Goal: Task Accomplishment & Management: Manage account settings

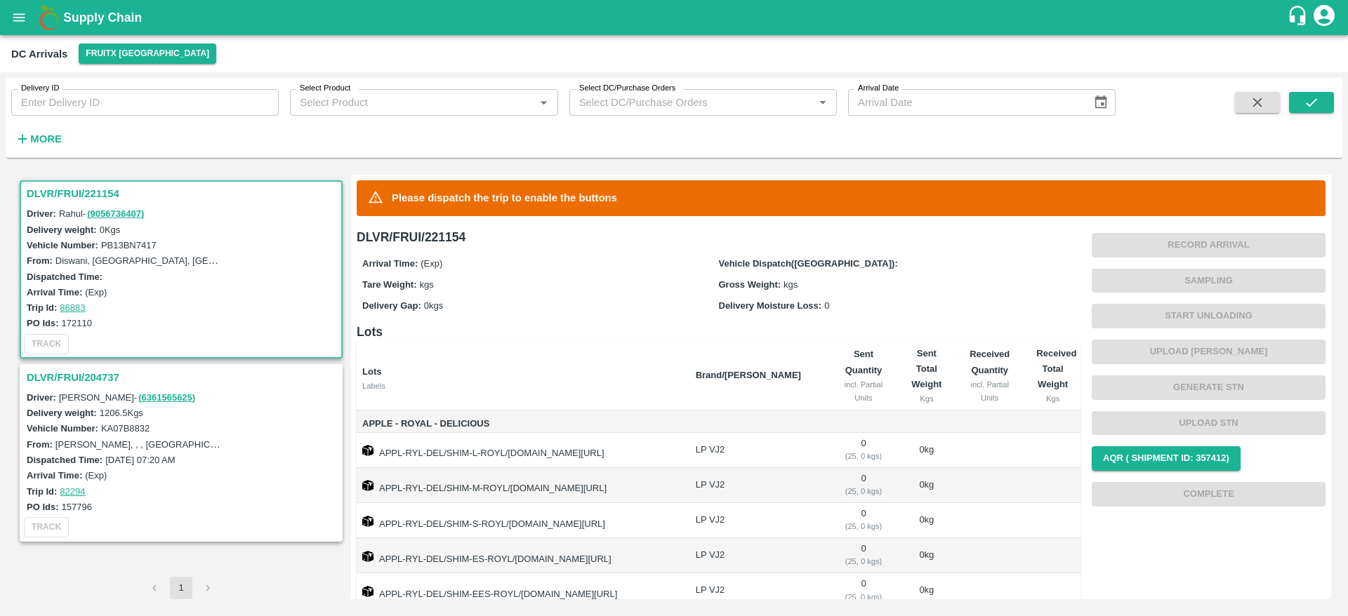
scroll to position [110, 0]
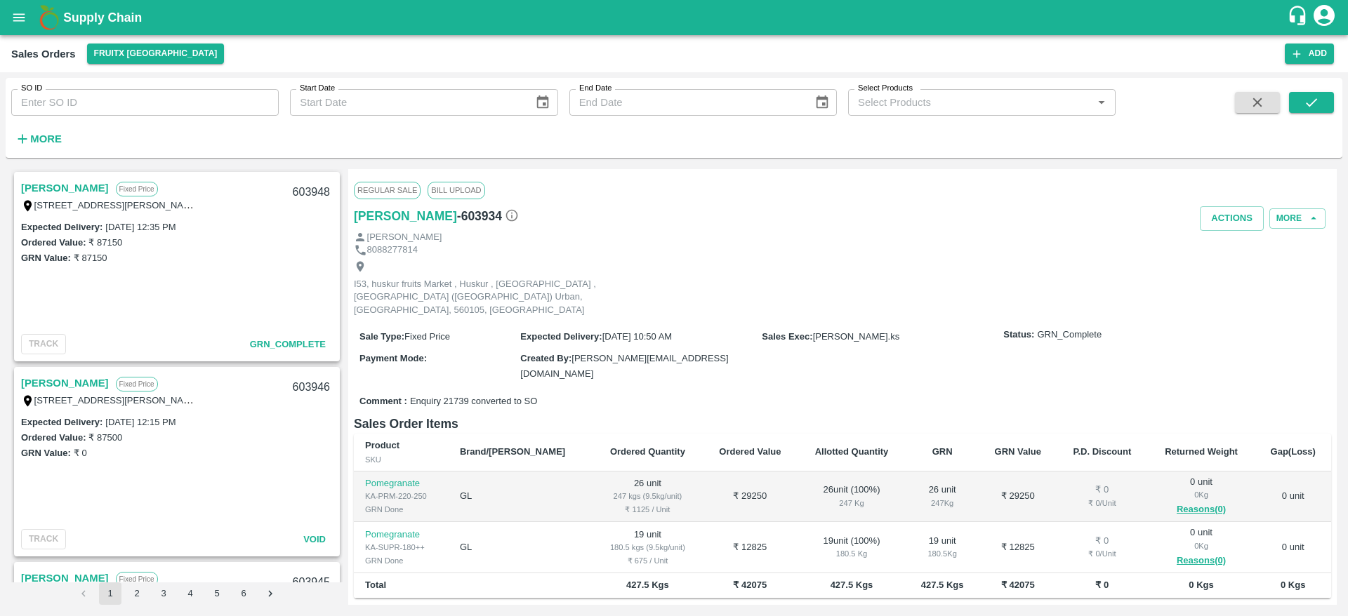
scroll to position [2196, 0]
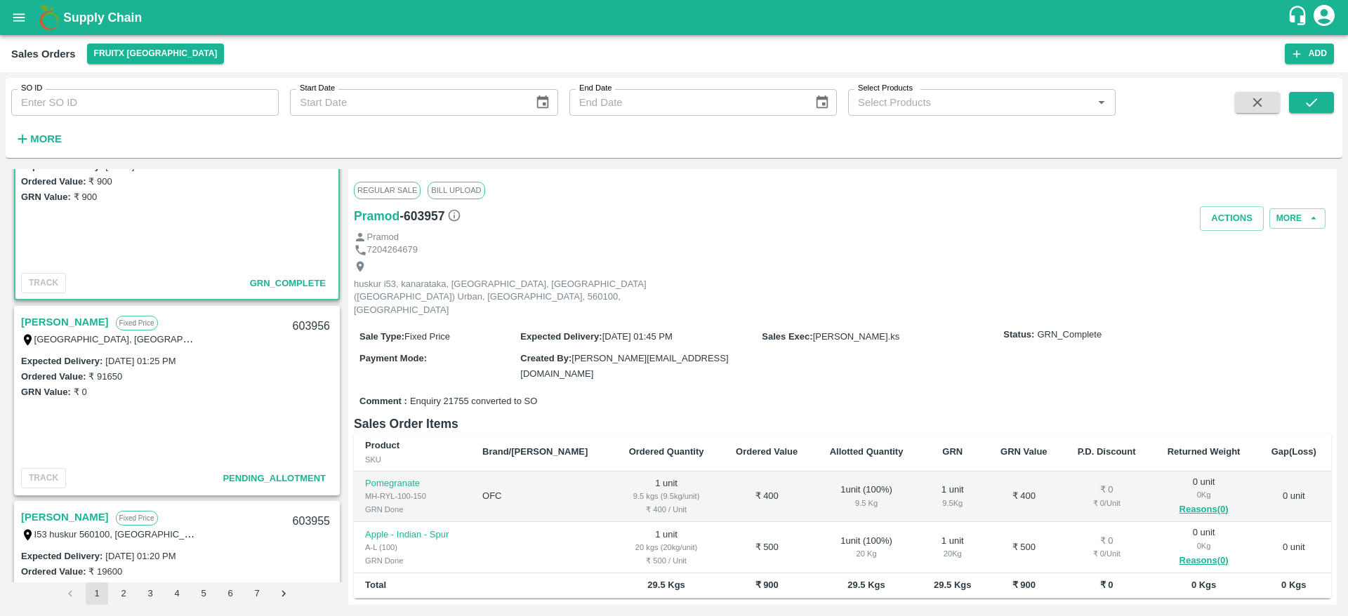
scroll to position [62, 0]
click at [109, 319] on link "[PERSON_NAME]" at bounding box center [65, 321] width 88 height 18
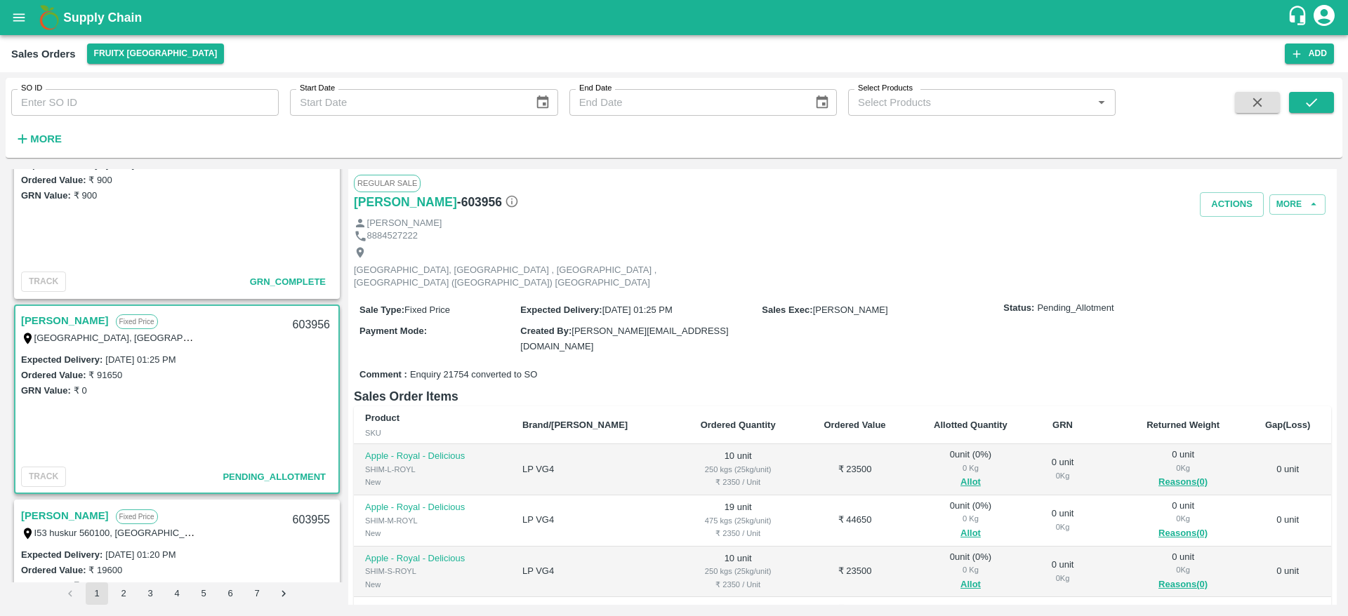
scroll to position [65, 0]
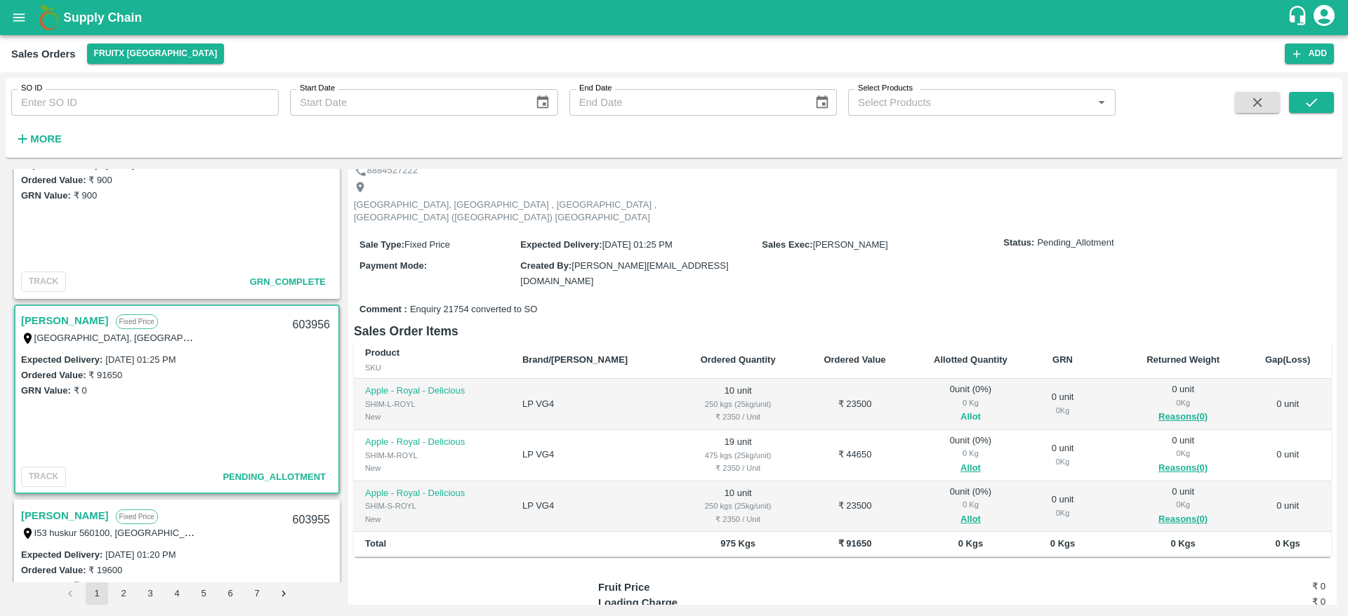
click at [942, 397] on div "0 Kg" at bounding box center [970, 403] width 101 height 13
click at [960, 409] on button "Allot" at bounding box center [970, 417] width 20 height 16
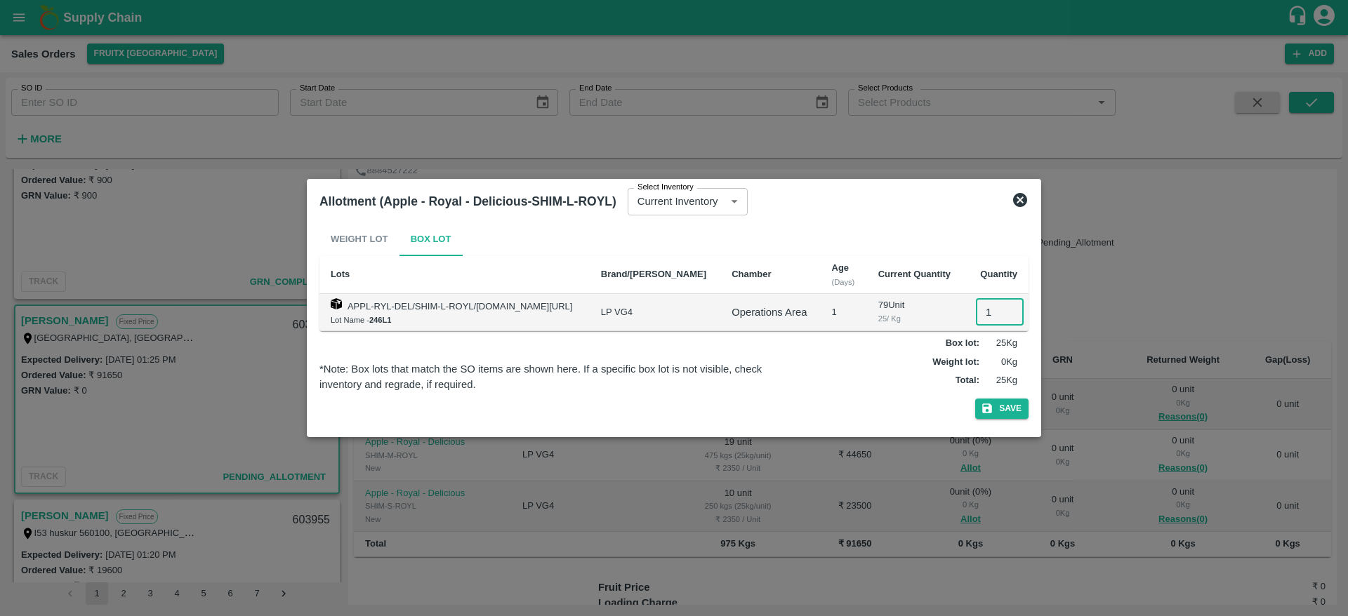
click at [984, 307] on input "1" at bounding box center [1000, 312] width 48 height 27
type input "10"
click at [975, 399] on button "Save" at bounding box center [1001, 409] width 53 height 20
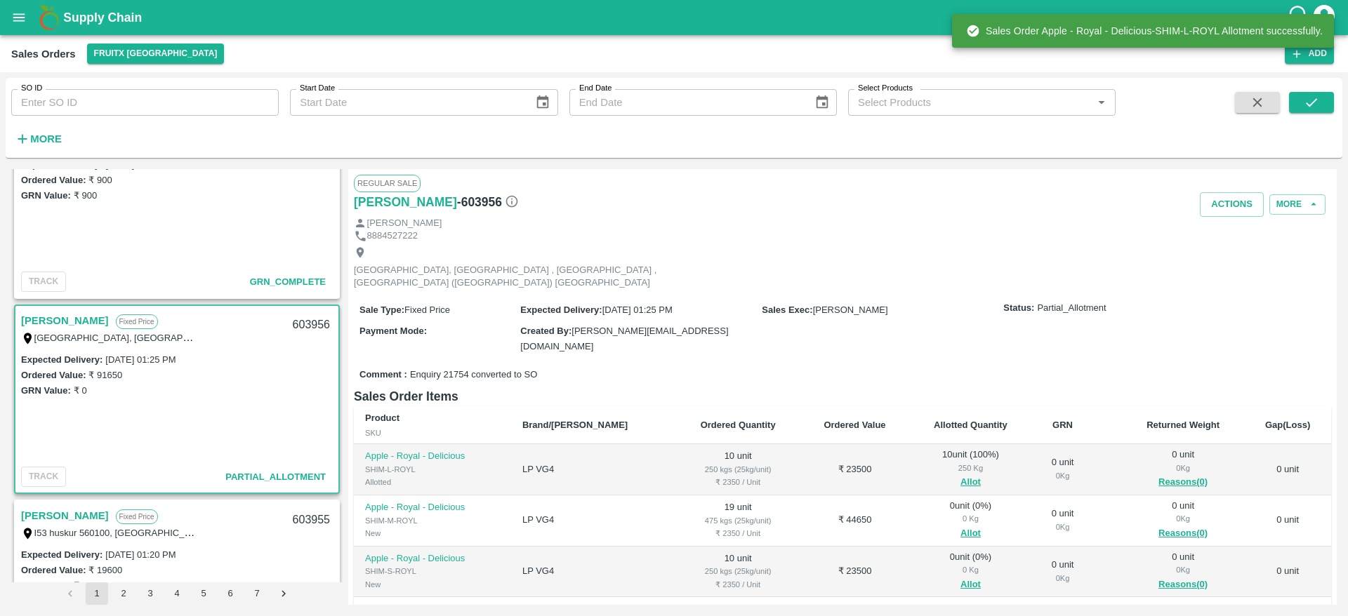
scroll to position [124, 0]
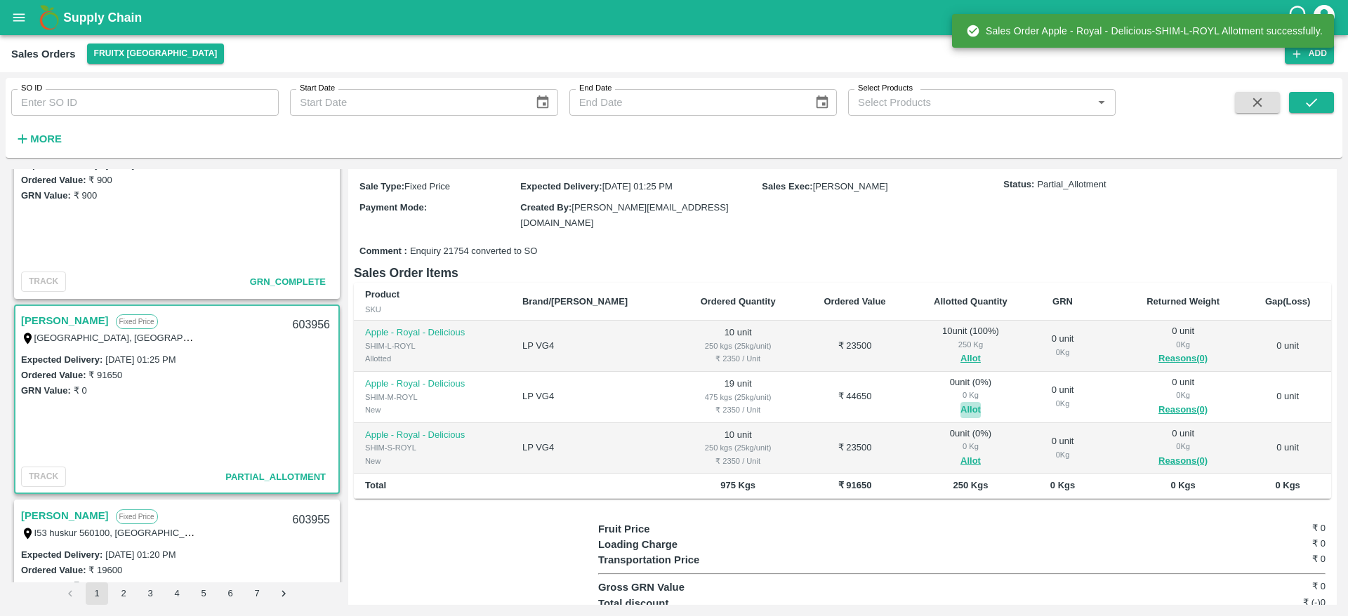
click at [960, 402] on button "Allot" at bounding box center [970, 410] width 20 height 16
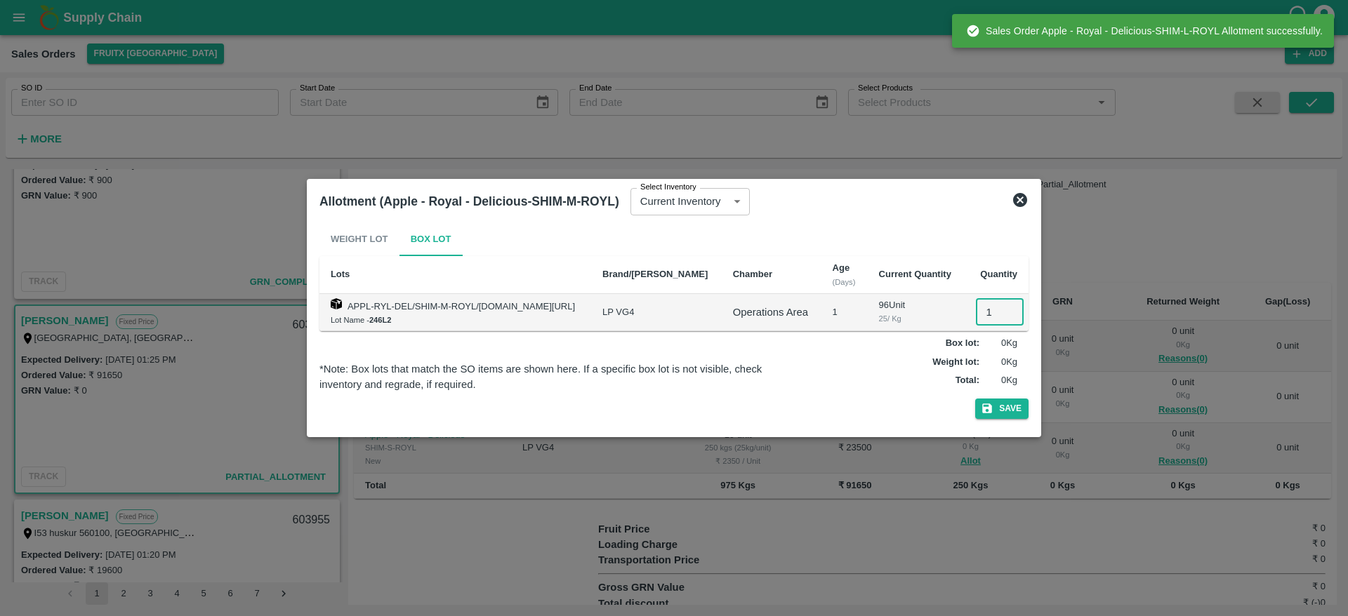
click at [986, 319] on input "1" at bounding box center [1000, 312] width 48 height 27
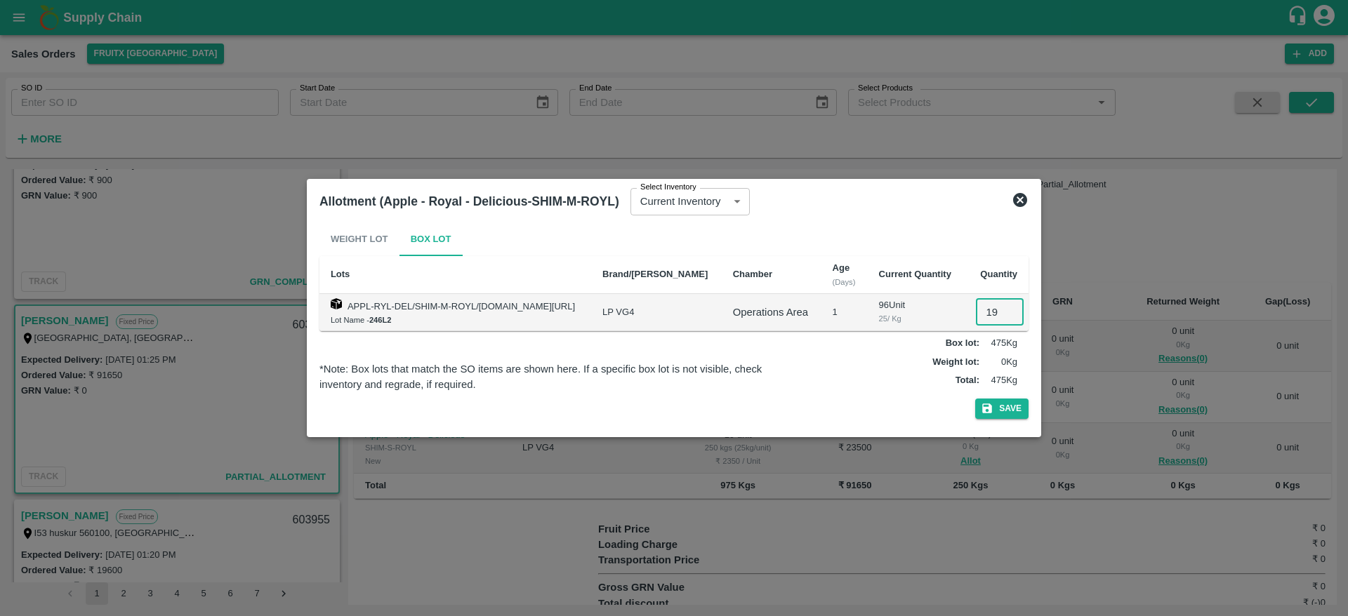
type input "19"
click at [975, 399] on button "Save" at bounding box center [1001, 409] width 53 height 20
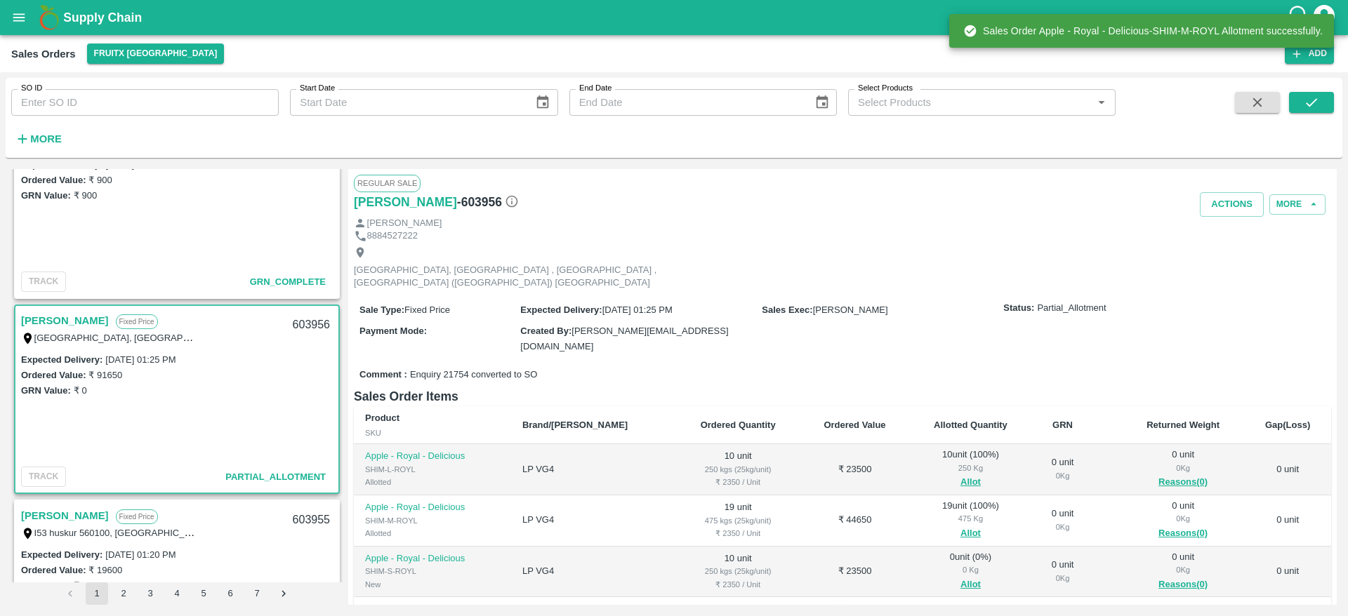
scroll to position [163, 0]
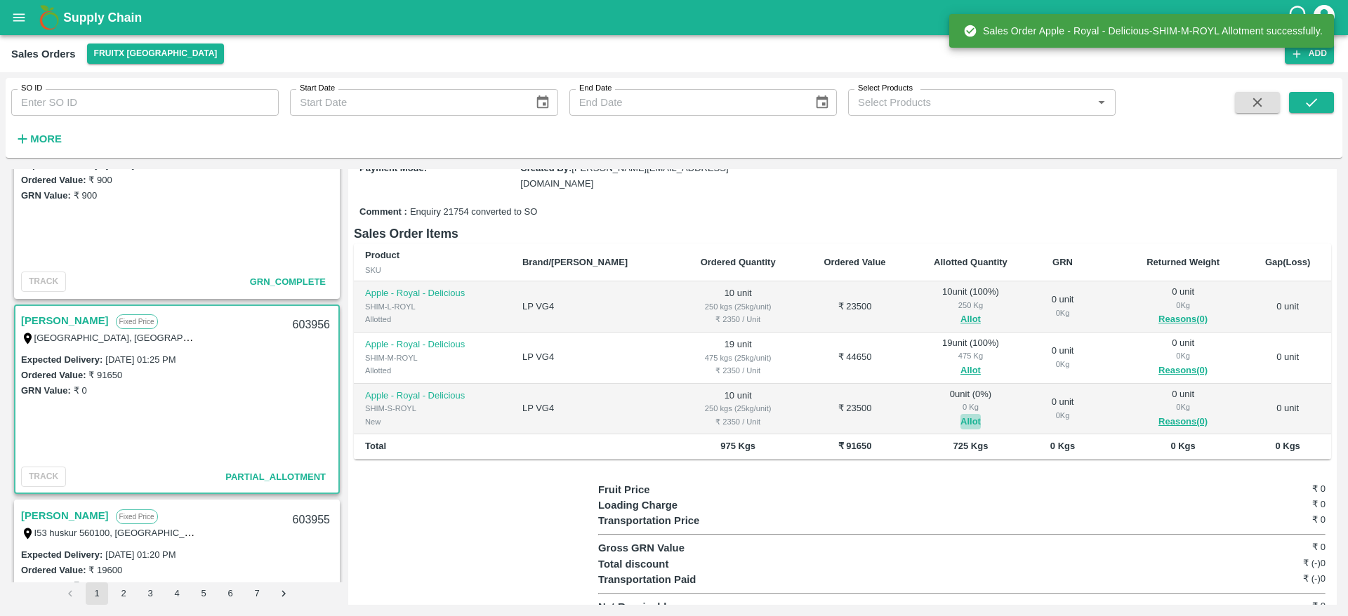
click at [960, 414] on button "Allot" at bounding box center [970, 422] width 20 height 16
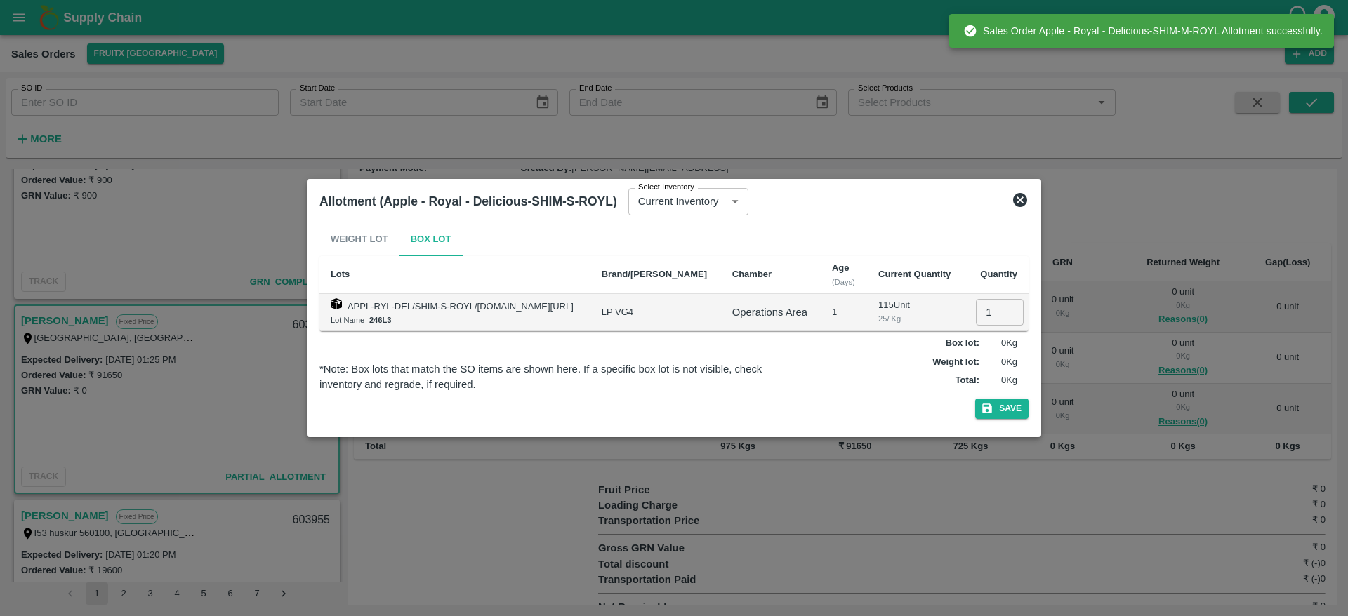
click at [992, 309] on input "1" at bounding box center [1000, 312] width 48 height 27
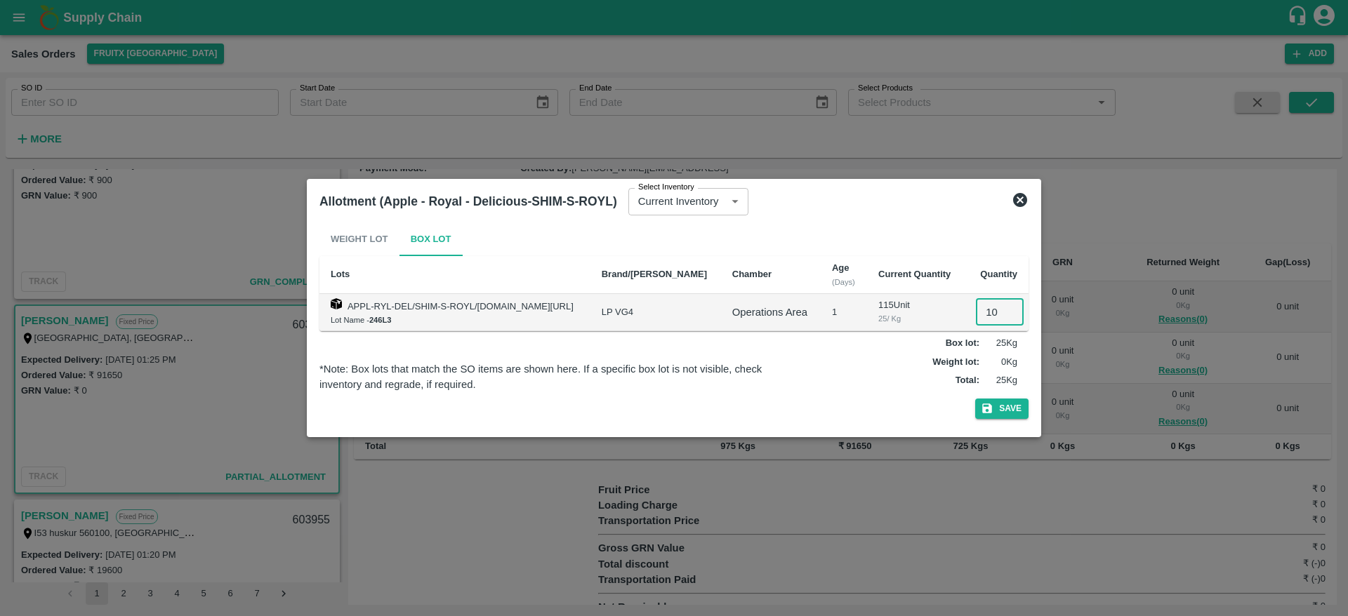
type input "10"
click at [975, 399] on button "Save" at bounding box center [1001, 409] width 53 height 20
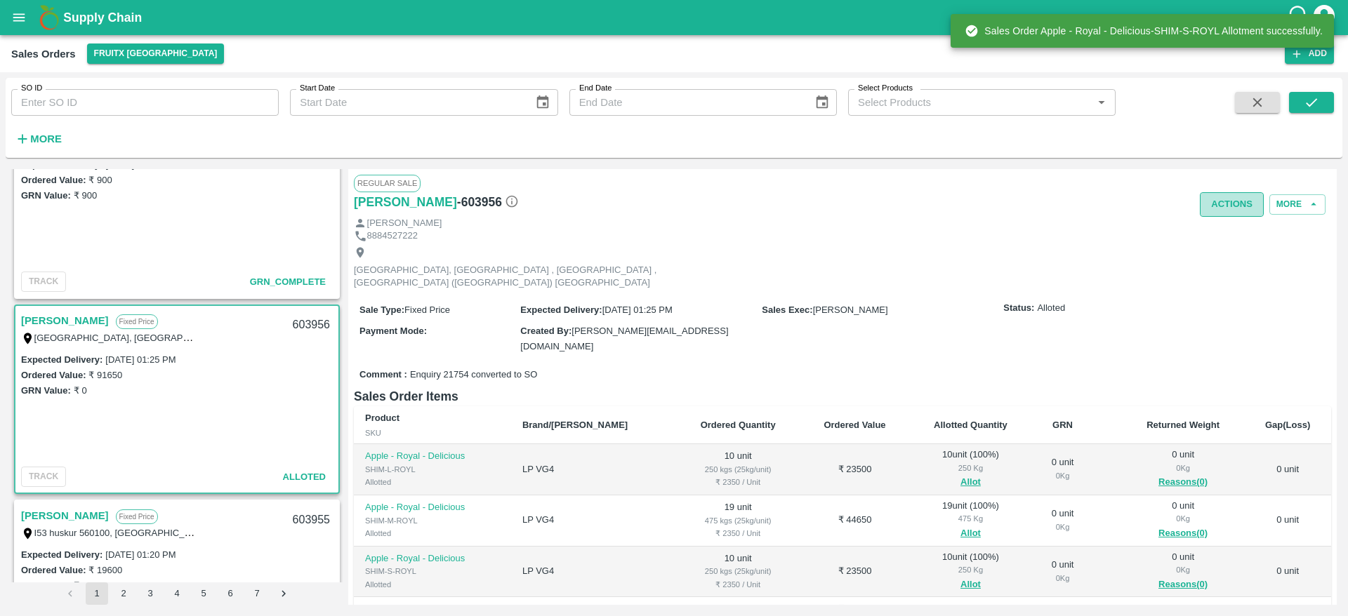
click at [1215, 204] on button "Actions" at bounding box center [1232, 204] width 64 height 25
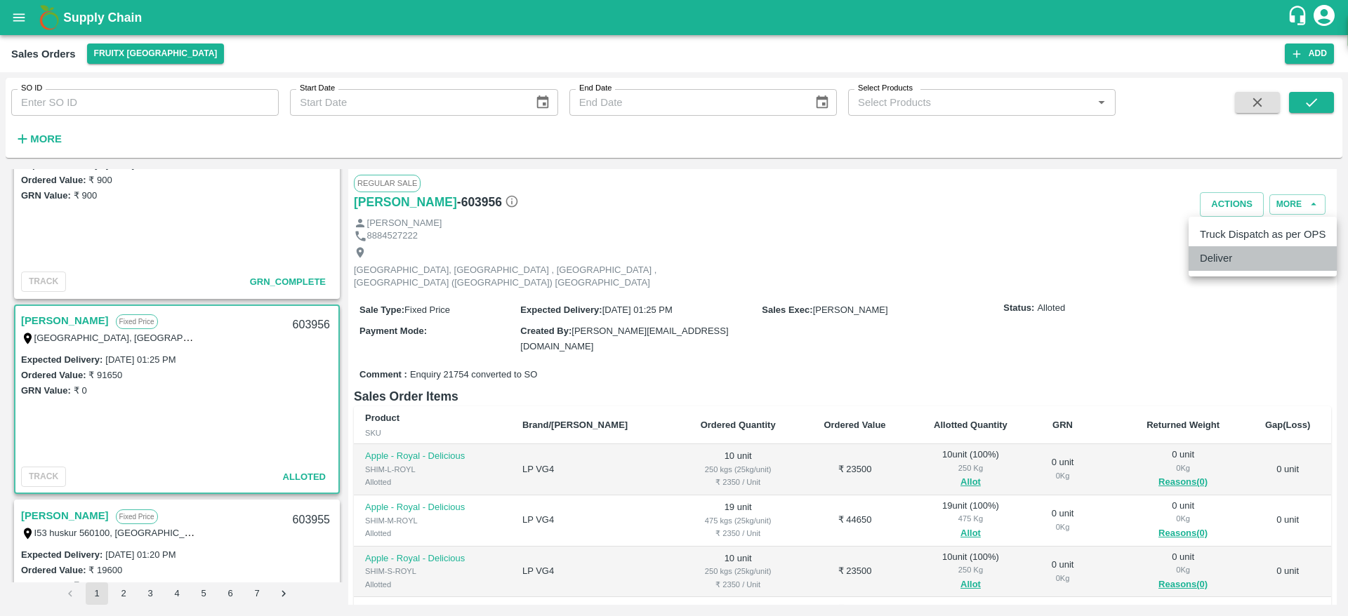
click at [1225, 267] on li "Deliver" at bounding box center [1262, 258] width 148 height 24
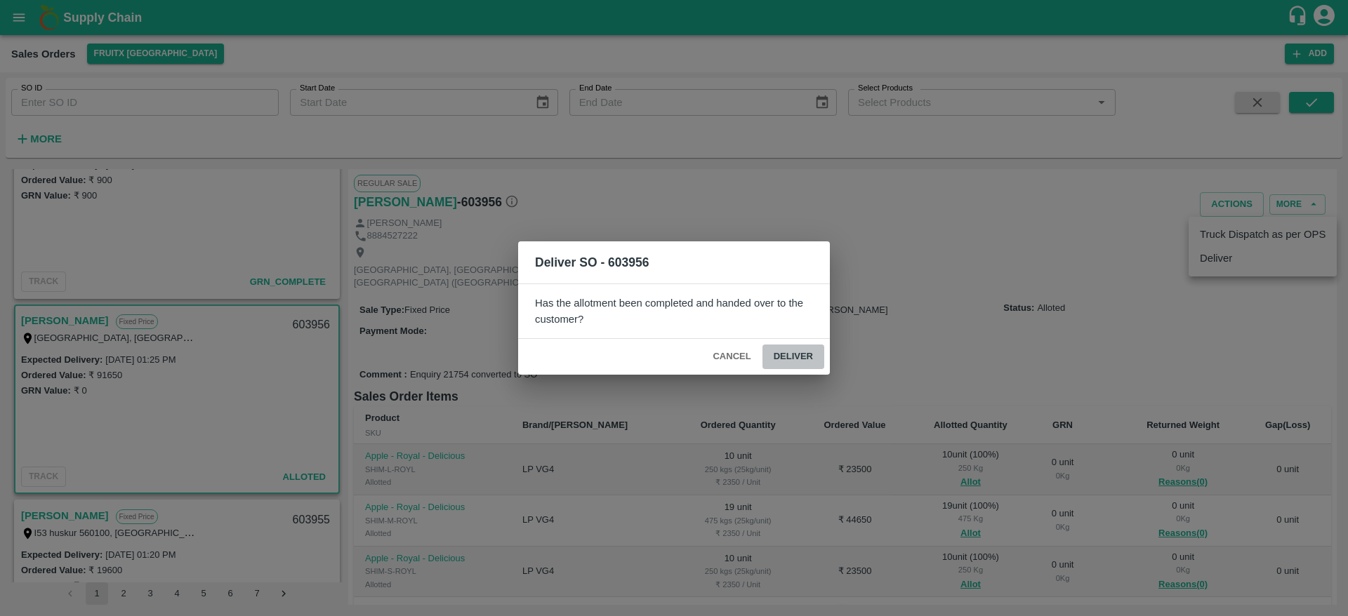
click at [797, 347] on button "Deliver" at bounding box center [793, 357] width 62 height 25
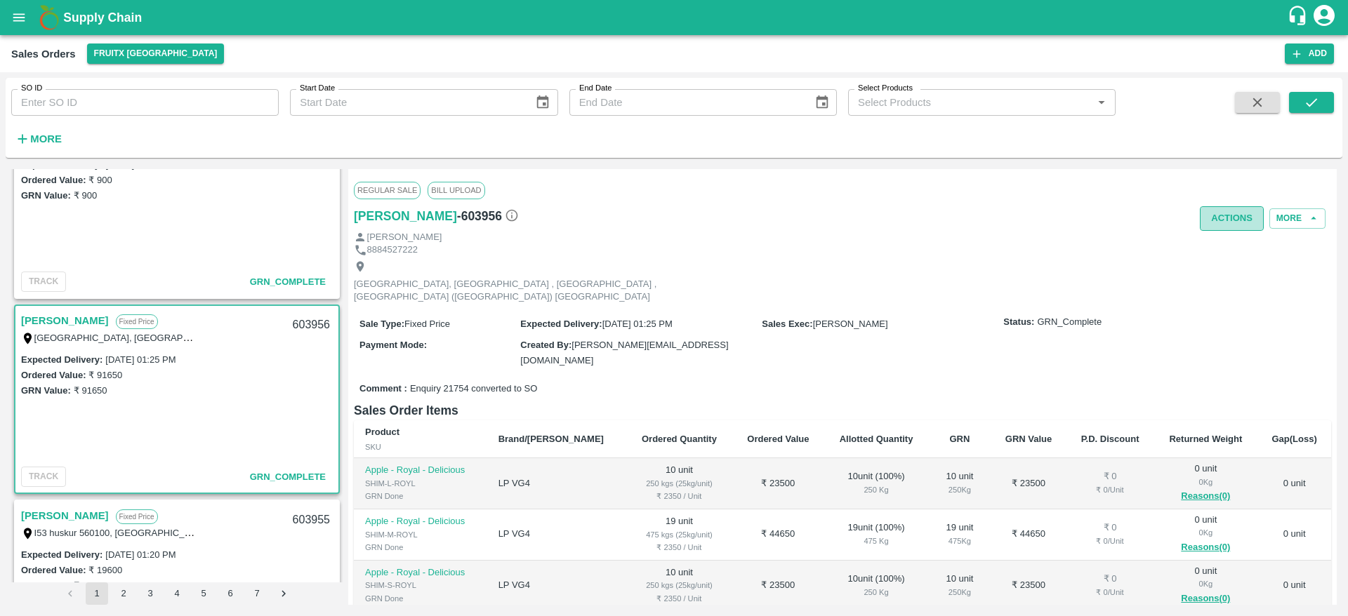
click at [1225, 211] on button "Actions" at bounding box center [1232, 218] width 64 height 25
click at [1207, 238] on li "Truck Dispatch as per OPS" at bounding box center [1262, 249] width 148 height 24
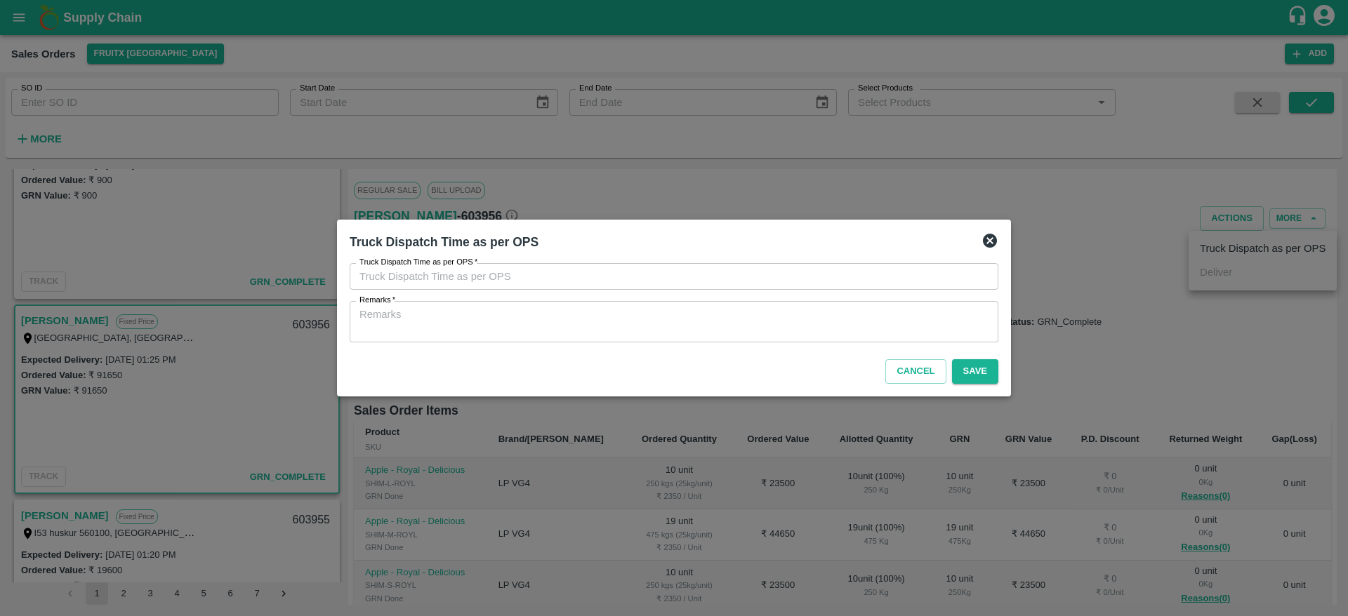
type input "03/09/2025 02:14 PM"
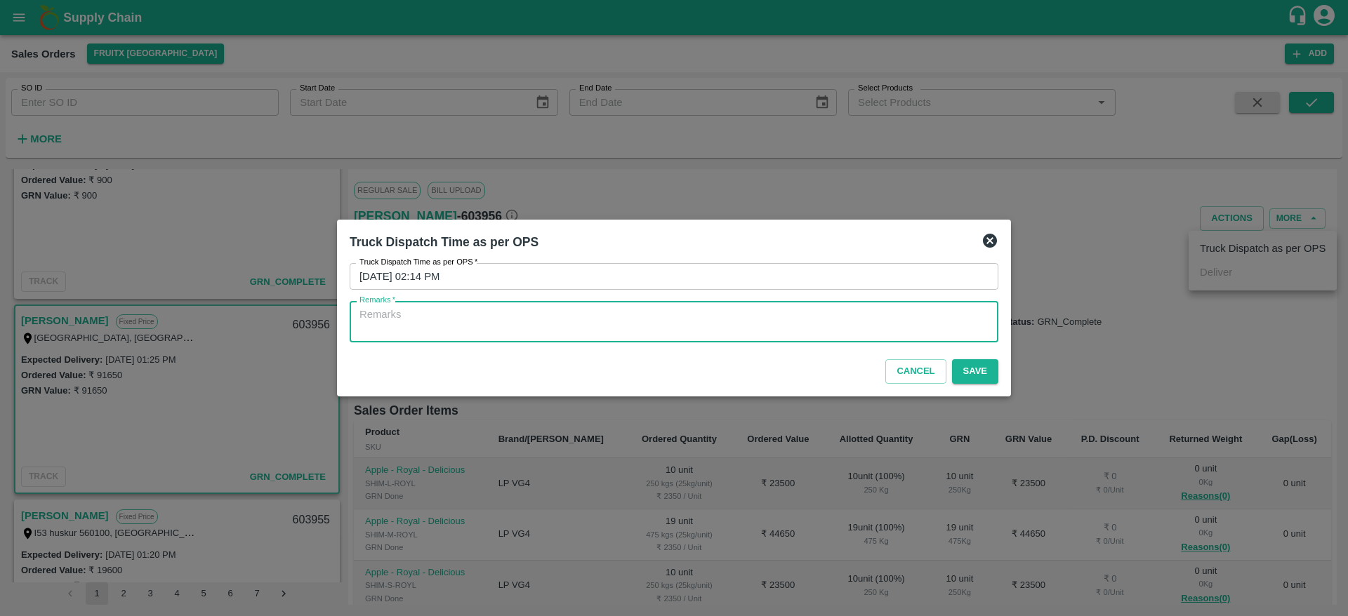
click at [898, 314] on textarea "Remarks   *" at bounding box center [673, 321] width 629 height 29
type textarea "OTD"
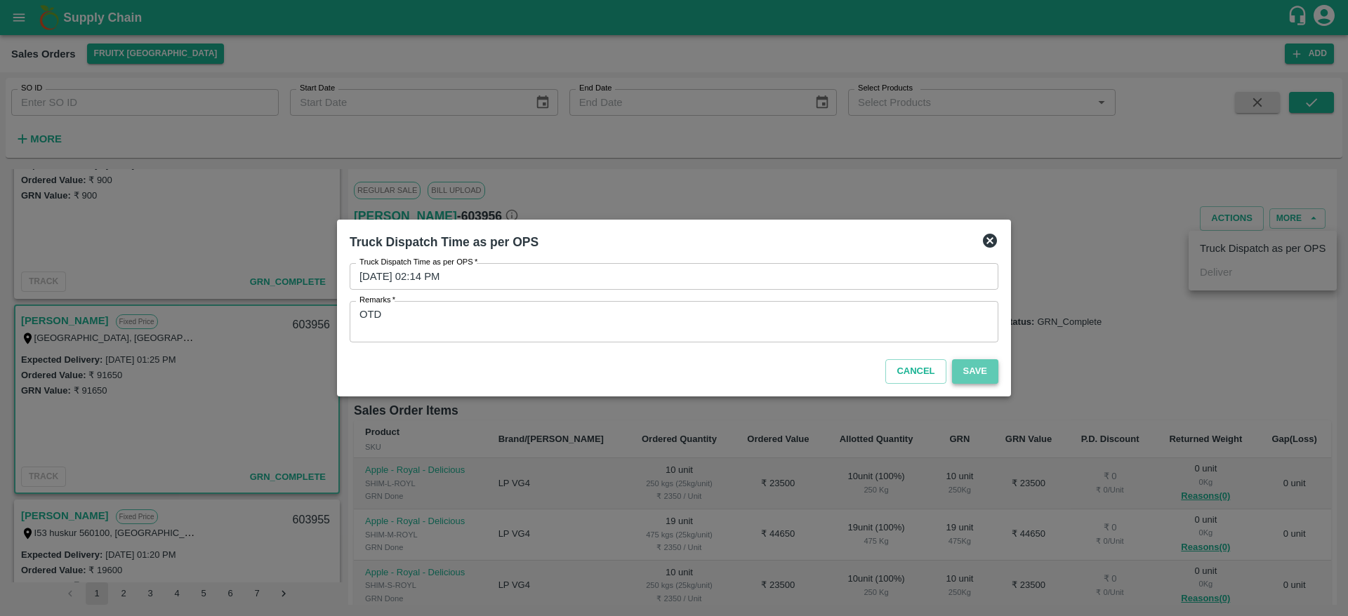
click at [984, 369] on button "Save" at bounding box center [975, 371] width 46 height 25
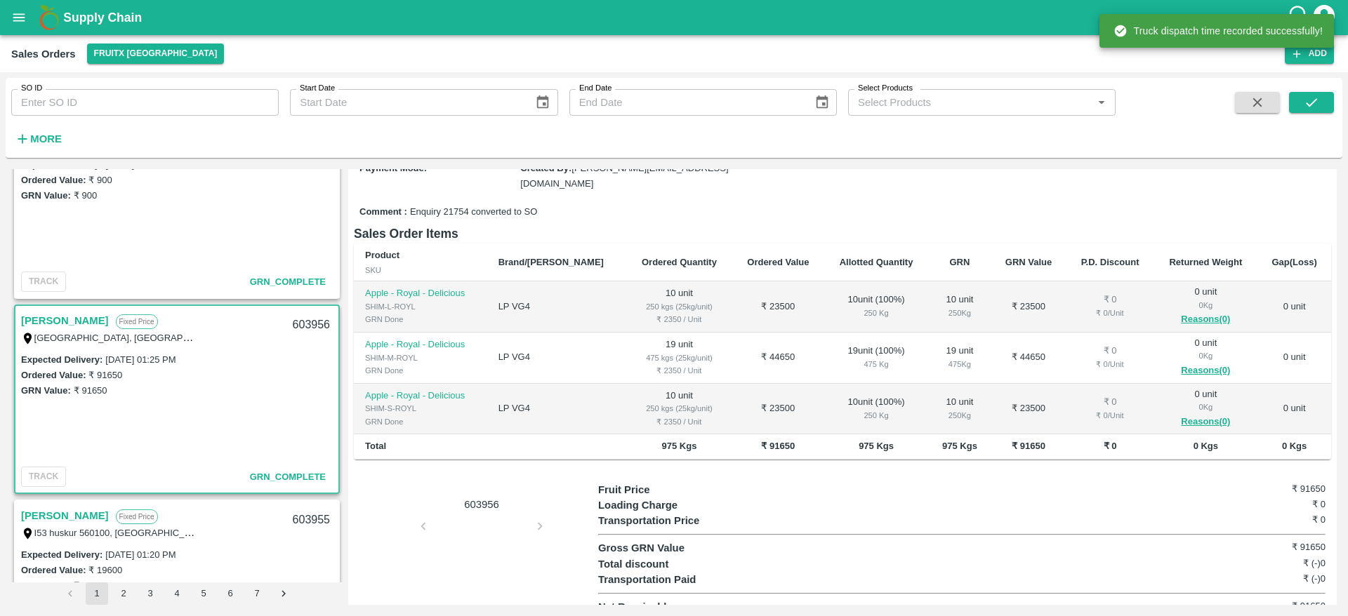
scroll to position [0, 0]
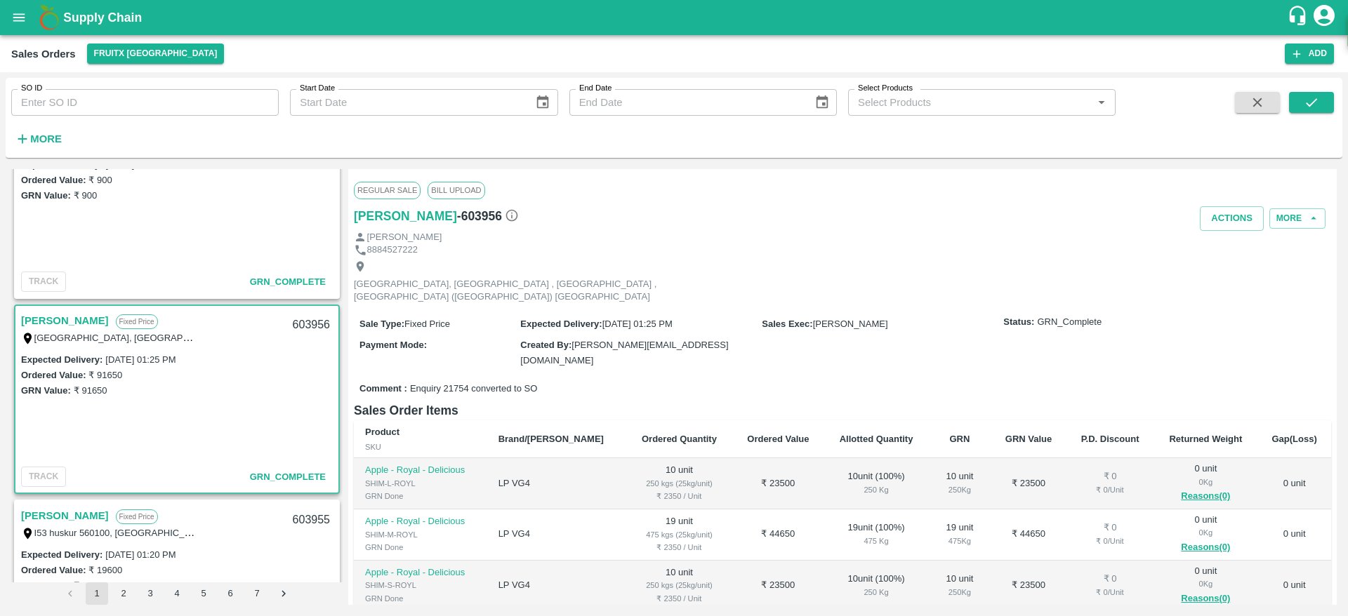
click at [306, 325] on div "603956" at bounding box center [311, 325] width 54 height 33
copy div "603956"
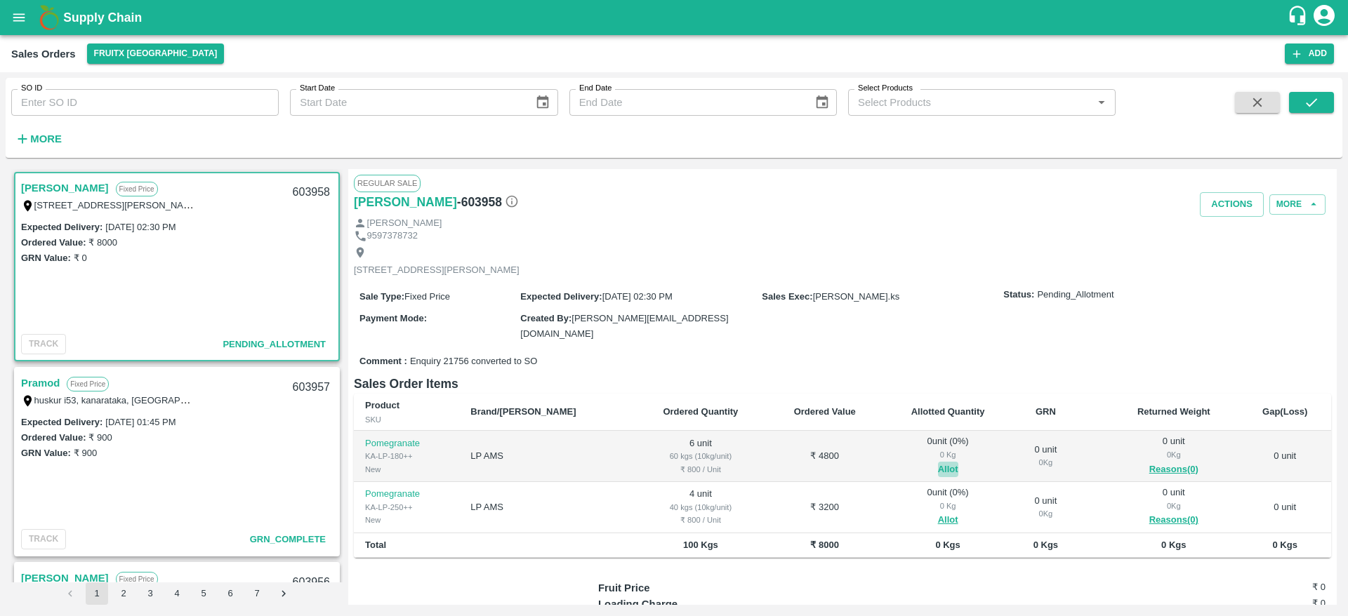
click at [938, 470] on button "Allot" at bounding box center [948, 470] width 20 height 16
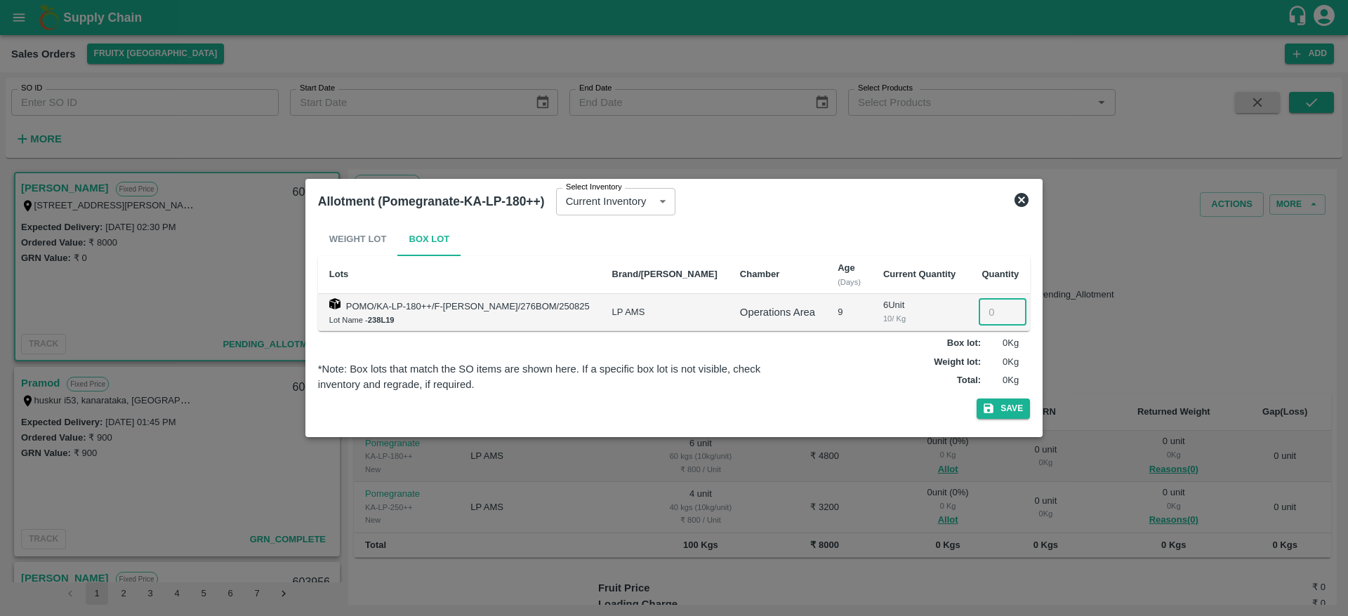
click at [979, 305] on input "number" at bounding box center [1003, 312] width 48 height 27
type input "6"
click at [976, 399] on button "Save" at bounding box center [1002, 409] width 53 height 20
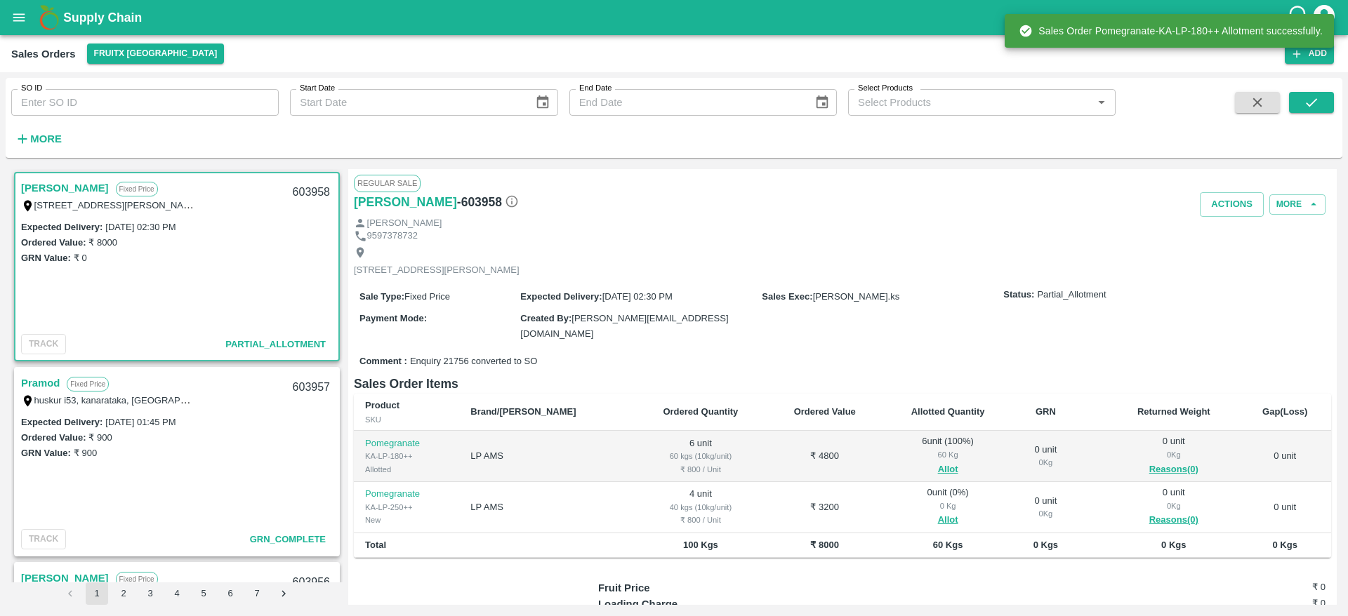
scroll to position [112, 0]
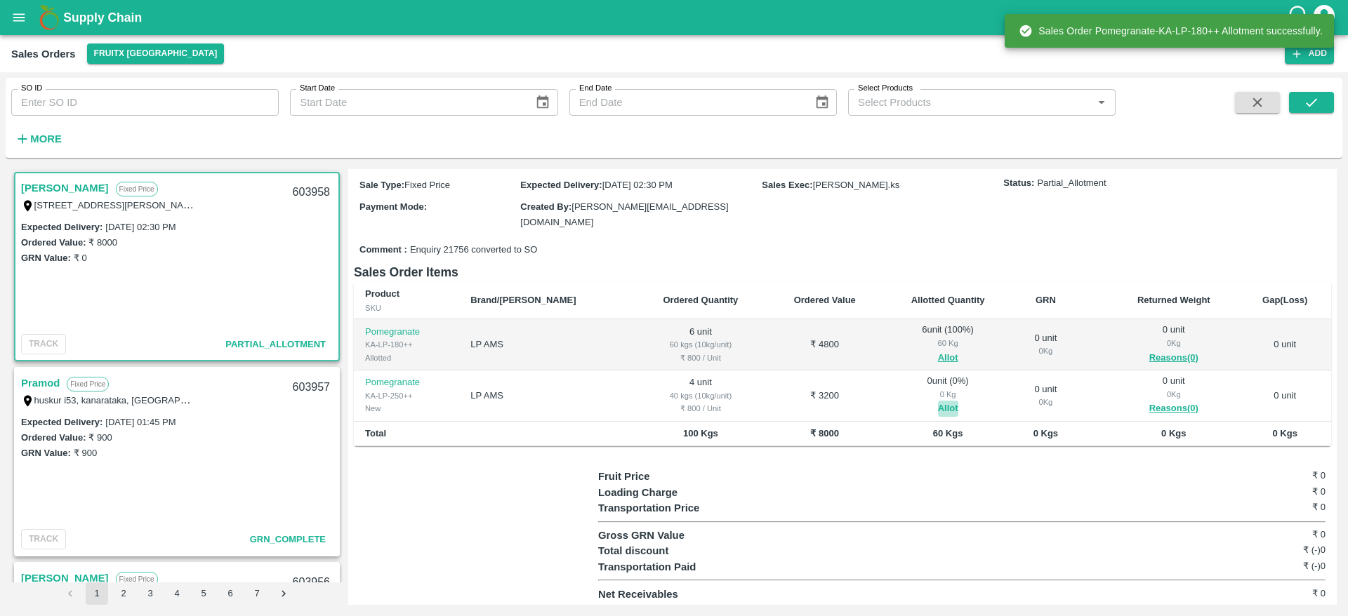
click at [938, 405] on button "Allot" at bounding box center [948, 409] width 20 height 16
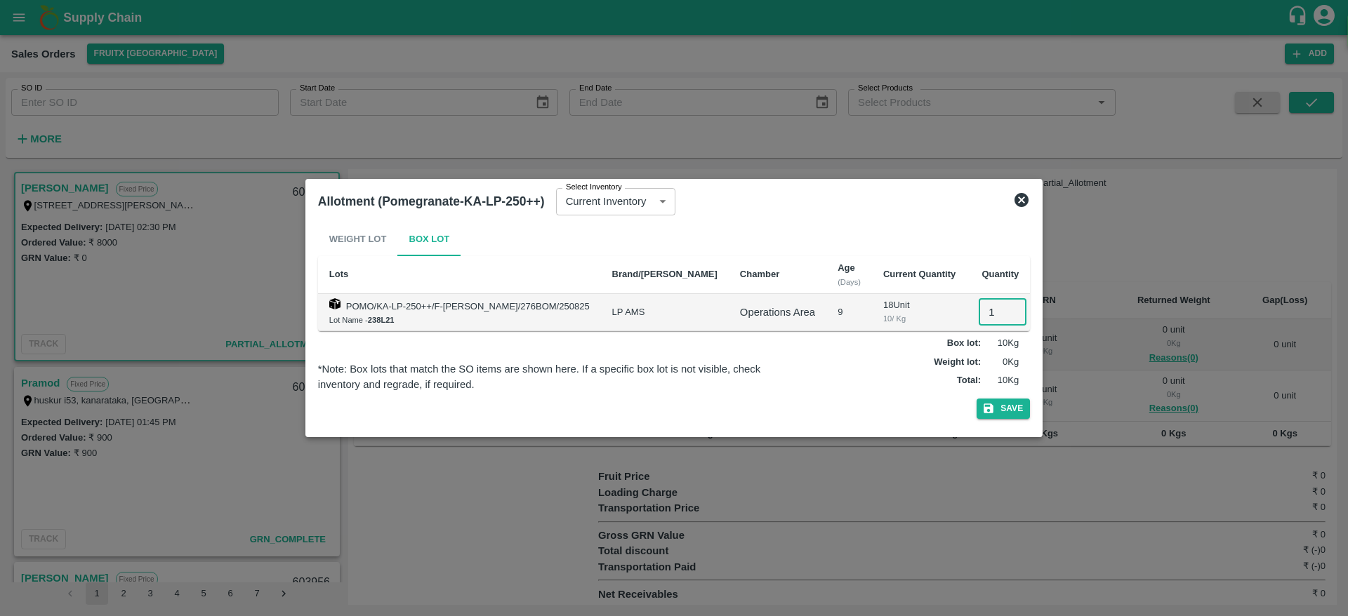
click at [997, 308] on input "1" at bounding box center [1003, 312] width 48 height 27
click at [997, 308] on input "2" at bounding box center [1003, 312] width 48 height 27
click at [997, 308] on input "3" at bounding box center [1003, 312] width 48 height 27
type input "4"
click at [997, 308] on input "4" at bounding box center [1003, 312] width 48 height 27
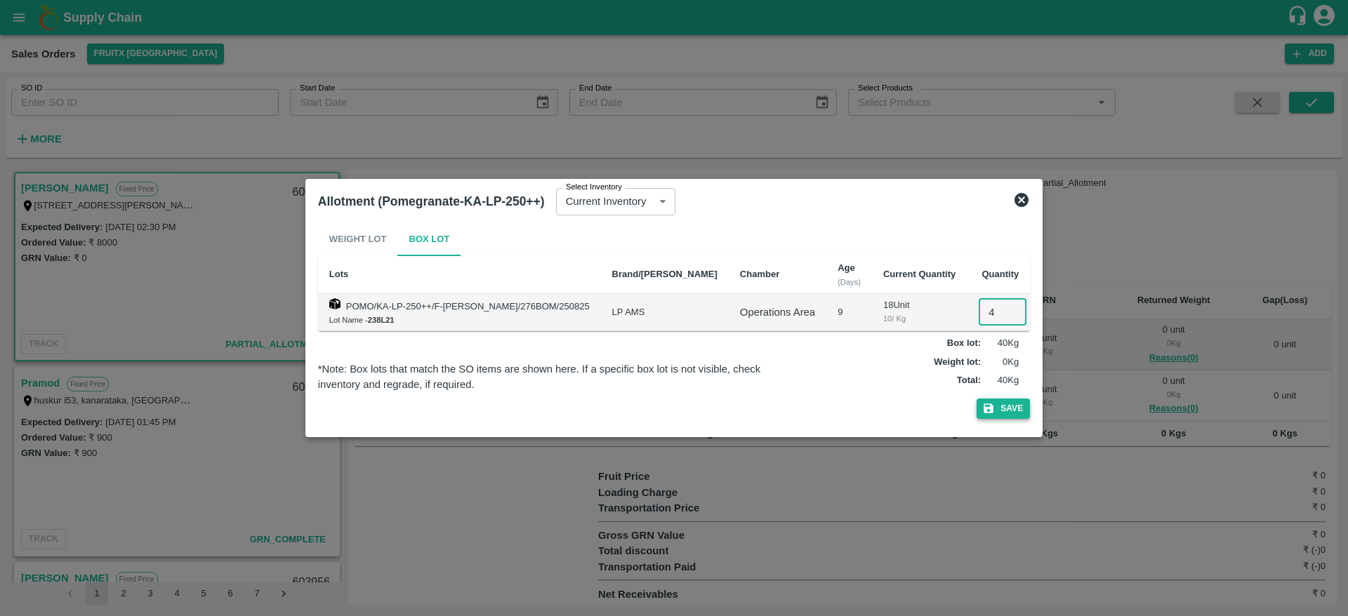
click at [1014, 408] on button "Save" at bounding box center [1002, 409] width 53 height 20
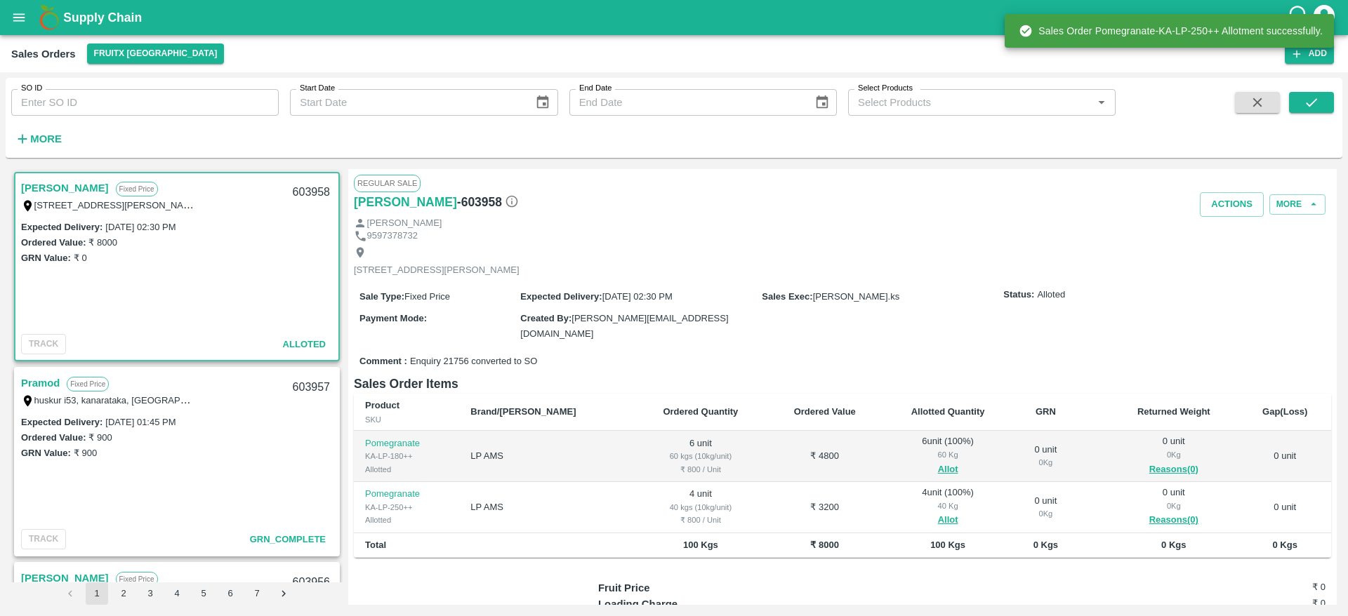
click at [312, 190] on div "603958" at bounding box center [311, 192] width 54 height 33
copy div "603958"
click at [1225, 200] on button "Actions" at bounding box center [1232, 204] width 64 height 25
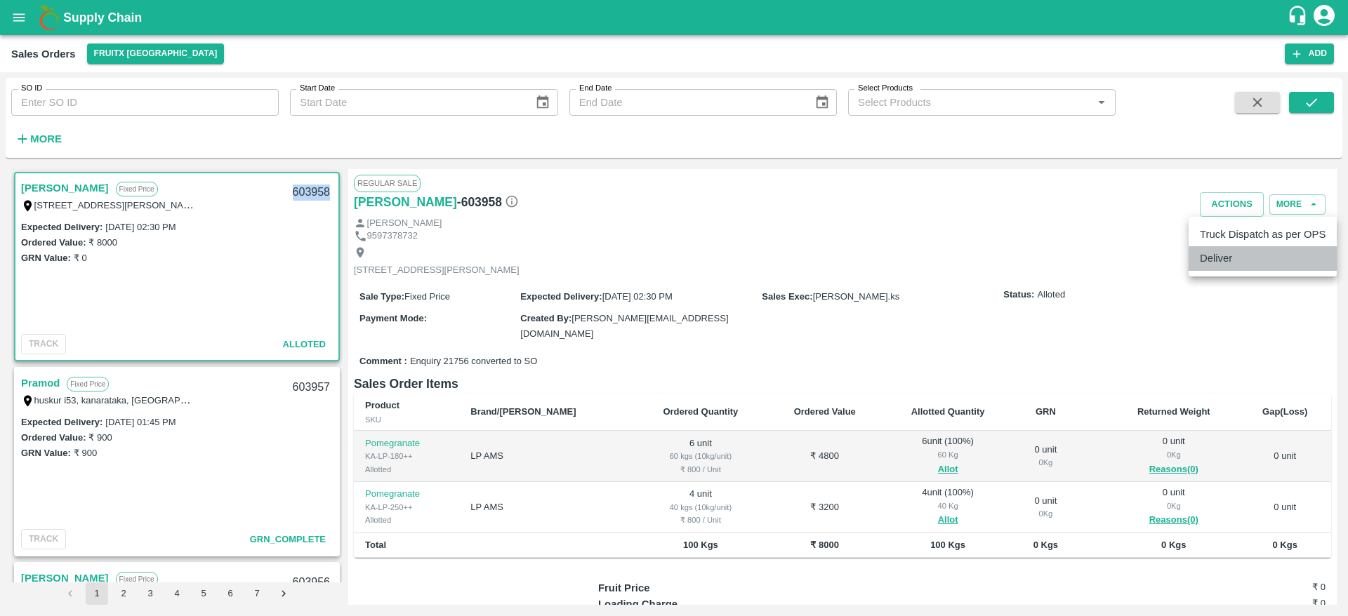
click at [1218, 253] on li "Deliver" at bounding box center [1262, 258] width 148 height 24
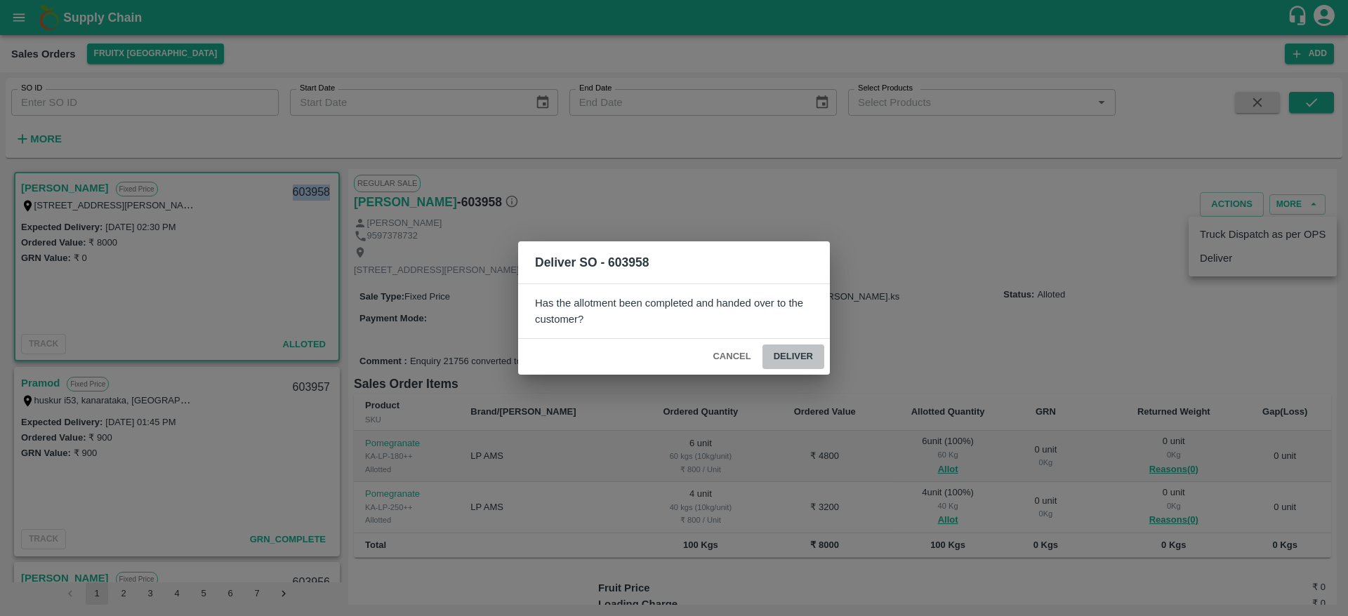
click at [811, 345] on button "Deliver" at bounding box center [793, 357] width 62 height 25
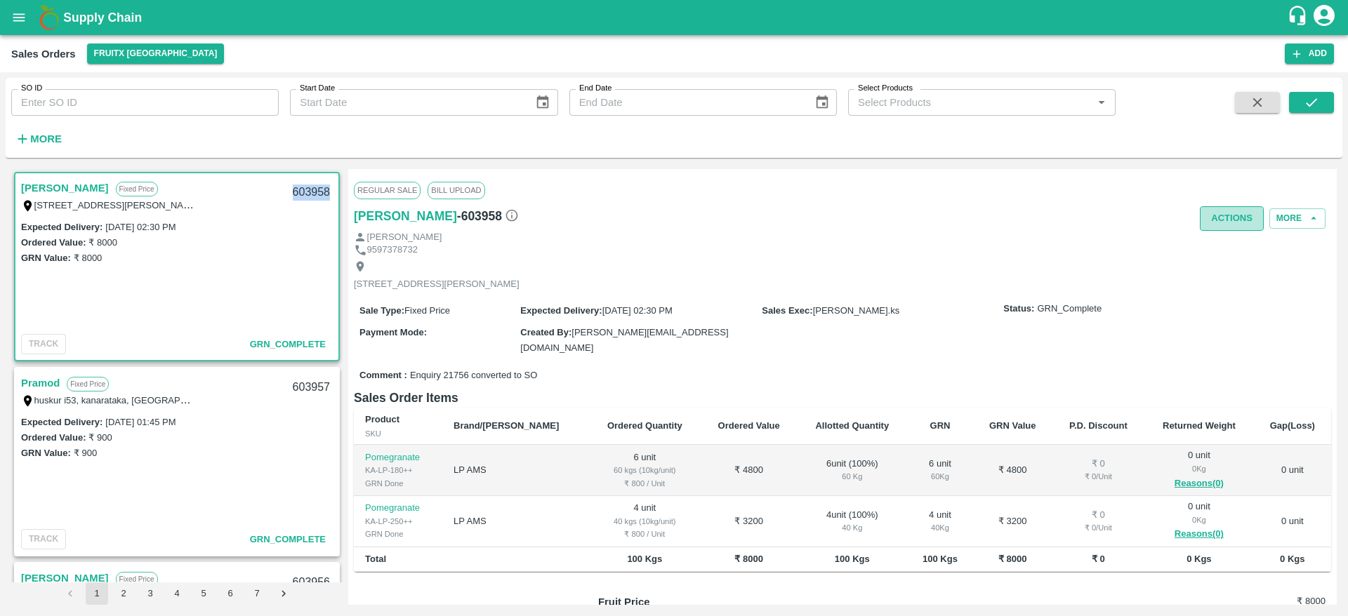
click at [1203, 220] on button "Actions" at bounding box center [1232, 218] width 64 height 25
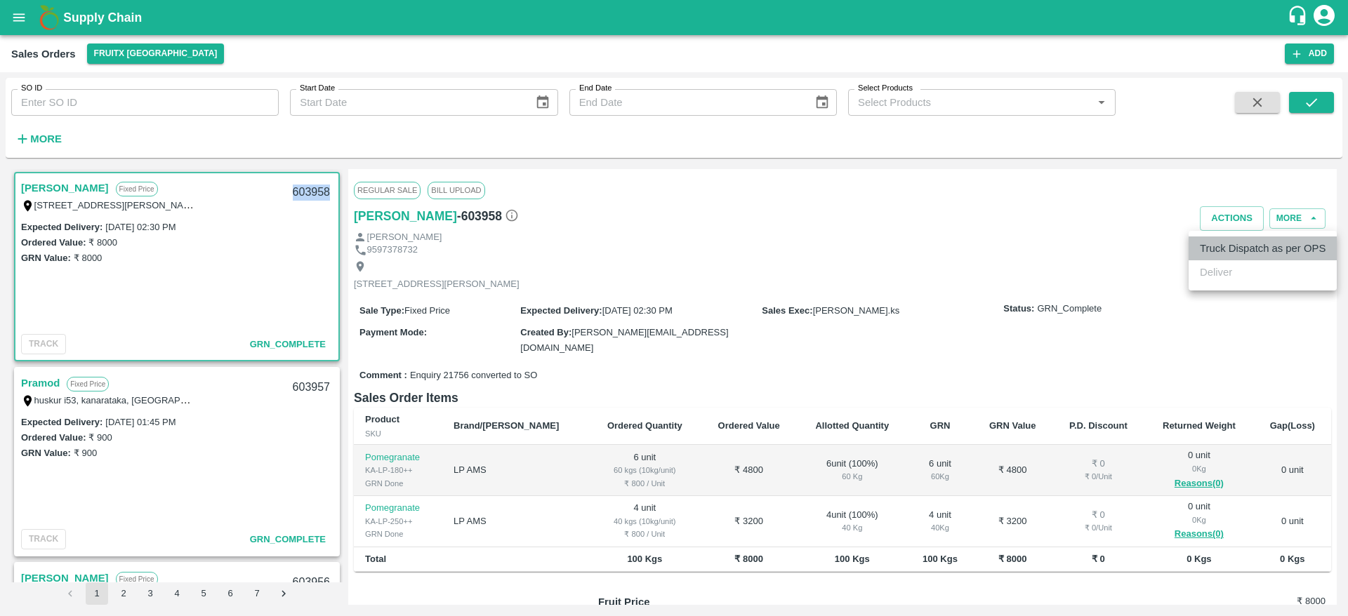
click at [1243, 251] on li "Truck Dispatch as per OPS" at bounding box center [1262, 249] width 148 height 24
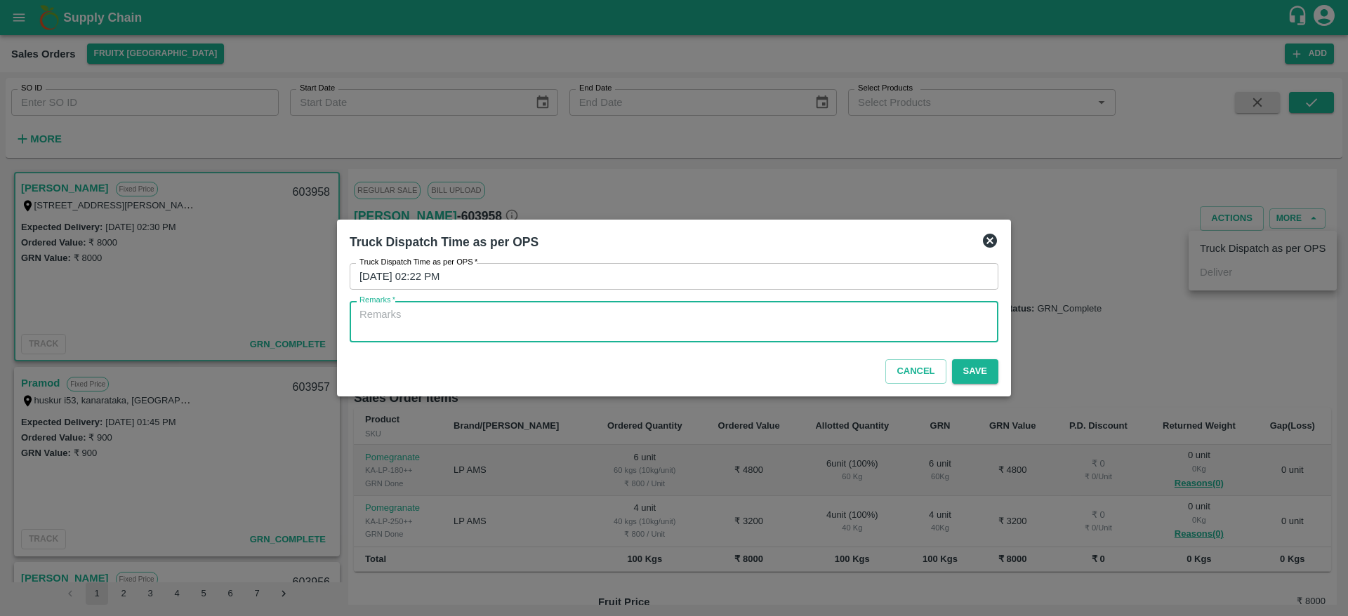
click at [909, 336] on textarea "Remarks   *" at bounding box center [673, 321] width 629 height 29
type textarea "OTD"
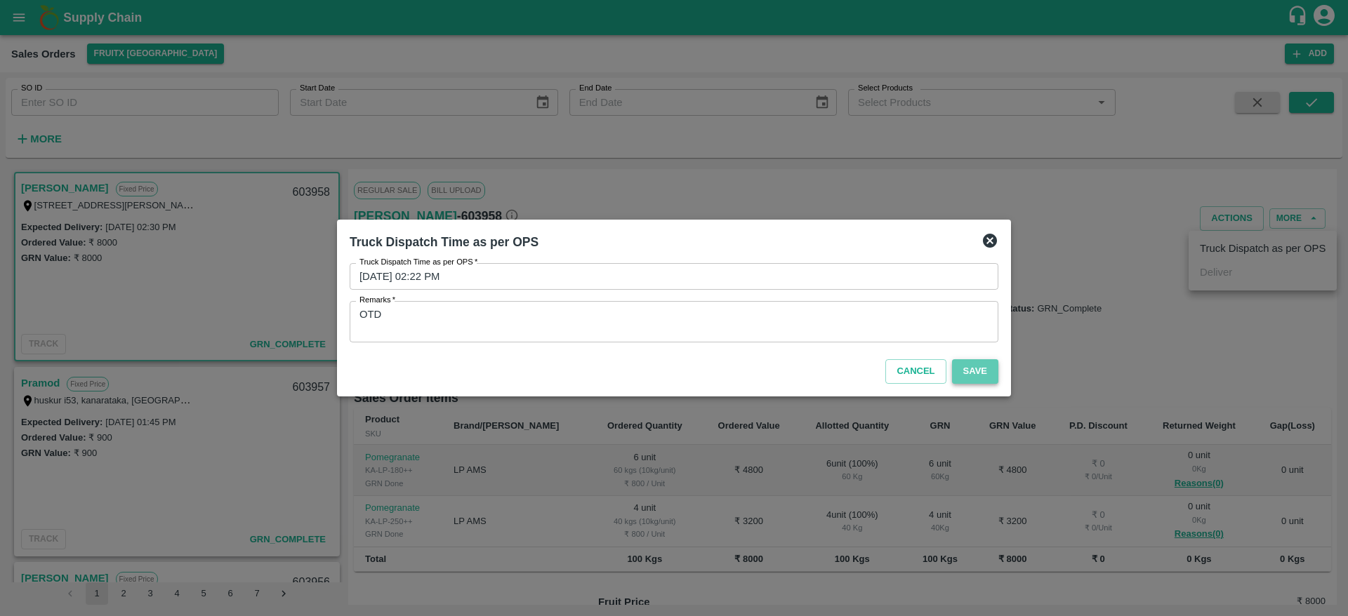
click at [981, 375] on button "Save" at bounding box center [975, 371] width 46 height 25
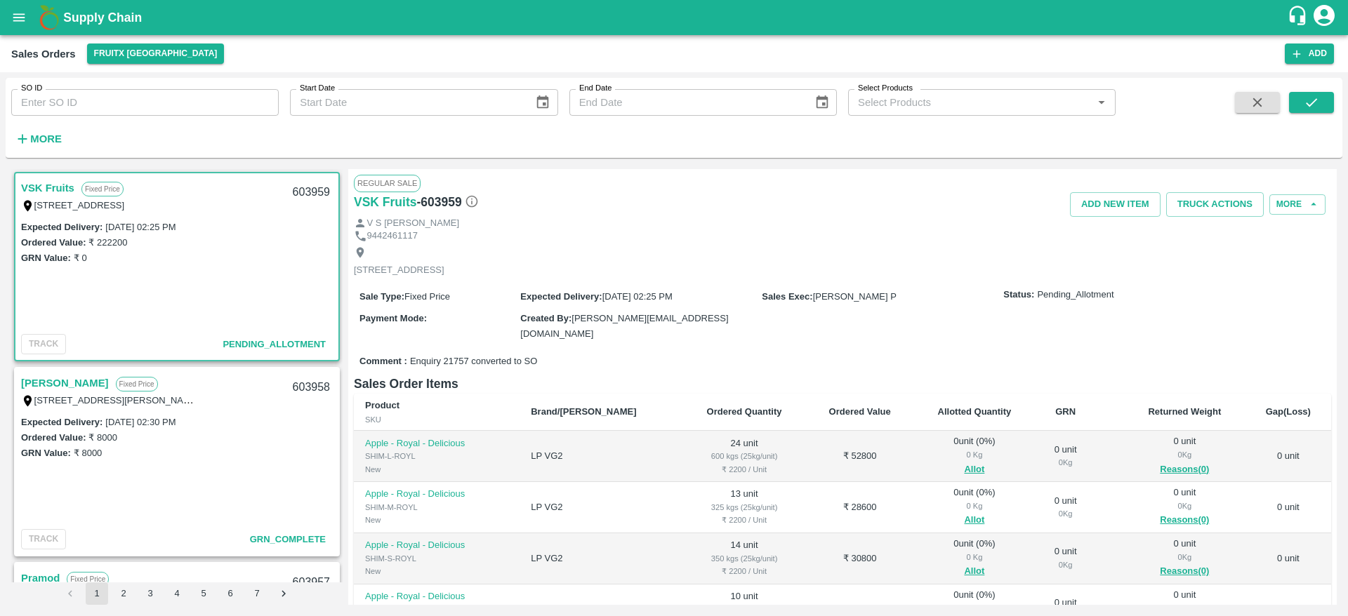
click at [947, 465] on span "Allot" at bounding box center [975, 470] width 100 height 16
click at [964, 469] on button "Allot" at bounding box center [974, 470] width 20 height 16
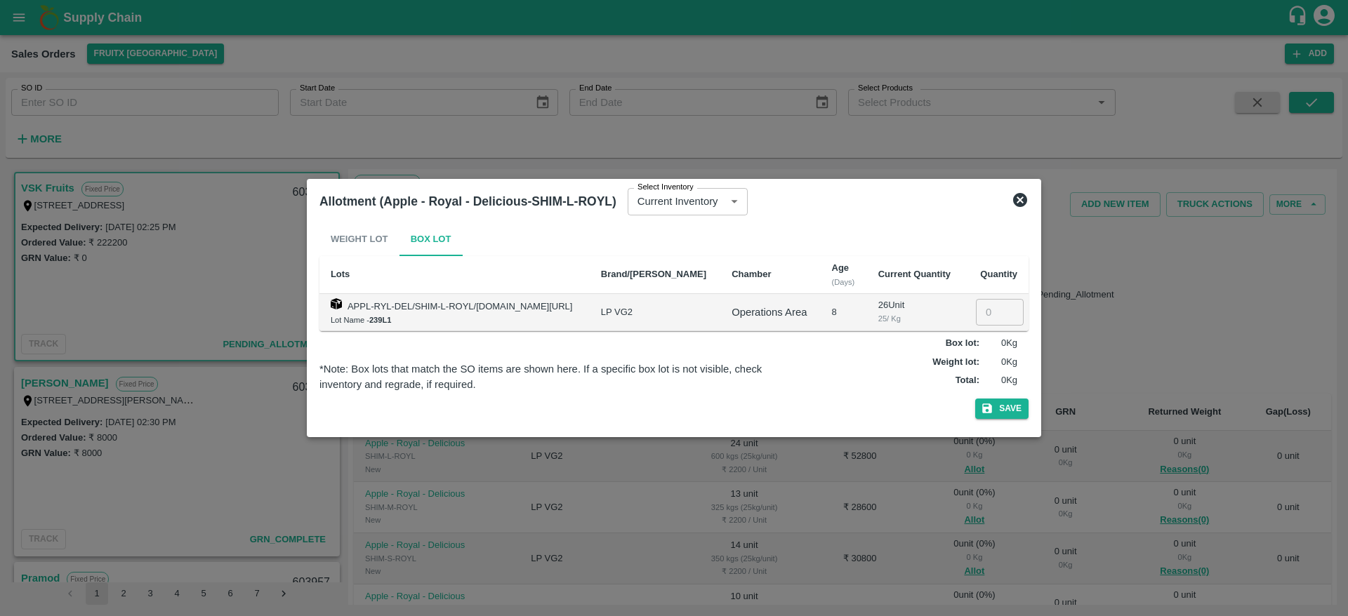
click at [1021, 200] on icon at bounding box center [1020, 200] width 17 height 17
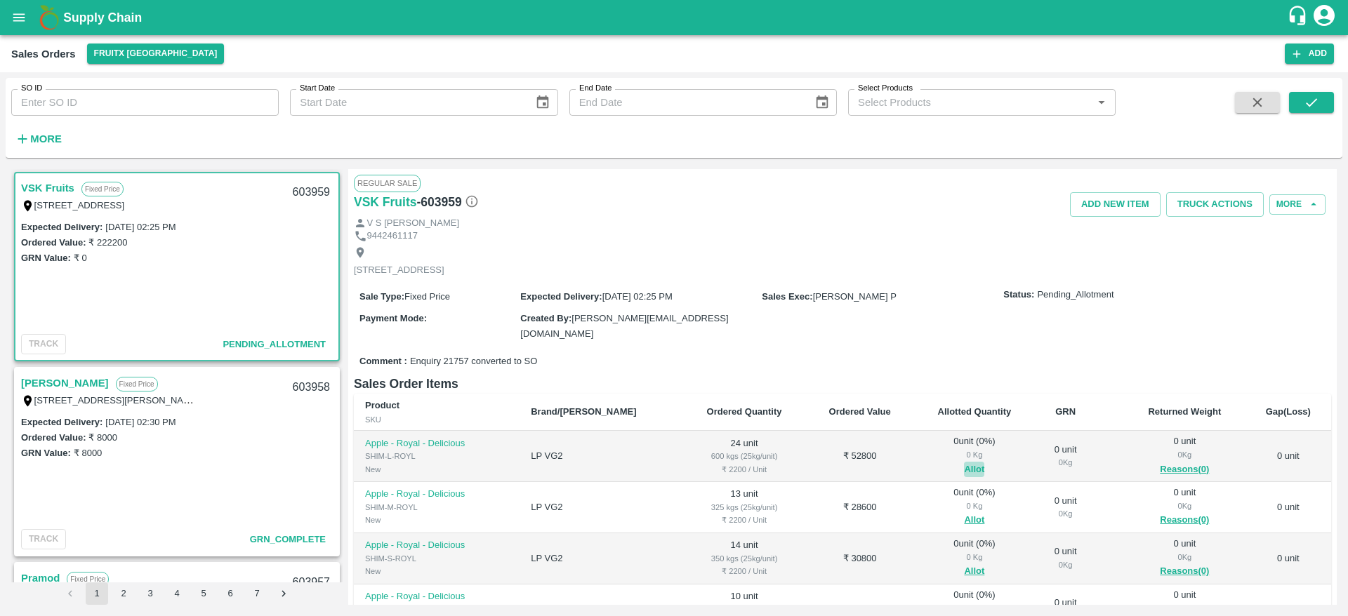
click at [964, 465] on button "Allot" at bounding box center [974, 470] width 20 height 16
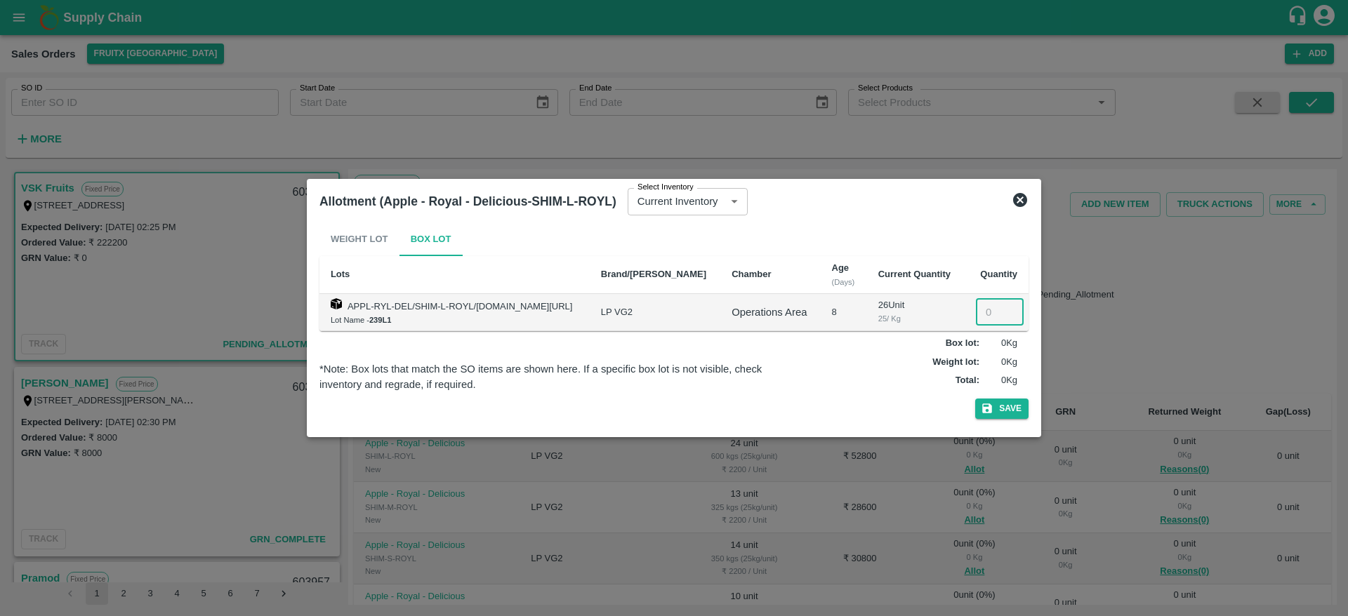
click at [989, 308] on input "number" at bounding box center [1000, 312] width 48 height 27
type input "24"
click at [975, 399] on button "Save" at bounding box center [1001, 409] width 53 height 20
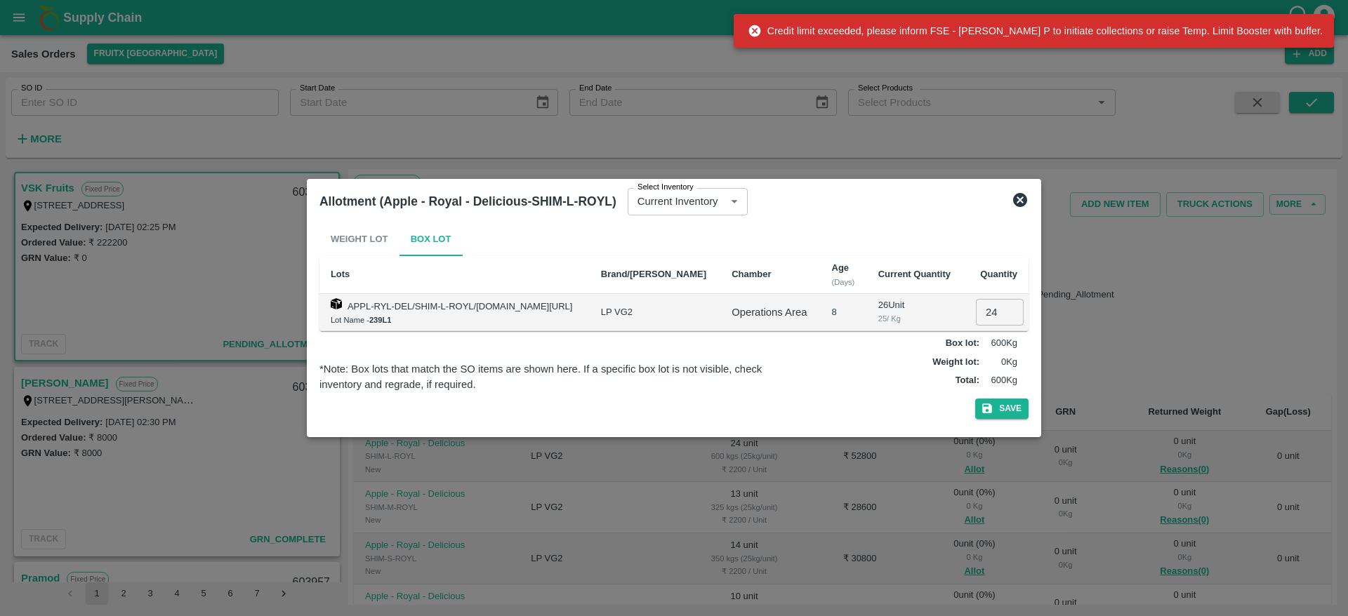
click at [1089, 230] on div at bounding box center [674, 308] width 1348 height 616
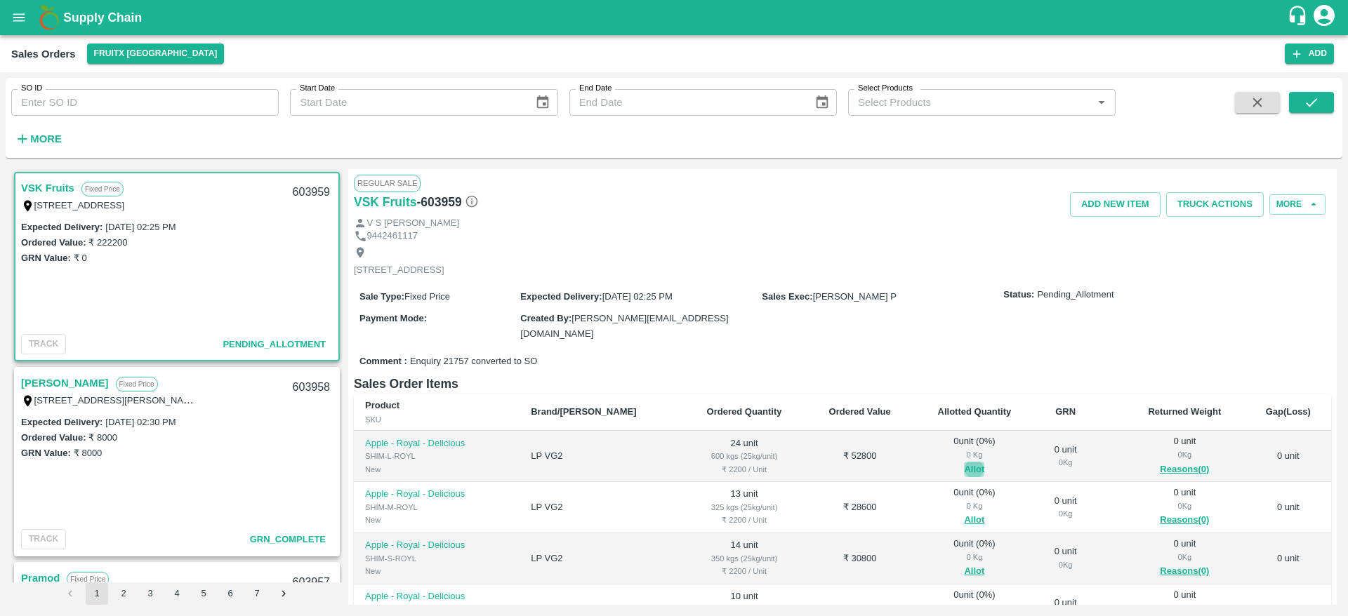
click at [964, 462] on button "Allot" at bounding box center [974, 470] width 20 height 16
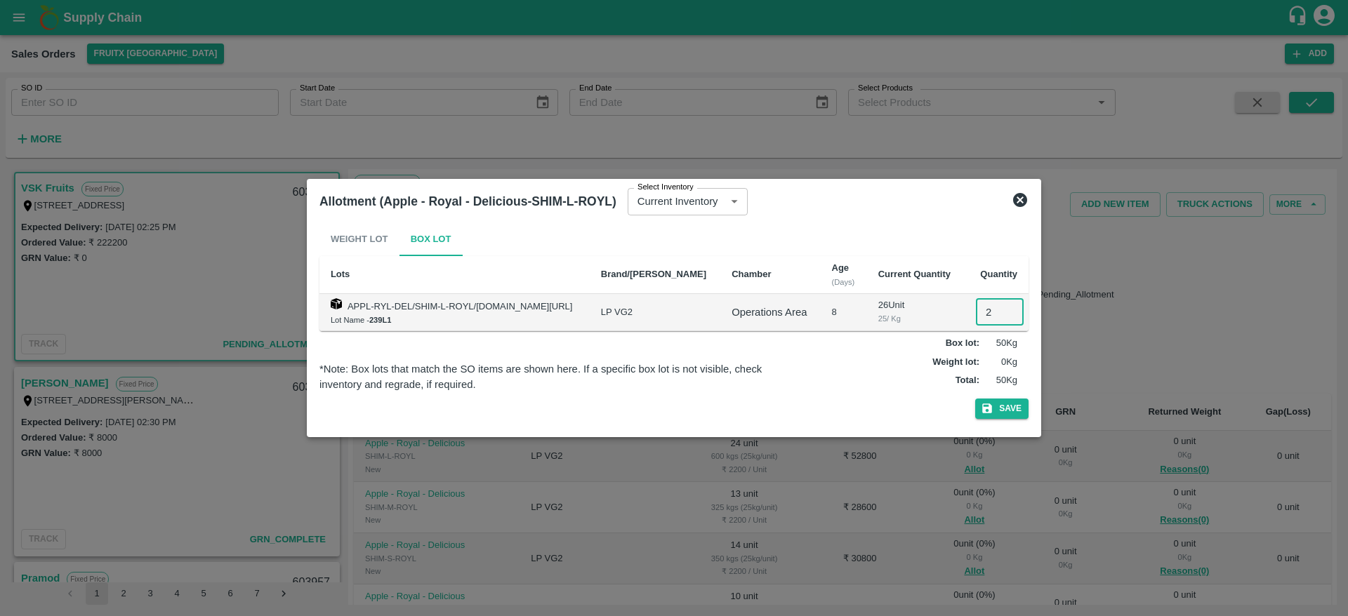
click at [983, 307] on input "2" at bounding box center [1000, 312] width 48 height 27
type input "24"
click at [975, 399] on button "Save" at bounding box center [1001, 409] width 53 height 20
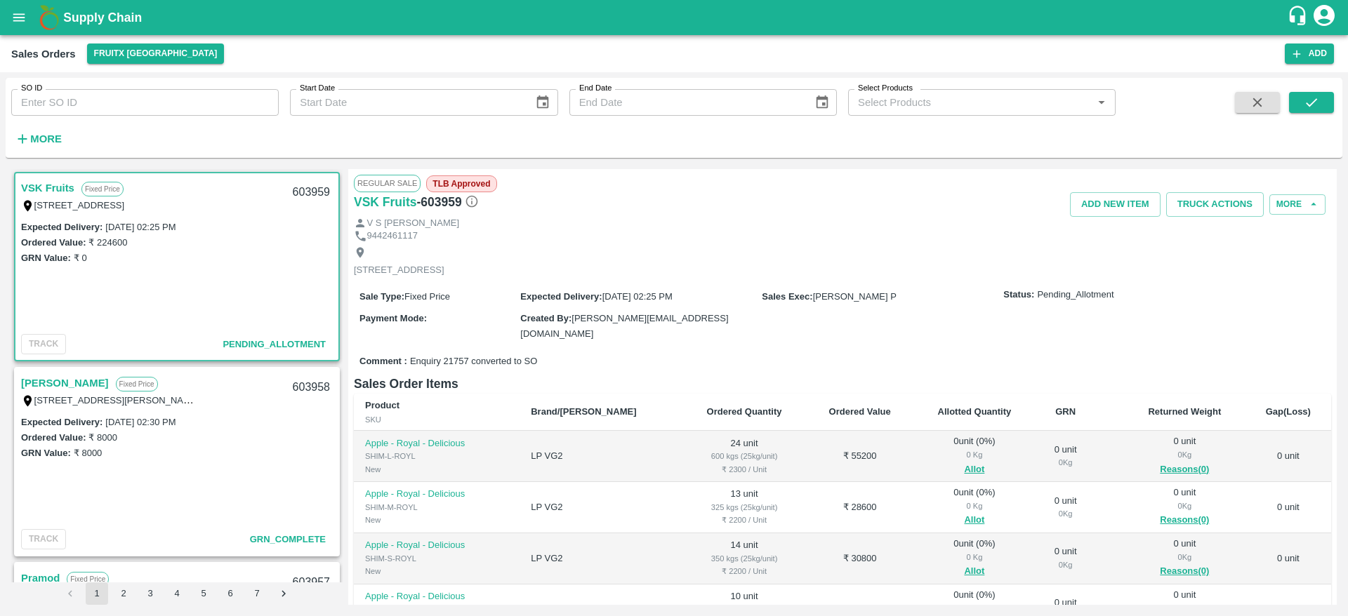
click at [50, 190] on link "VSK Fruits" at bounding box center [47, 188] width 53 height 18
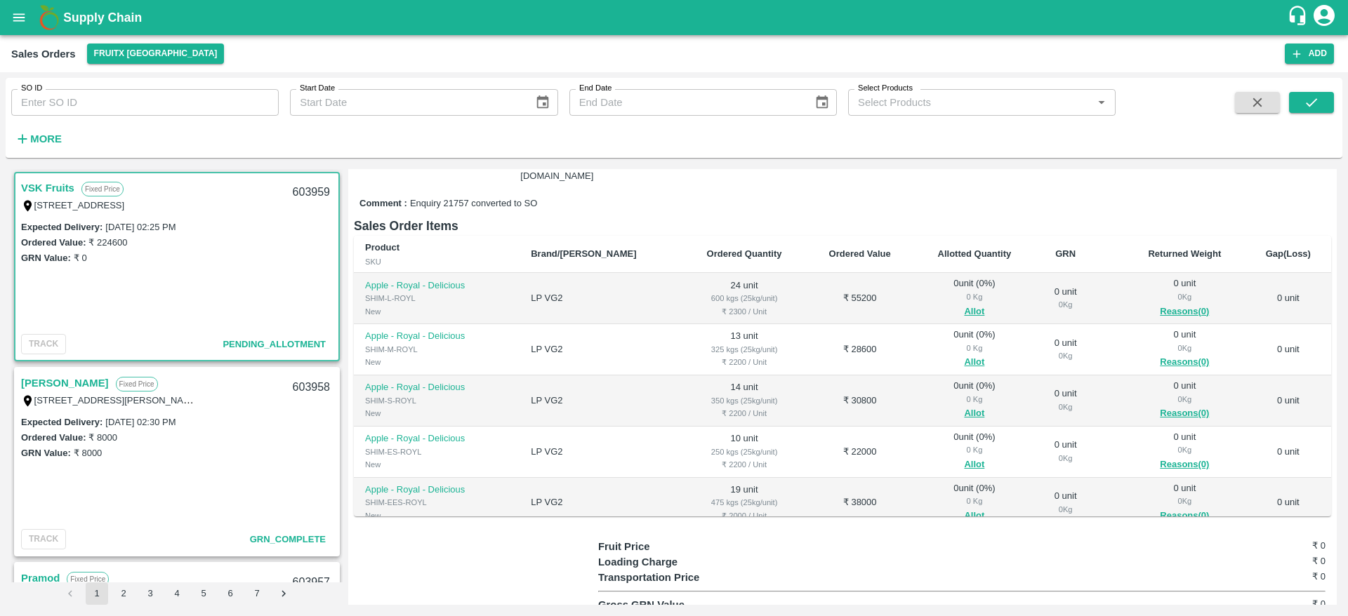
scroll to position [143, 0]
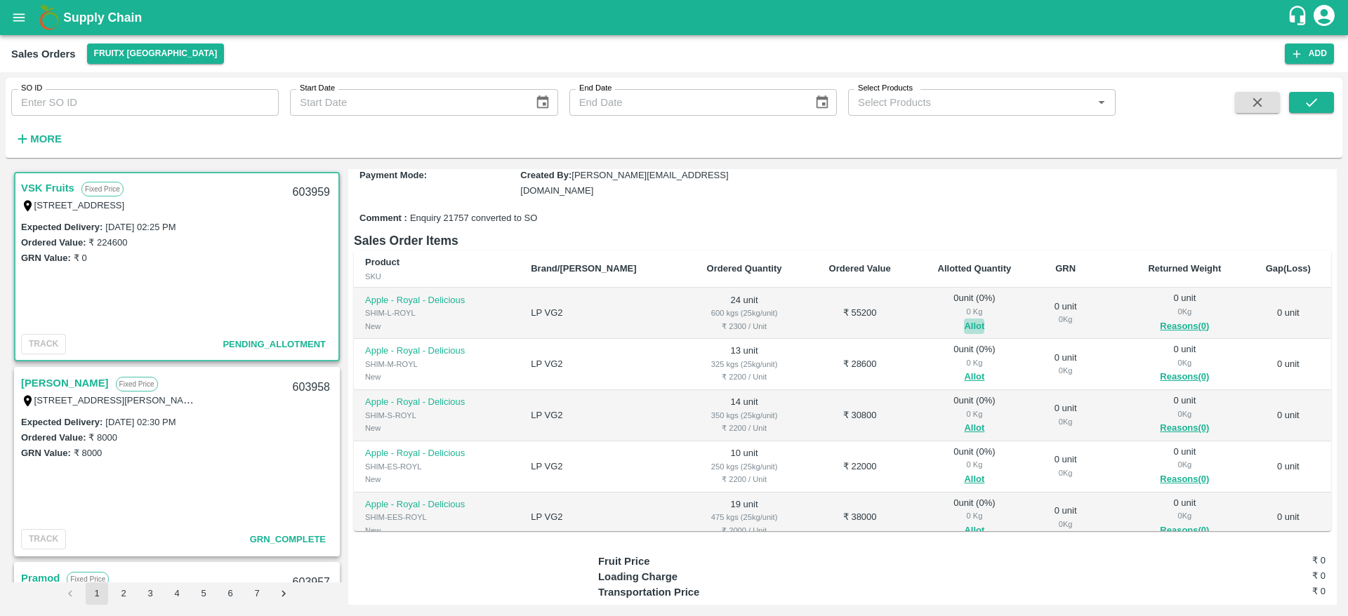
click at [967, 324] on button "Allot" at bounding box center [974, 327] width 20 height 16
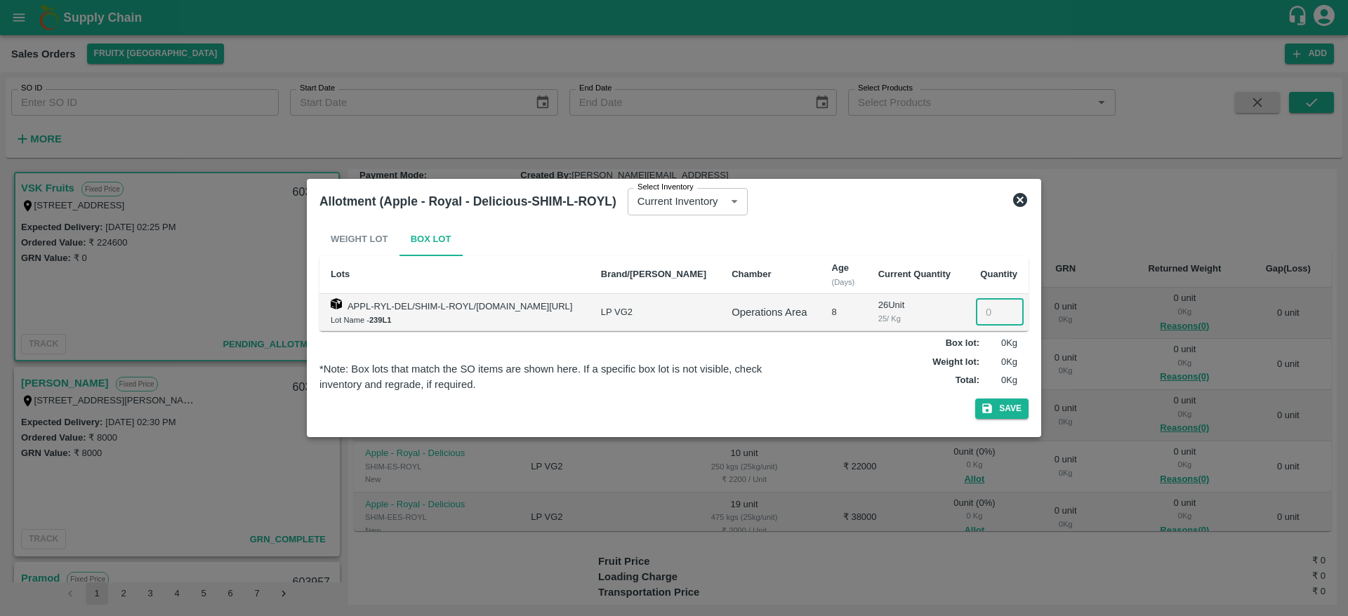
click at [994, 316] on input "number" at bounding box center [1000, 312] width 48 height 27
type input "24"
click at [1009, 413] on button "Save" at bounding box center [1001, 409] width 53 height 20
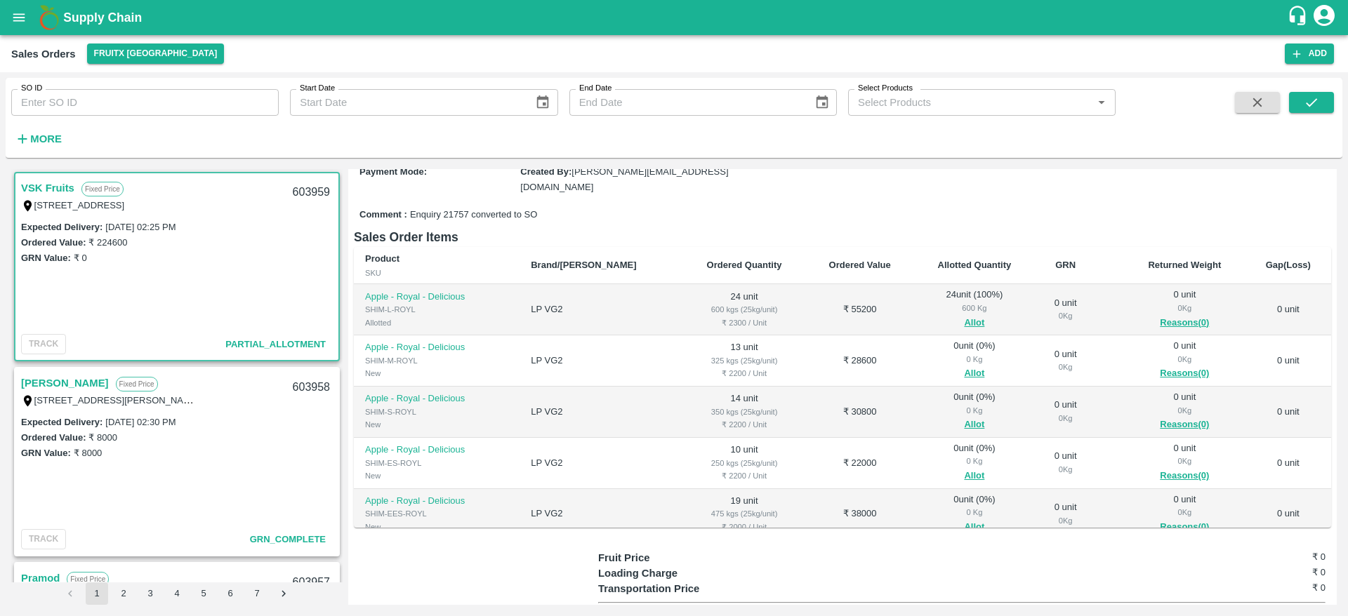
scroll to position [147, 0]
click at [964, 370] on button "Allot" at bounding box center [974, 373] width 20 height 16
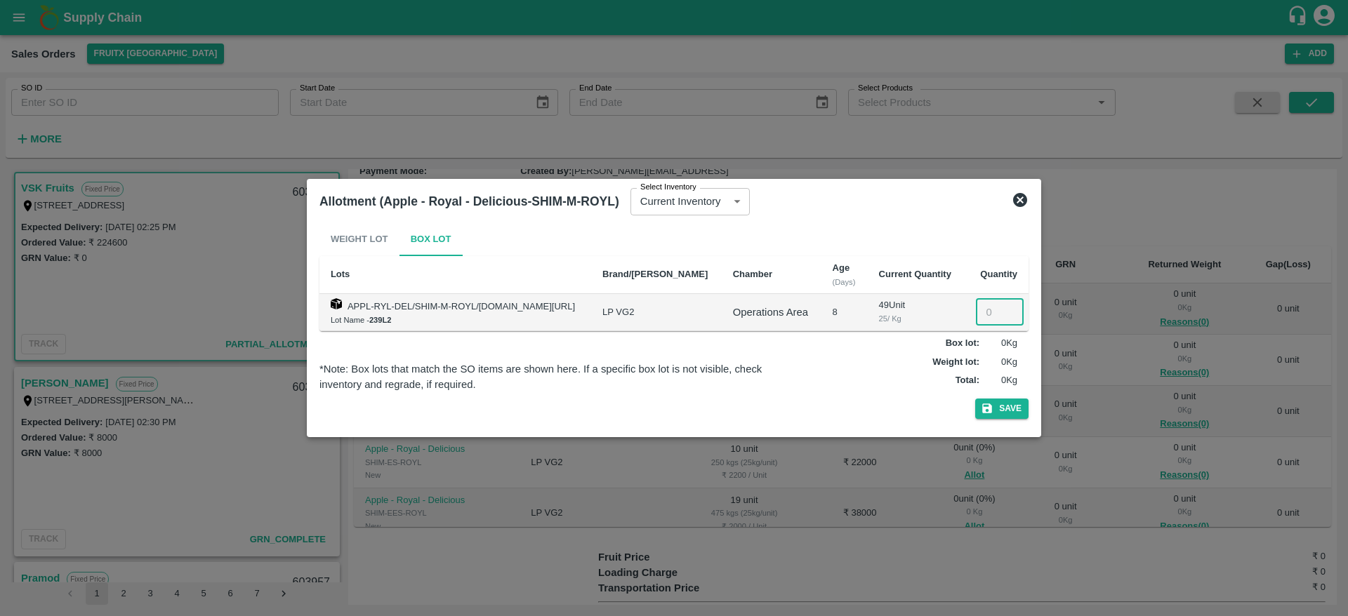
click at [986, 307] on input "number" at bounding box center [1000, 312] width 48 height 27
type input "13"
click at [1003, 405] on button "Save" at bounding box center [1001, 409] width 53 height 20
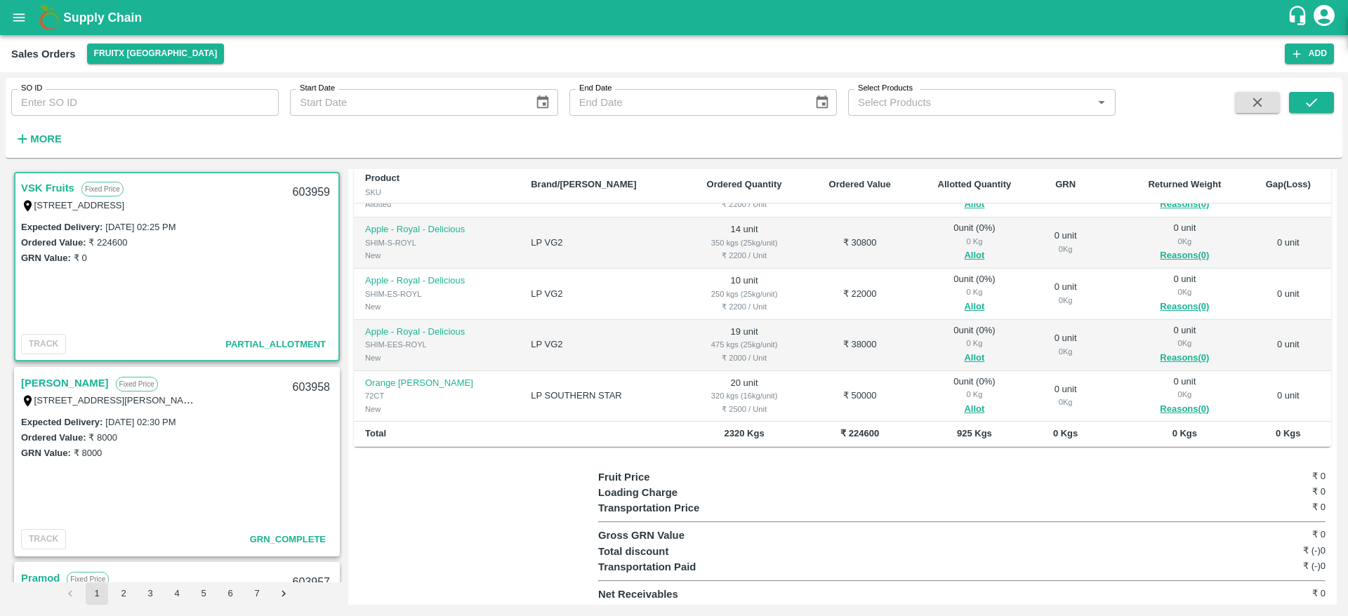
scroll to position [0, 0]
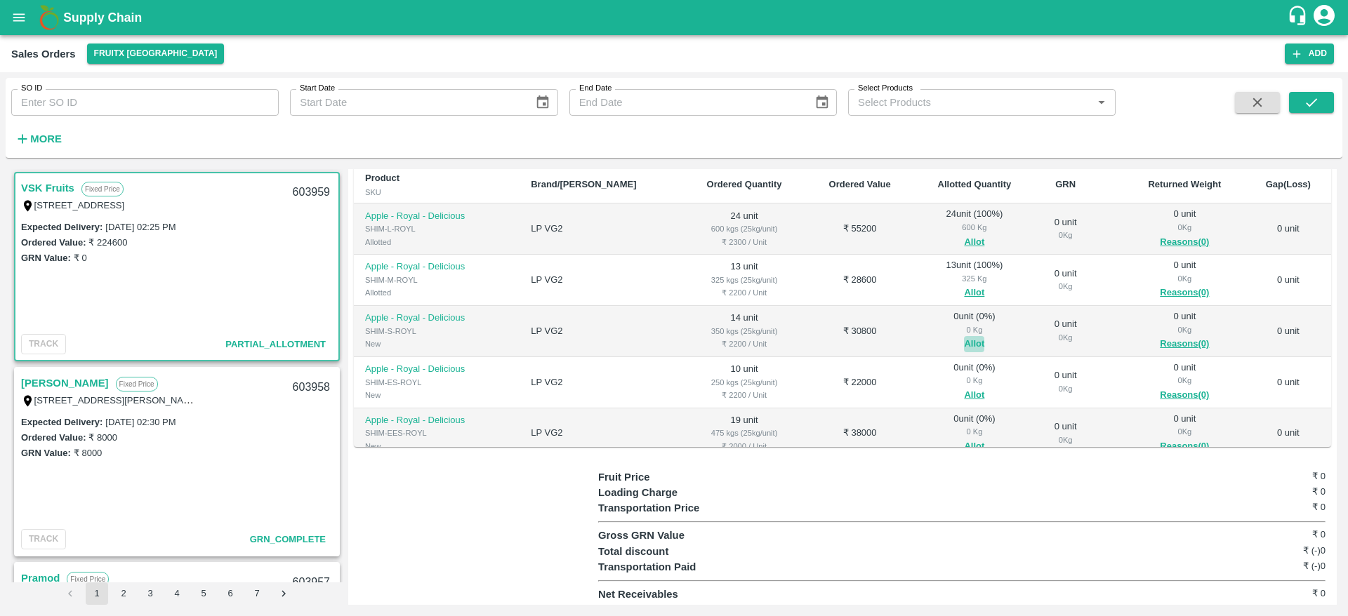
click at [964, 337] on button "Allot" at bounding box center [974, 344] width 20 height 16
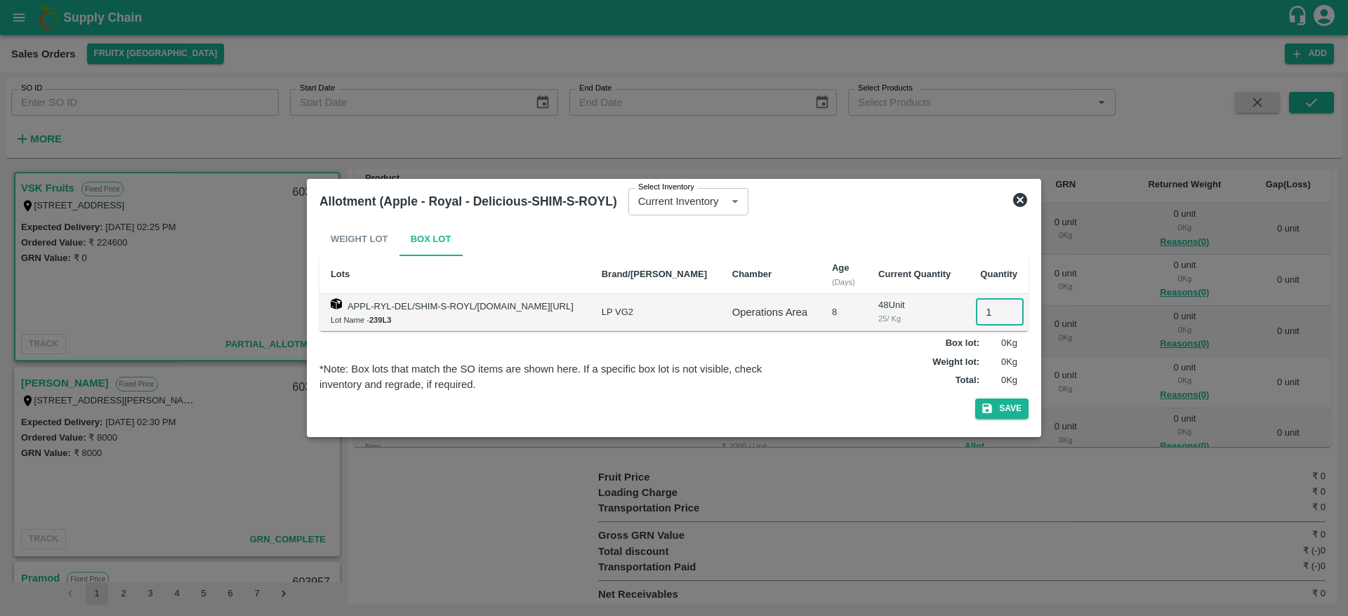
click at [984, 310] on input "1" at bounding box center [1000, 312] width 48 height 27
type input "14"
click at [1000, 402] on button "Save" at bounding box center [1001, 409] width 53 height 20
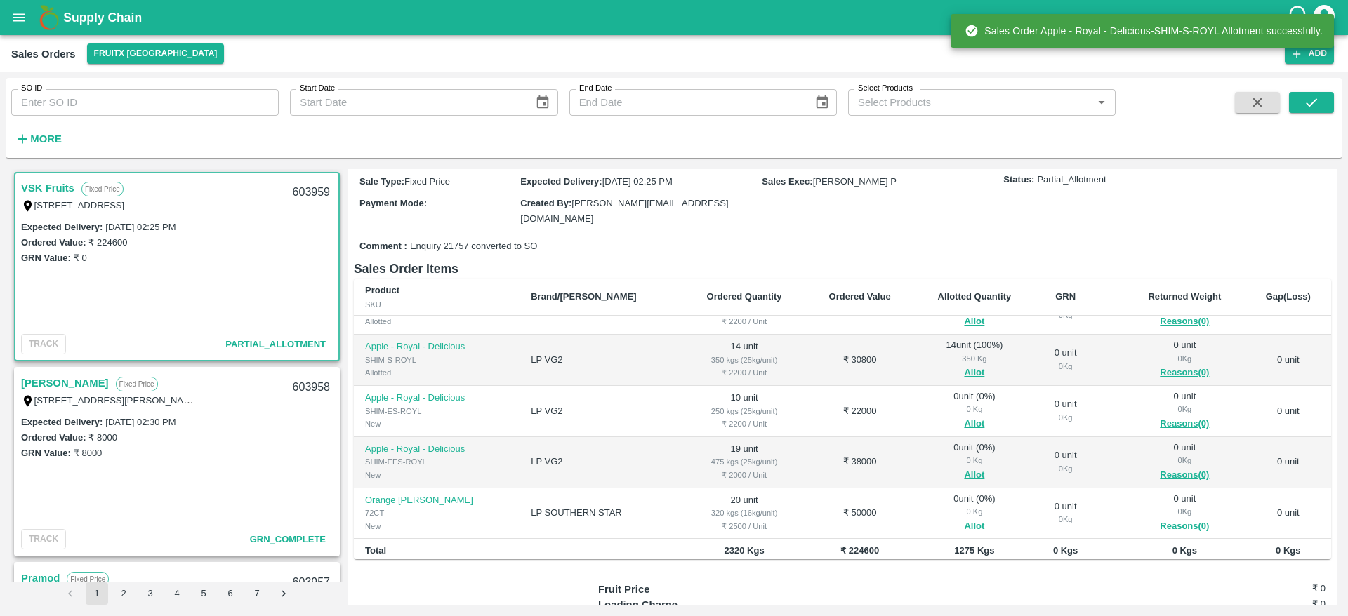
scroll to position [88, 0]
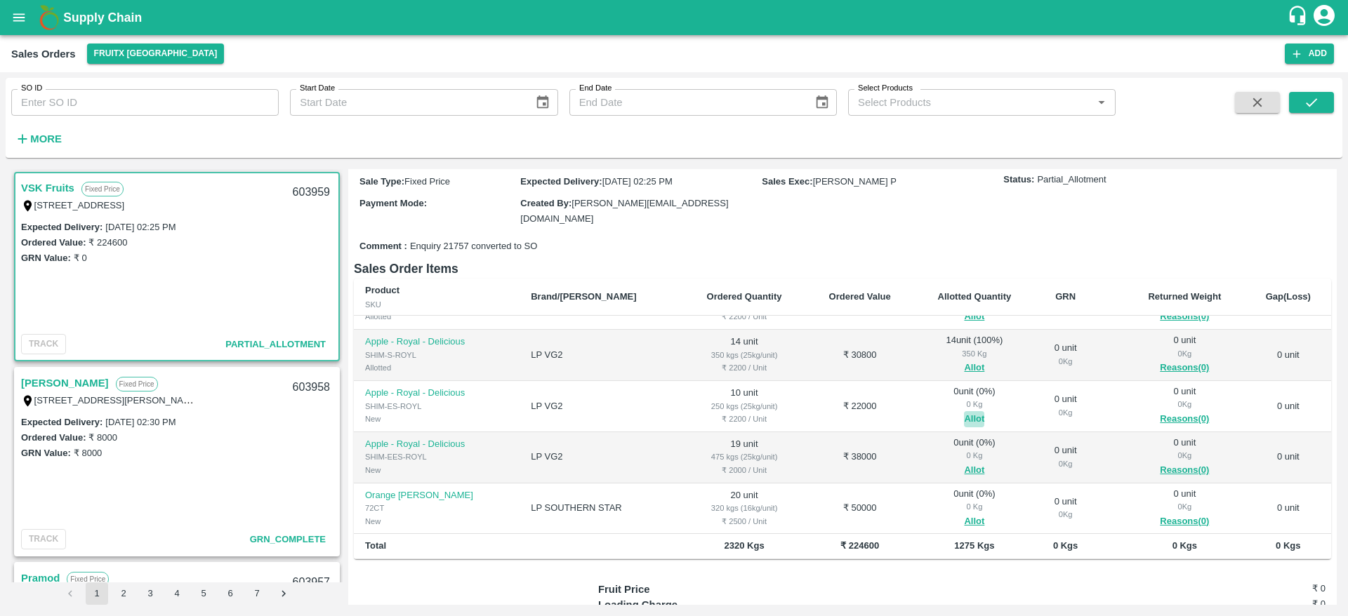
click at [964, 414] on button "Allot" at bounding box center [974, 419] width 20 height 16
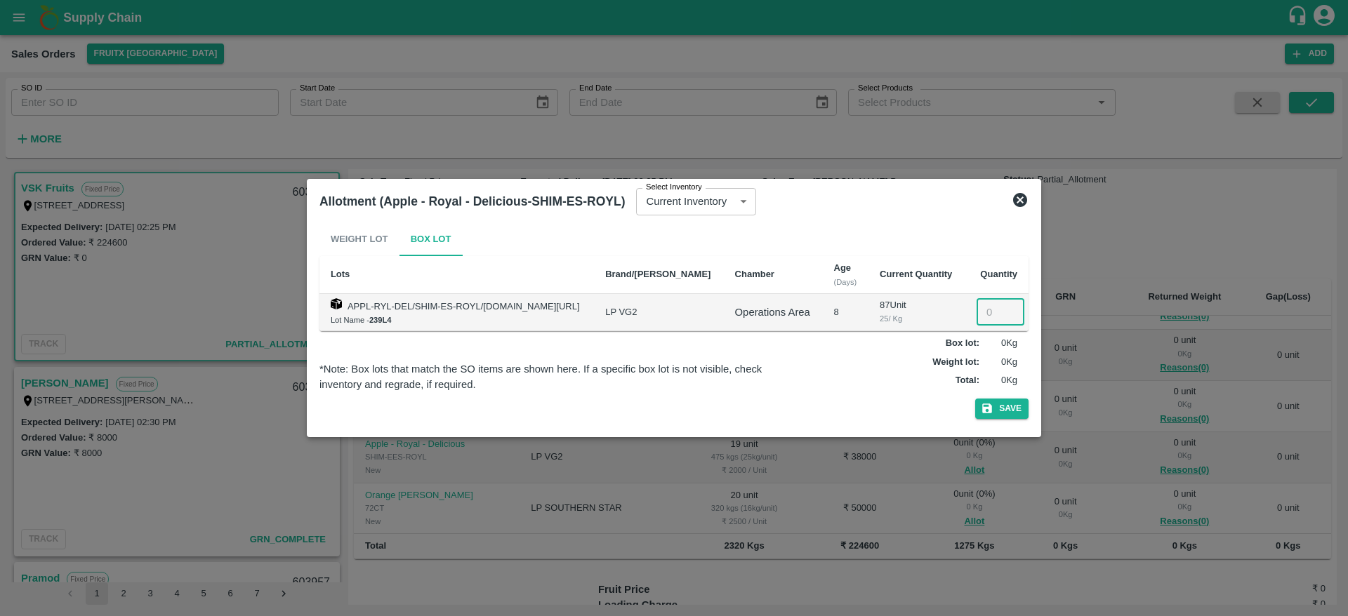
click at [990, 314] on input "number" at bounding box center [1000, 312] width 48 height 27
type input "10"
click at [997, 411] on button "Save" at bounding box center [1001, 409] width 53 height 20
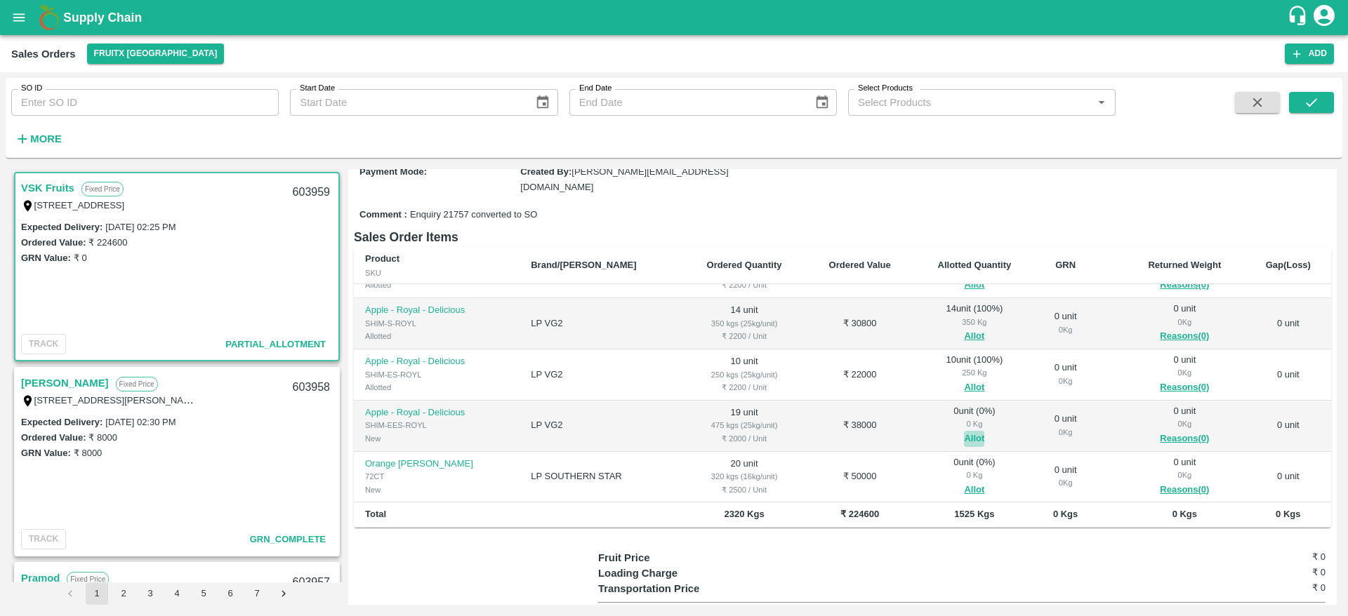
click at [964, 436] on button "Allot" at bounding box center [974, 439] width 20 height 16
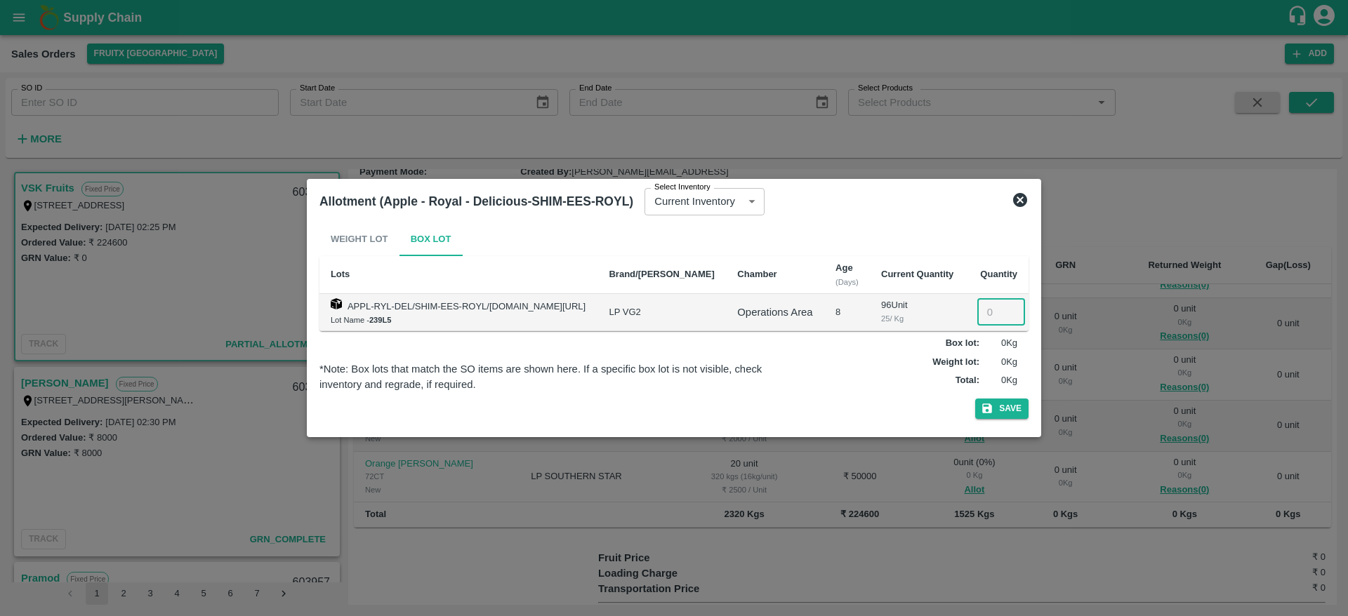
click at [991, 319] on input "number" at bounding box center [1001, 312] width 48 height 27
type input "19"
click at [1000, 402] on button "Save" at bounding box center [1001, 409] width 53 height 20
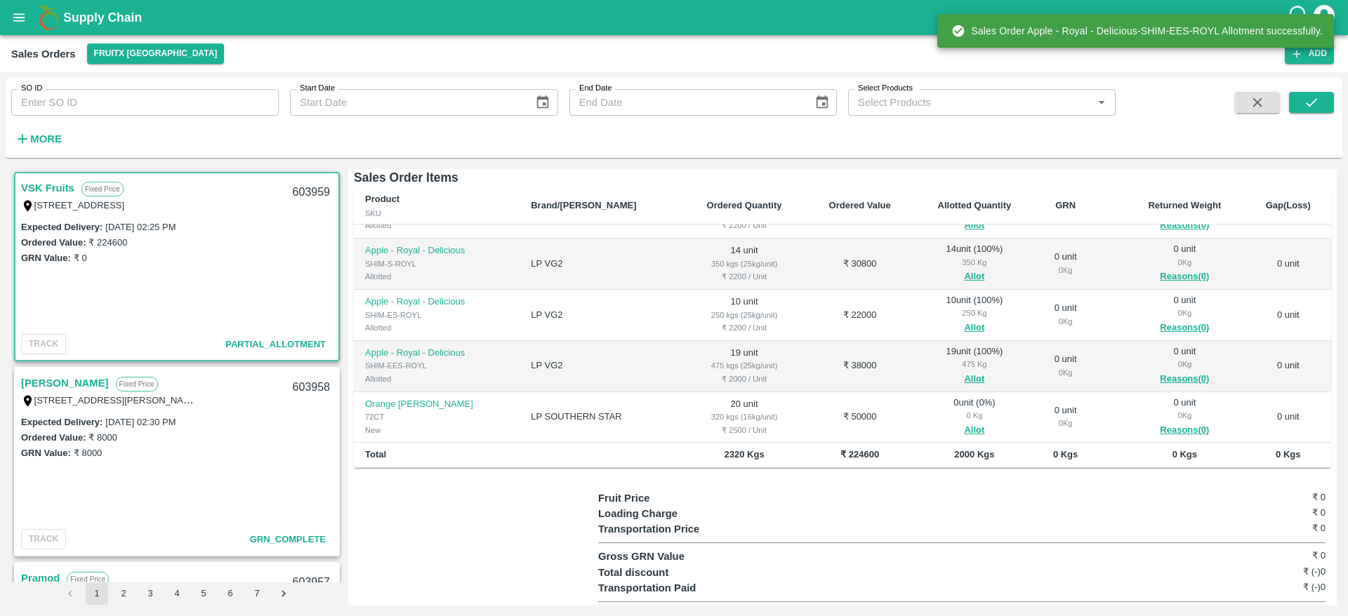
scroll to position [227, 0]
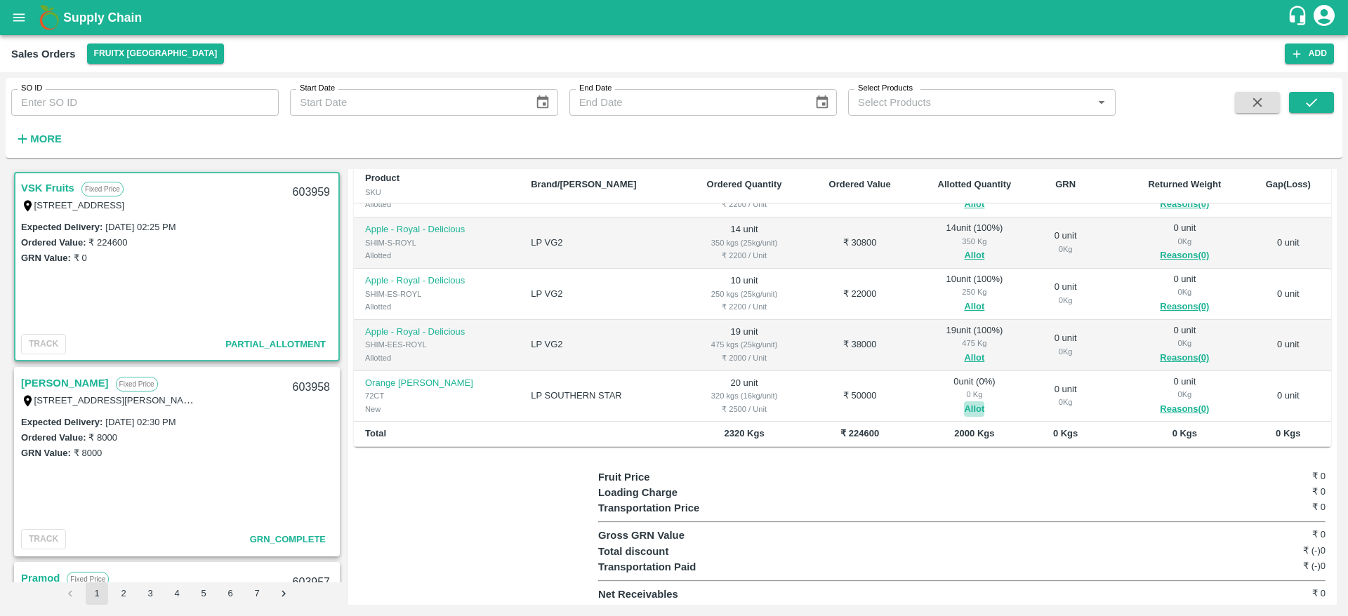
click at [964, 405] on button "Allot" at bounding box center [974, 410] width 20 height 16
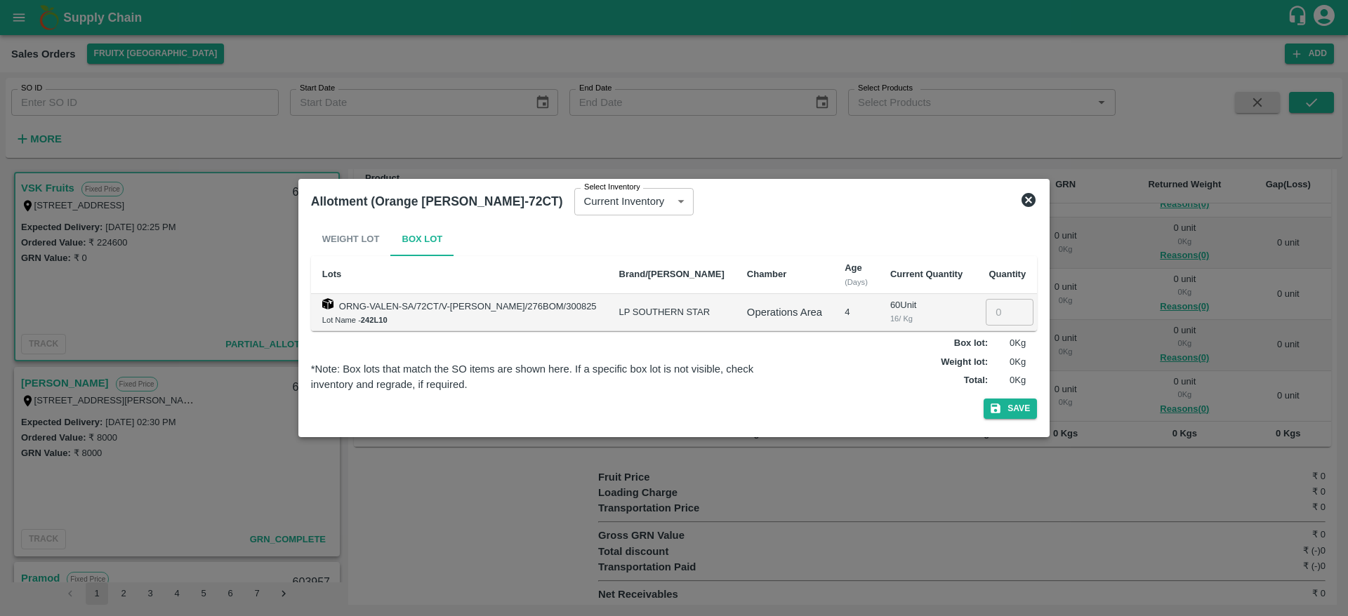
click at [1022, 202] on icon at bounding box center [1028, 200] width 17 height 17
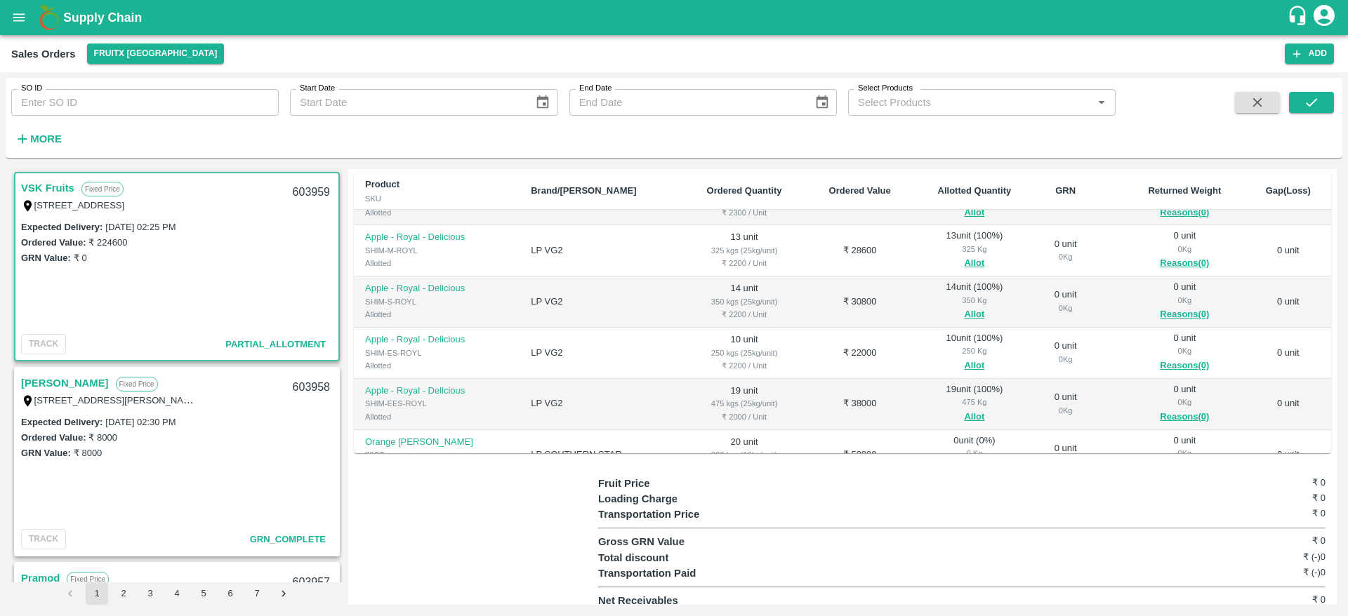
scroll to position [0, 0]
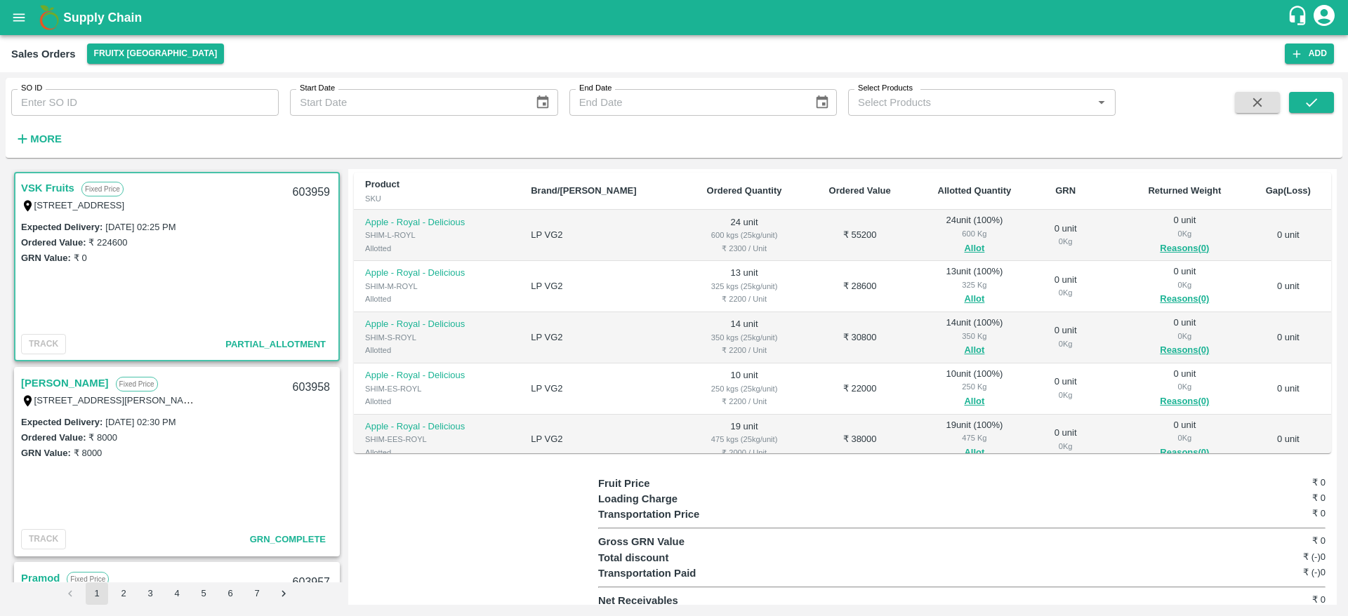
click at [304, 190] on div "603959" at bounding box center [311, 192] width 54 height 33
copy div "603959"
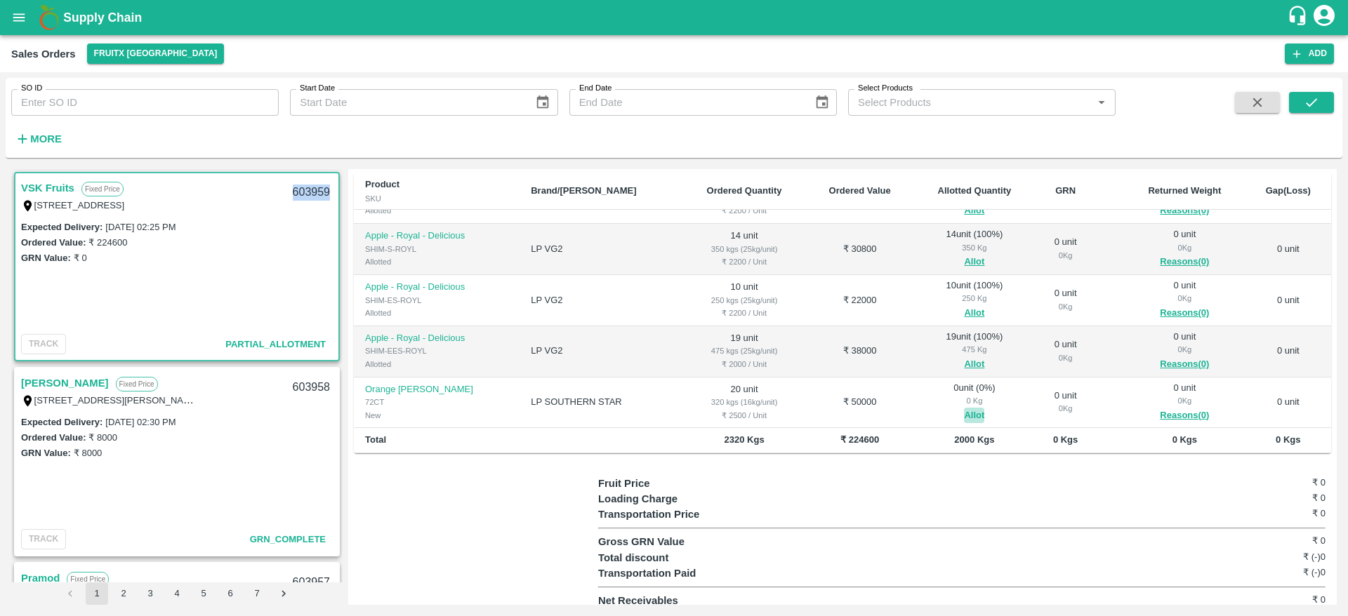
click at [964, 413] on button "Allot" at bounding box center [974, 416] width 20 height 16
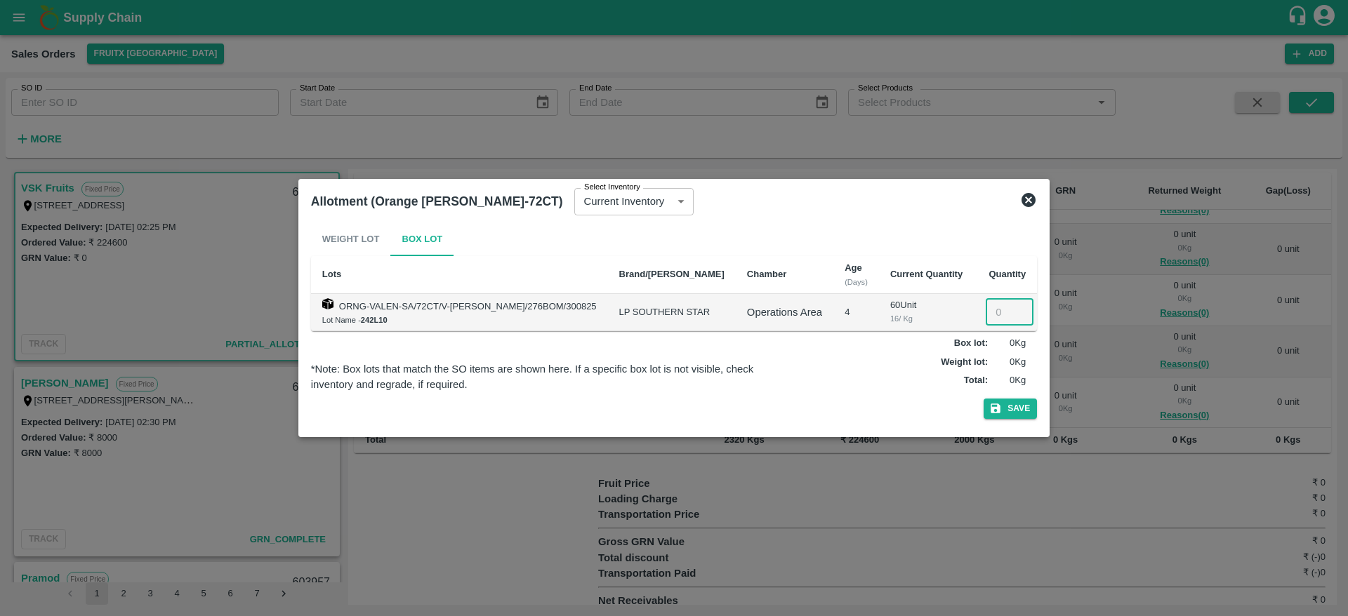
click at [988, 311] on input "number" at bounding box center [1010, 312] width 48 height 27
type input "20"
click at [998, 412] on button "Save" at bounding box center [1010, 409] width 53 height 20
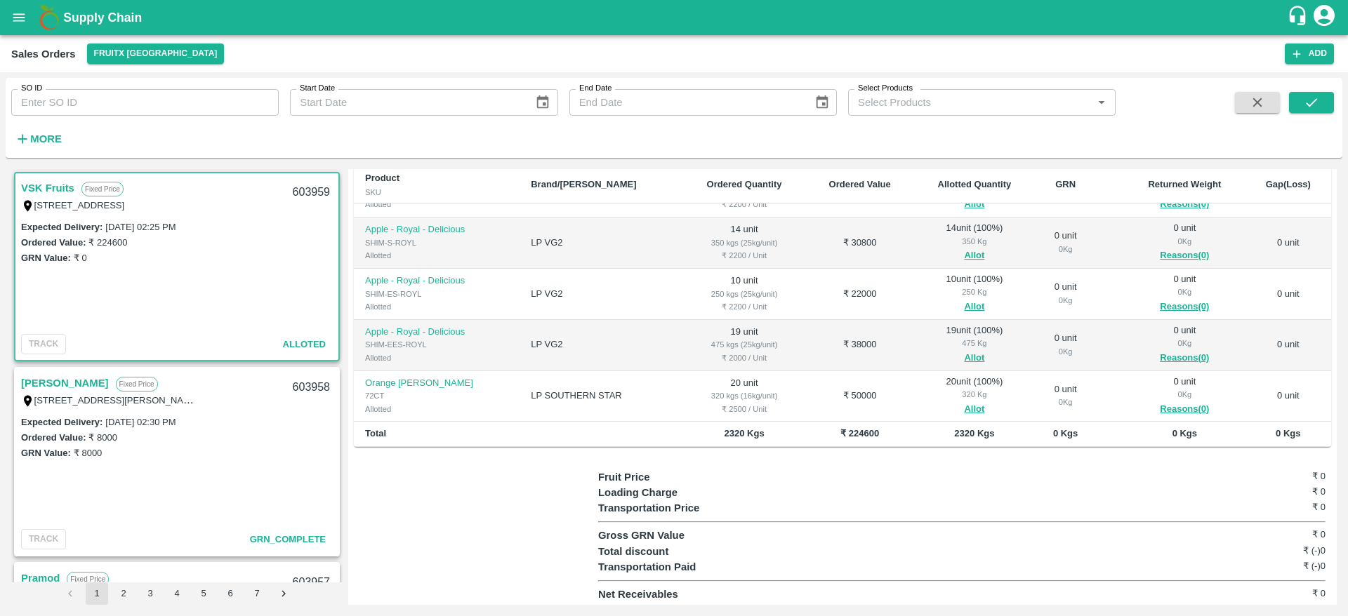
scroll to position [0, 0]
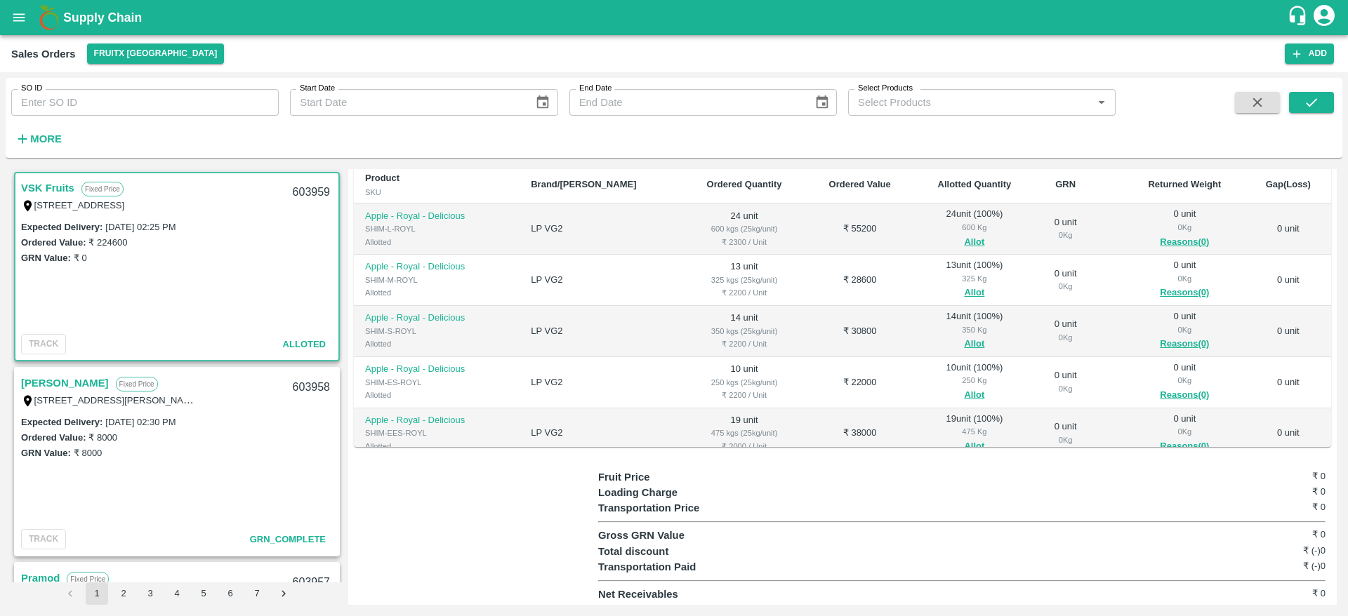
click at [321, 184] on div "603959" at bounding box center [311, 192] width 54 height 33
copy div "603959"
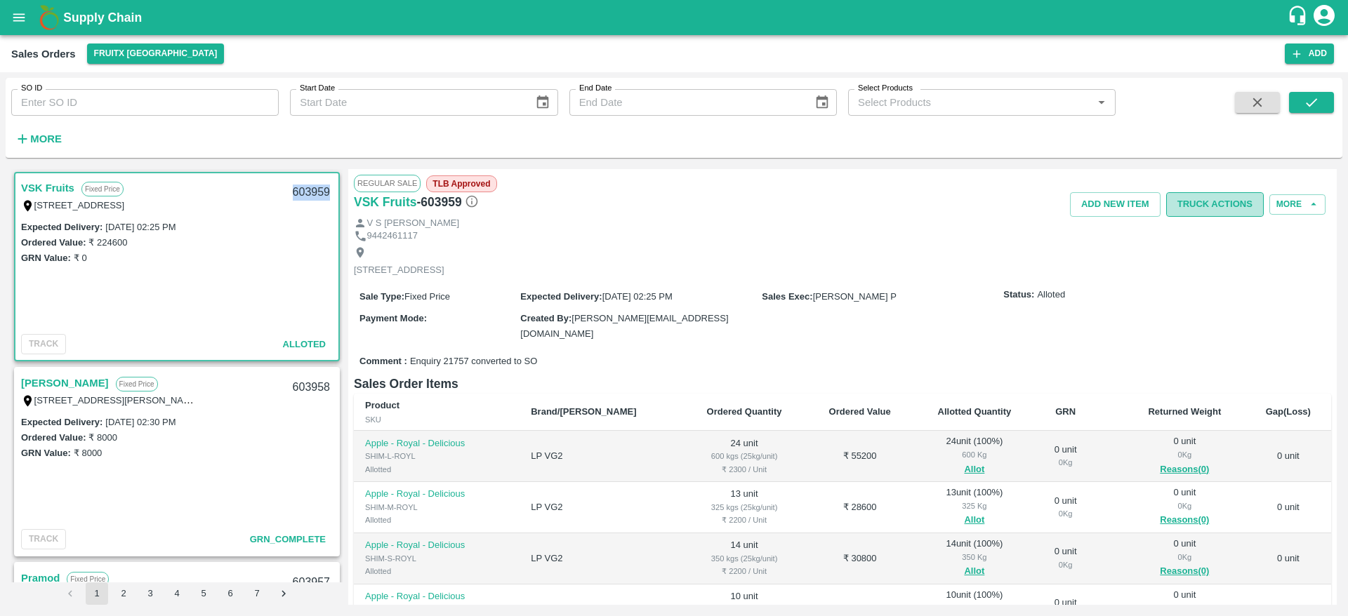
click at [1217, 206] on button "Truck Actions" at bounding box center [1215, 204] width 98 height 25
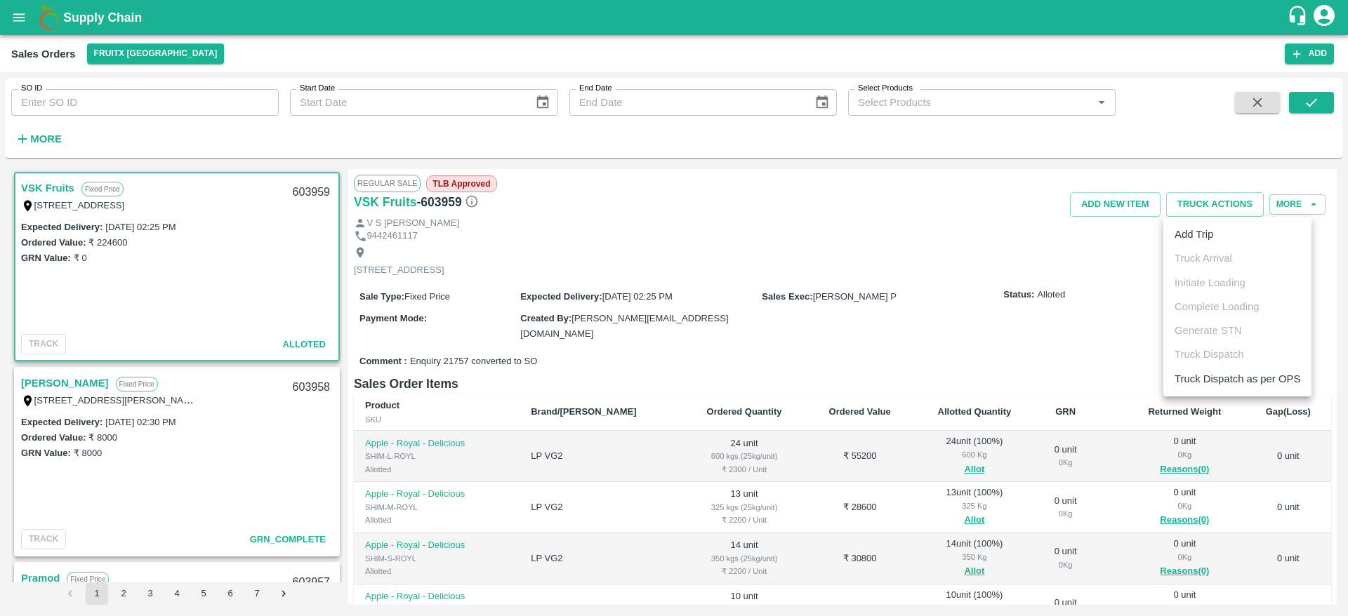
click at [951, 341] on div at bounding box center [674, 308] width 1348 height 616
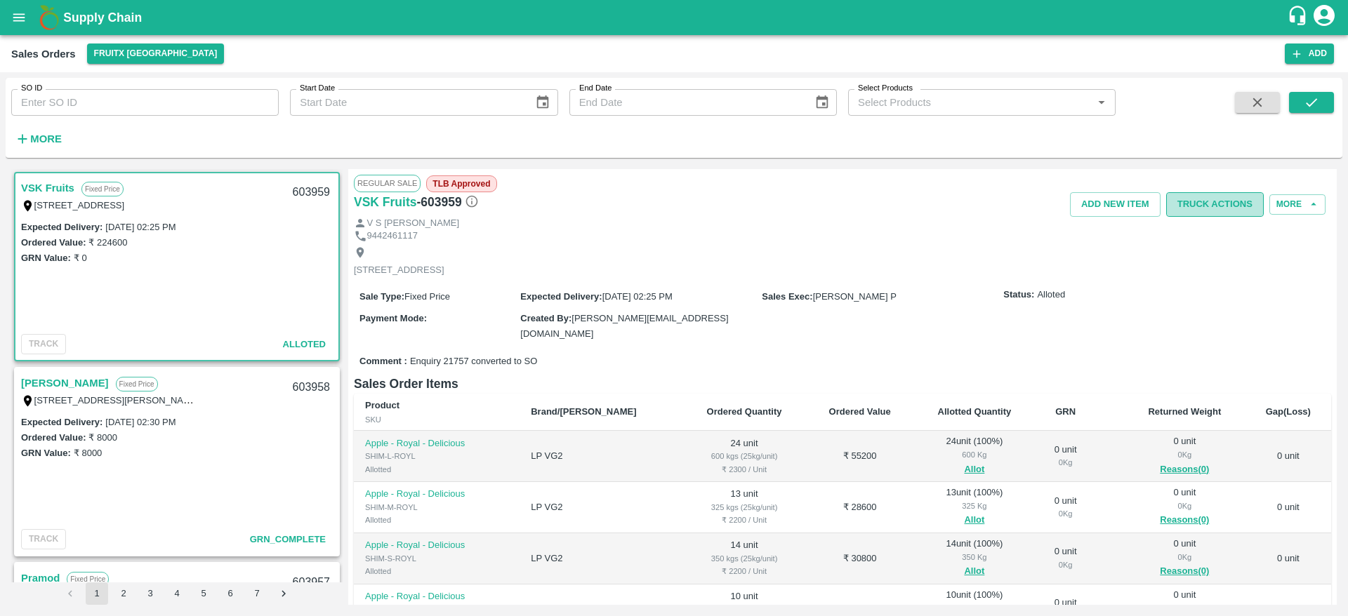
click at [1200, 205] on button "Truck Actions" at bounding box center [1215, 204] width 98 height 25
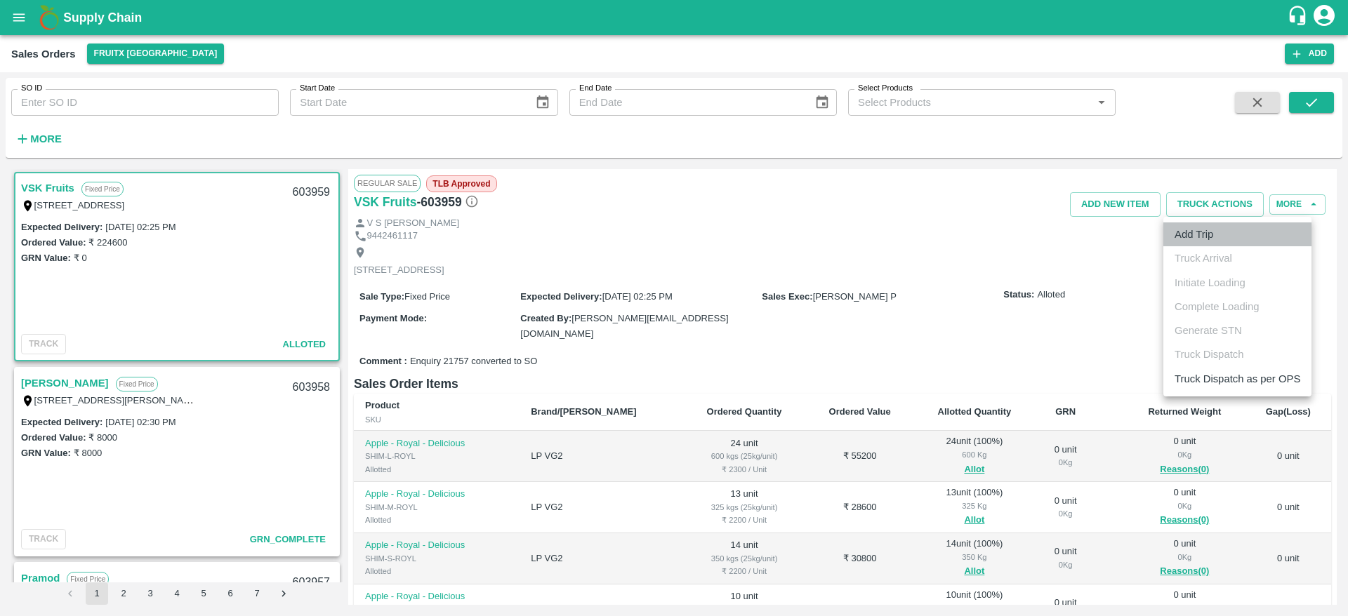
click at [1191, 232] on li "Add Trip" at bounding box center [1237, 235] width 148 height 24
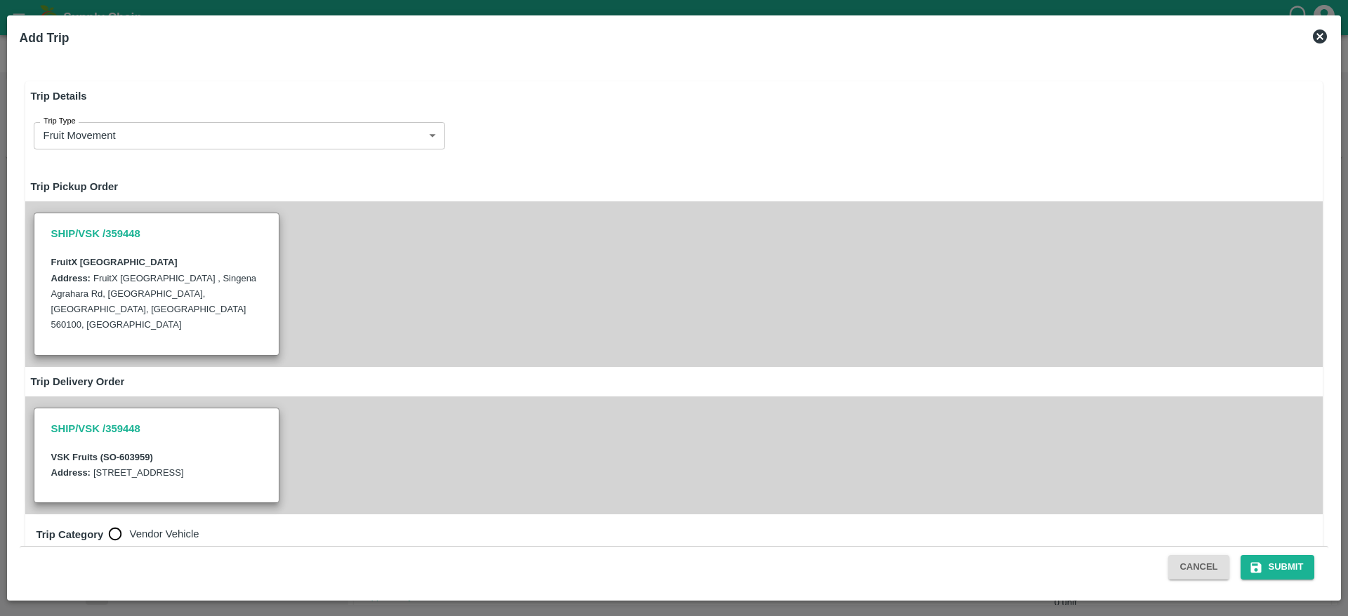
radio input "true"
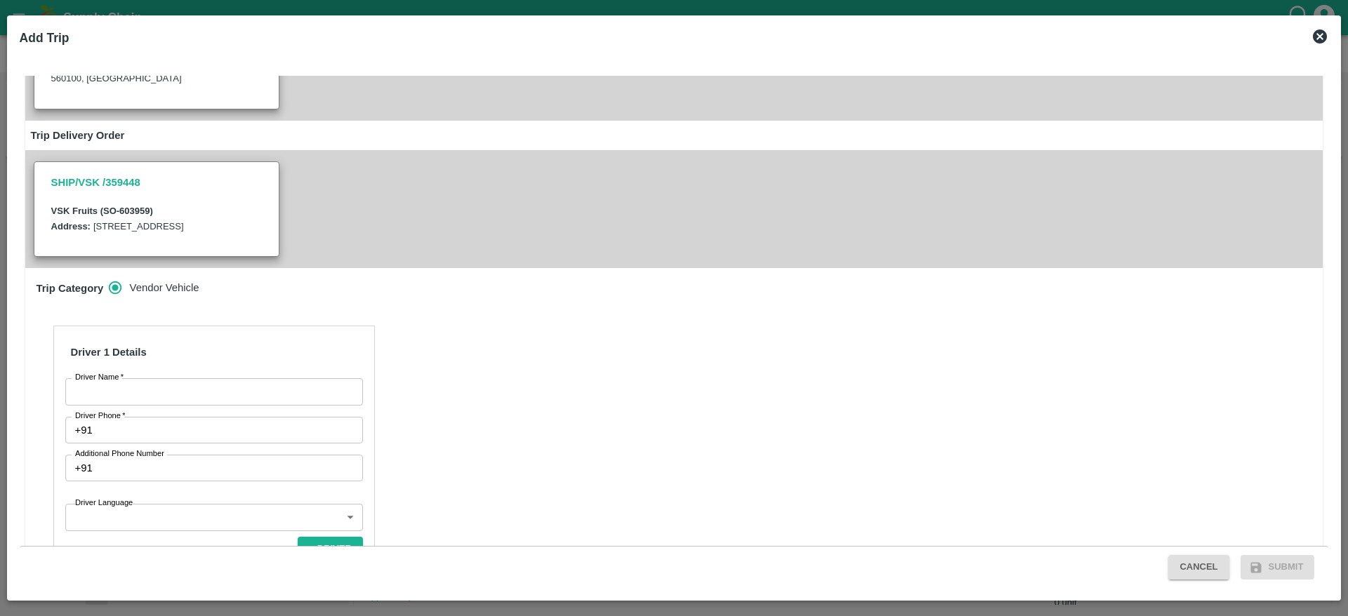
scroll to position [402, 0]
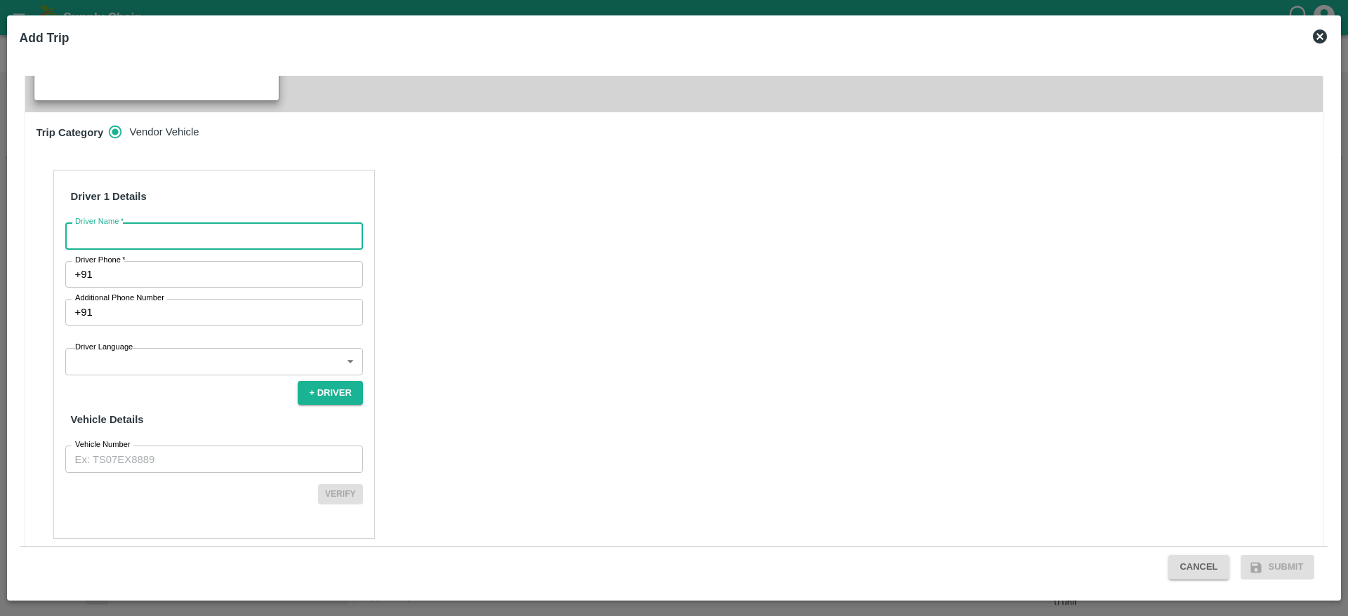
click at [218, 223] on input "Driver Name   *" at bounding box center [214, 236] width 298 height 27
type input "Imran"
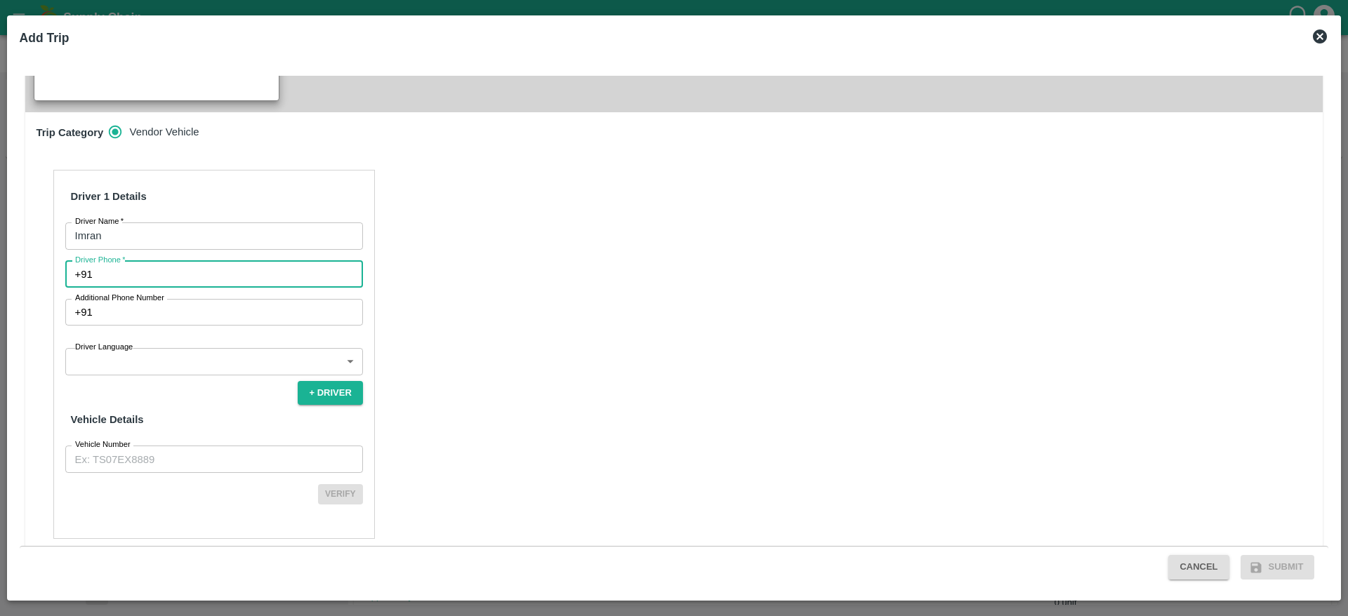
click at [163, 266] on input "Driver Phone   *" at bounding box center [230, 274] width 265 height 27
type input "7826860807"
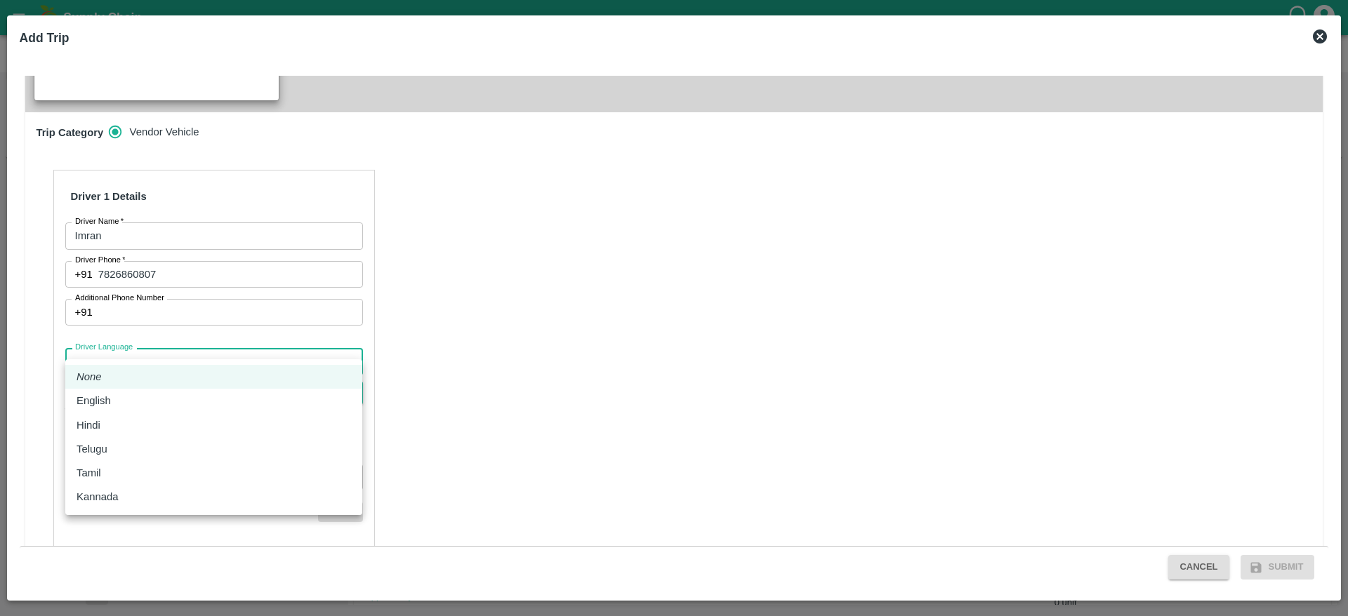
click at [181, 351] on body "Supply Chain Sales Orders FruitX Bangalore Add SO ID SO ID Start Date Start Dat…" at bounding box center [674, 308] width 1348 height 616
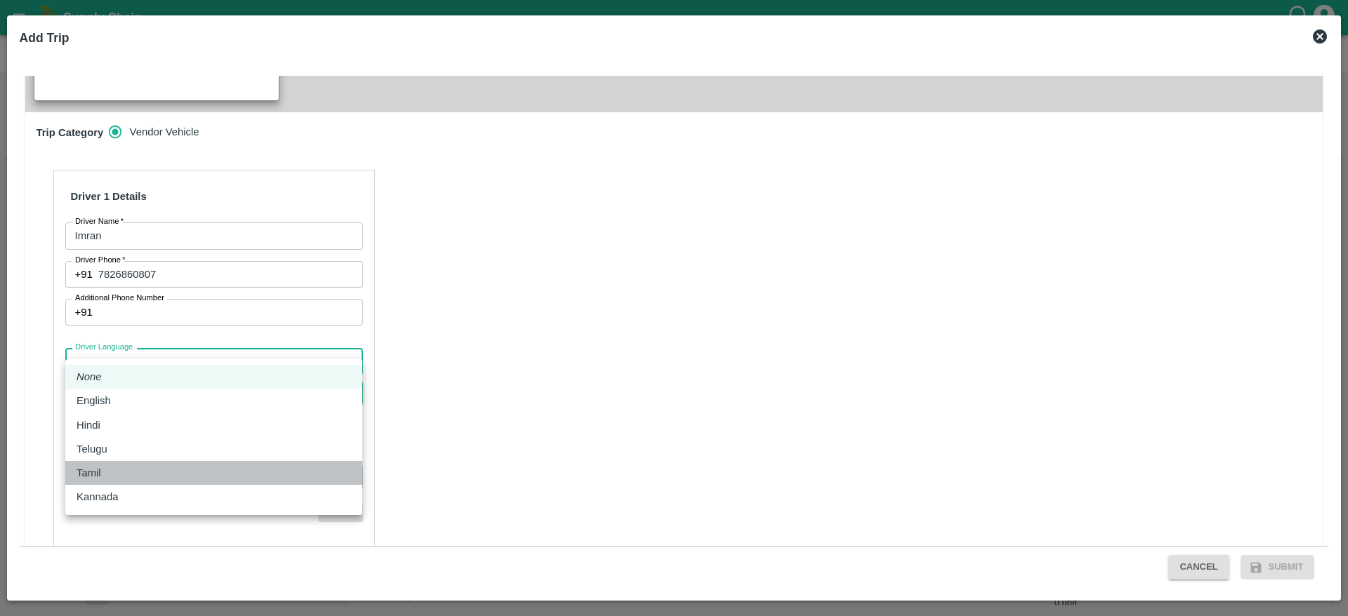
click at [138, 483] on li "Tamil" at bounding box center [213, 473] width 297 height 24
type input "ta"
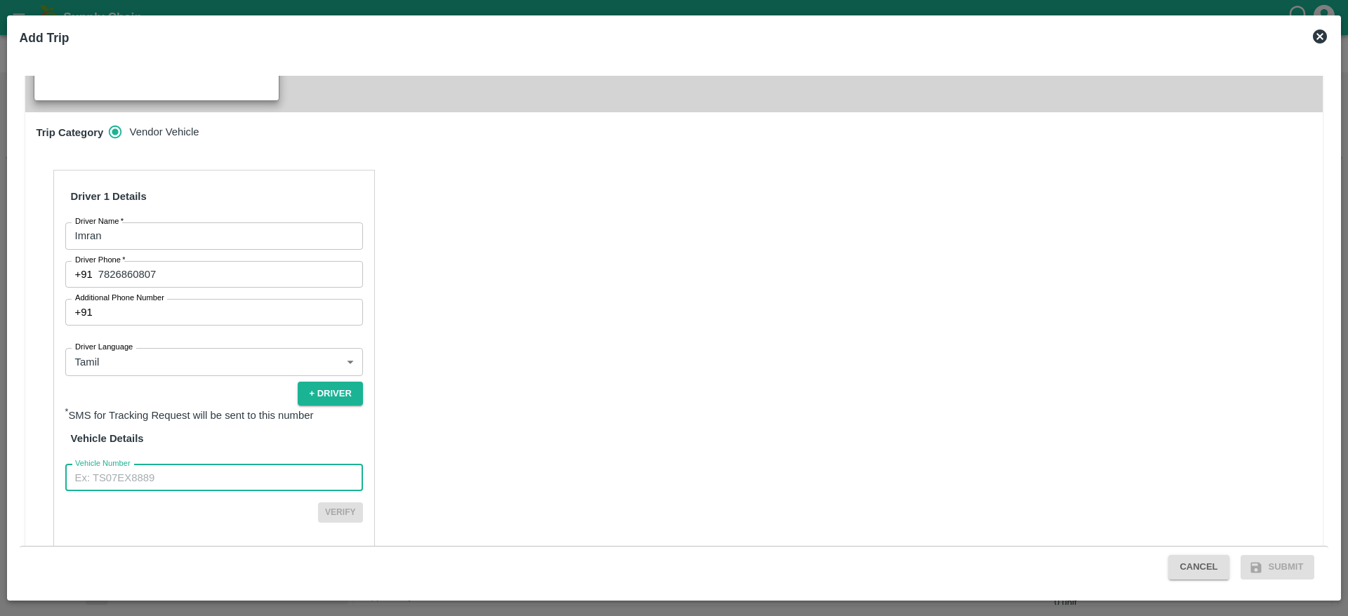
click at [150, 470] on input "Vehicle Number" at bounding box center [214, 478] width 298 height 27
type input "KA51AH6615"
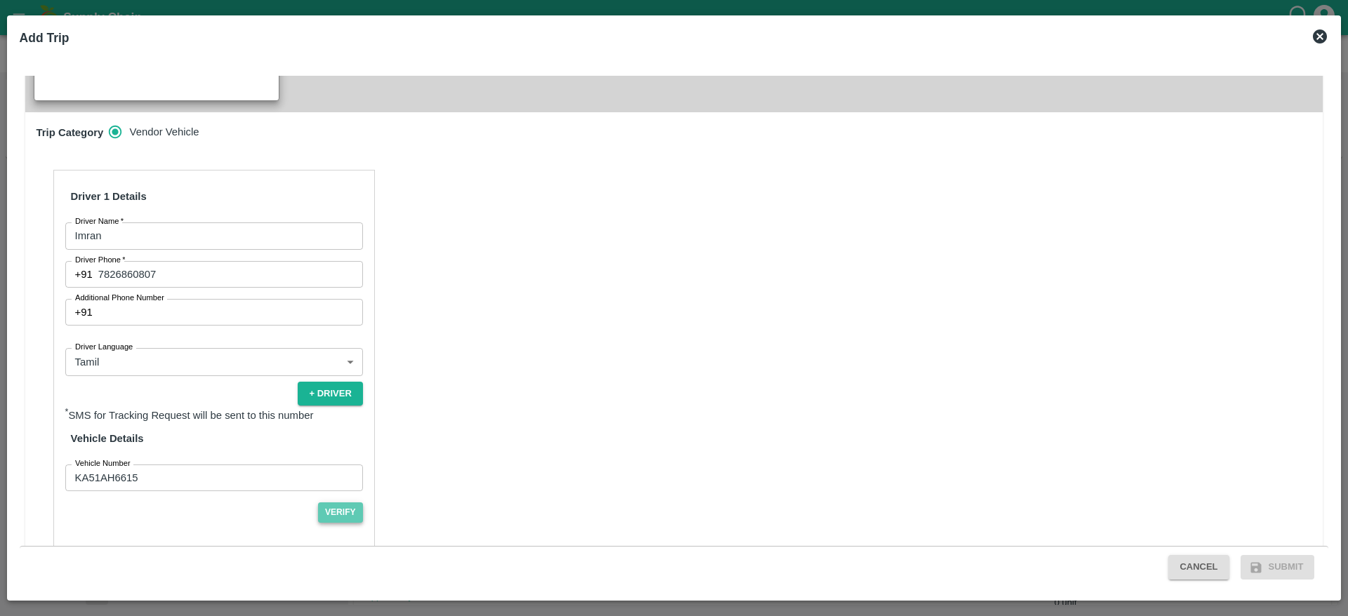
click at [336, 503] on button "Verify" at bounding box center [340, 513] width 45 height 20
click at [1299, 559] on button "Submit" at bounding box center [1277, 567] width 74 height 25
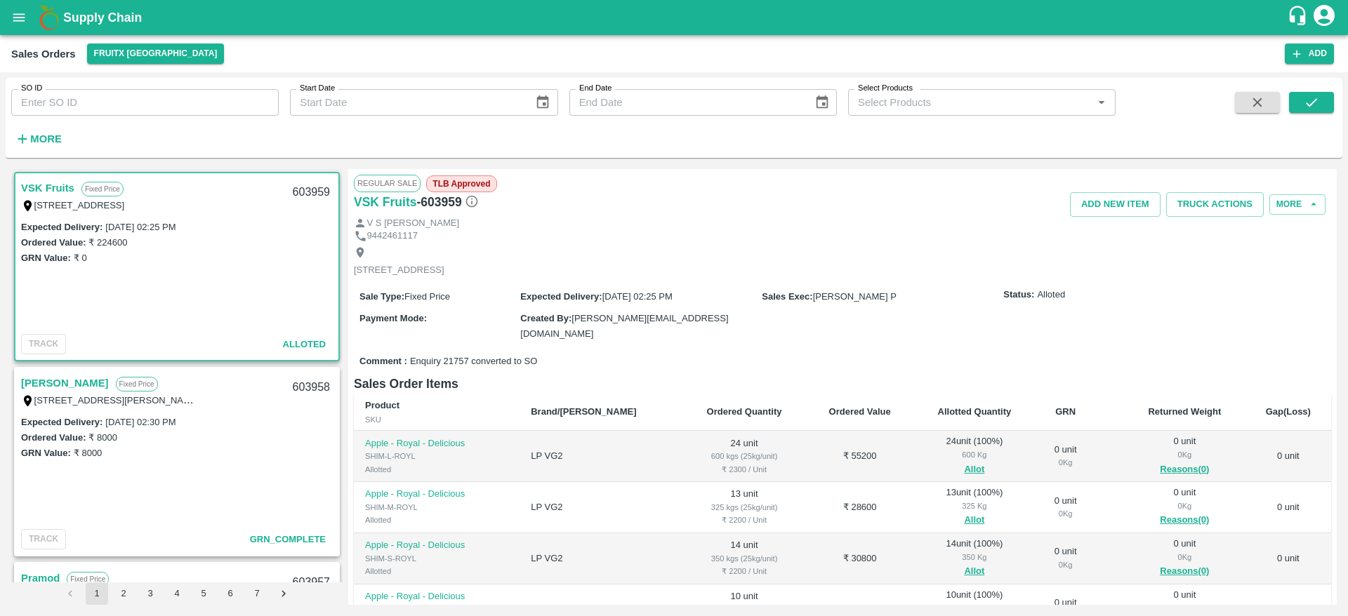
click at [51, 183] on link "VSK Fruits" at bounding box center [47, 188] width 53 height 18
click at [1214, 209] on button "Truck Actions" at bounding box center [1215, 204] width 98 height 25
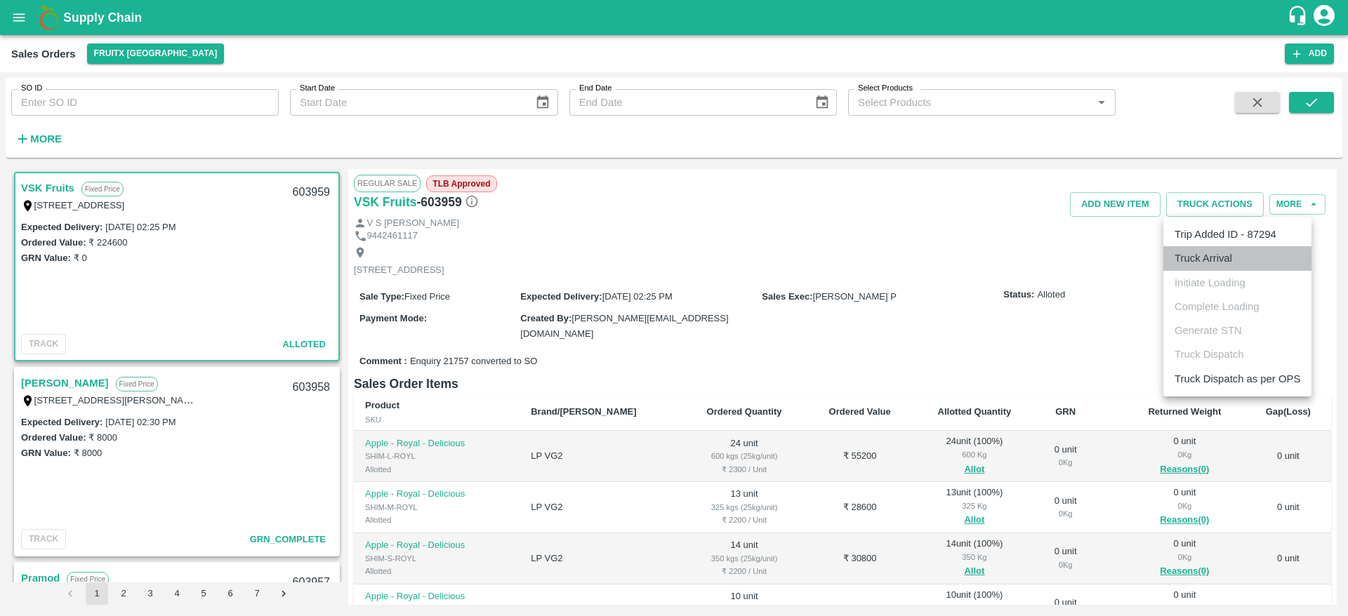
click at [1191, 260] on li "Truck Arrival" at bounding box center [1237, 258] width 148 height 24
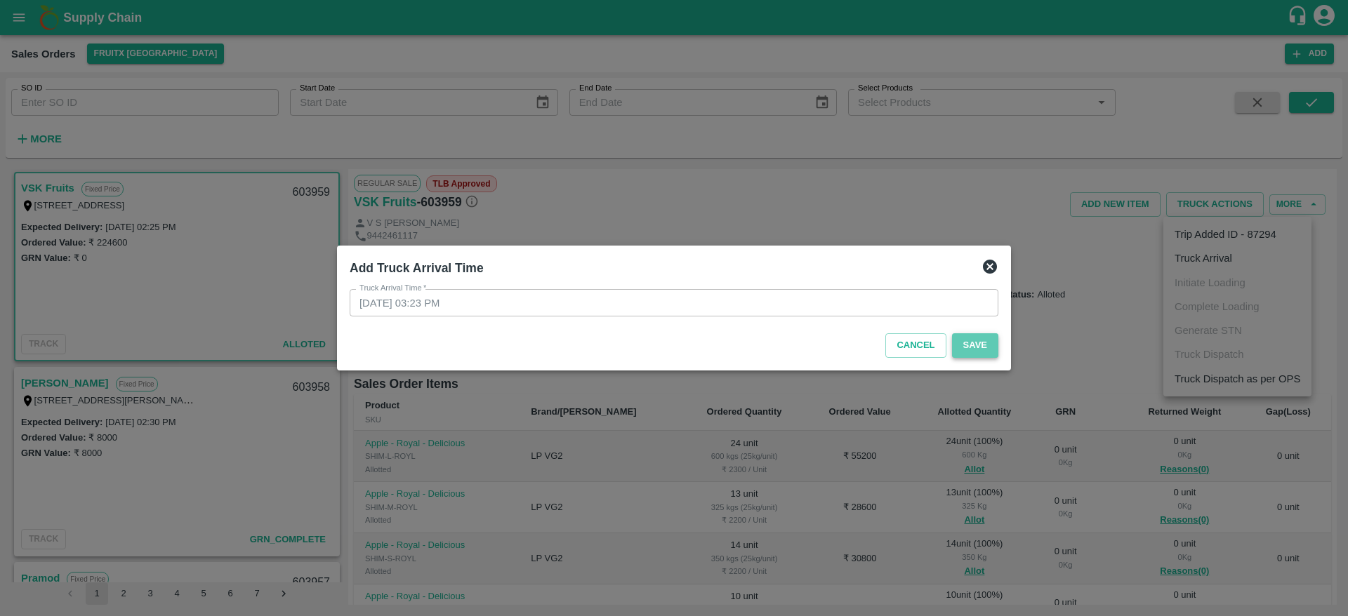
click at [975, 338] on button "Save" at bounding box center [975, 345] width 46 height 25
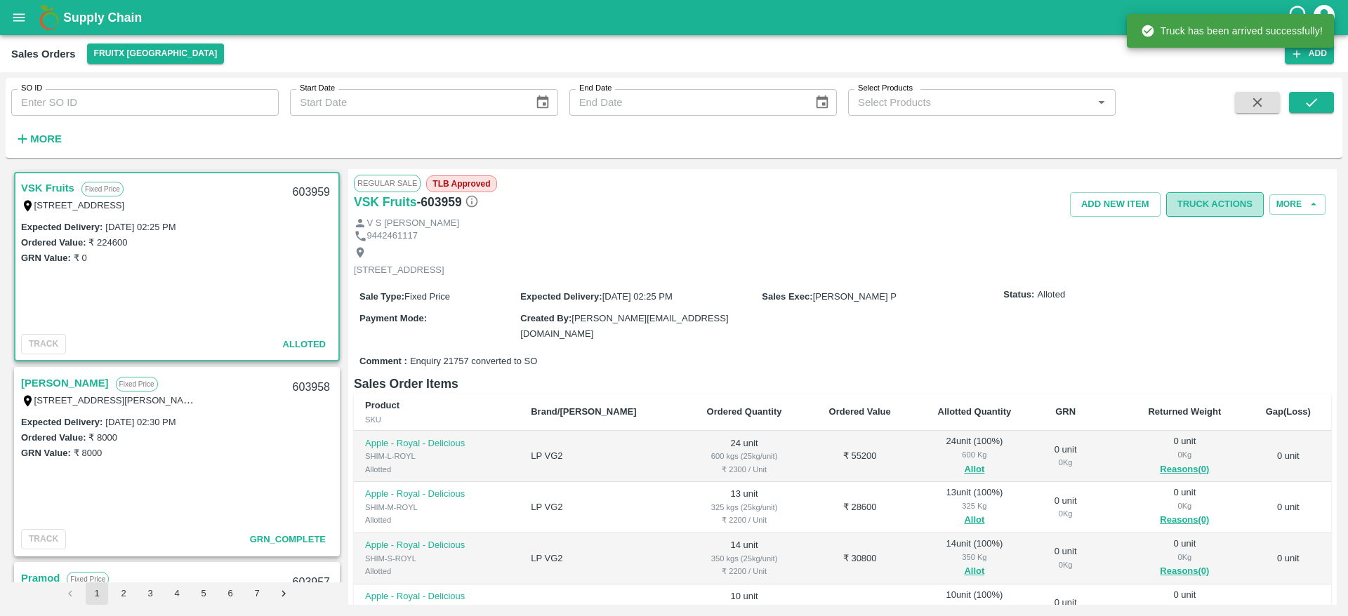
click at [1213, 203] on button "Truck Actions" at bounding box center [1215, 204] width 98 height 25
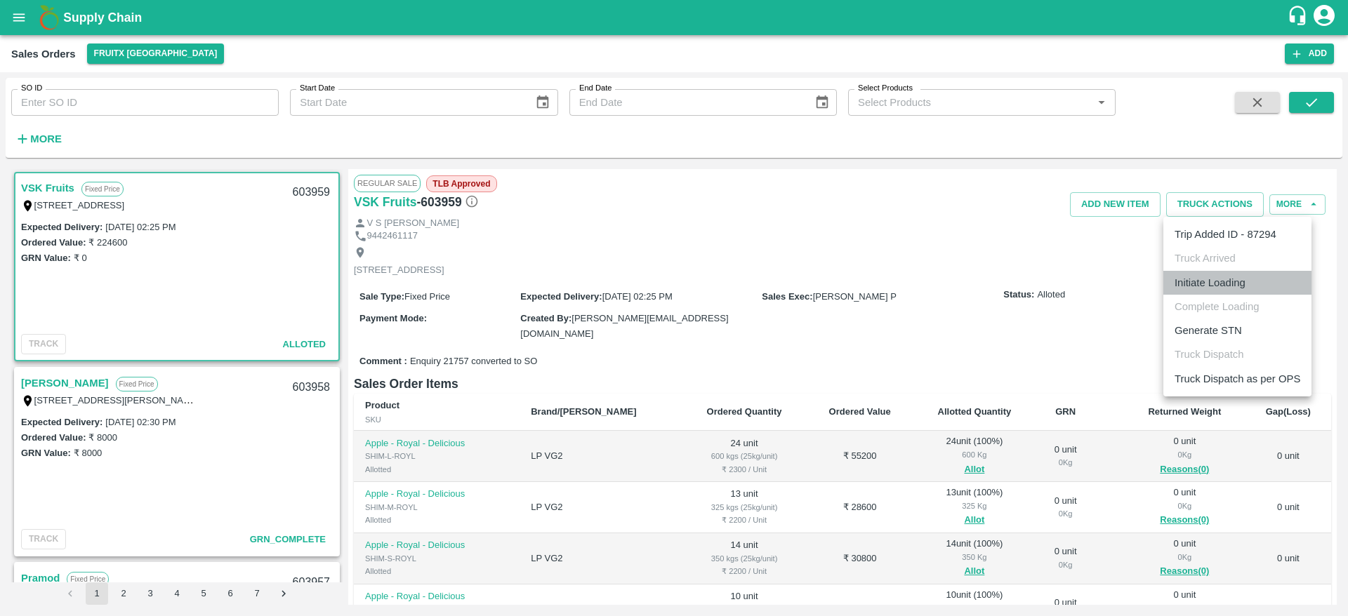
click at [1213, 293] on li "Initiate Loading" at bounding box center [1237, 283] width 148 height 24
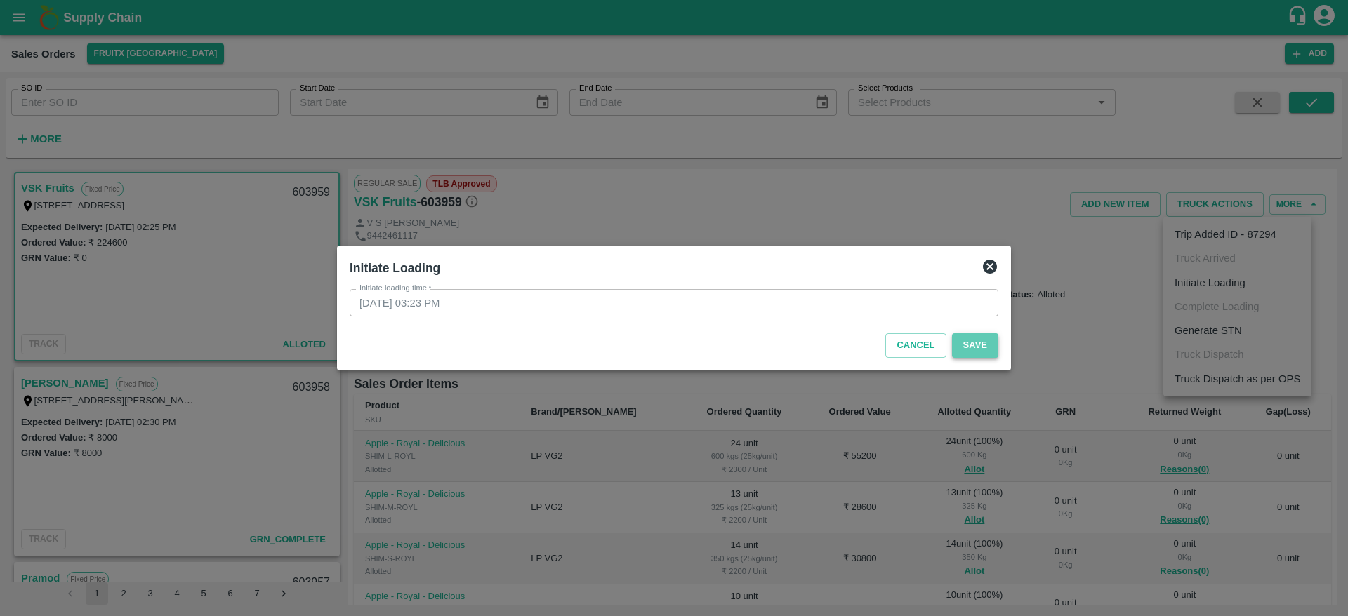
click at [971, 345] on button "Save" at bounding box center [975, 345] width 46 height 25
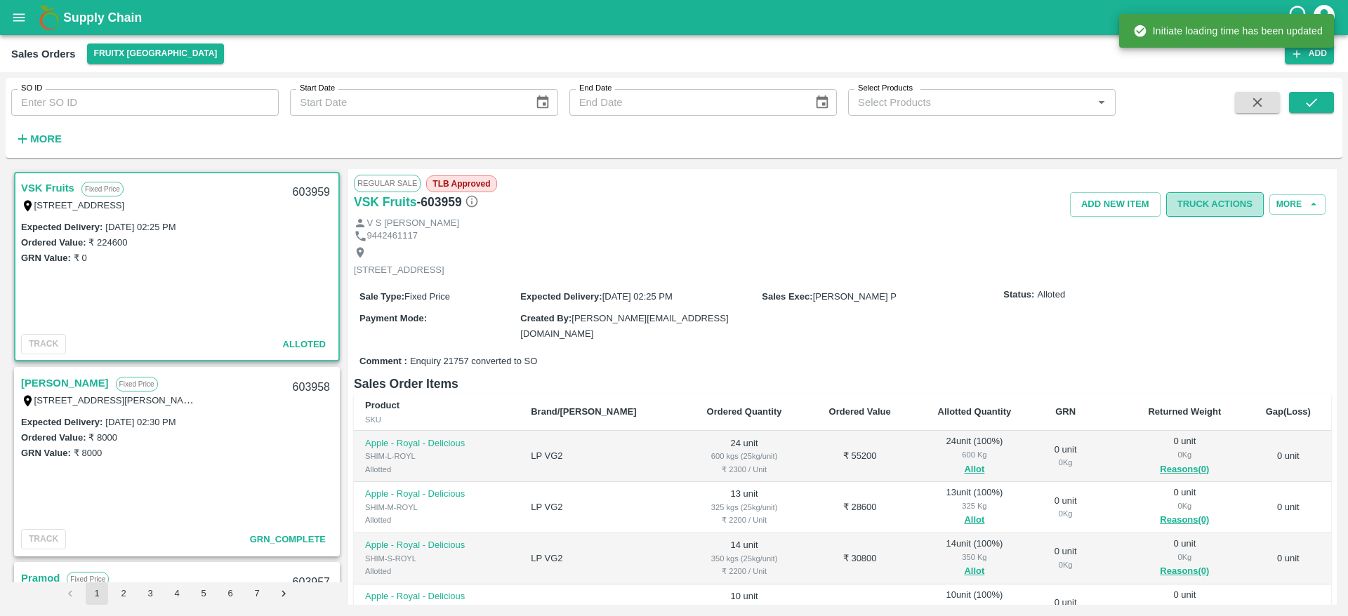
click at [1199, 207] on button "Truck Actions" at bounding box center [1215, 204] width 98 height 25
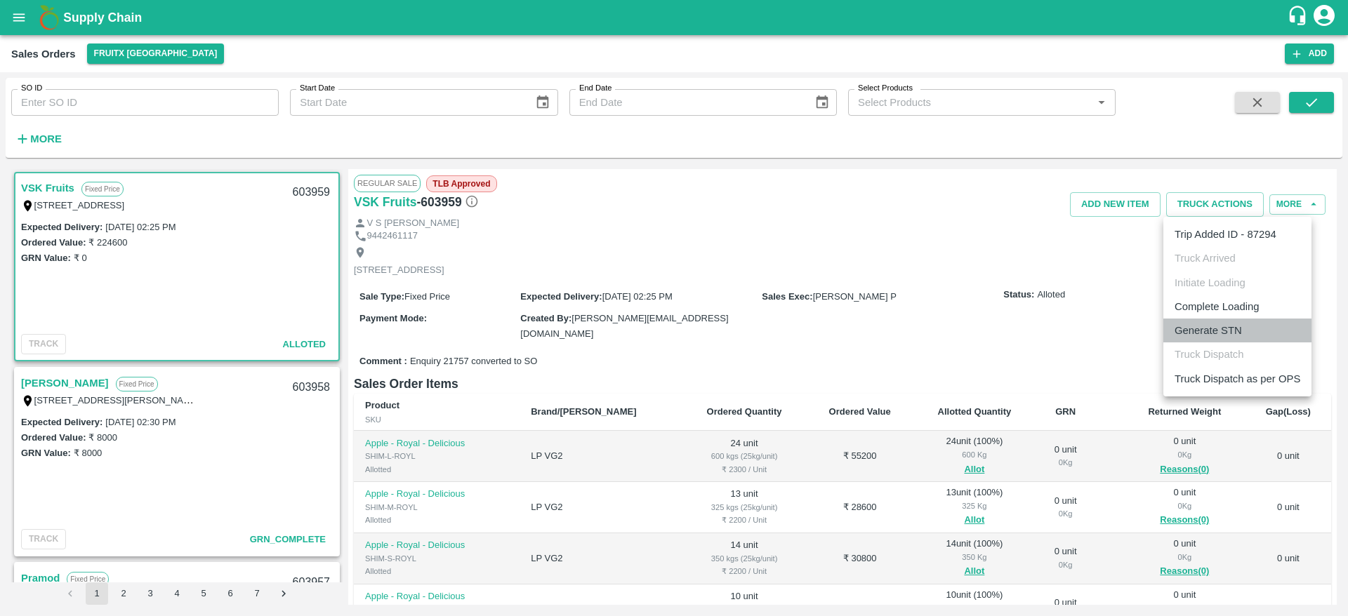
click at [1226, 329] on li "Generate STN" at bounding box center [1237, 331] width 148 height 24
click at [1221, 310] on li "Complete Loading" at bounding box center [1237, 307] width 148 height 24
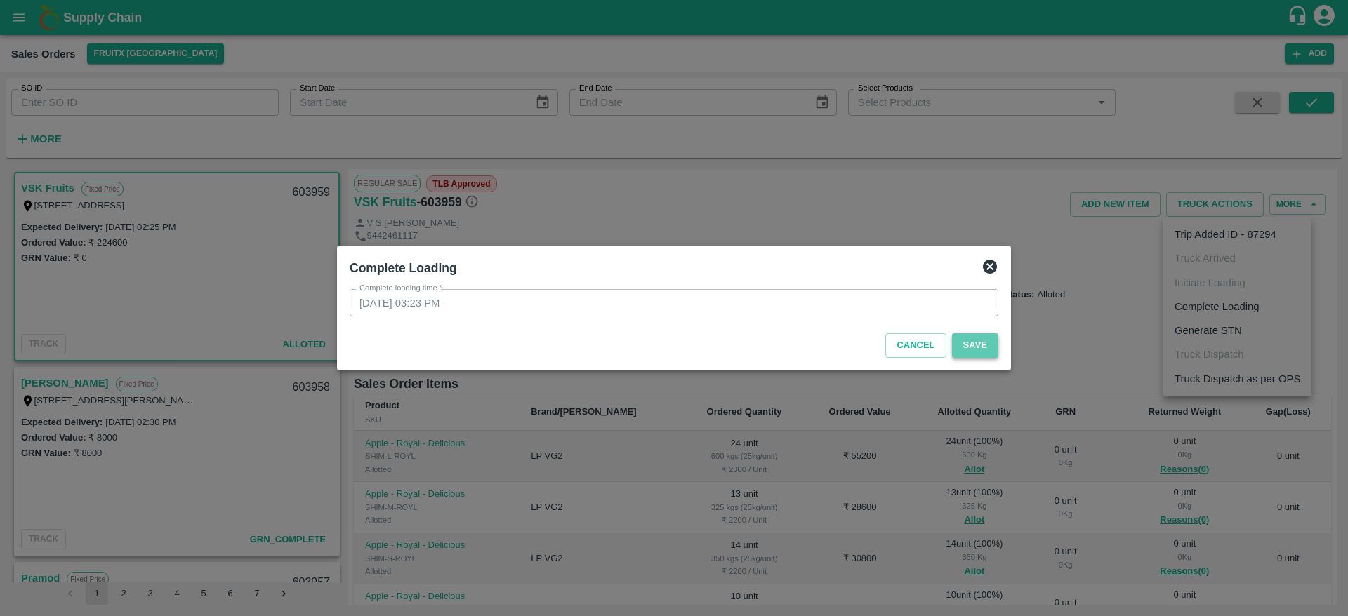
click at [980, 343] on button "Save" at bounding box center [975, 345] width 46 height 25
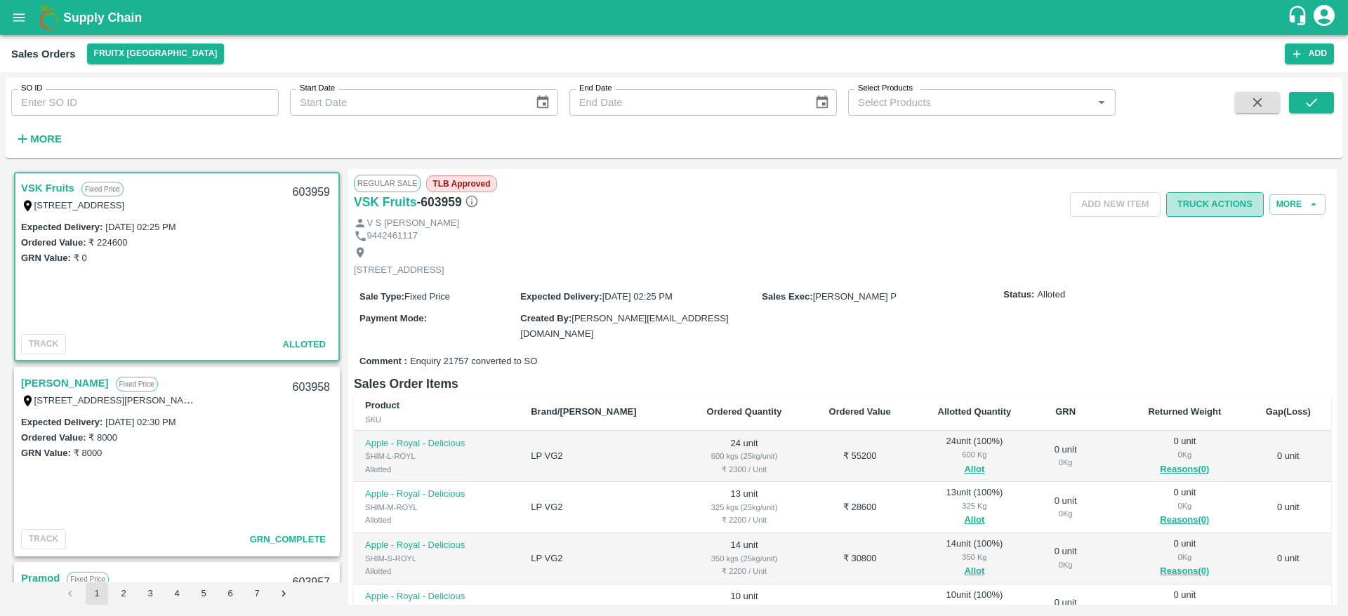
click at [1217, 207] on button "Truck Actions" at bounding box center [1215, 204] width 98 height 25
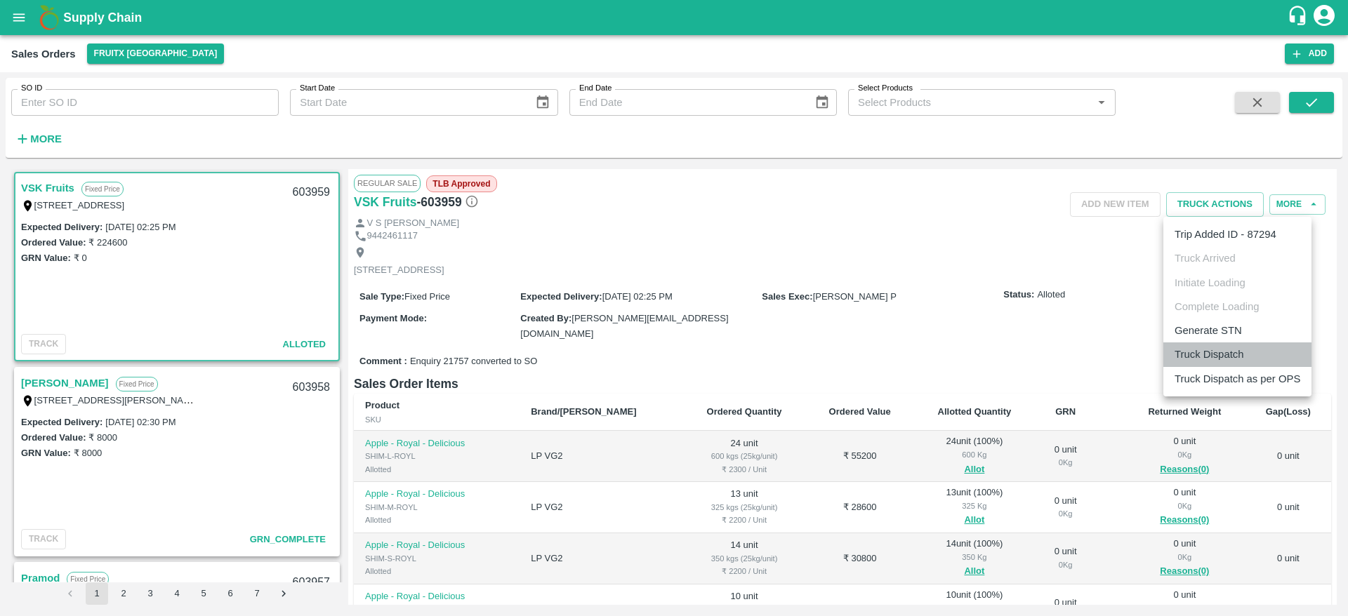
click at [1192, 347] on li "Truck Dispatch" at bounding box center [1237, 355] width 148 height 24
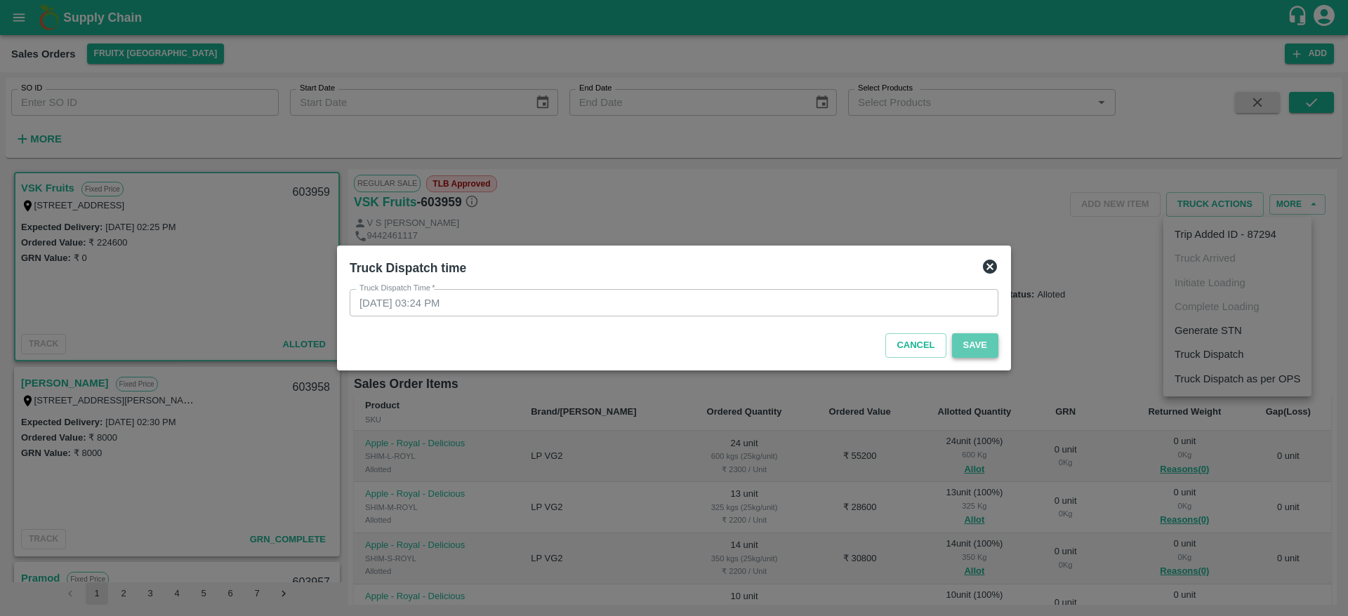
click at [987, 352] on button "Save" at bounding box center [975, 345] width 46 height 25
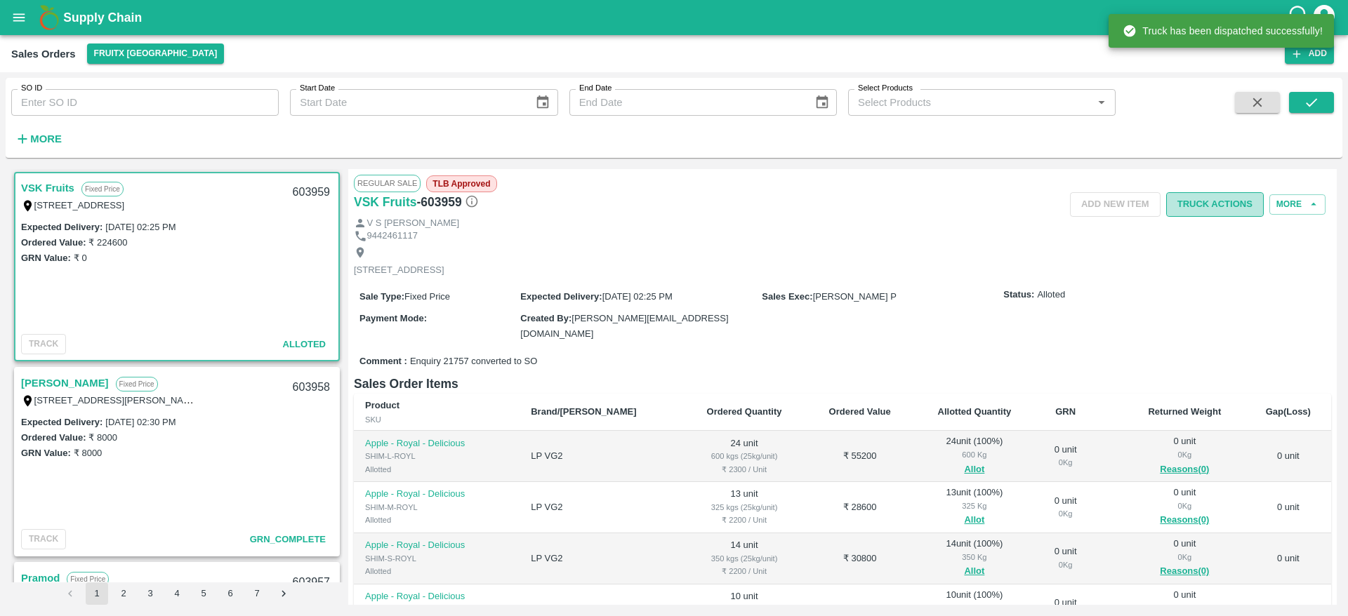
click at [1224, 206] on button "Truck Actions" at bounding box center [1215, 204] width 98 height 25
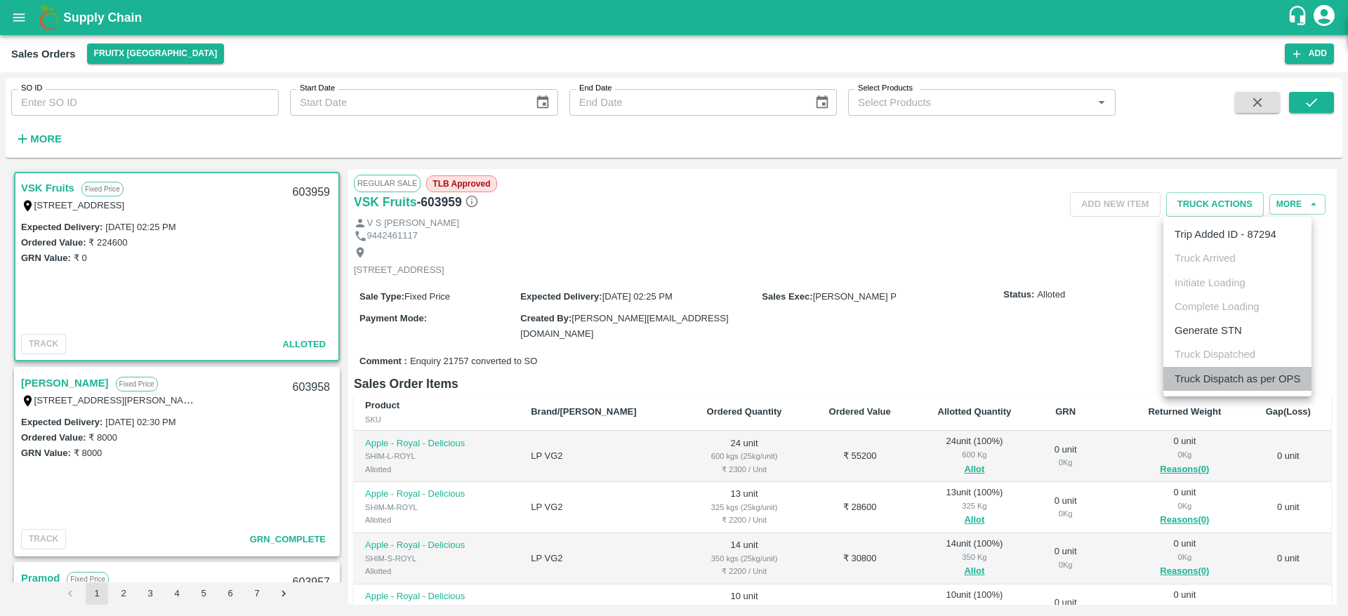
click at [1210, 382] on li "Truck Dispatch as per OPS" at bounding box center [1237, 379] width 148 height 24
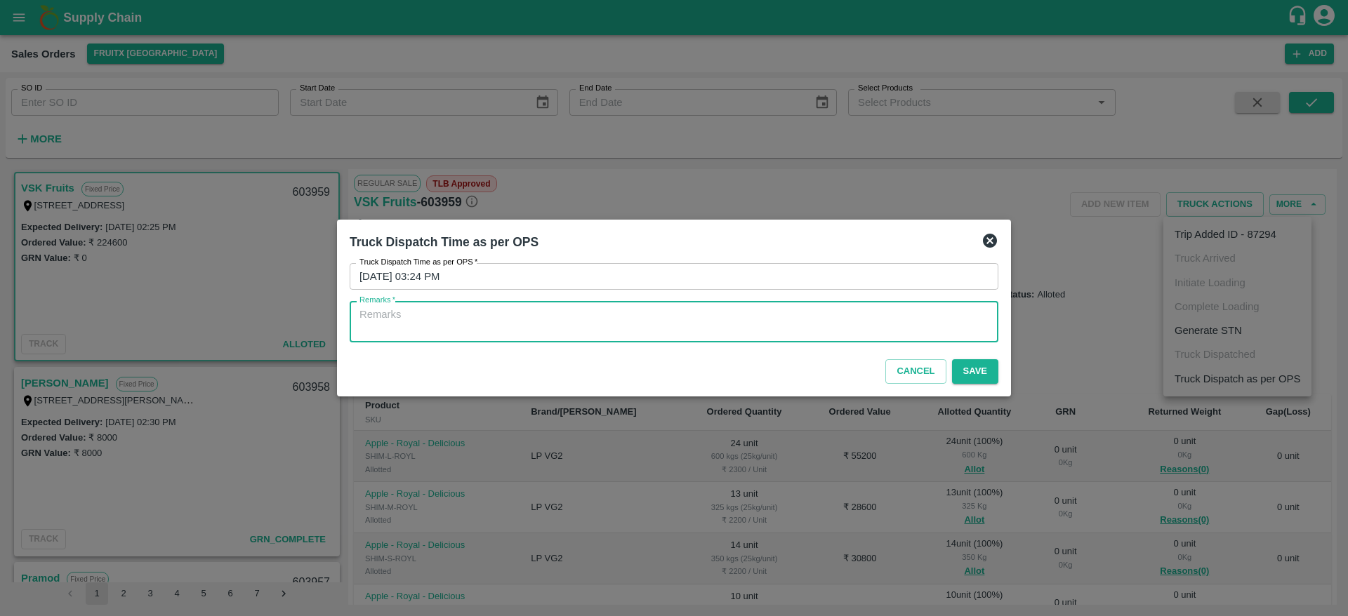
click at [700, 324] on textarea "Remarks   *" at bounding box center [673, 321] width 629 height 29
type textarea "OTD"
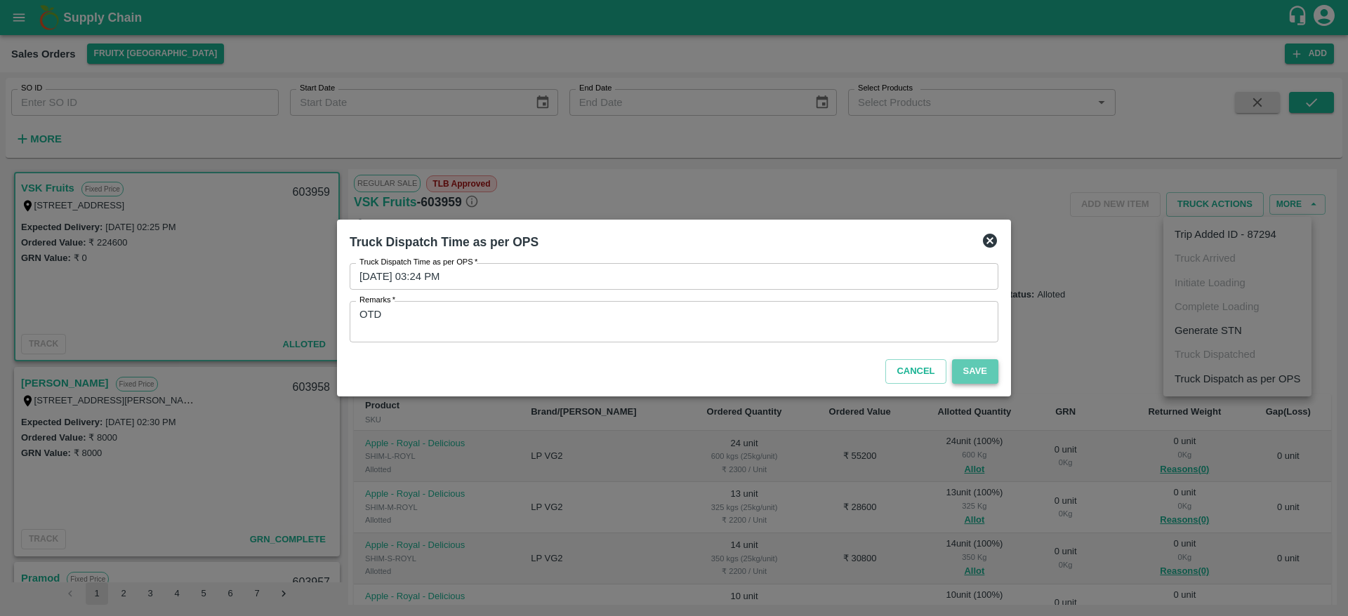
click at [976, 376] on button "Save" at bounding box center [975, 371] width 46 height 25
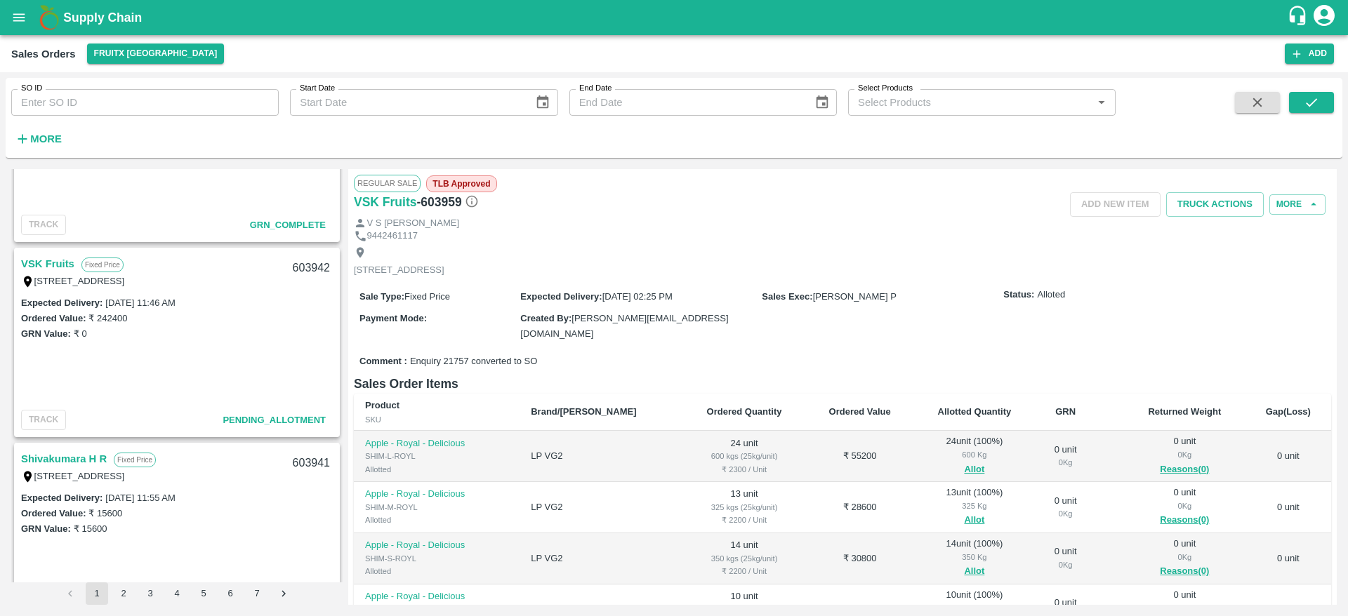
scroll to position [1874, 0]
click at [59, 269] on link "VSK Fruits" at bounding box center [47, 266] width 53 height 18
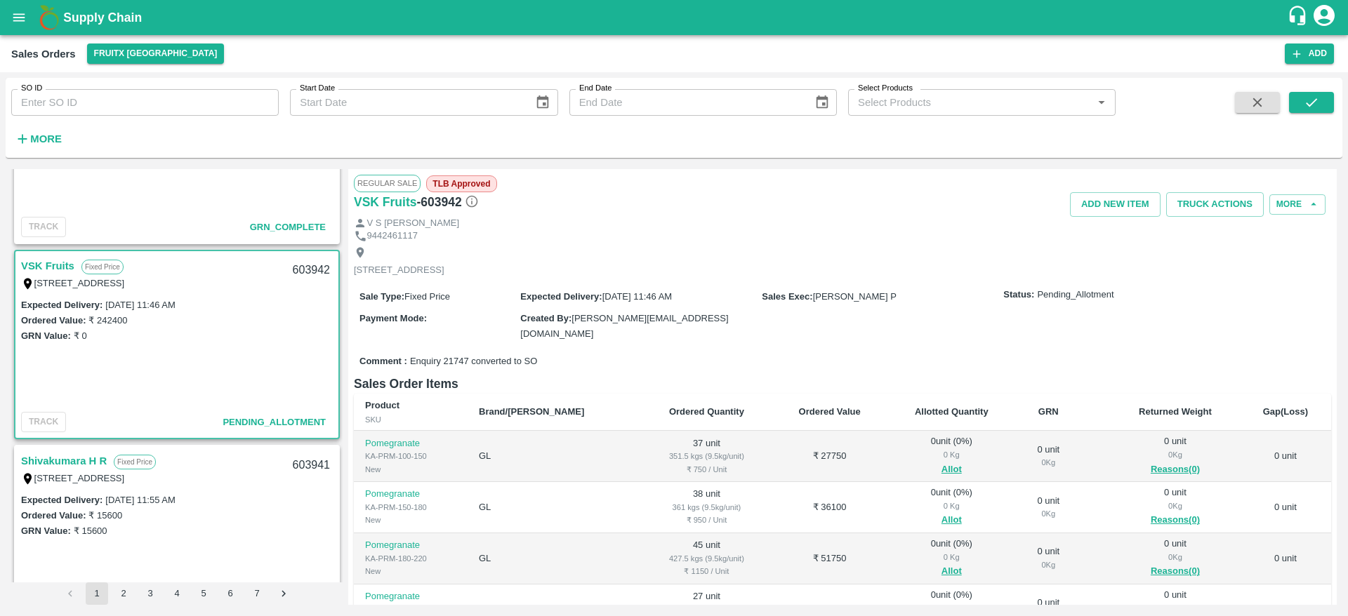
click at [41, 268] on link "VSK Fruits" at bounding box center [47, 266] width 53 height 18
click at [941, 465] on button "Allot" at bounding box center [951, 470] width 20 height 16
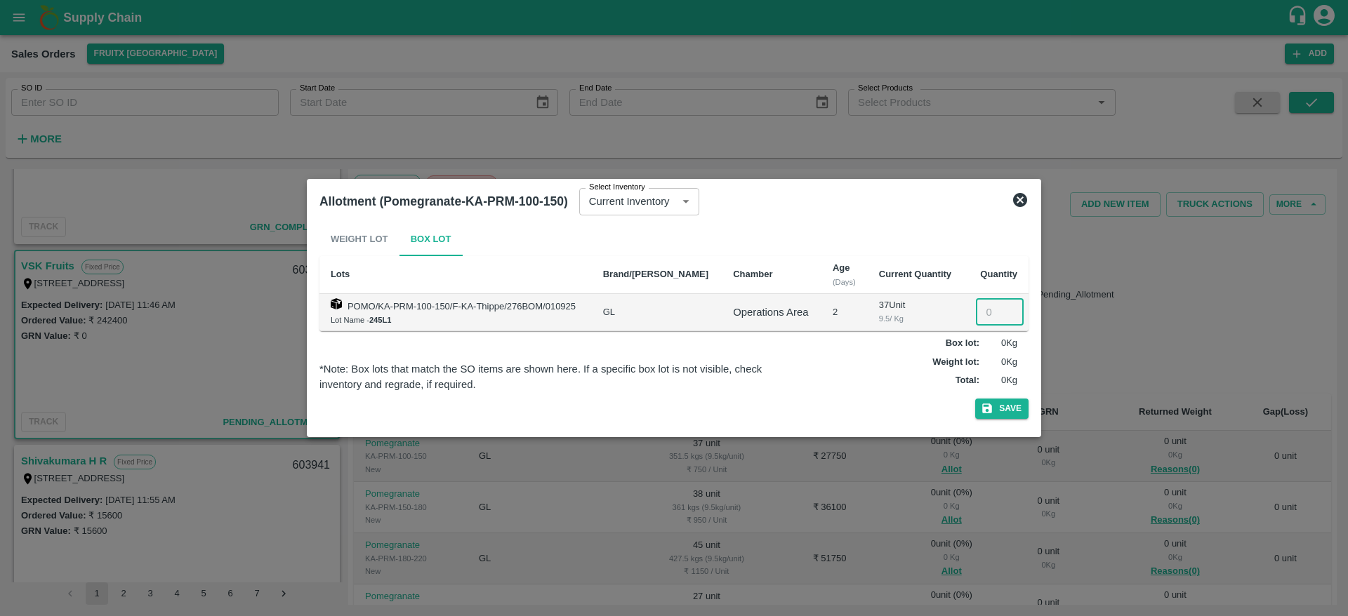
click at [976, 323] on input "number" at bounding box center [1000, 312] width 48 height 27
type input "37"
click at [998, 406] on button "Save" at bounding box center [1001, 409] width 53 height 20
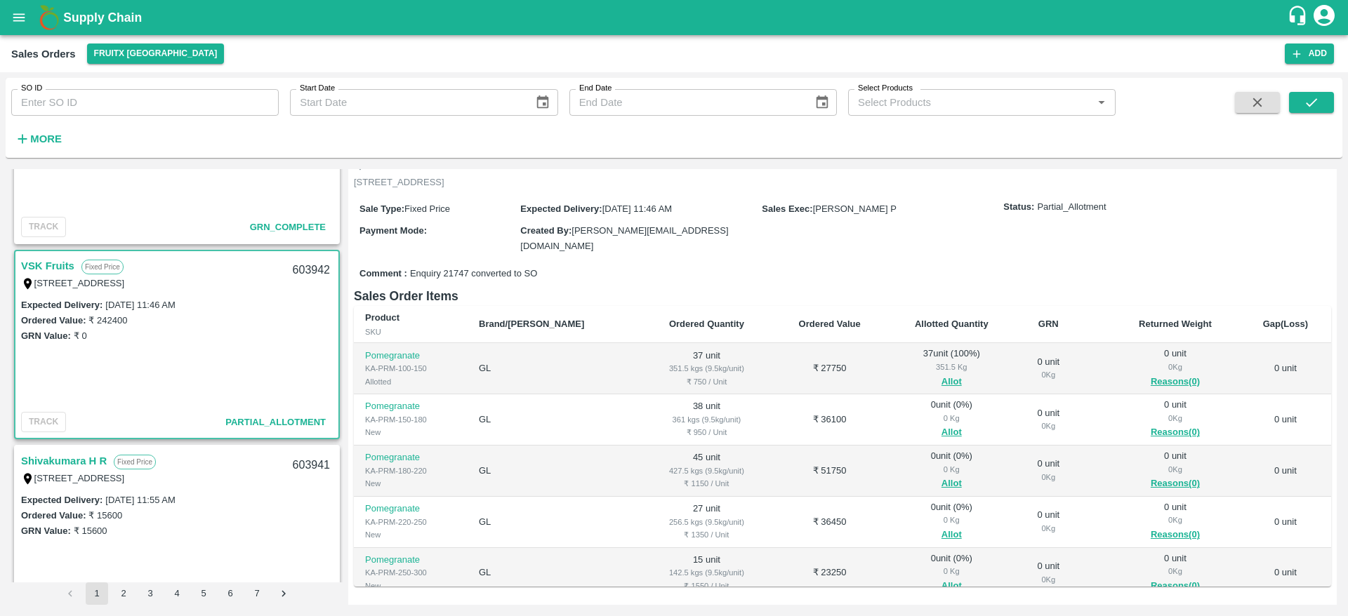
scroll to position [88, 0]
click at [941, 426] on button "Allot" at bounding box center [951, 432] width 20 height 16
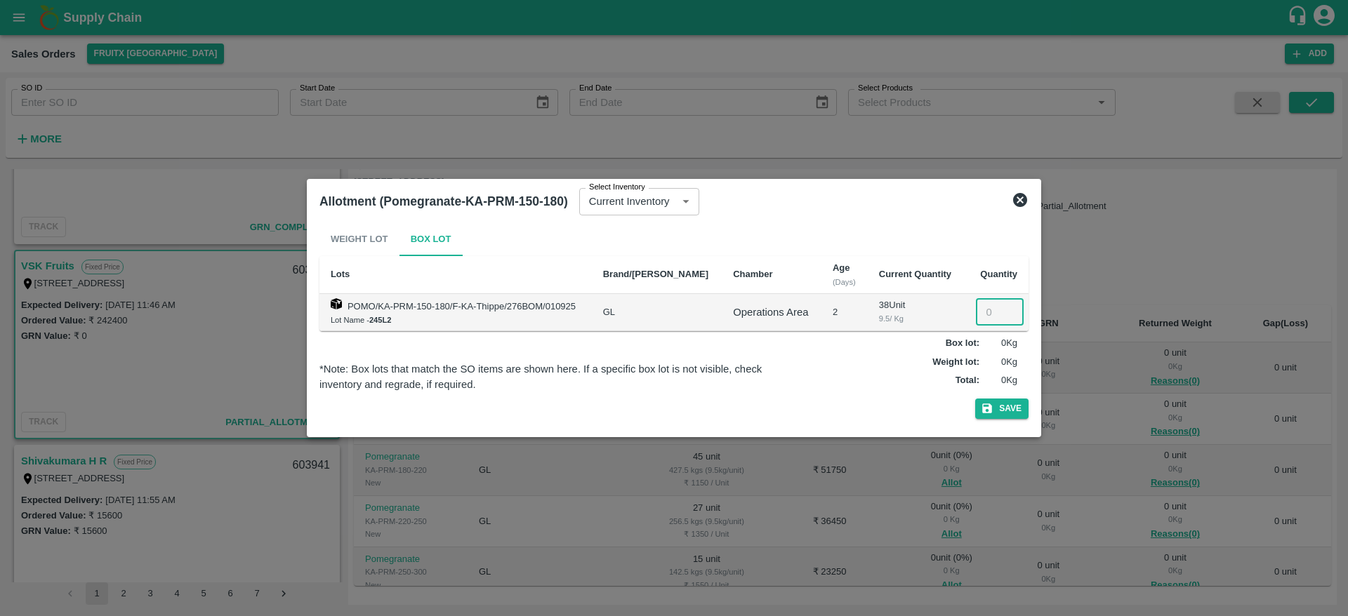
click at [978, 308] on input "number" at bounding box center [1000, 312] width 48 height 27
type input "38"
click at [1005, 411] on button "Save" at bounding box center [1001, 409] width 53 height 20
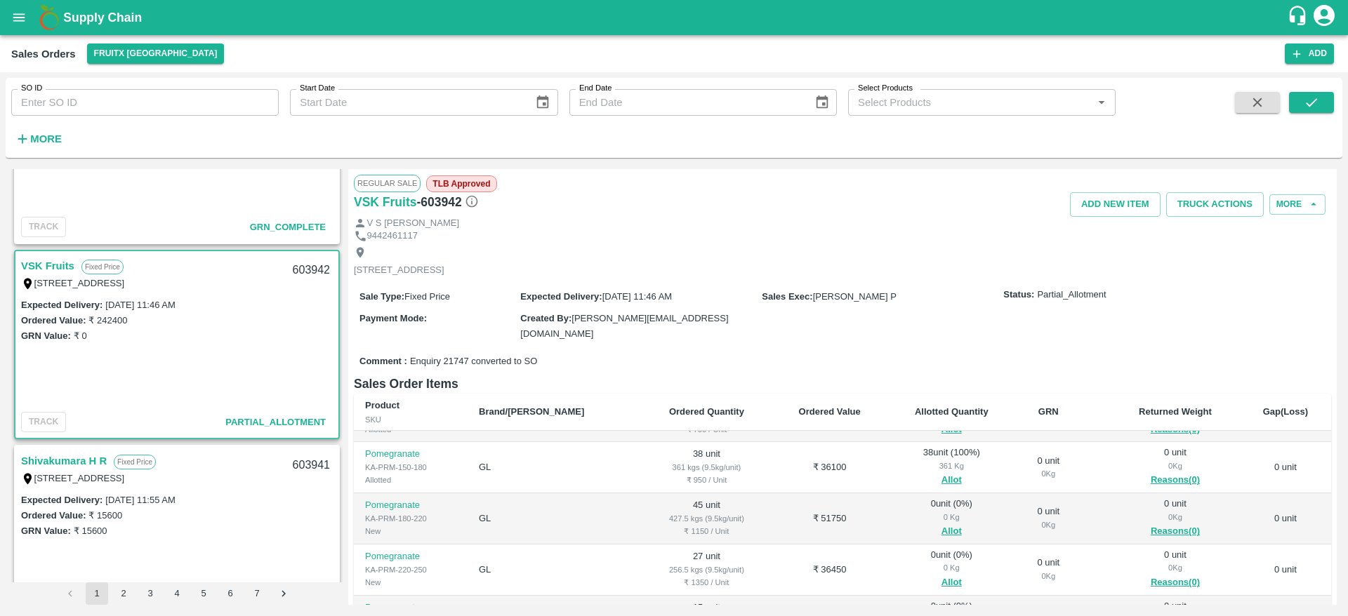
scroll to position [84, 0]
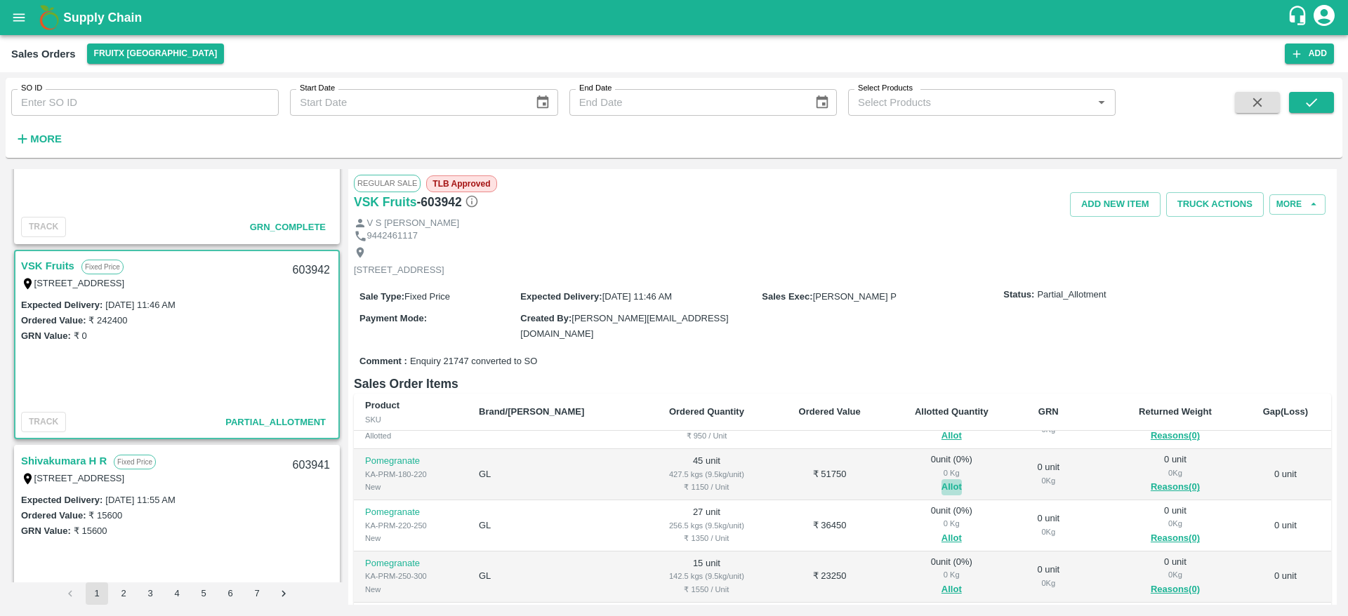
click at [941, 483] on button "Allot" at bounding box center [951, 487] width 20 height 16
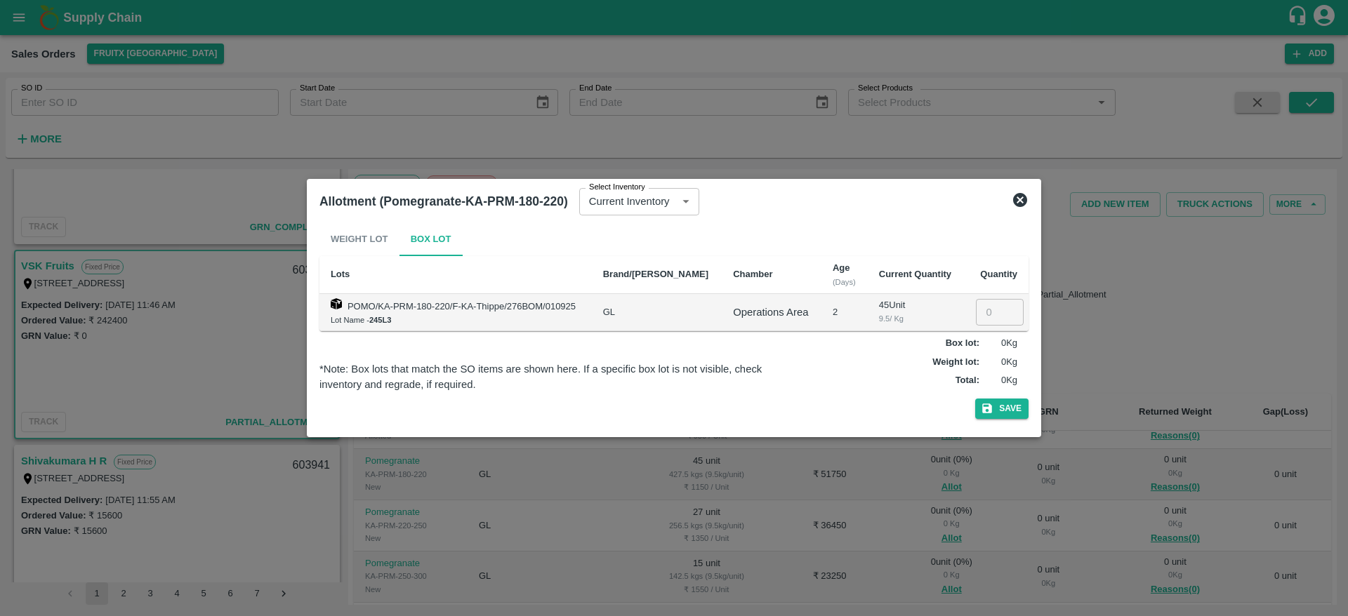
click at [980, 314] on input "number" at bounding box center [1000, 312] width 48 height 27
type input "45"
click at [1004, 408] on button "Save" at bounding box center [1001, 409] width 53 height 20
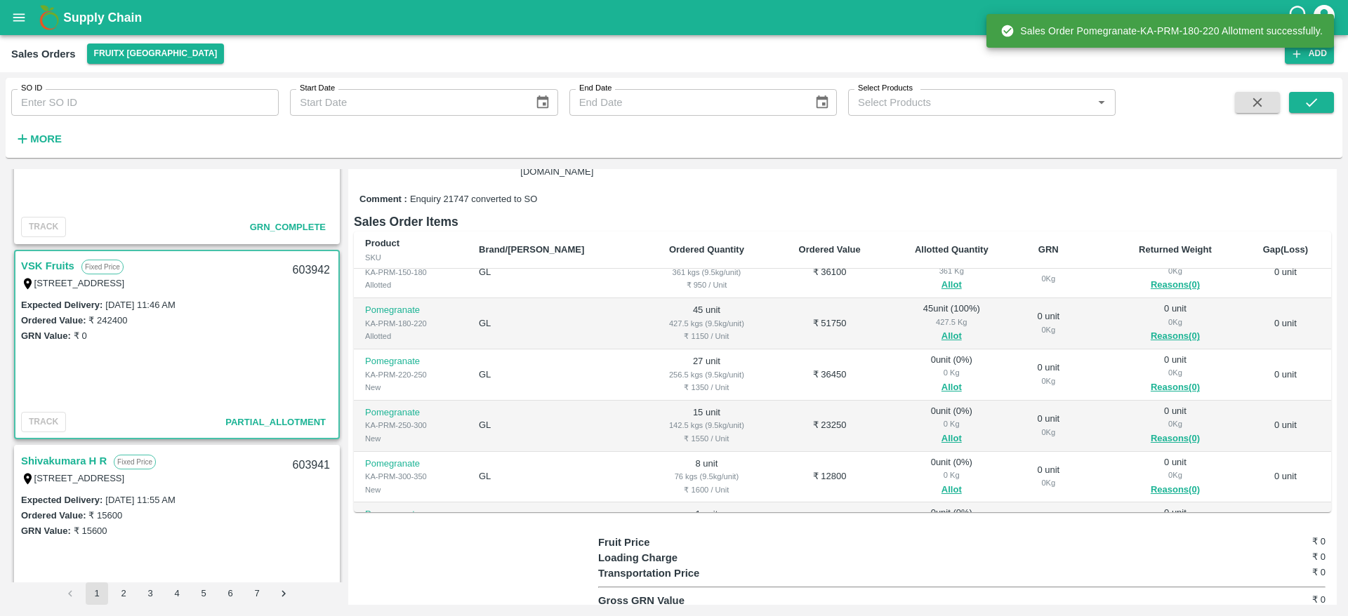
scroll to position [80, 0]
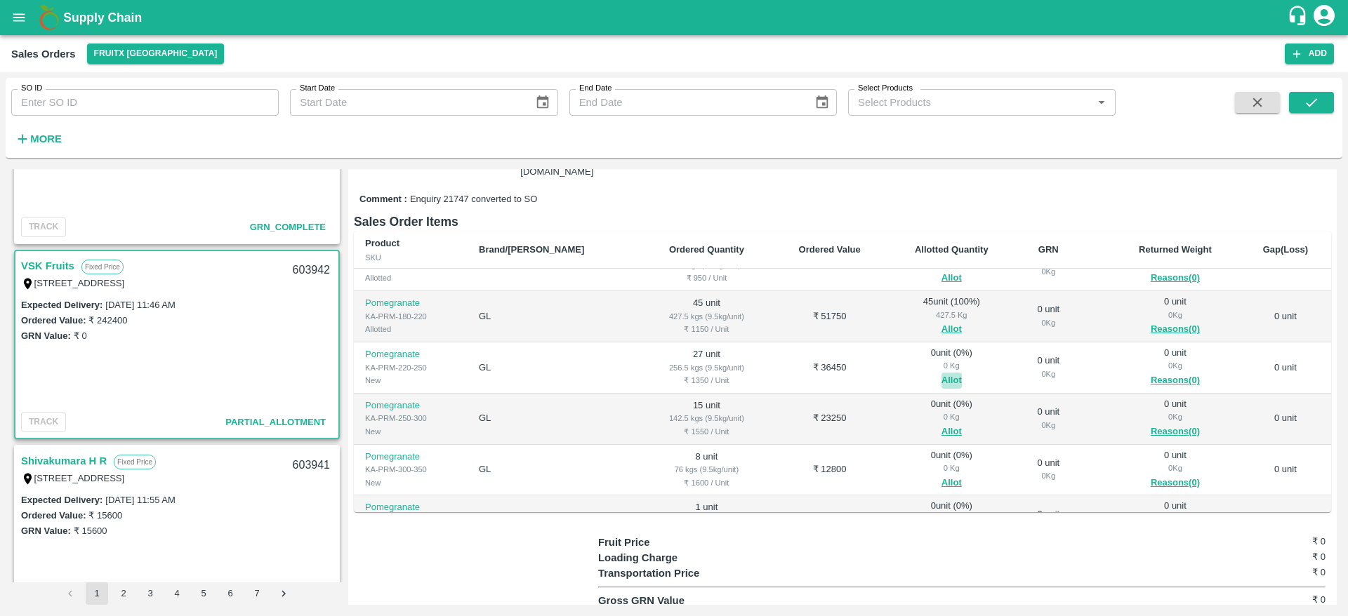
click at [941, 376] on button "Allot" at bounding box center [951, 381] width 20 height 16
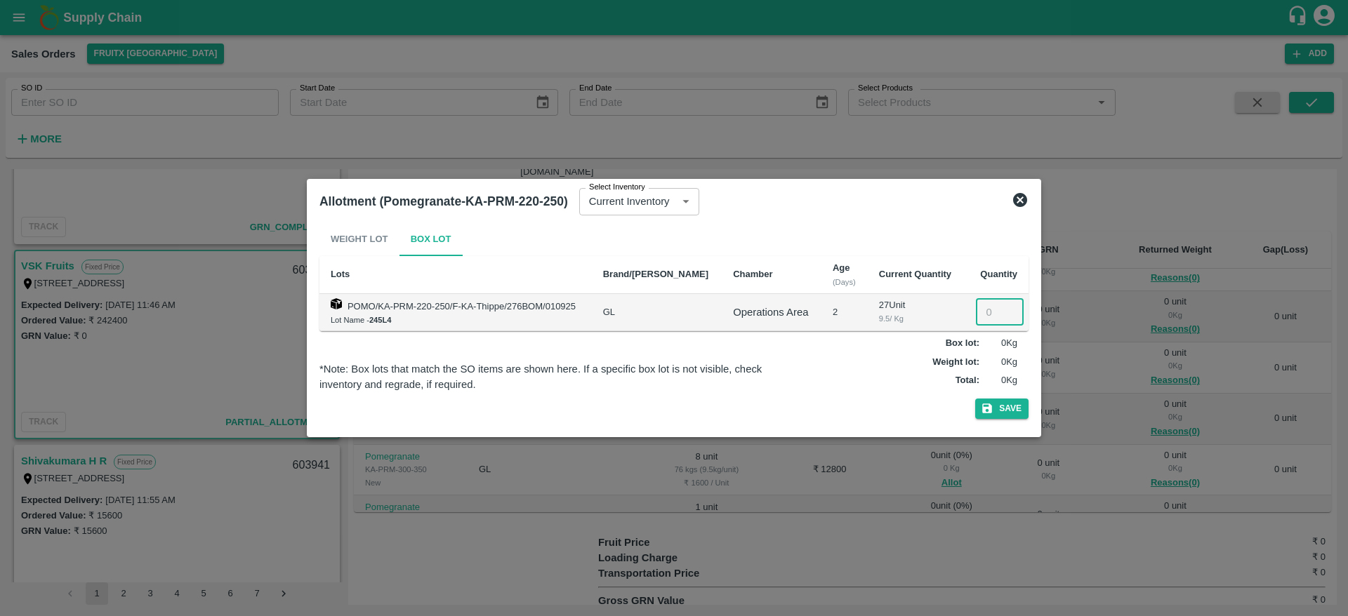
click at [984, 314] on input "number" at bounding box center [1000, 312] width 48 height 27
type input "27"
click at [1016, 414] on button "Save" at bounding box center [1001, 409] width 53 height 20
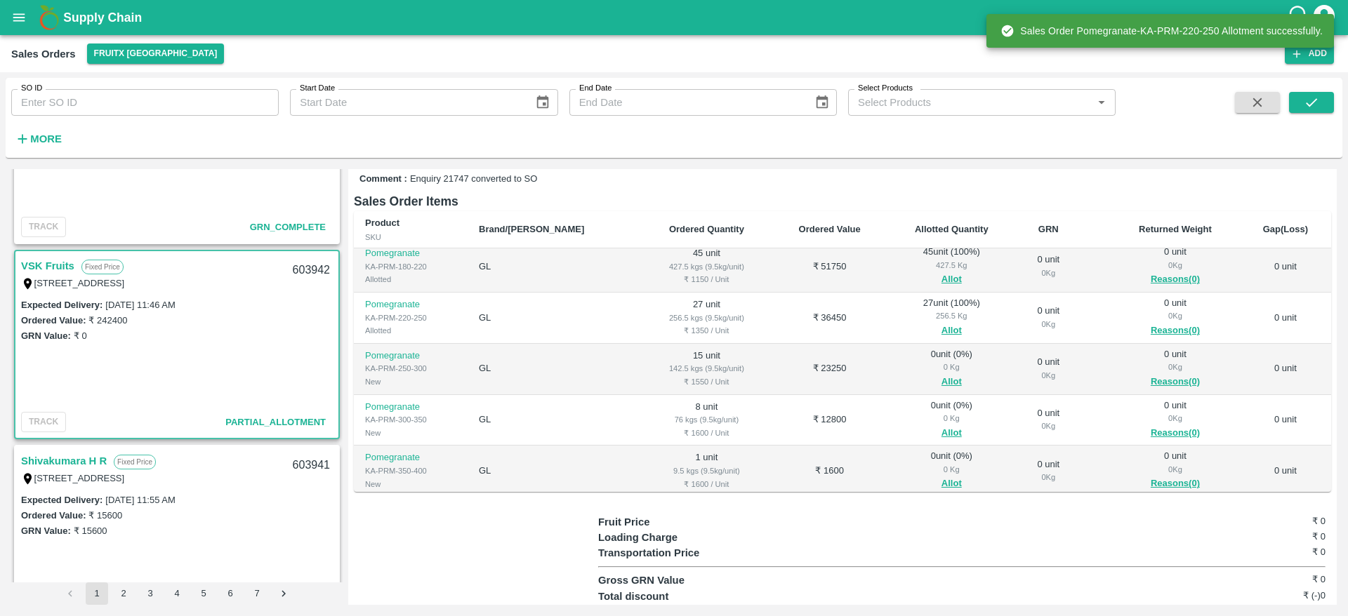
scroll to position [112, 0]
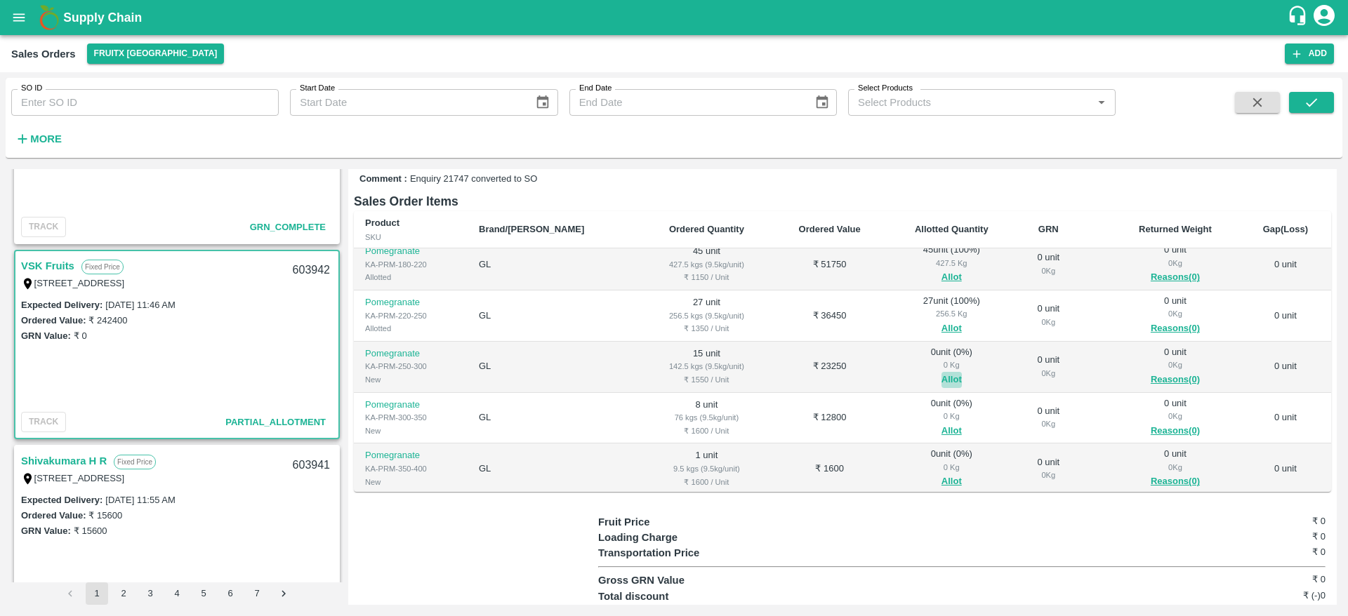
click at [941, 379] on button "Allot" at bounding box center [951, 380] width 20 height 16
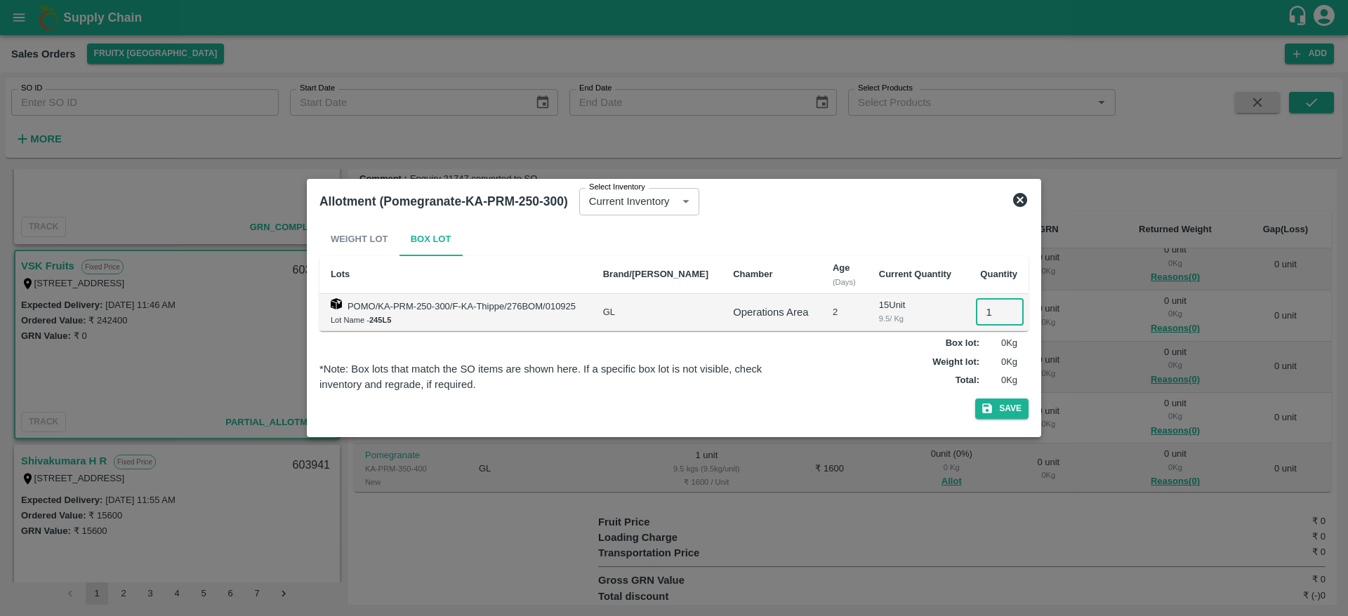
click at [984, 310] on input "1" at bounding box center [1000, 312] width 48 height 27
type input "15"
click at [1007, 409] on button "Save" at bounding box center [1001, 409] width 53 height 20
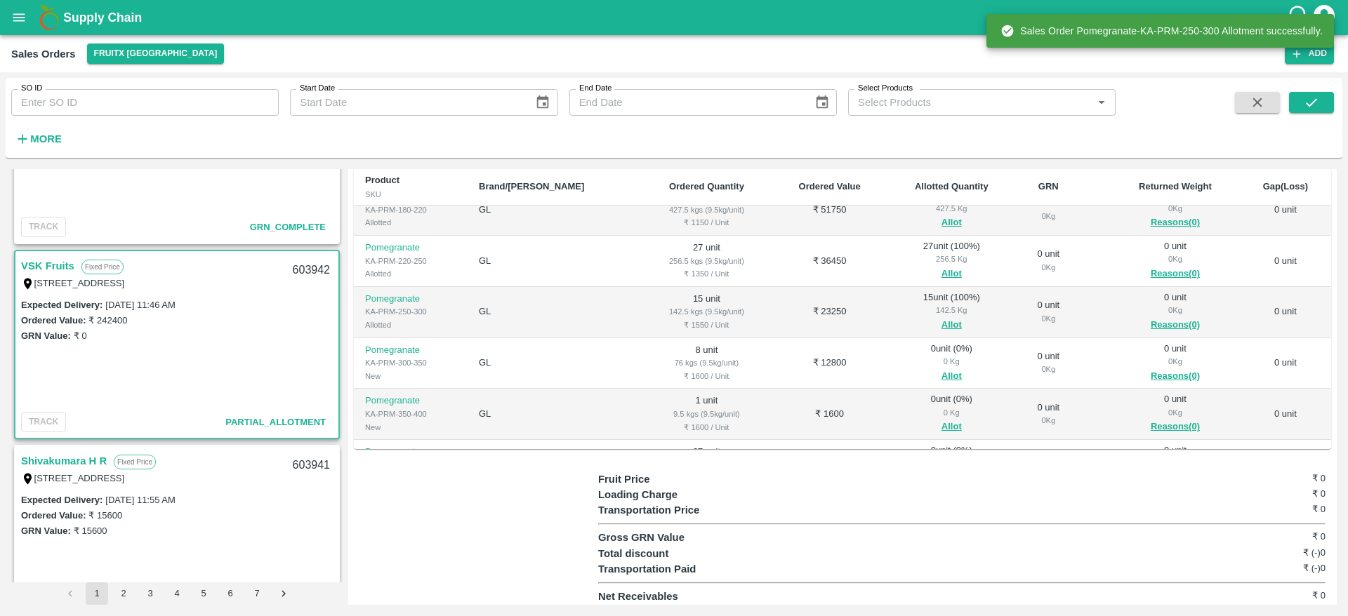
scroll to position [170, 0]
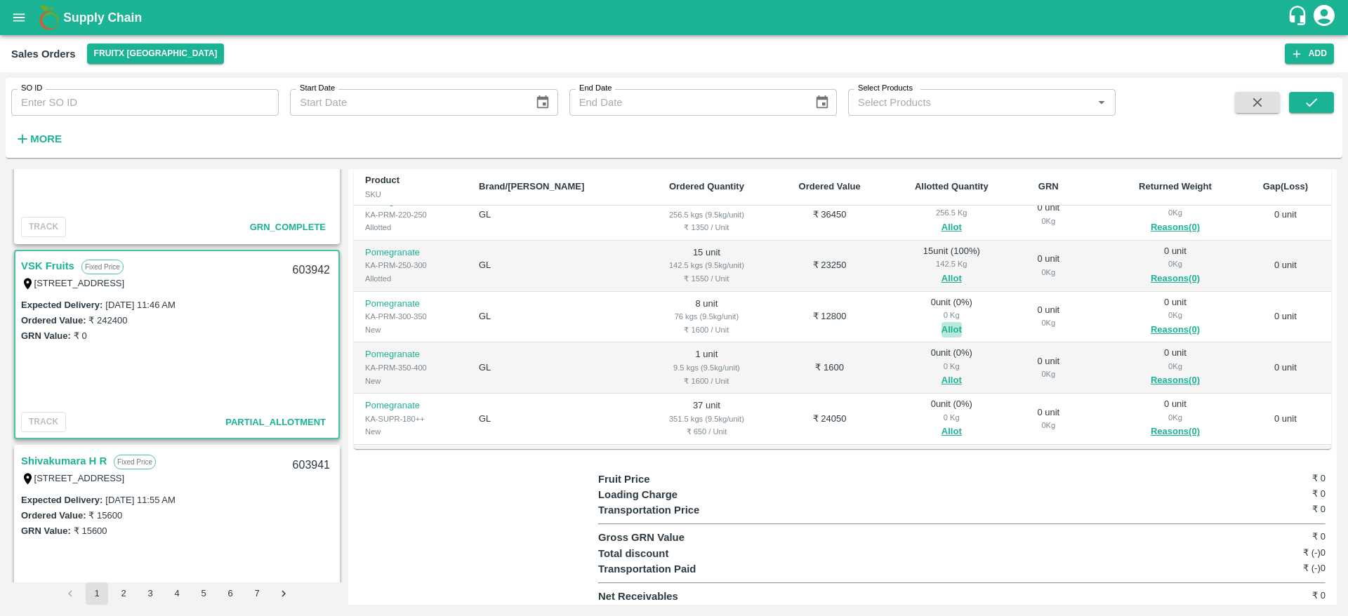
click at [941, 329] on button "Allot" at bounding box center [951, 330] width 20 height 16
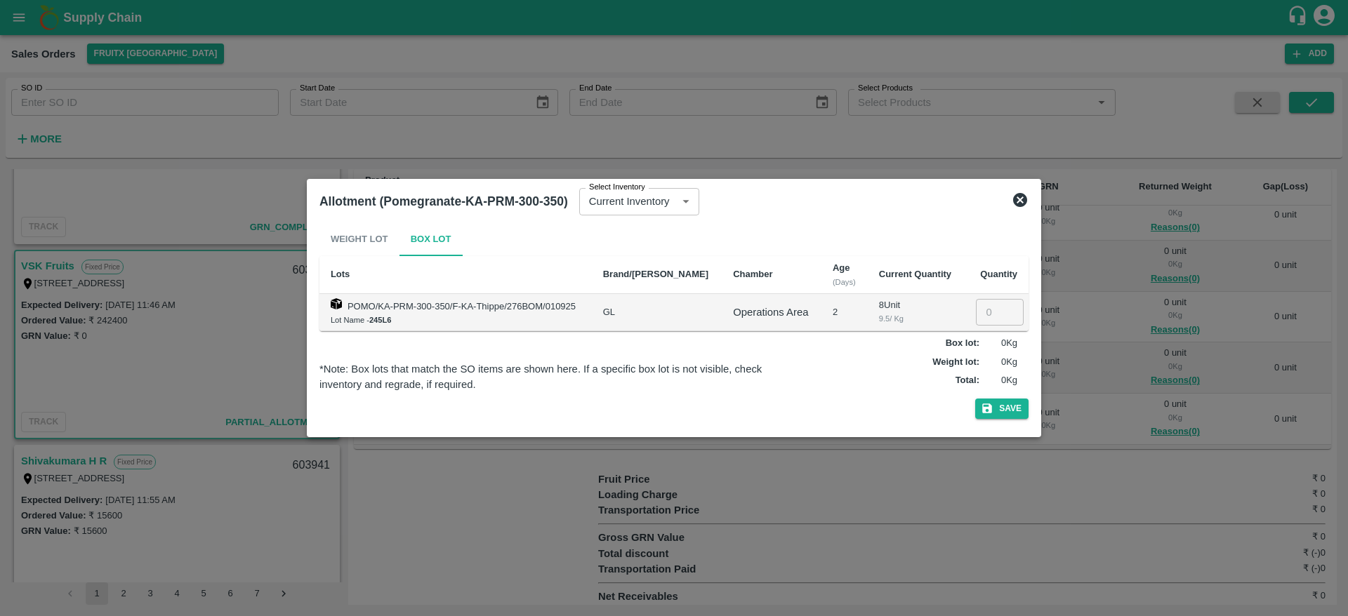
click at [986, 312] on input "number" at bounding box center [1000, 312] width 48 height 27
type input "8"
click at [1015, 415] on button "Save" at bounding box center [1001, 409] width 53 height 20
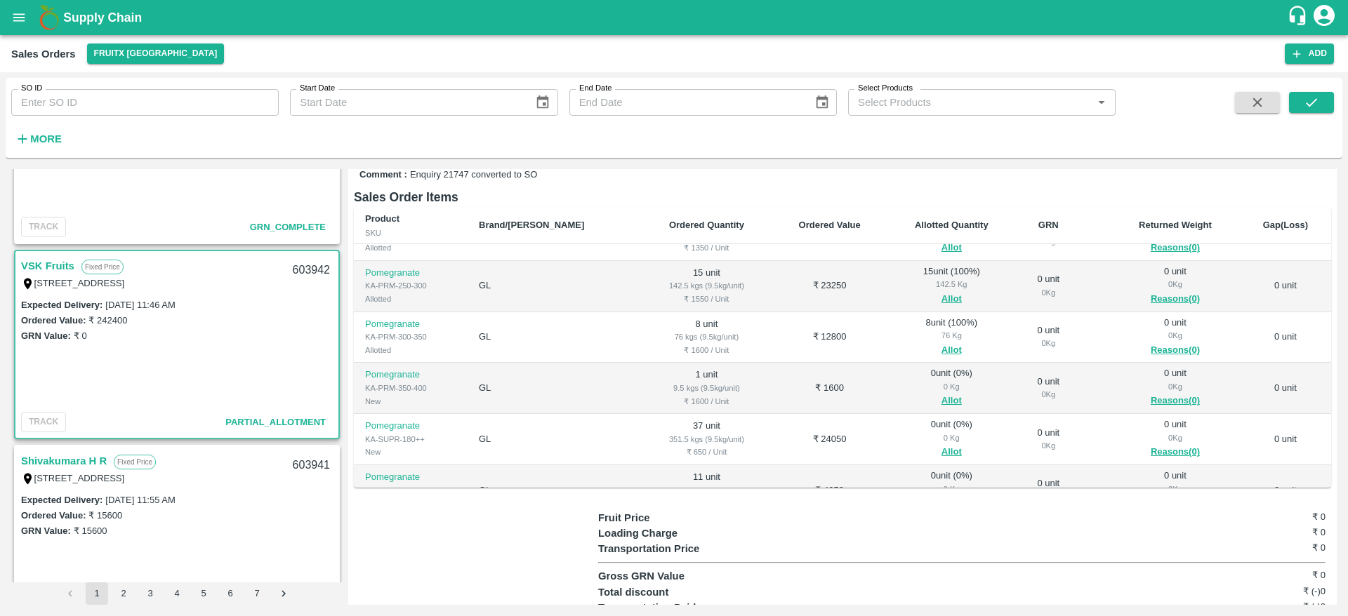
scroll to position [192, 0]
click at [941, 392] on button "Allot" at bounding box center [951, 397] width 20 height 16
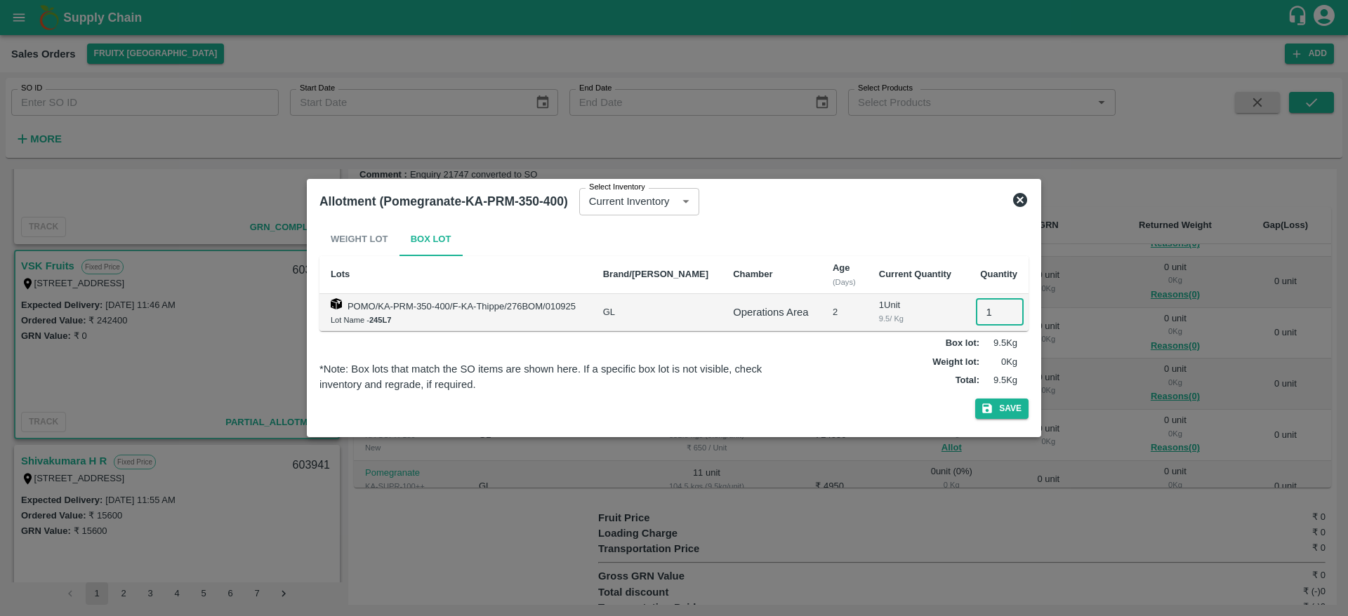
click at [976, 317] on input "1" at bounding box center [1000, 312] width 48 height 27
type input "1"
click at [1011, 409] on button "Save" at bounding box center [1001, 409] width 53 height 20
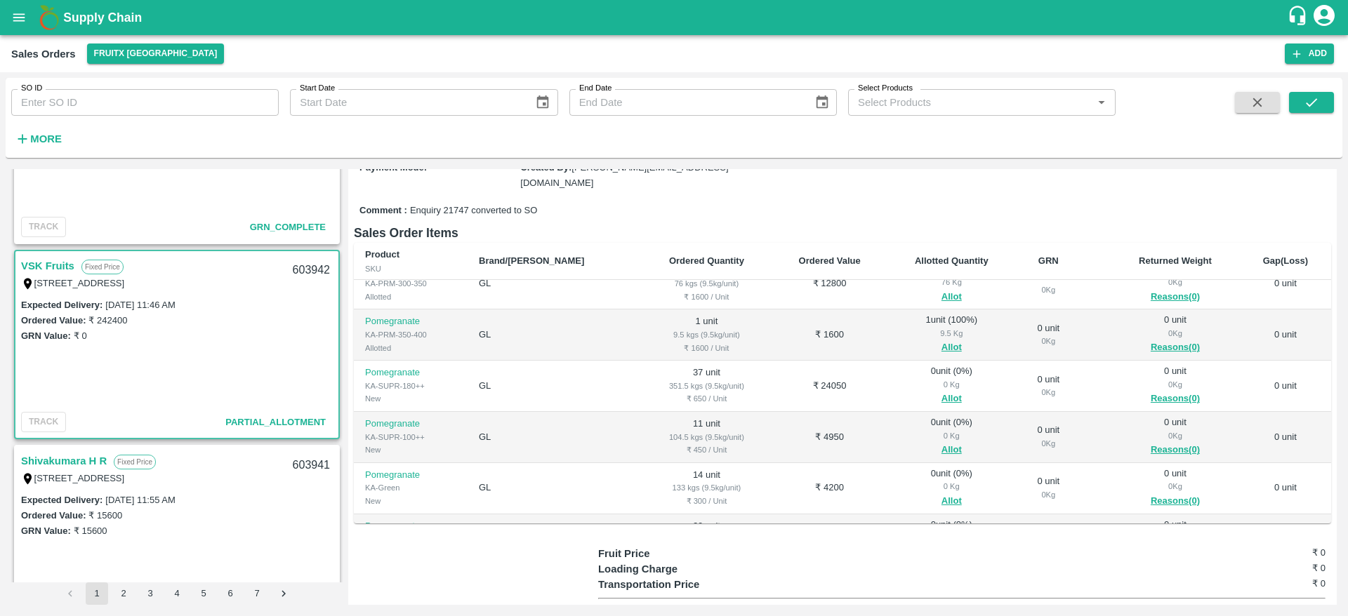
scroll to position [277, 0]
click at [941, 399] on button "Allot" at bounding box center [951, 399] width 20 height 16
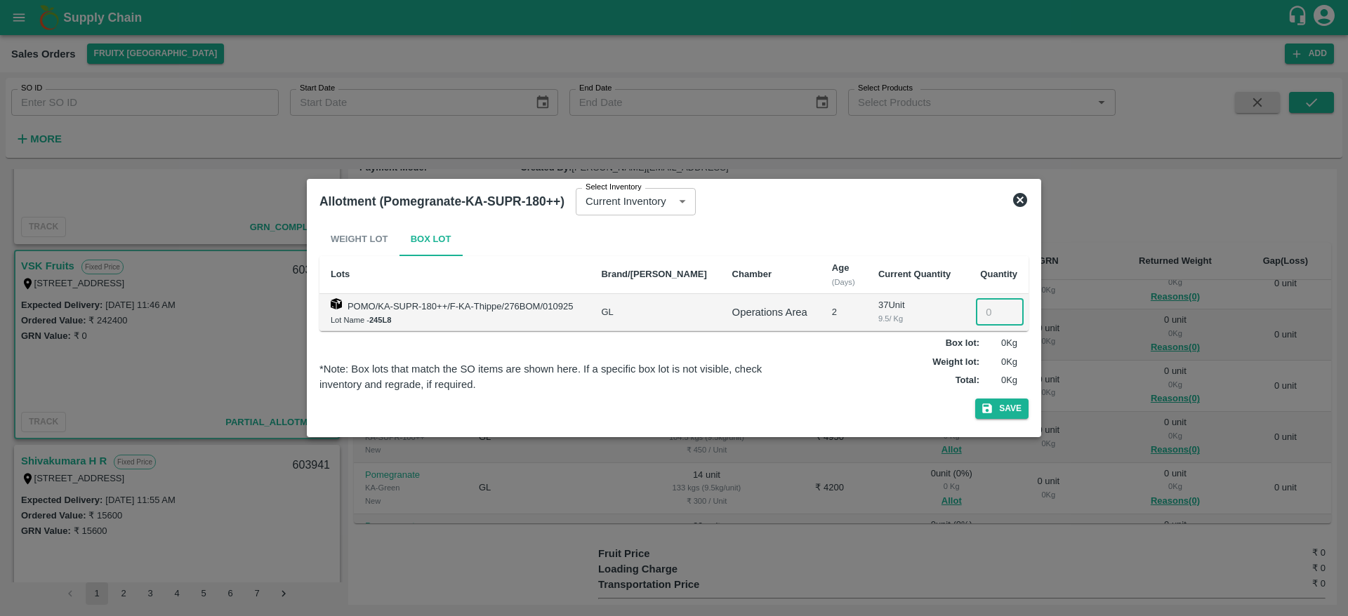
click at [986, 319] on input "number" at bounding box center [1000, 312] width 48 height 27
type input "37"
click at [1003, 408] on button "Save" at bounding box center [1001, 409] width 53 height 20
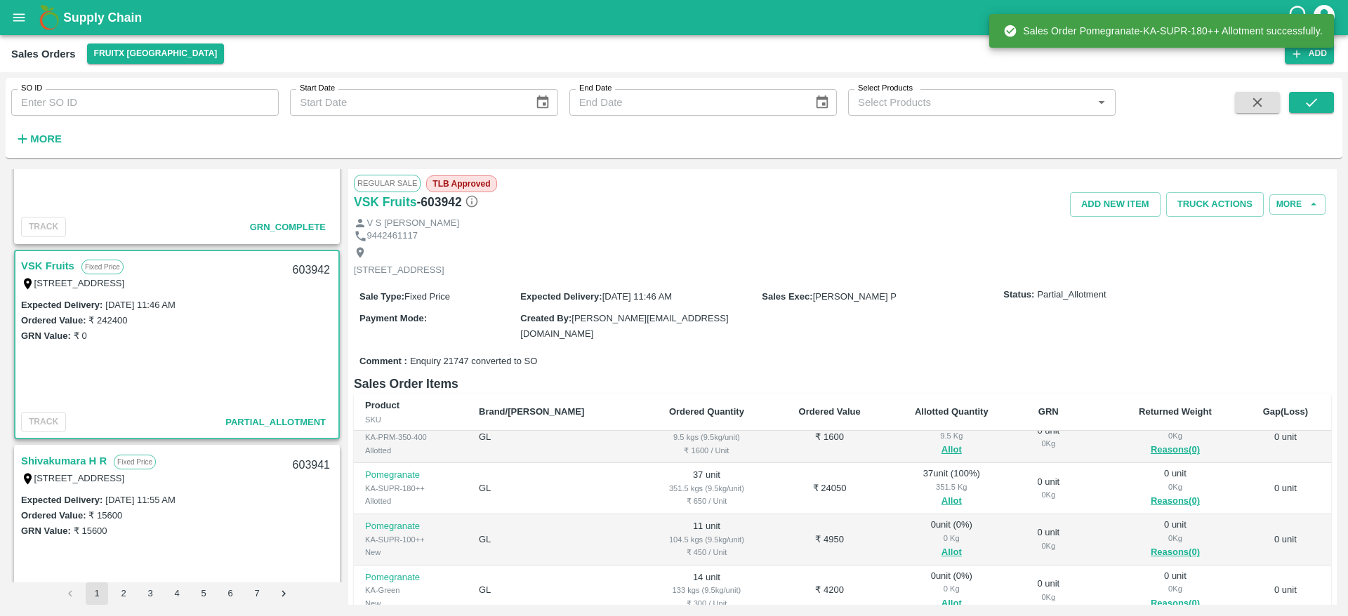
scroll to position [395, 0]
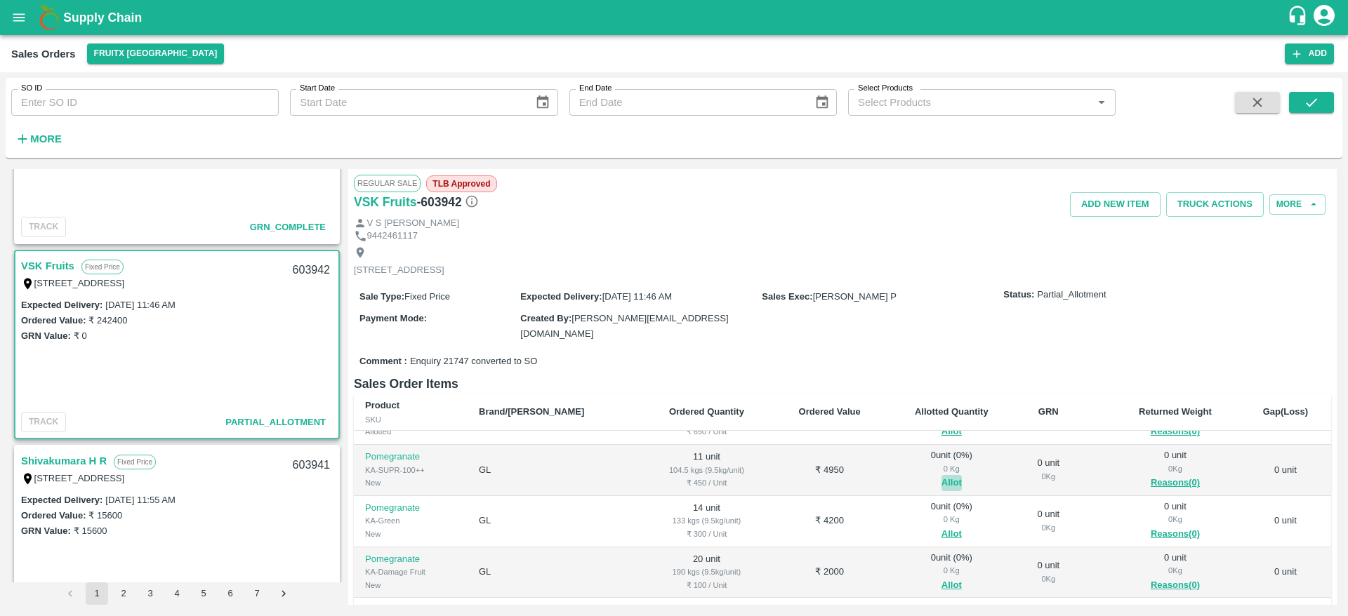
click at [941, 484] on button "Allot" at bounding box center [951, 483] width 20 height 16
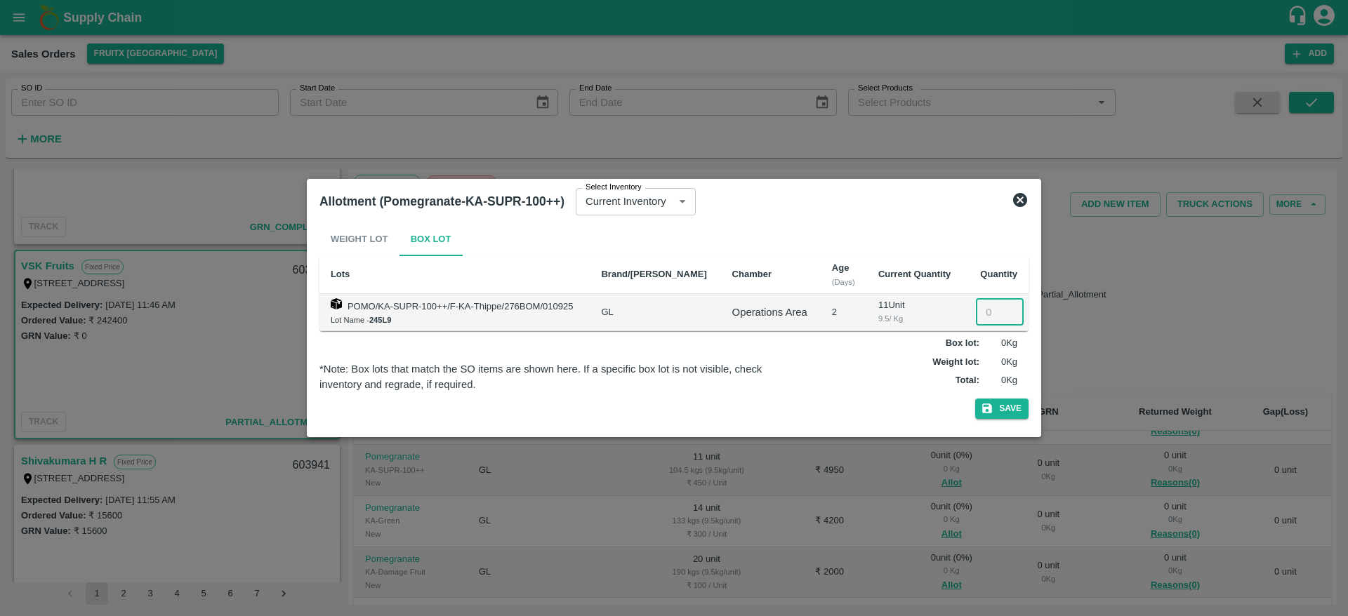
click at [984, 317] on input "number" at bounding box center [1000, 312] width 48 height 27
type input "11"
click at [1009, 408] on button "Save" at bounding box center [1001, 409] width 53 height 20
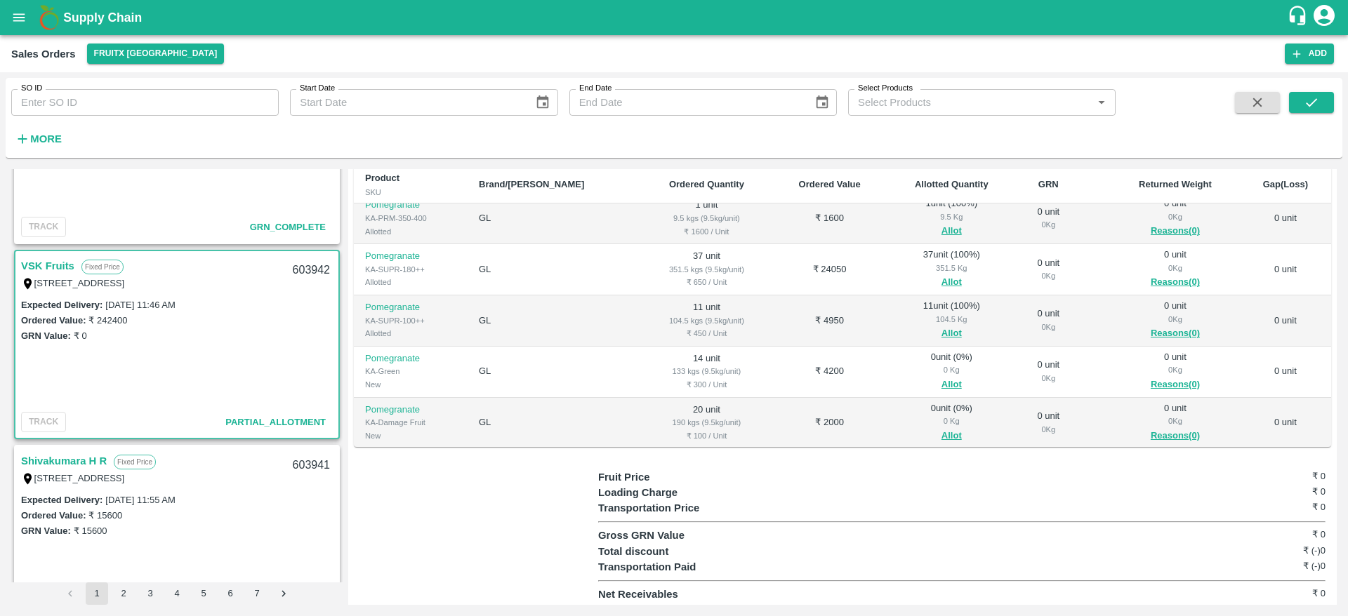
scroll to position [318, 0]
click at [941, 381] on button "Allot" at bounding box center [951, 384] width 20 height 16
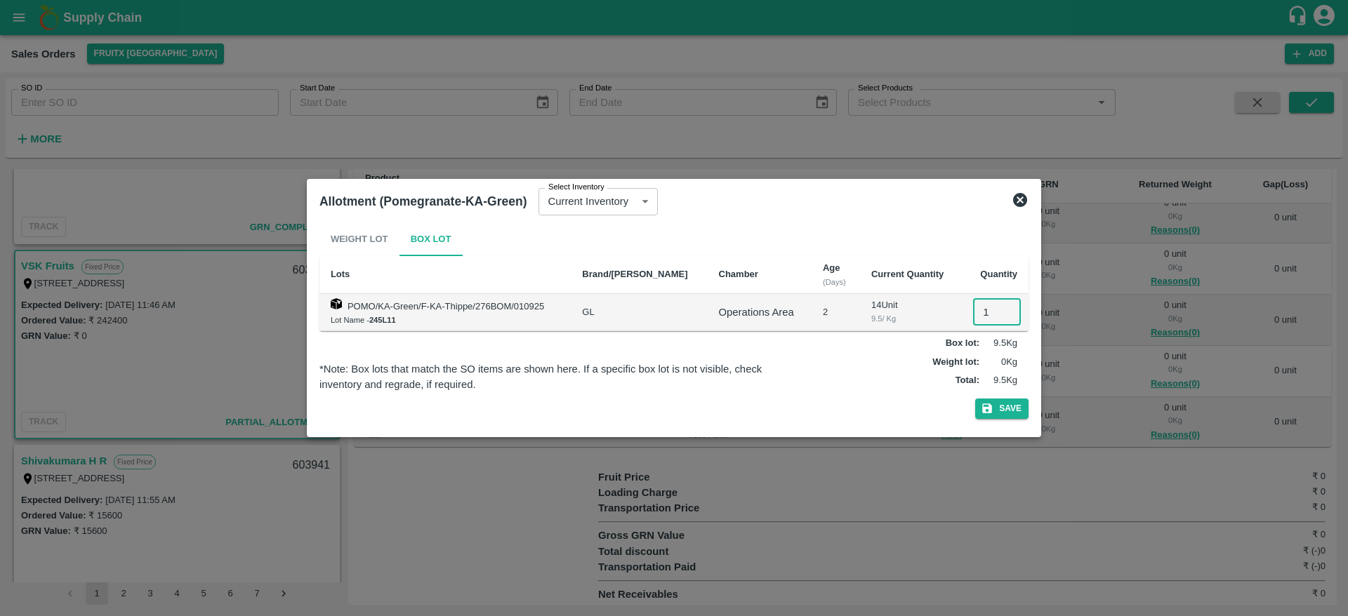
click at [976, 312] on input "1" at bounding box center [997, 312] width 48 height 27
type input "14"
click at [1012, 417] on button "Save" at bounding box center [1001, 409] width 53 height 20
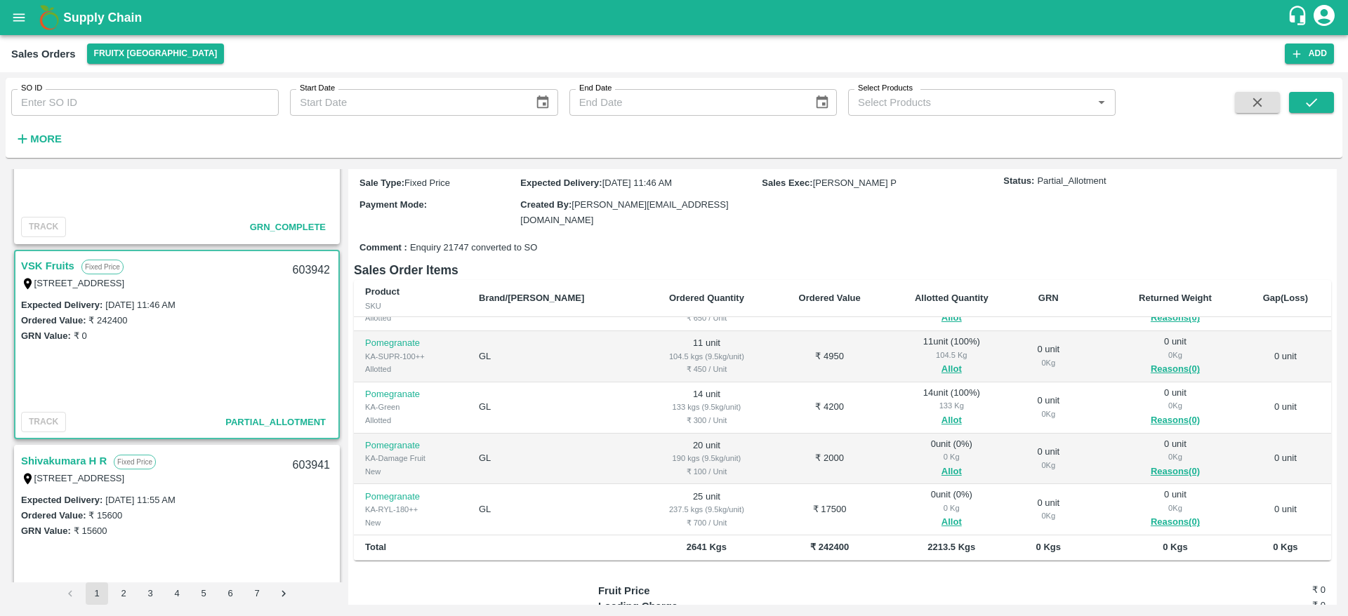
scroll to position [198, 0]
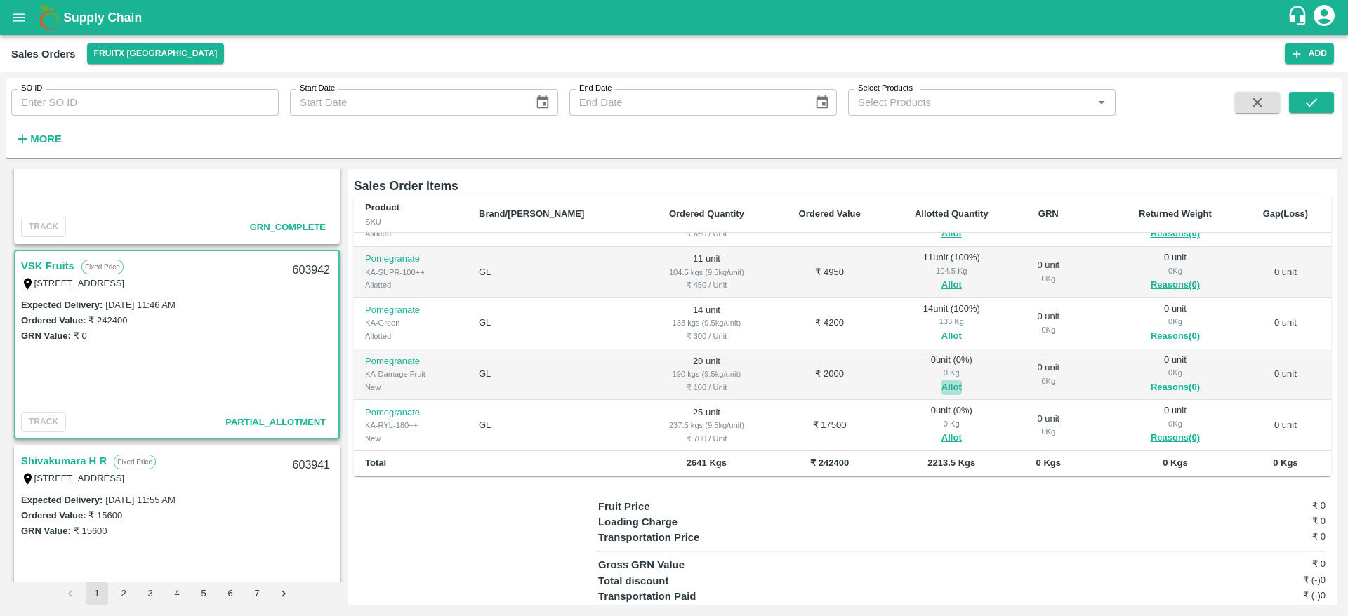
click at [941, 387] on button "Allot" at bounding box center [951, 388] width 20 height 16
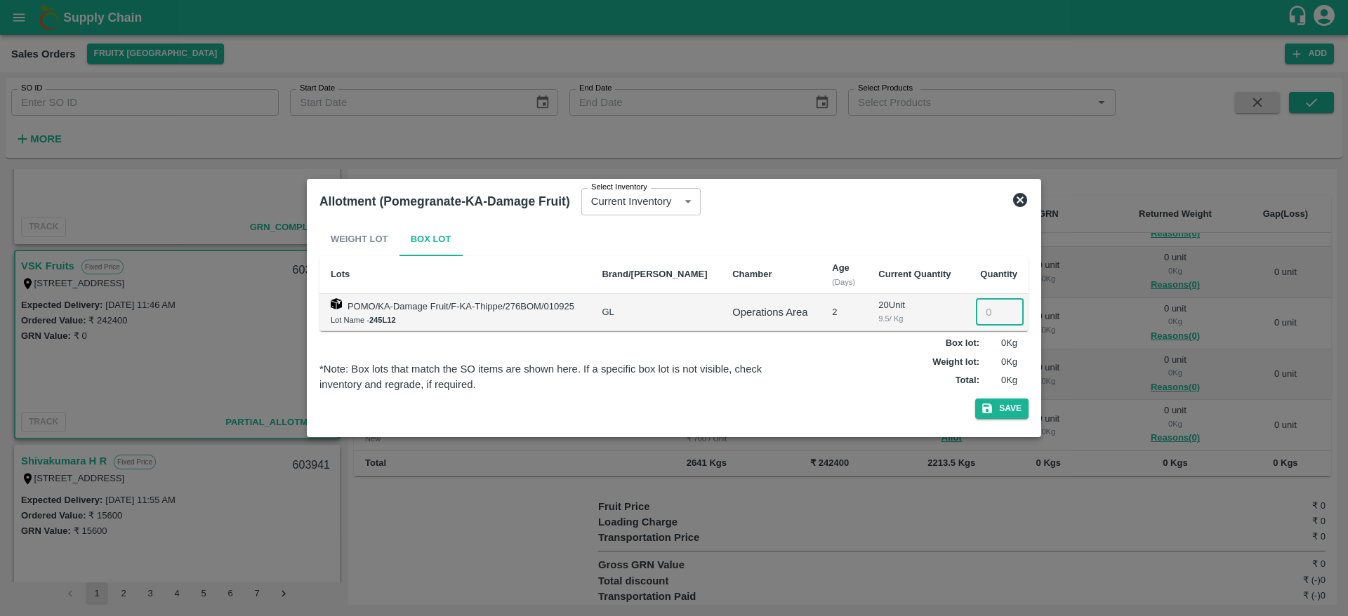
click at [986, 315] on input "number" at bounding box center [1000, 312] width 48 height 27
type input "20"
click at [1012, 411] on button "Save" at bounding box center [1001, 409] width 53 height 20
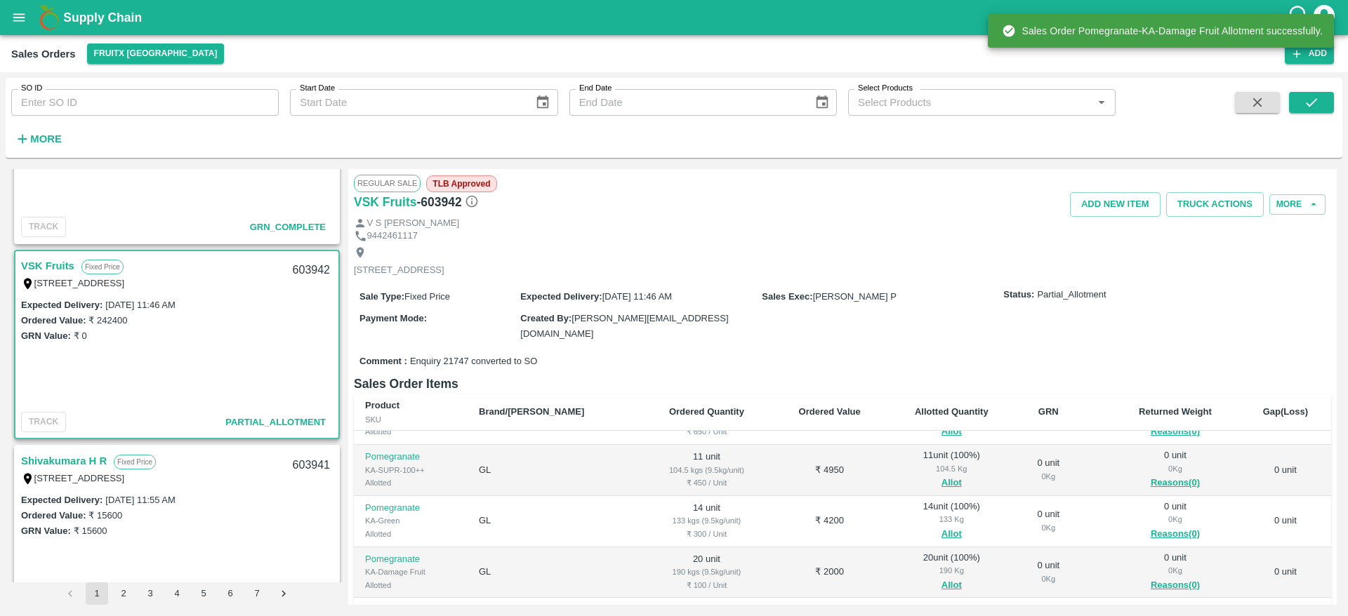
scroll to position [227, 0]
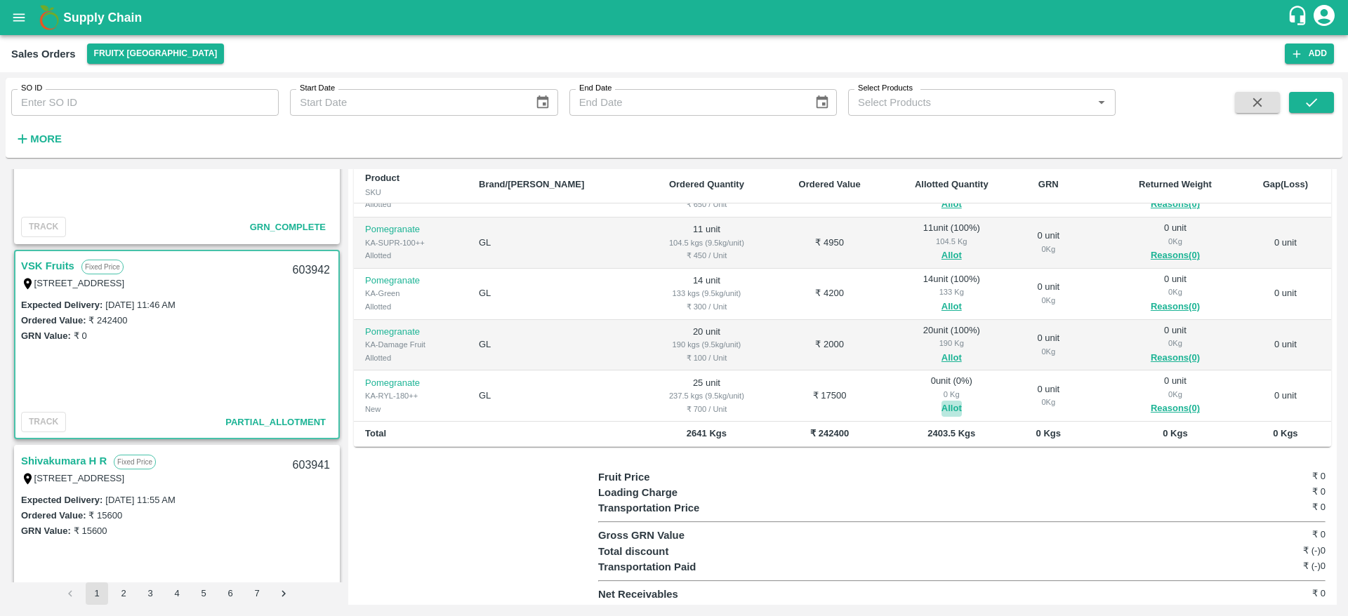
click at [941, 412] on button "Allot" at bounding box center [951, 409] width 20 height 16
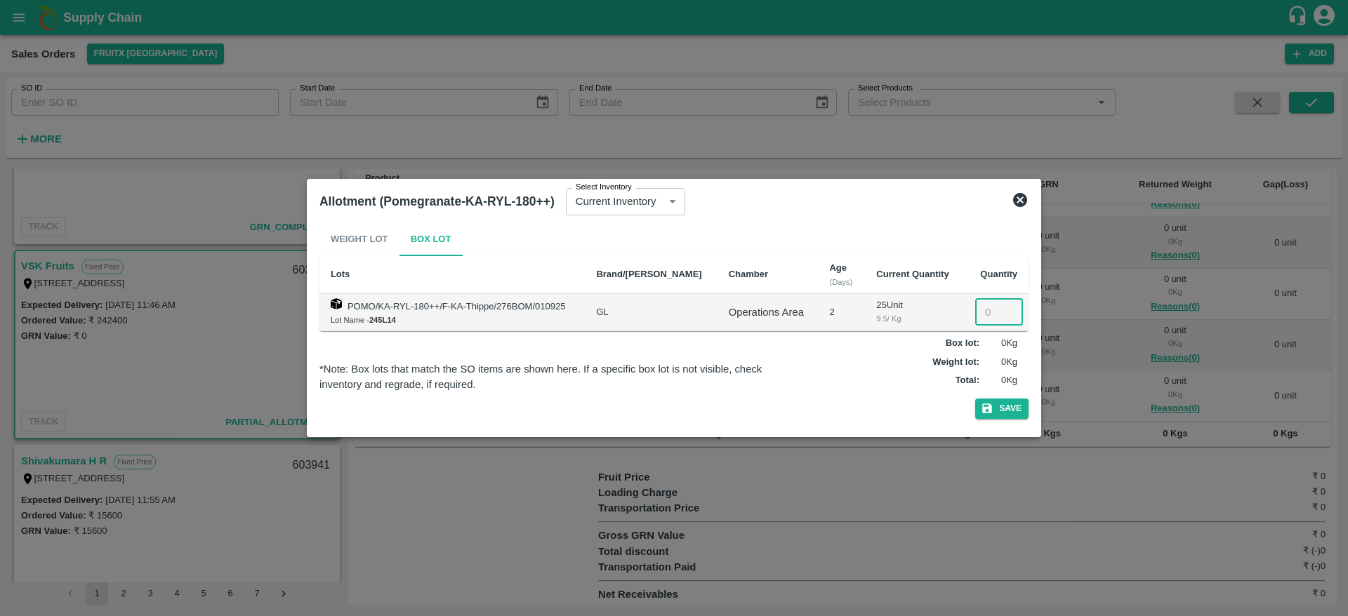
click at [981, 319] on input "number" at bounding box center [999, 312] width 48 height 27
type input "25"
click at [1009, 409] on button "Save" at bounding box center [1001, 409] width 53 height 20
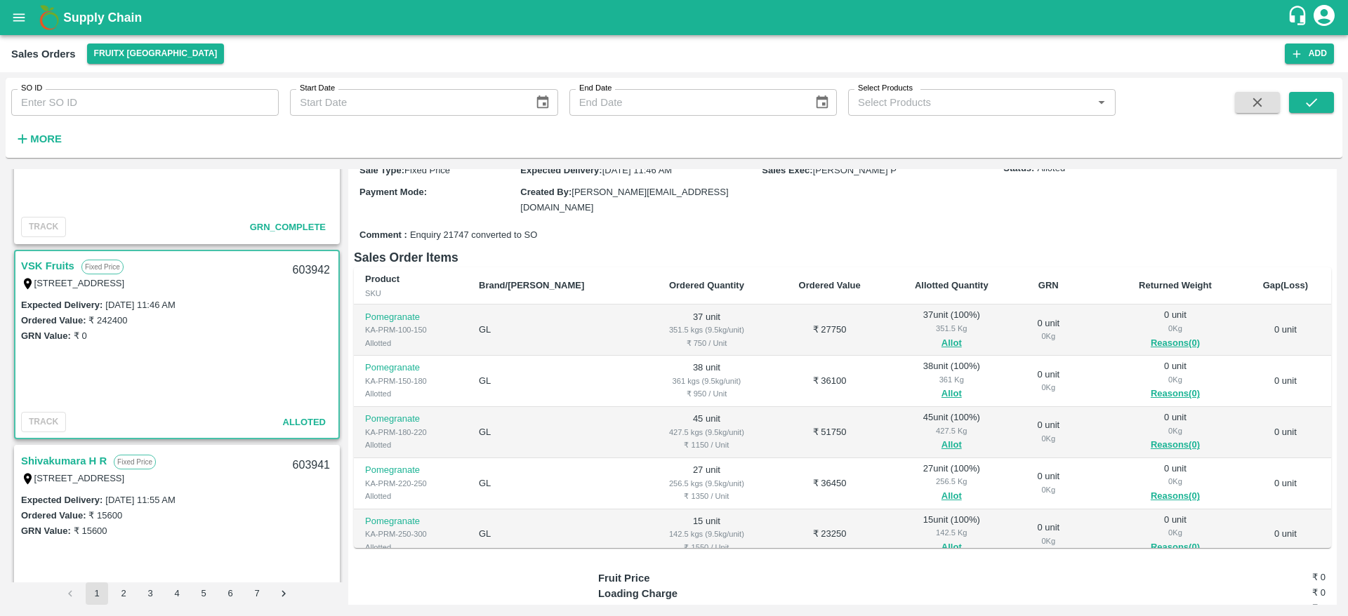
scroll to position [0, 0]
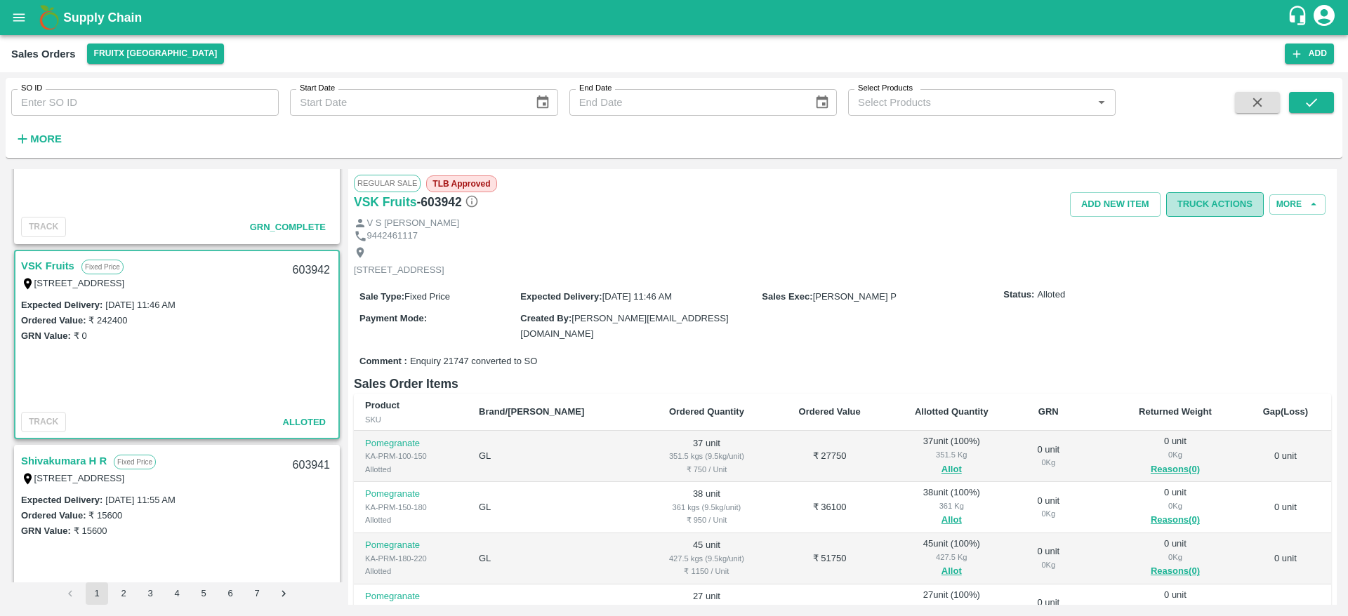
click at [1186, 216] on button "Truck Actions" at bounding box center [1215, 204] width 98 height 25
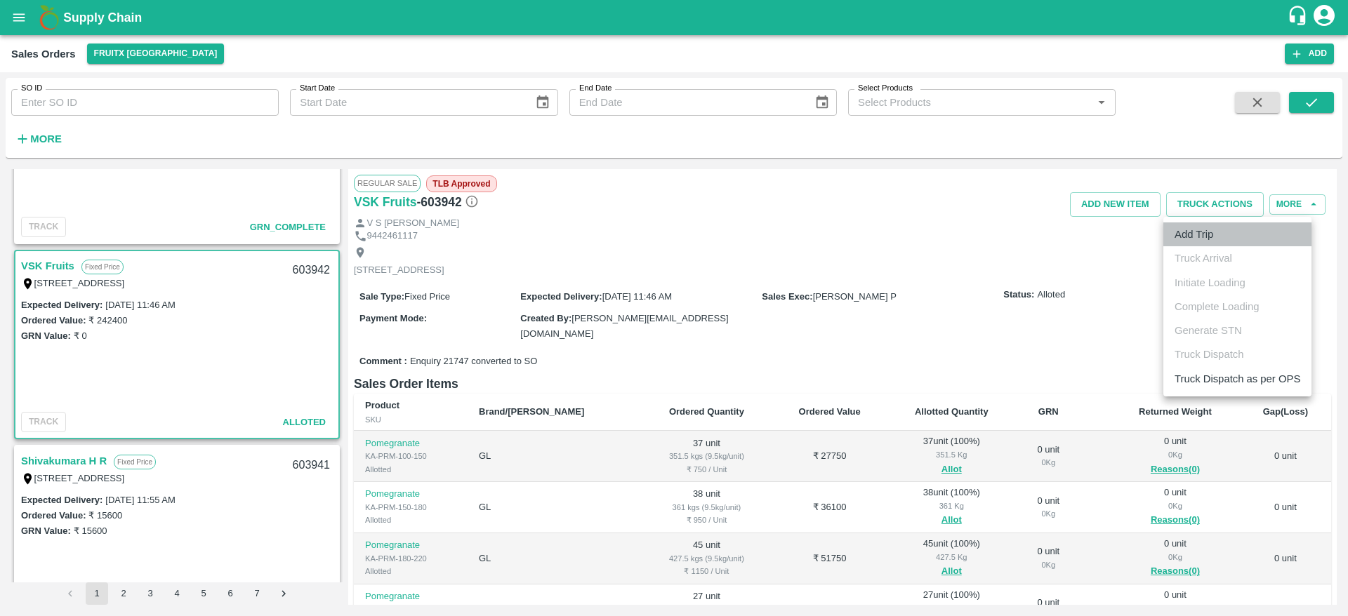
click at [1198, 237] on li "Add Trip" at bounding box center [1237, 235] width 148 height 24
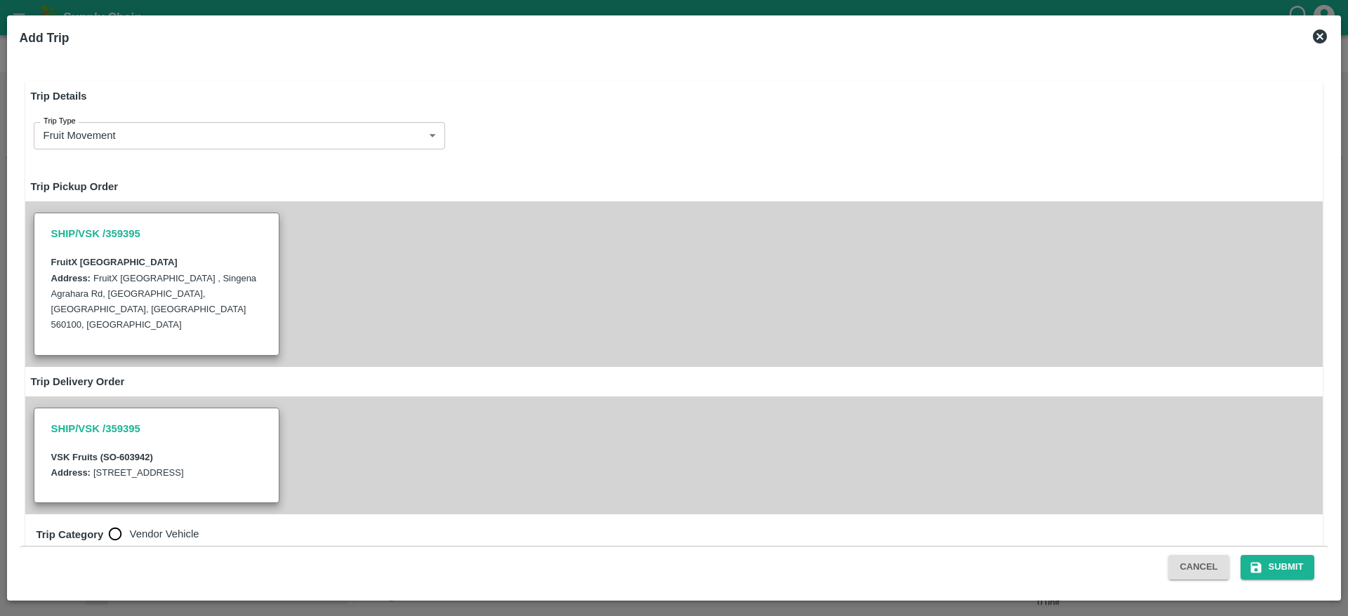
radio input "true"
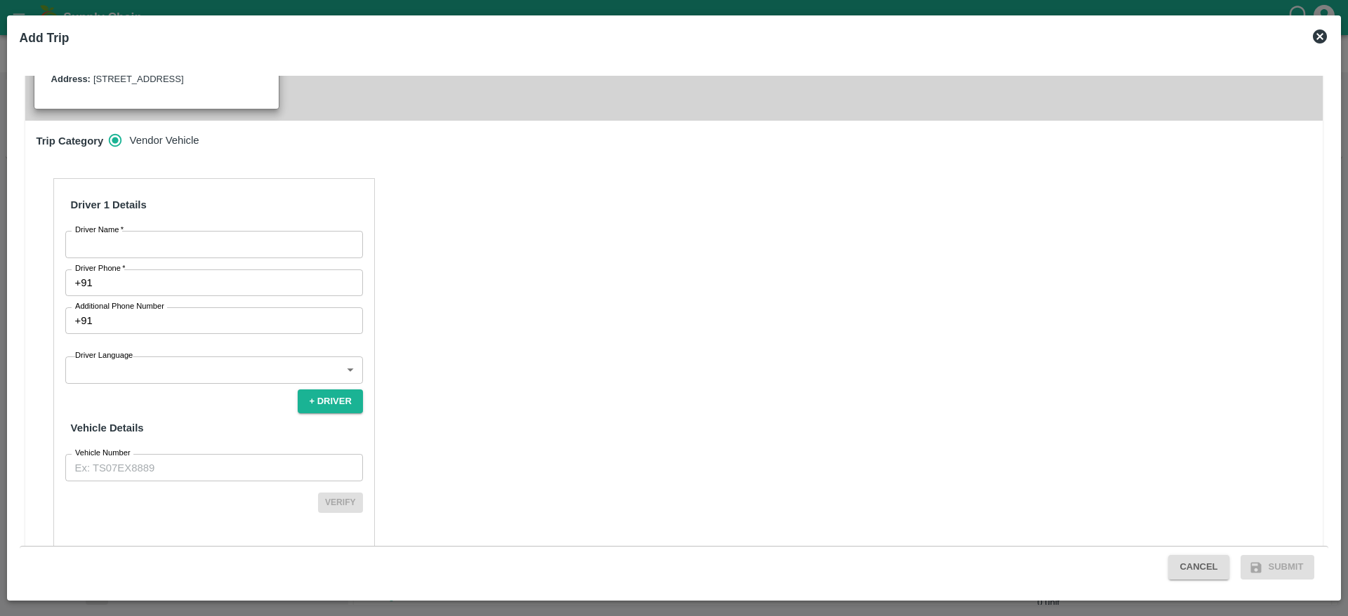
scroll to position [402, 0]
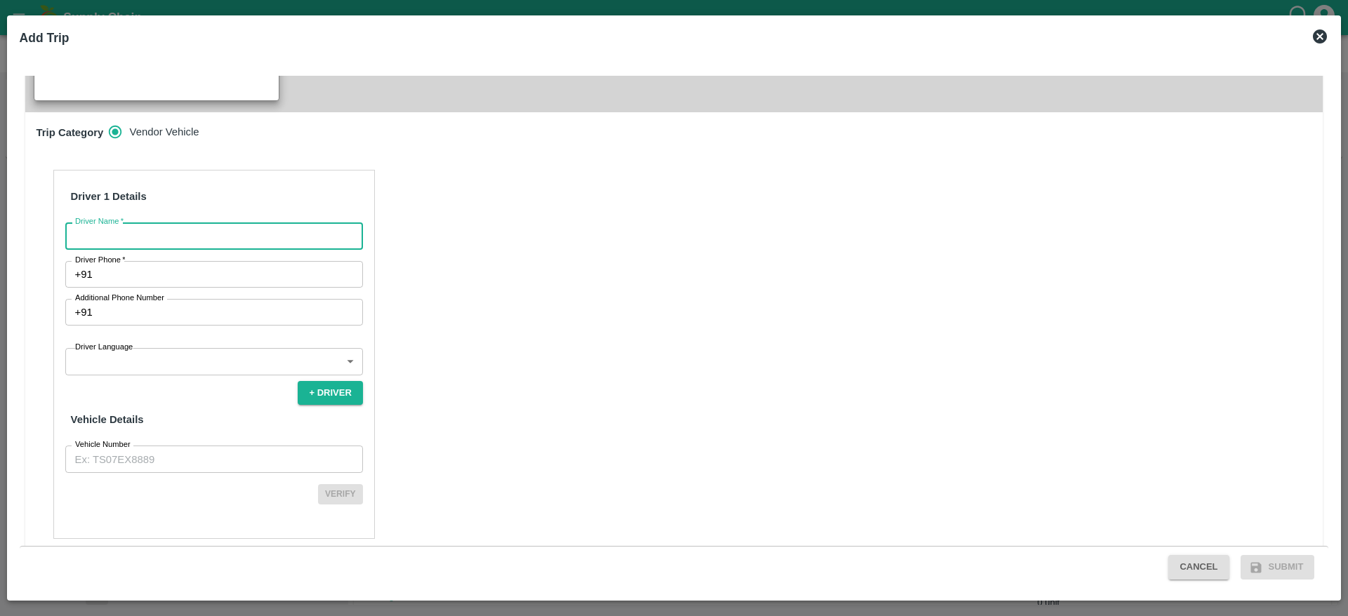
click at [175, 223] on input "Driver Name   *" at bounding box center [214, 236] width 298 height 27
type input "Imran"
click at [186, 232] on input "Imran" at bounding box center [214, 236] width 298 height 27
click at [164, 223] on input "Imran" at bounding box center [214, 236] width 298 height 27
drag, startPoint x: 165, startPoint y: 220, endPoint x: 157, endPoint y: 221, distance: 7.8
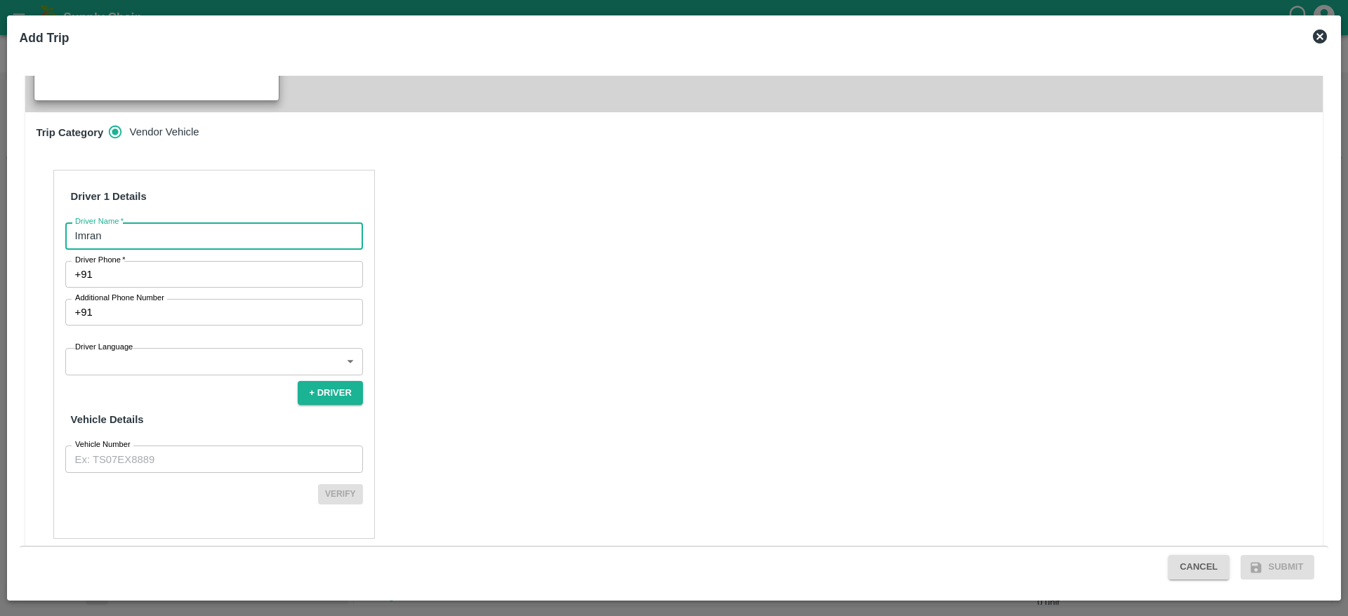
click at [157, 223] on input "Imran" at bounding box center [214, 236] width 298 height 27
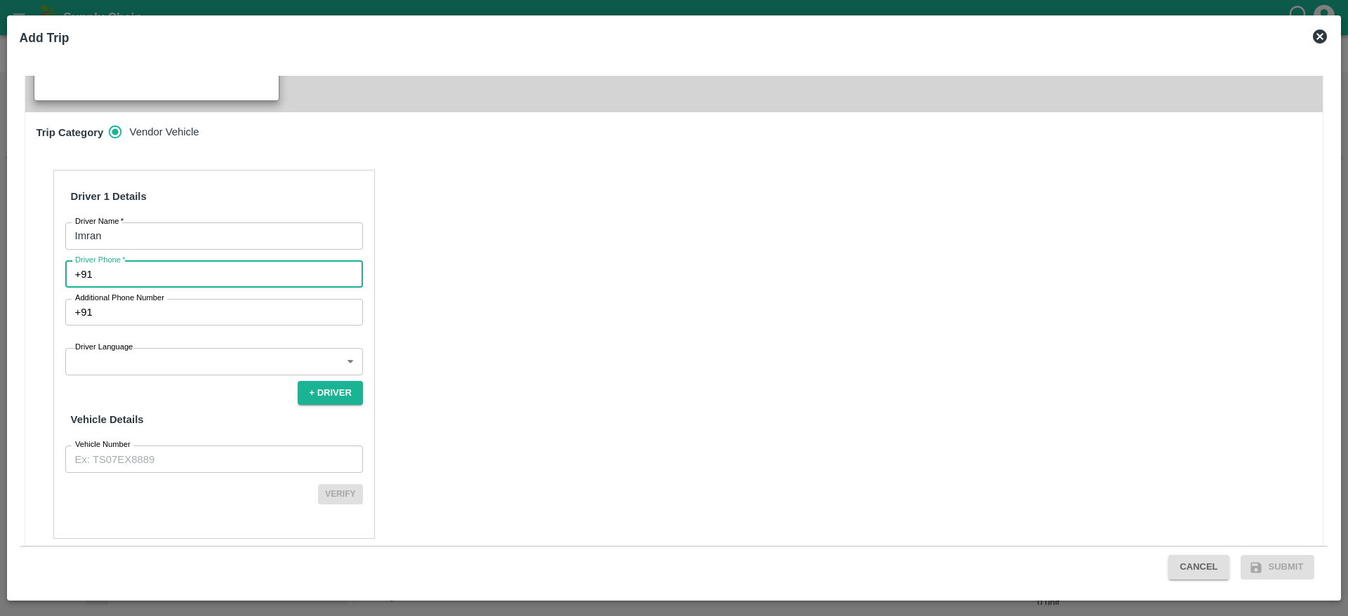
click at [156, 261] on input "Driver Phone   *" at bounding box center [230, 274] width 265 height 27
type input "6379028256"
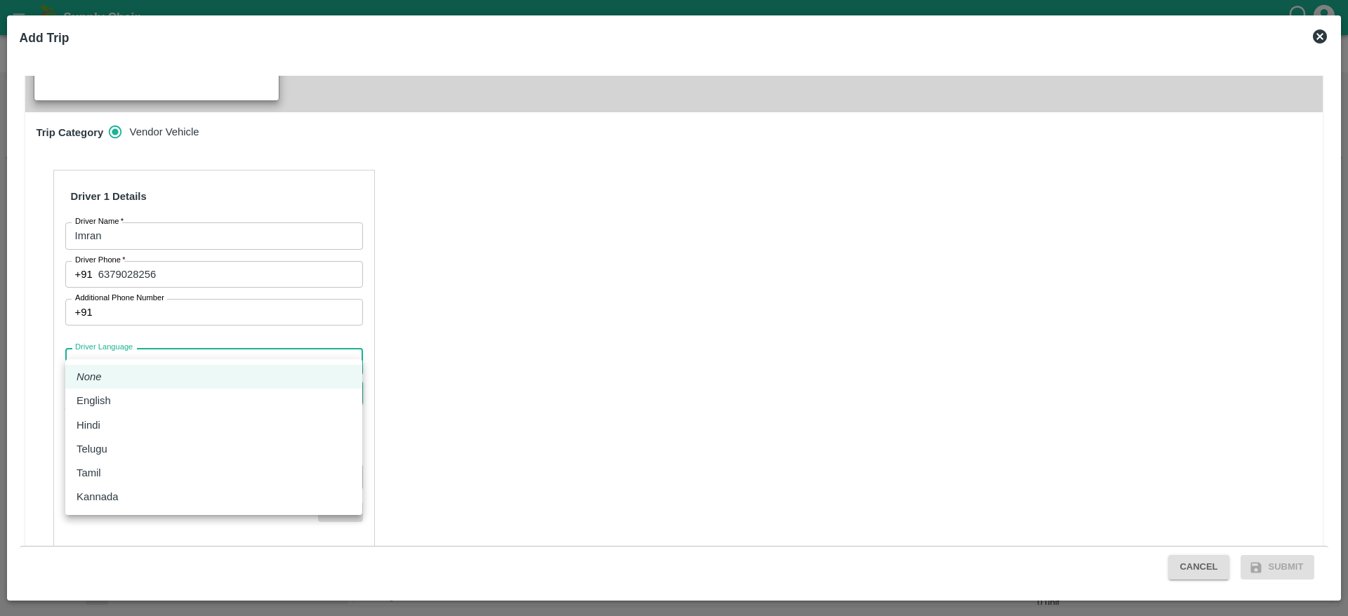
click at [183, 355] on body "Supply Chain Sales Orders FruitX Bangalore Add SO ID SO ID Start Date Start Dat…" at bounding box center [674, 308] width 1348 height 616
click at [161, 511] on ul "None English Hindi Telugu Tamil Kannada" at bounding box center [213, 437] width 297 height 156
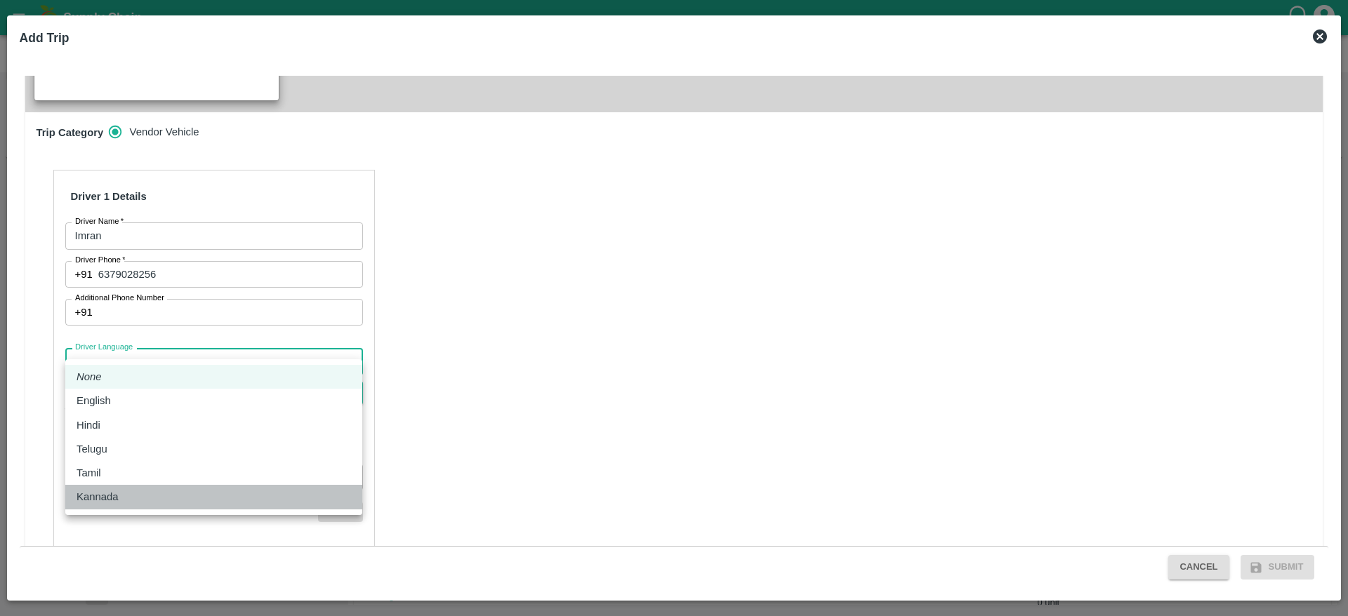
click at [159, 499] on div "Kannada" at bounding box center [214, 496] width 274 height 15
type input "ka"
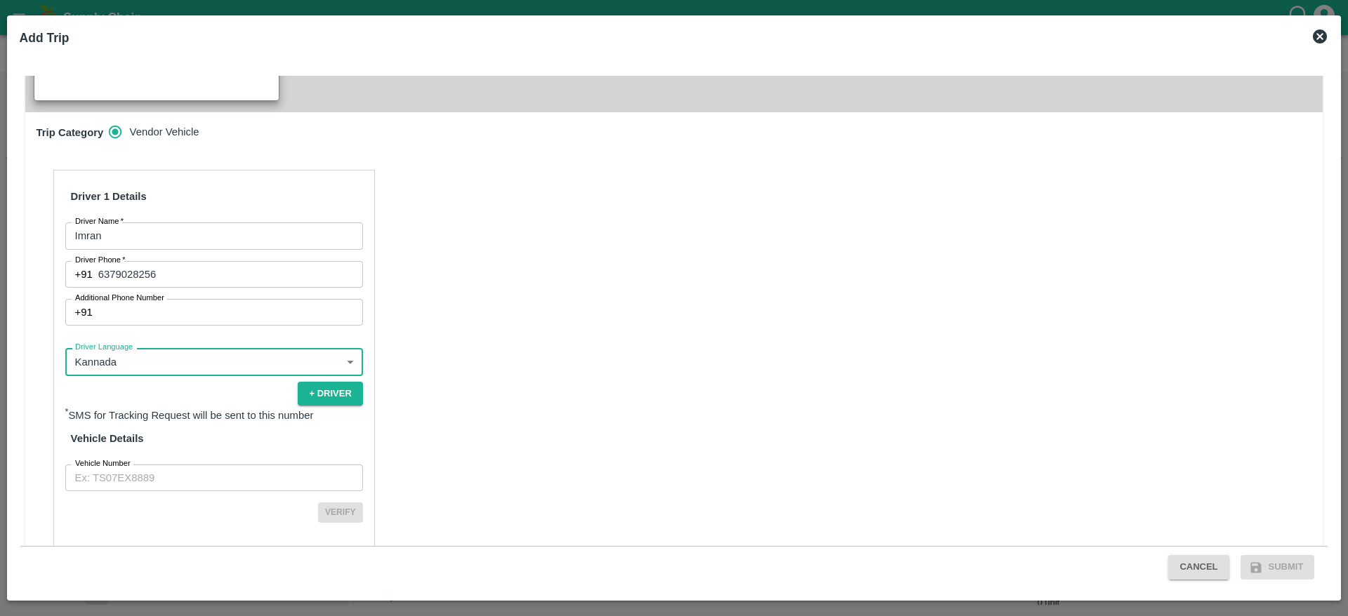
click at [176, 465] on input "Vehicle Number" at bounding box center [214, 478] width 298 height 27
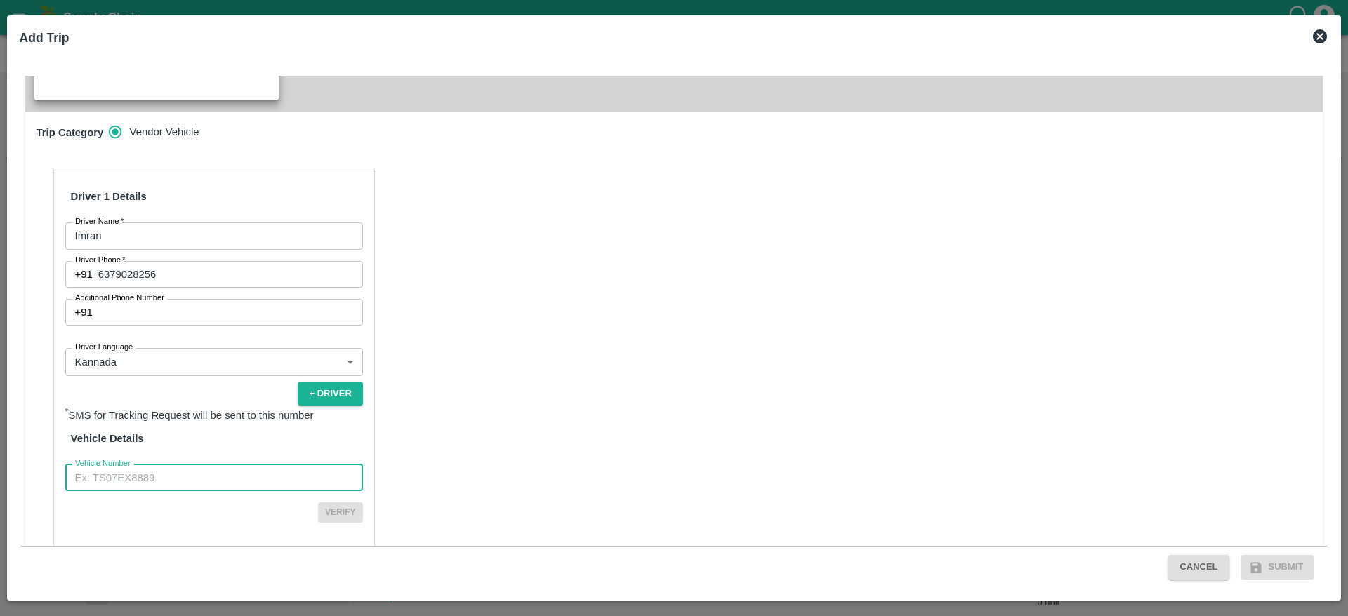
type input "TN31CA3674"
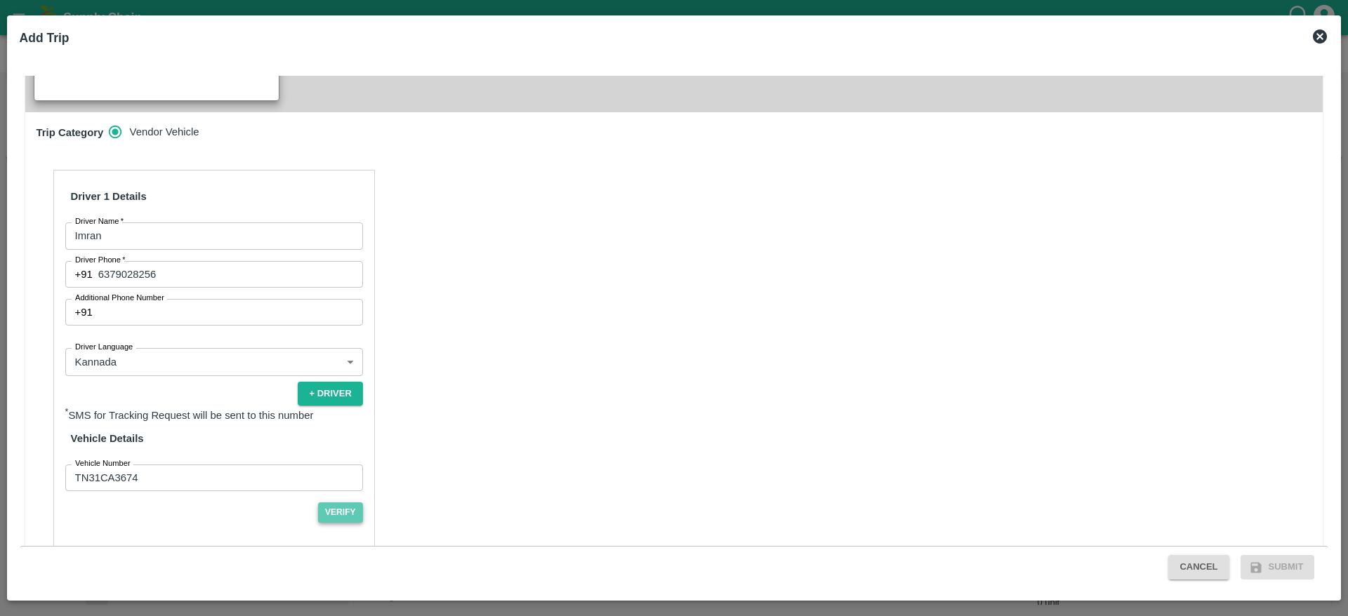
click at [331, 503] on button "Verify" at bounding box center [340, 513] width 45 height 20
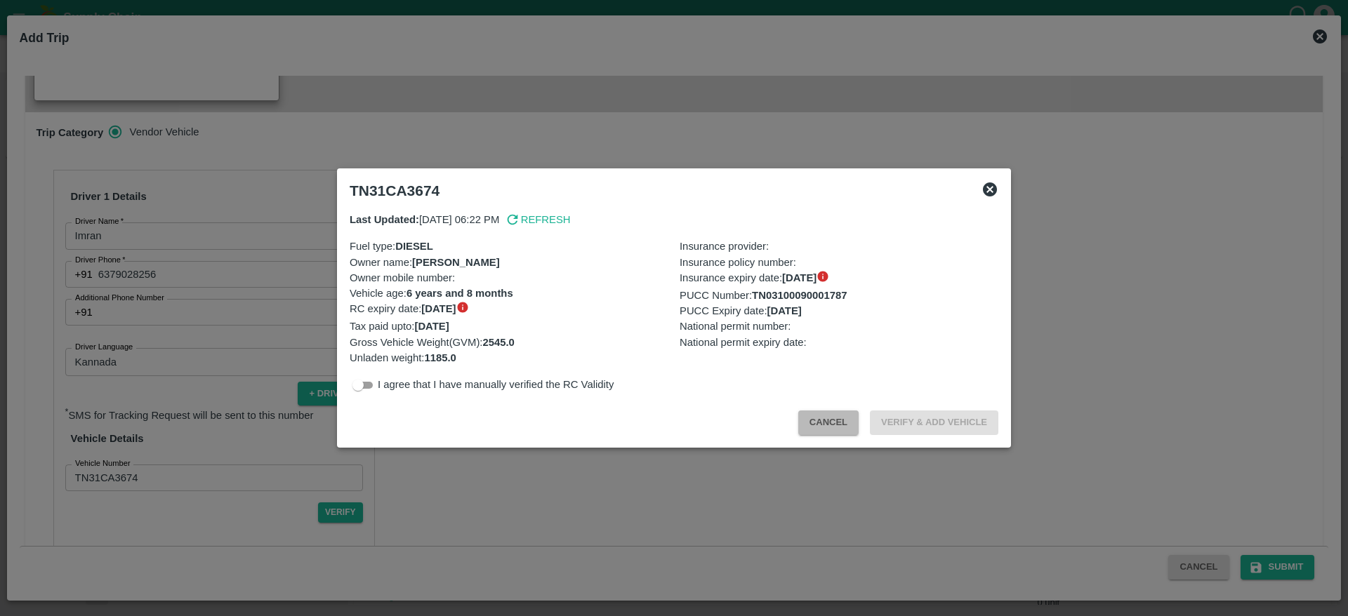
click at [824, 418] on button "Cancel" at bounding box center [828, 423] width 60 height 25
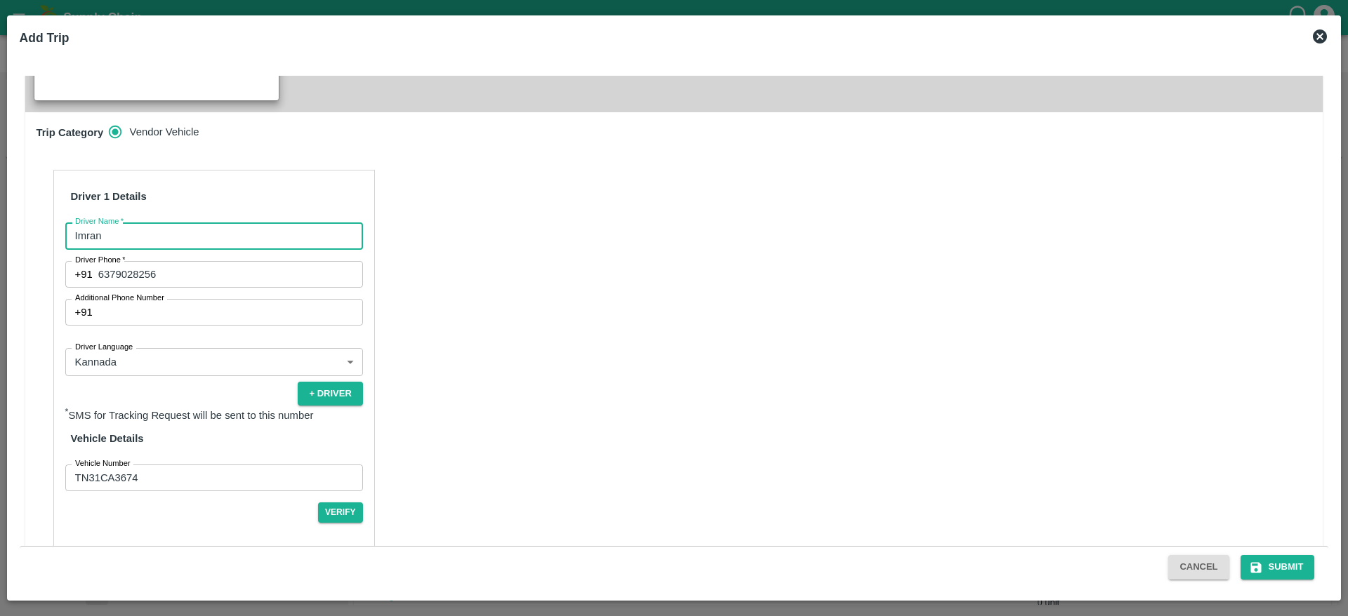
drag, startPoint x: 150, startPoint y: 220, endPoint x: 0, endPoint y: 252, distance: 153.5
click at [0, 252] on div "Add Trip Trip Details Trip Type Fruit Movement 1 Trip Type Trip Pickup Order SH…" at bounding box center [674, 308] width 1348 height 616
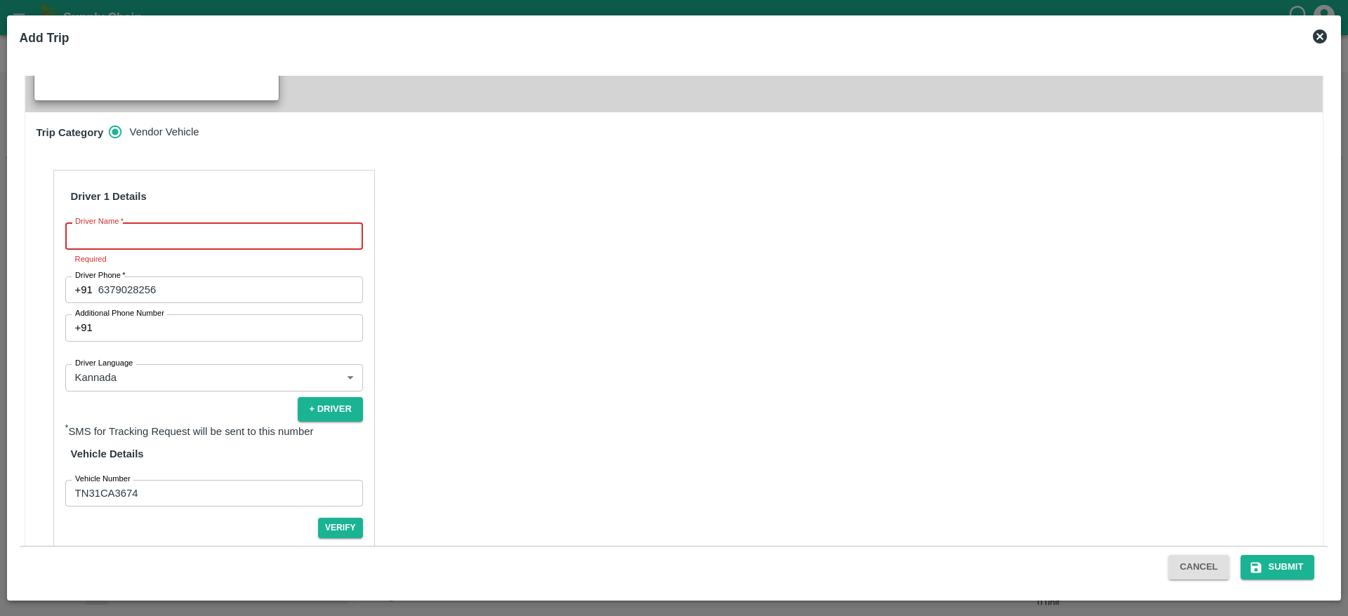
click at [161, 223] on input "Driver Name   *" at bounding box center [214, 236] width 298 height 27
type input "Mukesh"
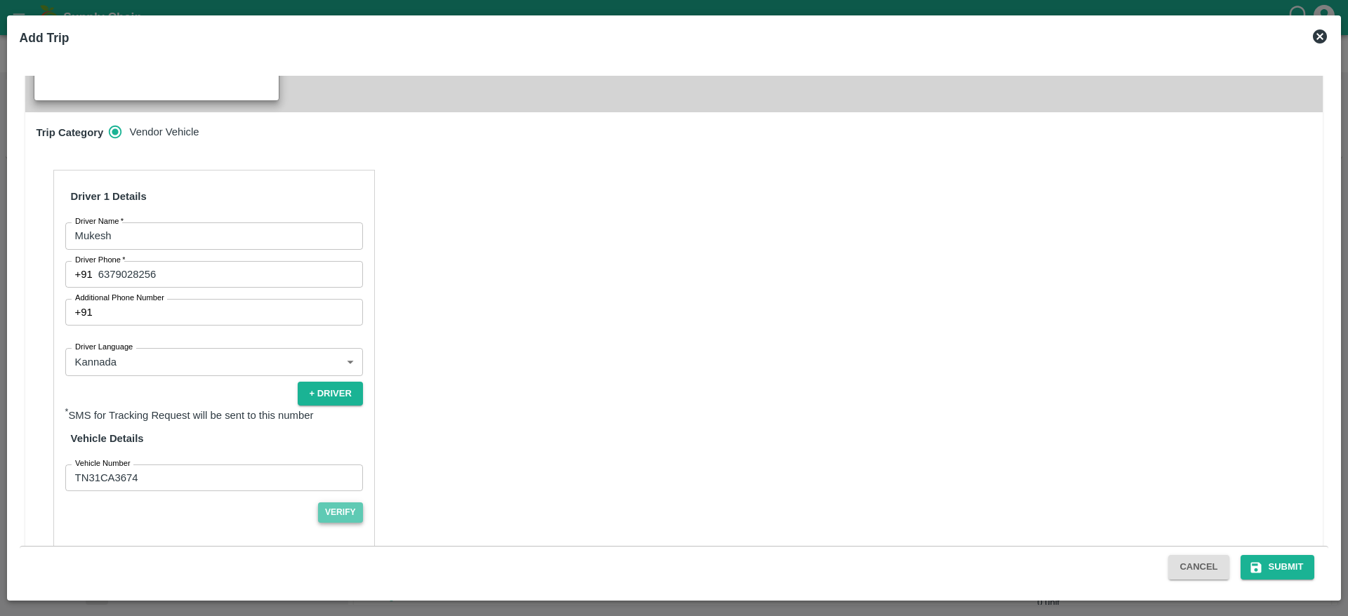
click at [349, 503] on button "Verify" at bounding box center [340, 513] width 45 height 20
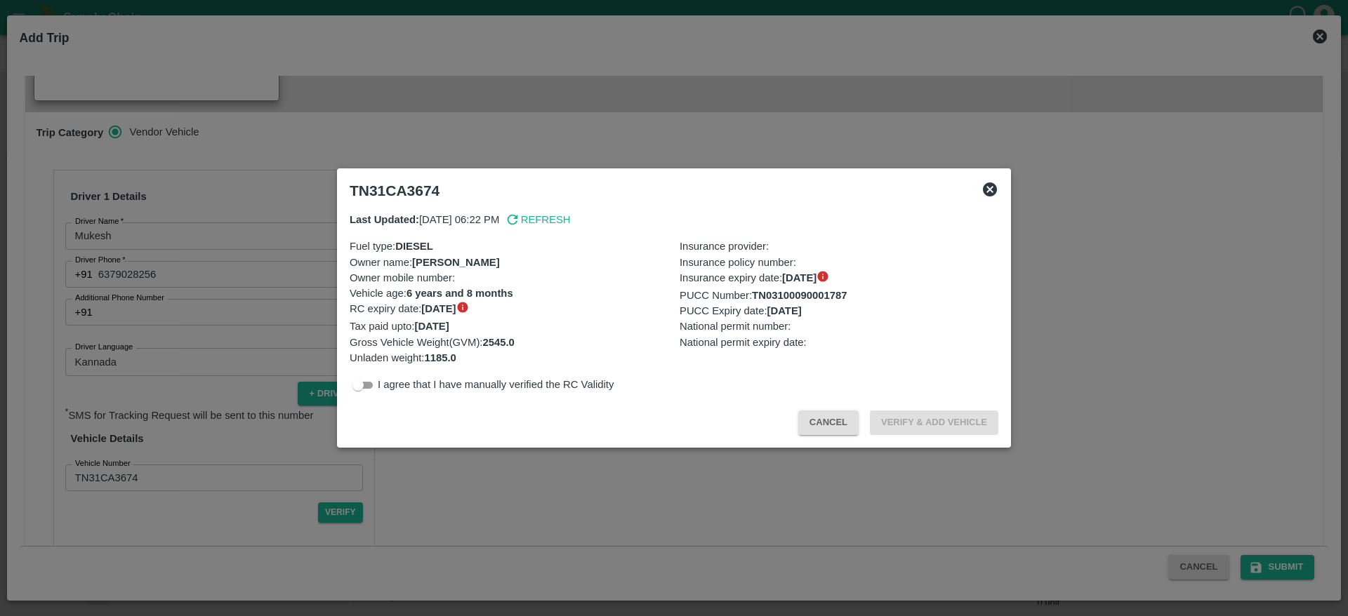
click at [836, 418] on button "Cancel" at bounding box center [828, 423] width 60 height 25
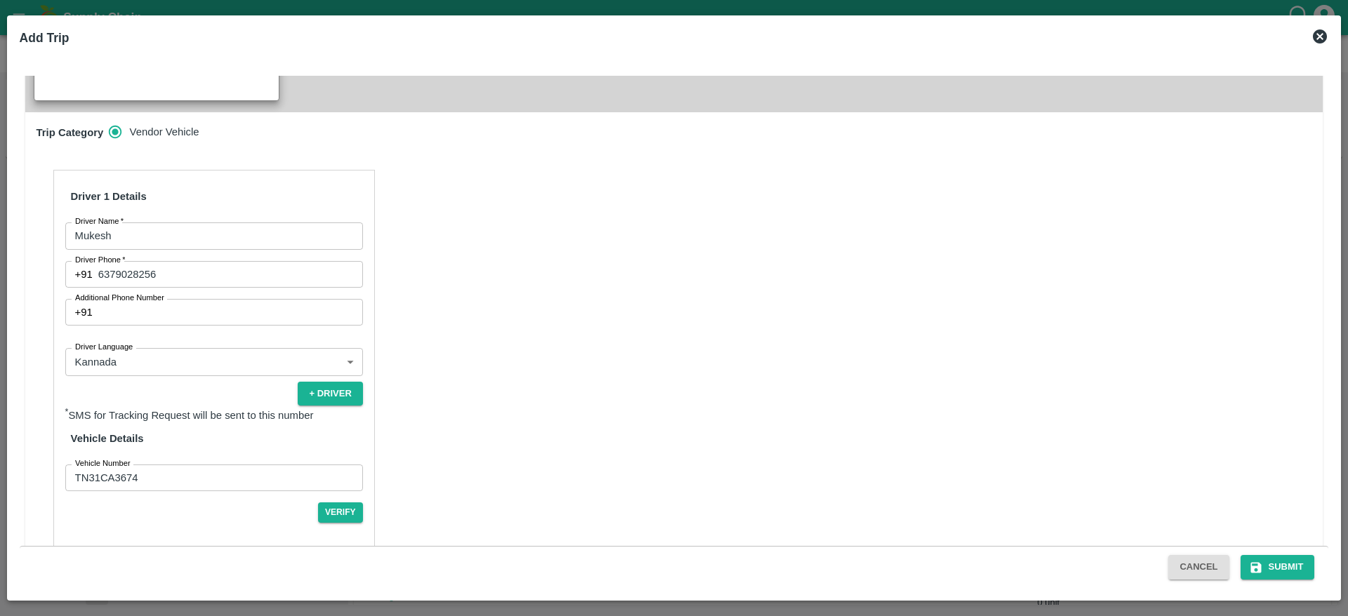
click at [124, 471] on input "TN31CA3674" at bounding box center [214, 478] width 298 height 27
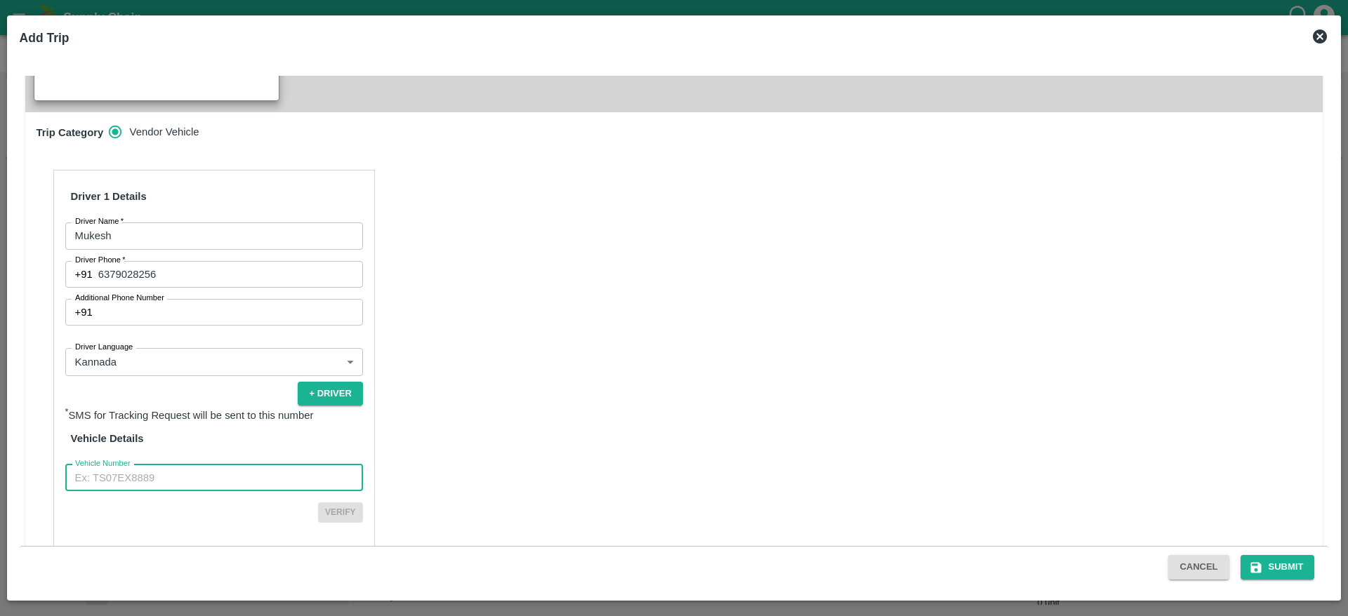
click at [124, 471] on input "Vehicle Number" at bounding box center [214, 478] width 298 height 27
type input "TN48AR5859"
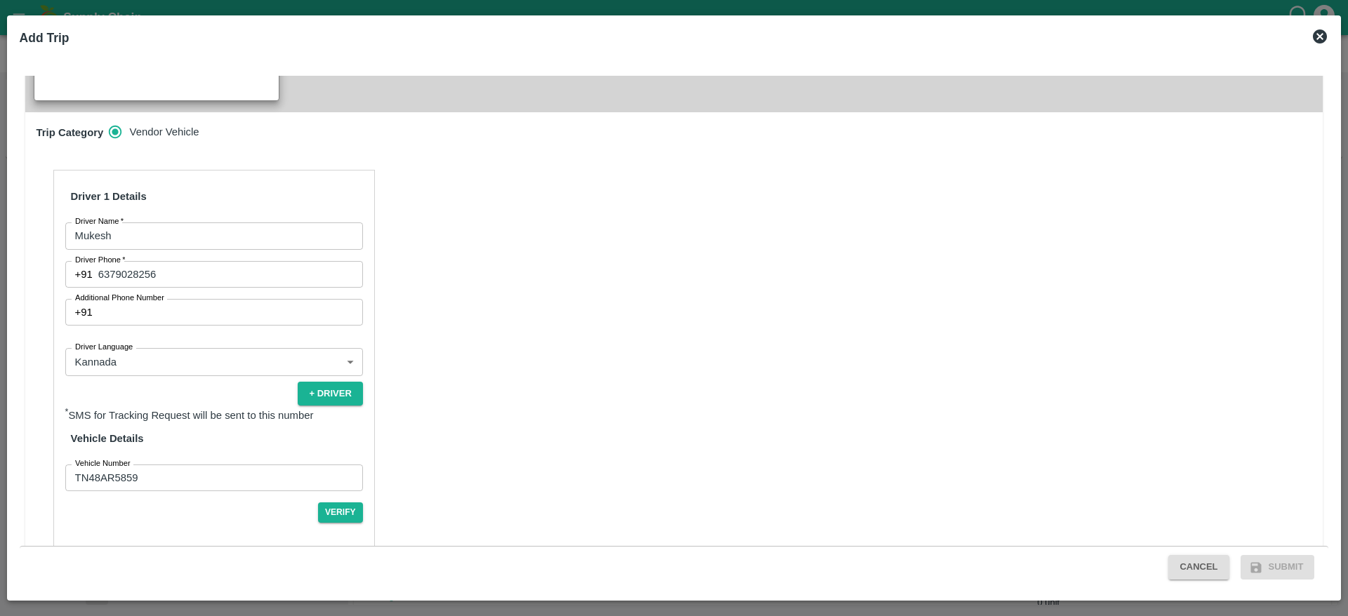
click at [333, 508] on div "Driver 1 Details Driver Name   * Mukesh Driver Name Driver Phone   * +91 637902…" at bounding box center [214, 364] width 322 height 388
click at [342, 503] on button "Verify" at bounding box center [340, 513] width 45 height 20
click at [1263, 561] on button "Submit" at bounding box center [1277, 567] width 74 height 25
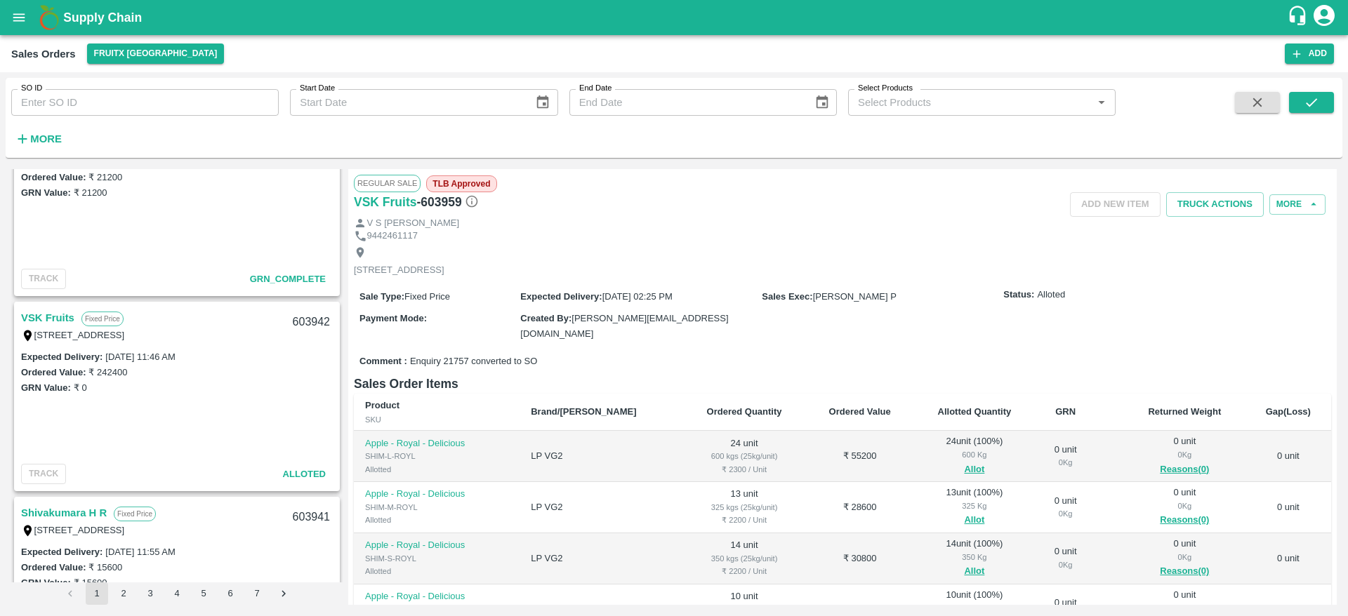
scroll to position [1846, 0]
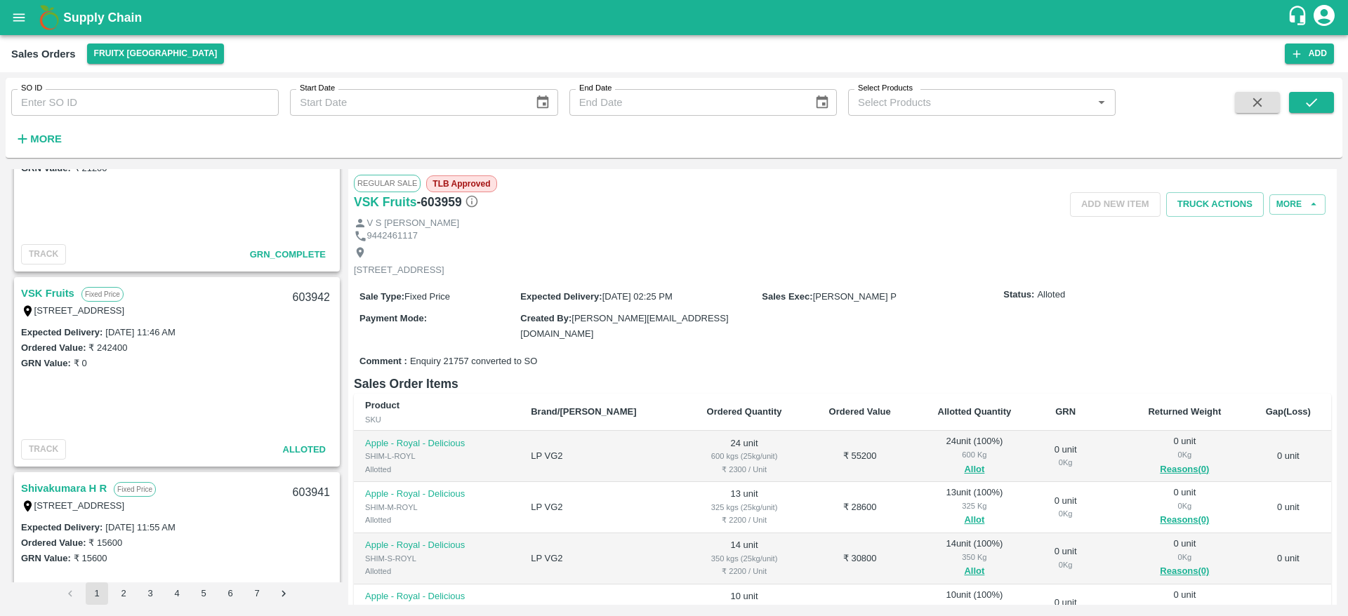
click at [42, 292] on link "VSK Fruits" at bounding box center [47, 293] width 53 height 18
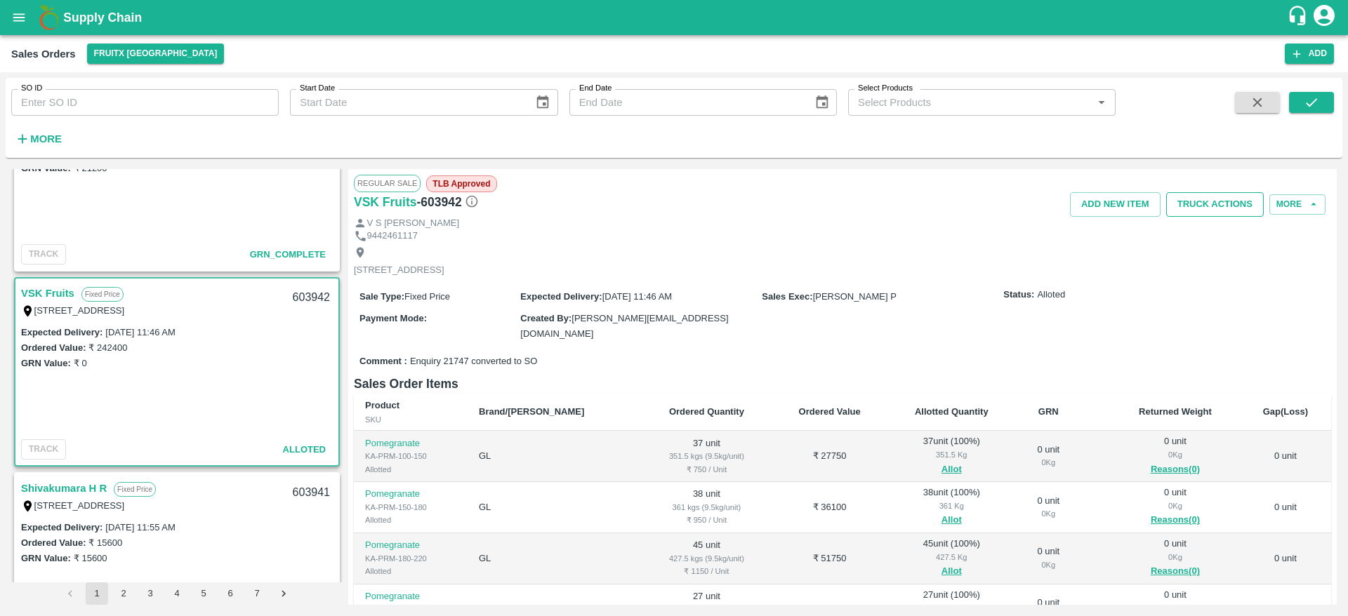
click at [1227, 198] on button "Truck Actions" at bounding box center [1215, 204] width 98 height 25
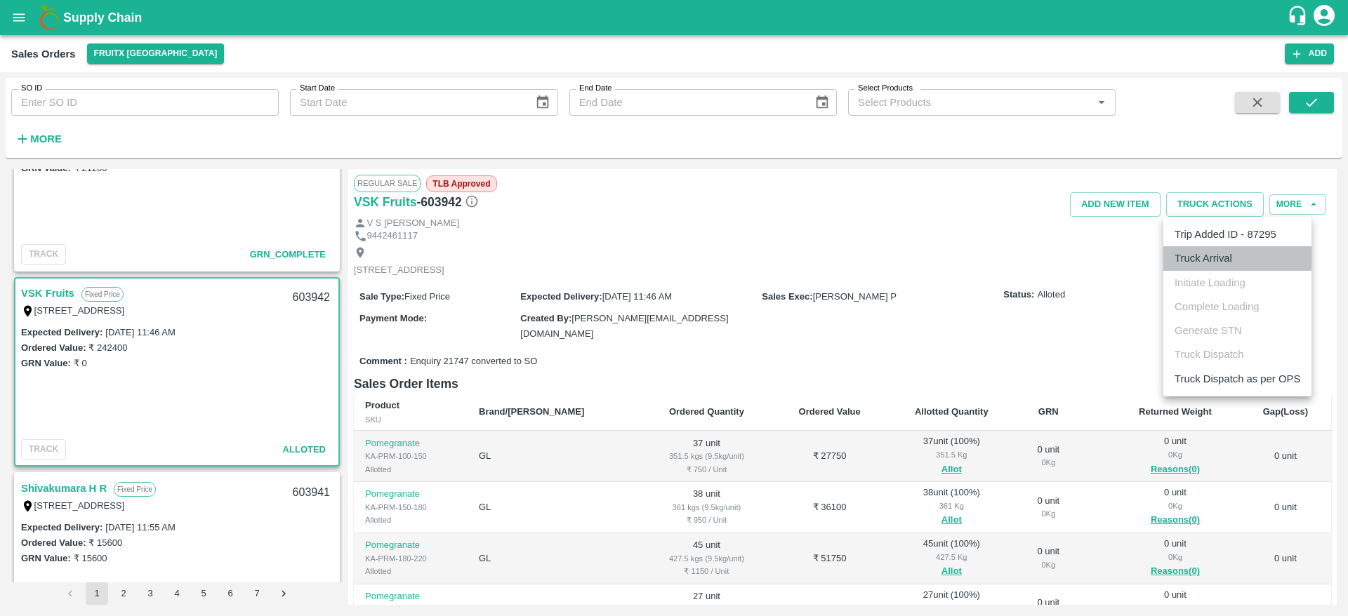
click at [1211, 263] on li "Truck Arrival" at bounding box center [1237, 258] width 148 height 24
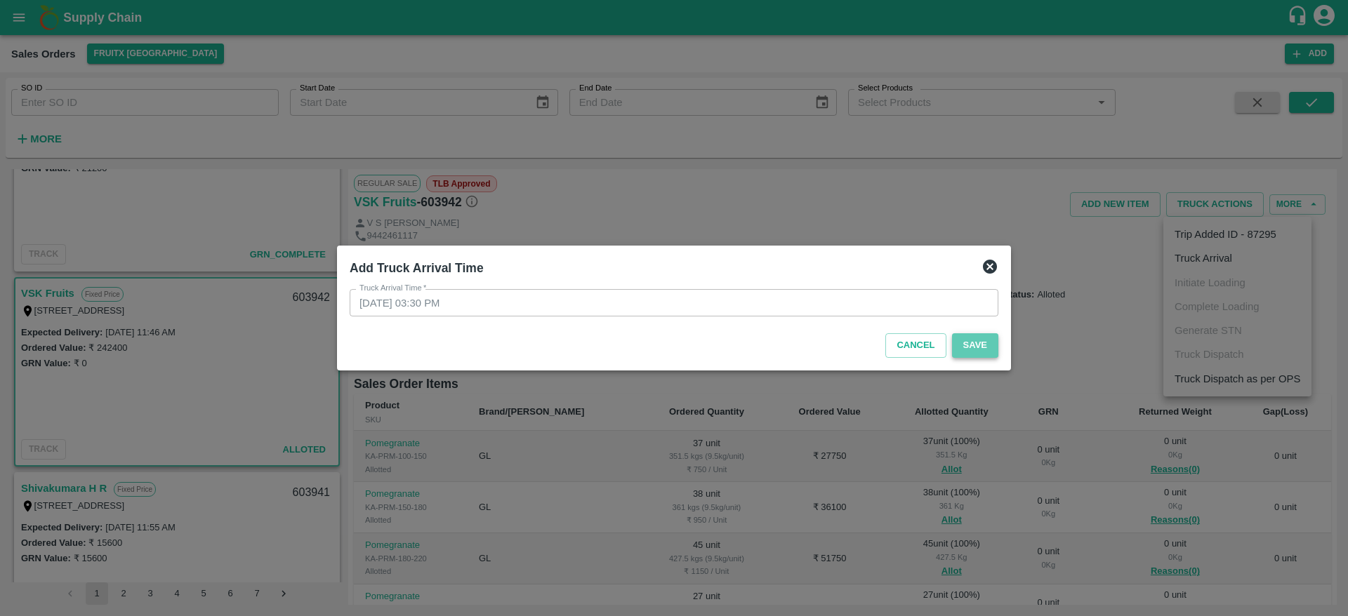
click at [965, 355] on button "Save" at bounding box center [975, 345] width 46 height 25
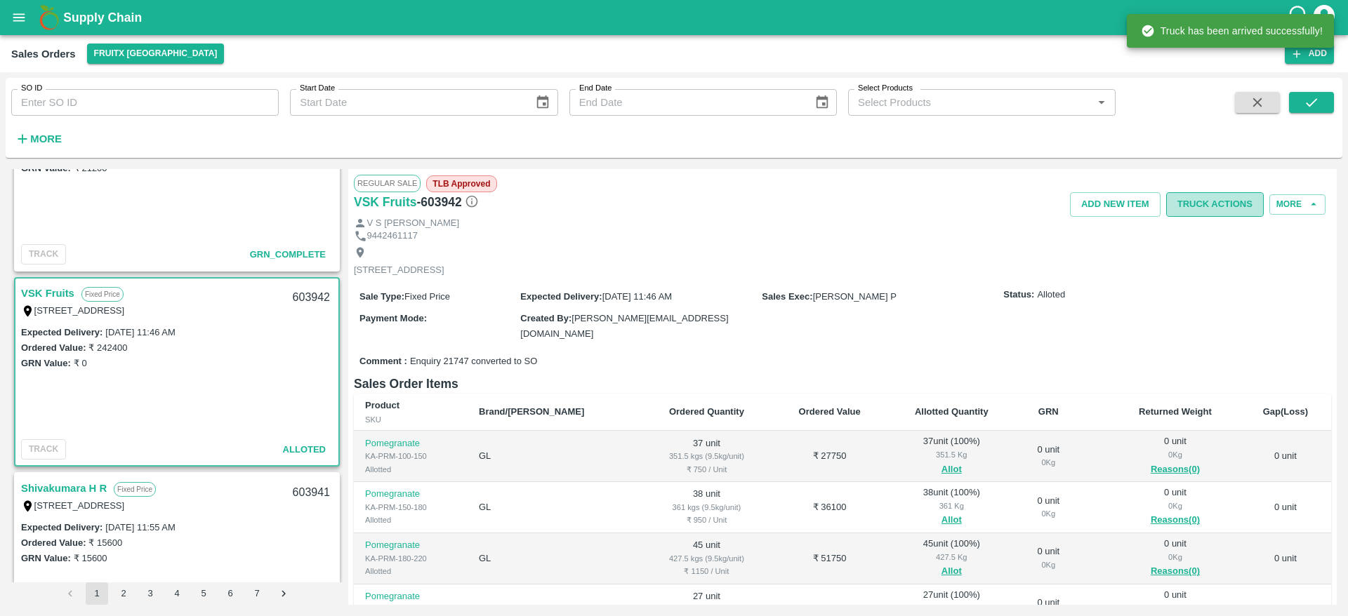
click at [1199, 213] on button "Truck Actions" at bounding box center [1215, 204] width 98 height 25
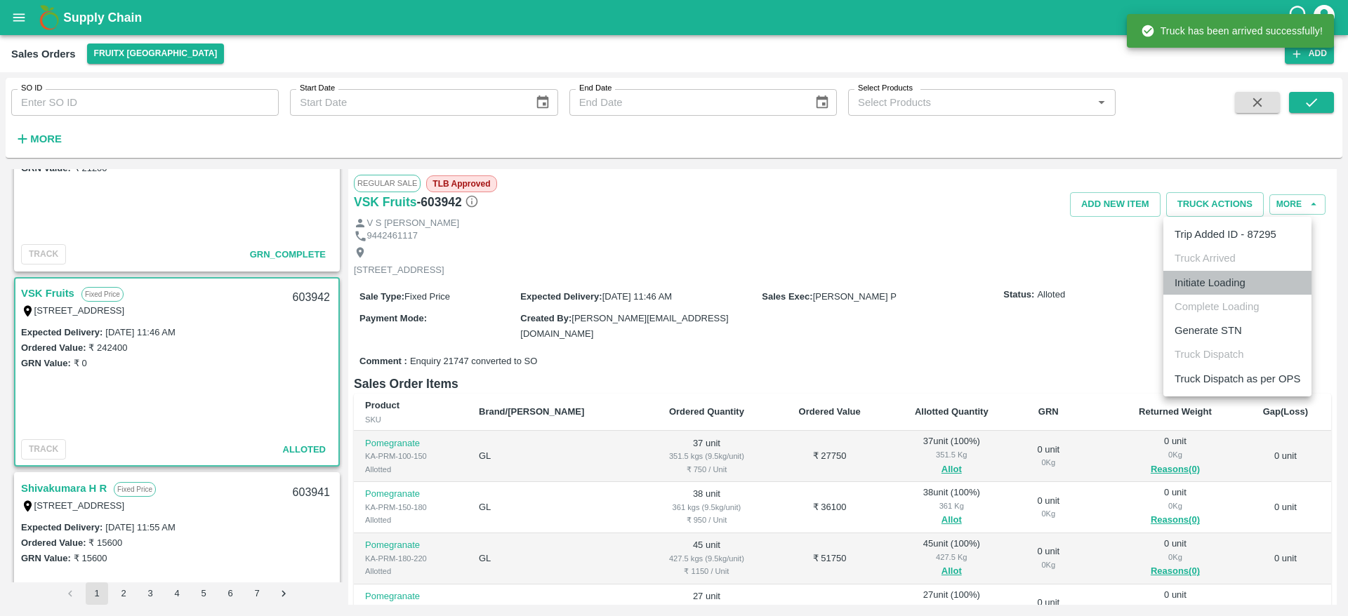
click at [1221, 286] on li "Initiate Loading" at bounding box center [1237, 283] width 148 height 24
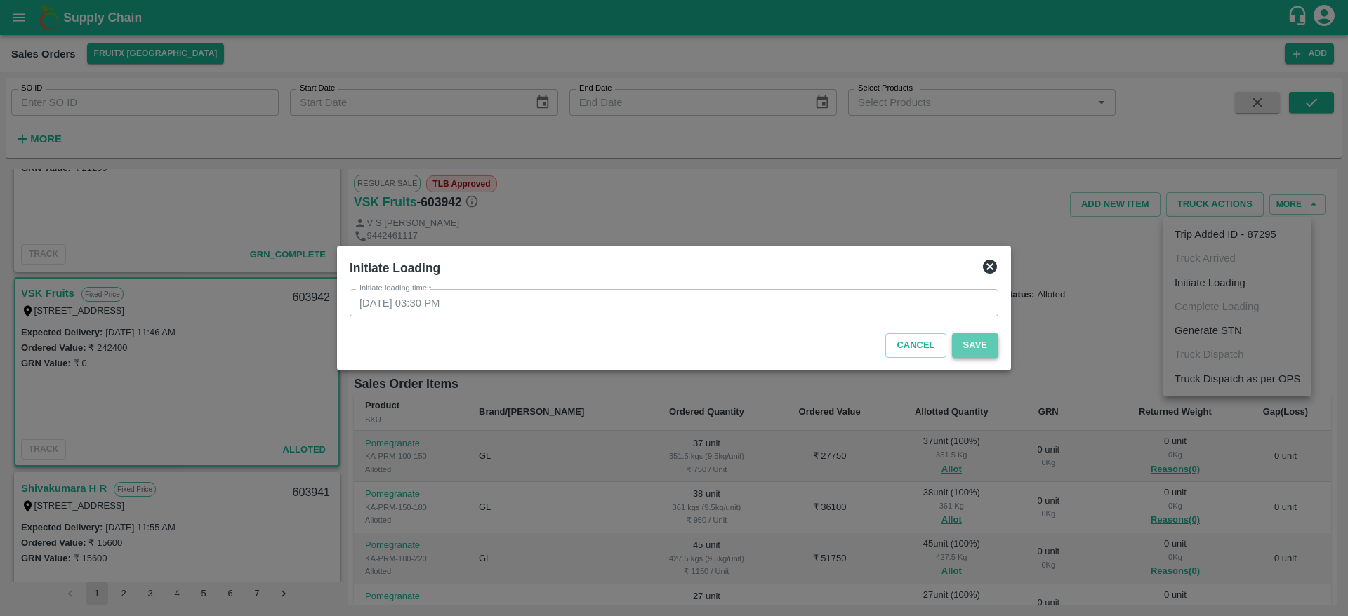
click at [970, 347] on button "Save" at bounding box center [975, 345] width 46 height 25
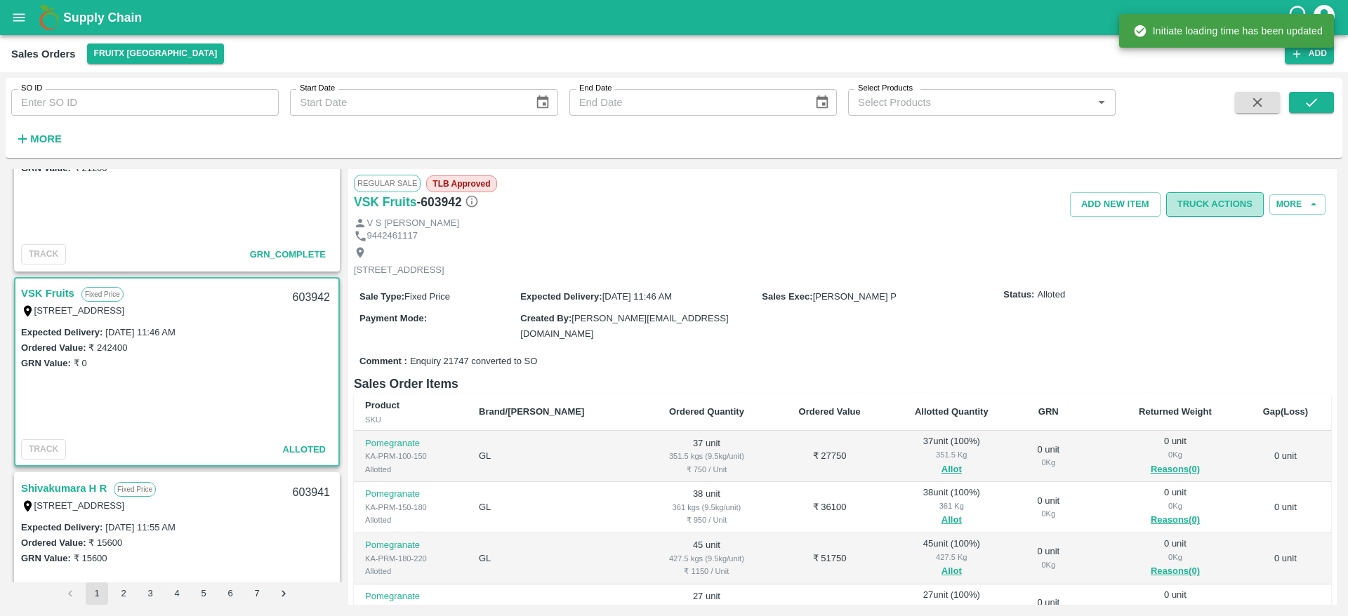
click at [1228, 199] on button "Truck Actions" at bounding box center [1215, 204] width 98 height 25
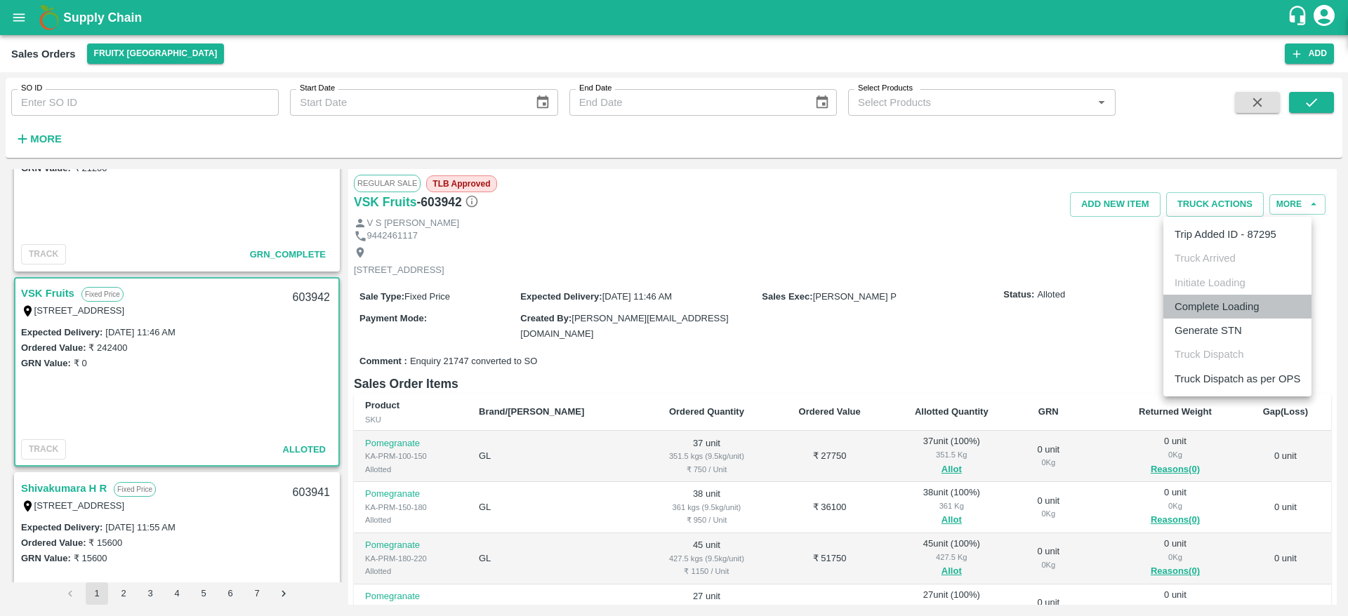
click at [1198, 307] on li "Complete Loading" at bounding box center [1237, 307] width 148 height 24
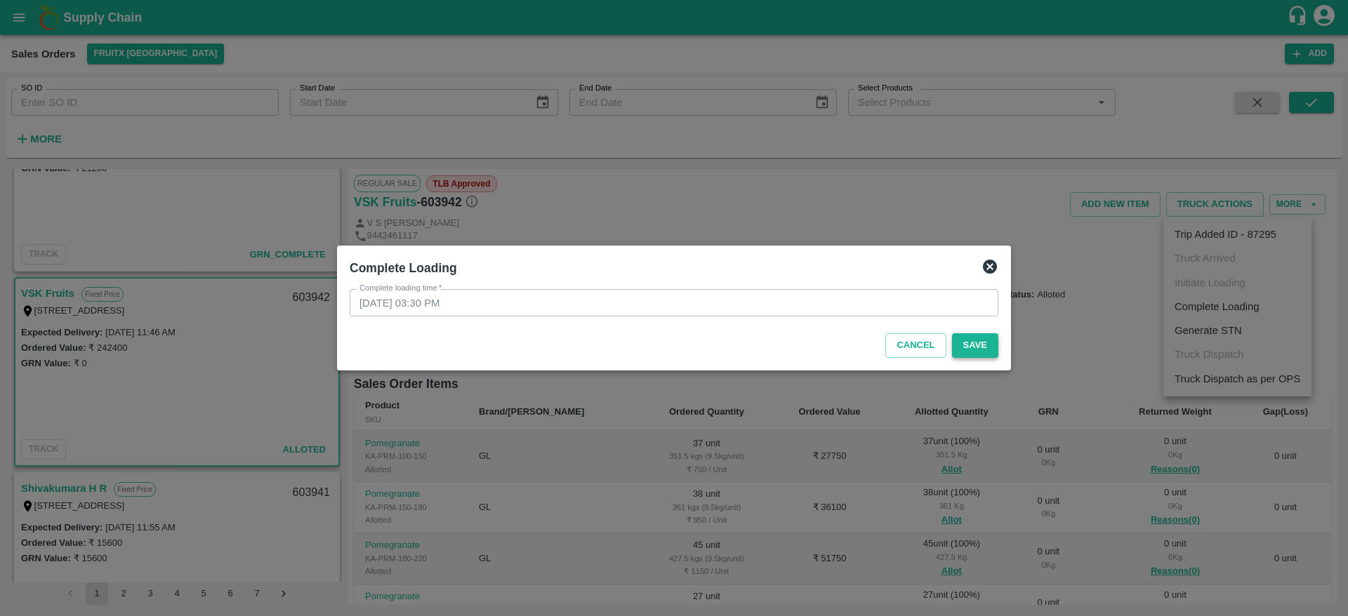
click at [970, 356] on button "Save" at bounding box center [975, 345] width 46 height 25
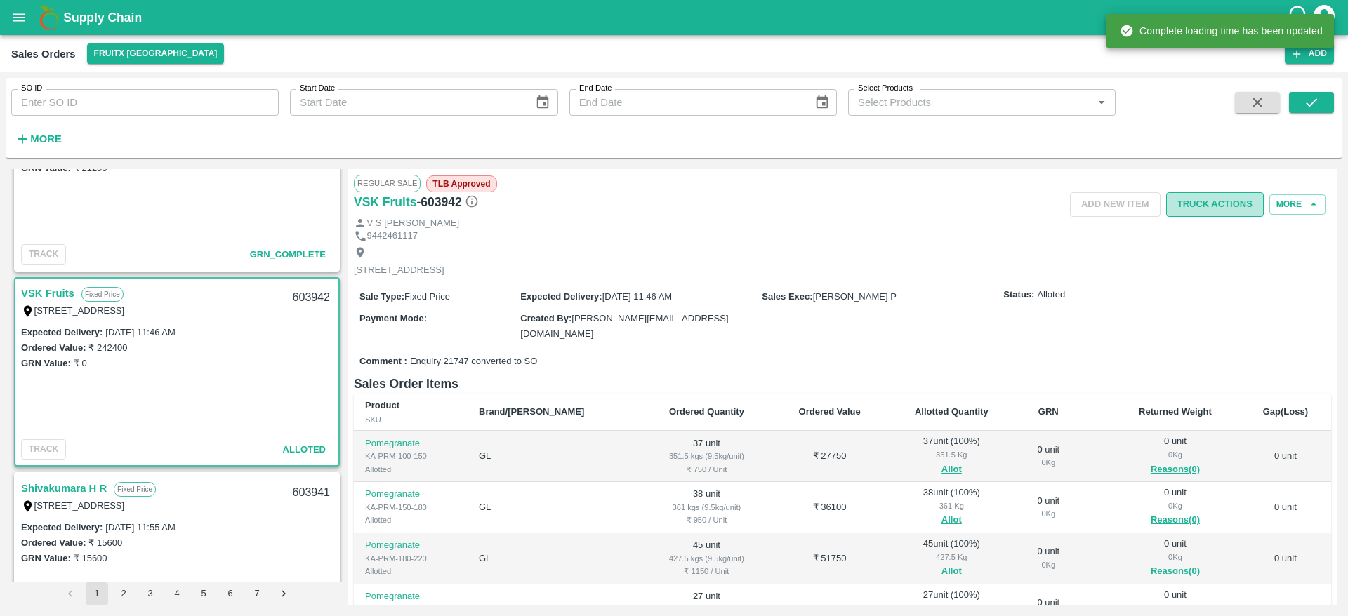
click at [1210, 216] on button "Truck Actions" at bounding box center [1215, 204] width 98 height 25
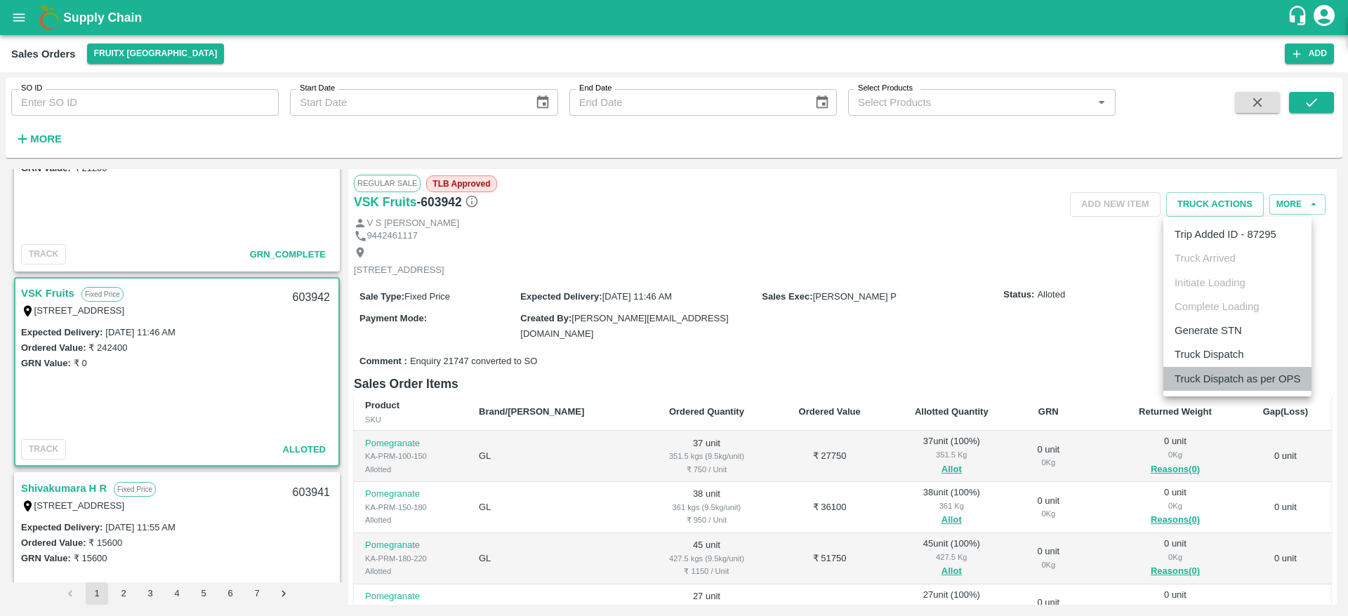
click at [1234, 367] on li "Truck Dispatch as per OPS" at bounding box center [1237, 379] width 148 height 24
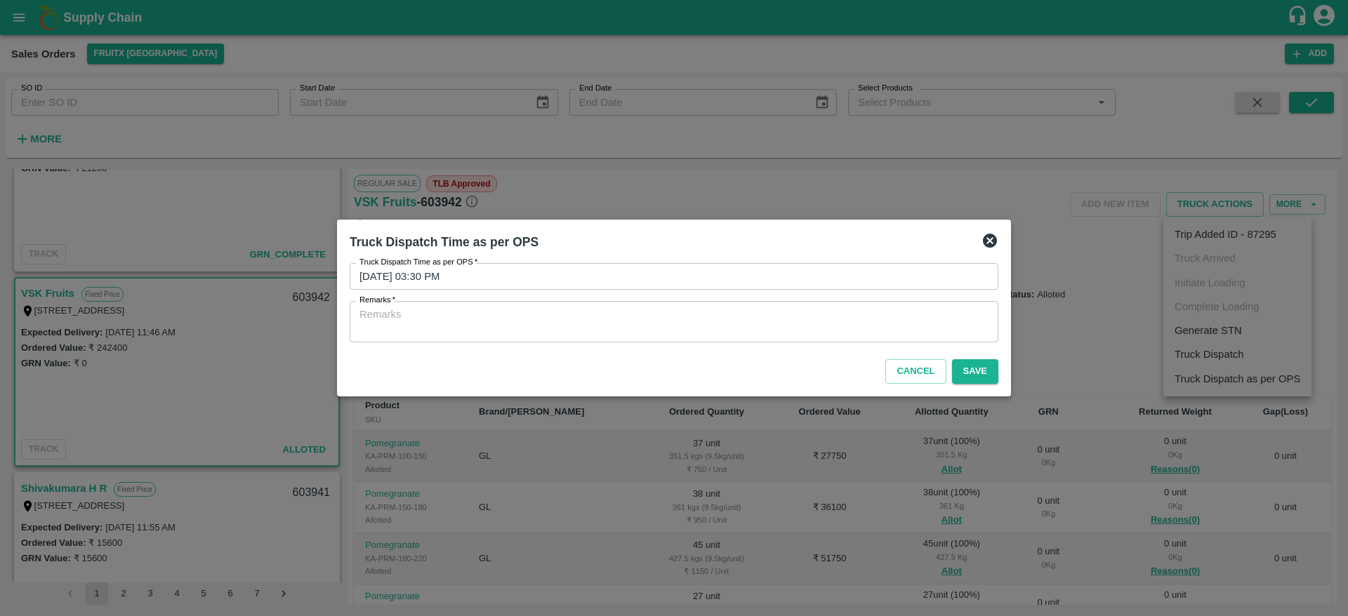
click at [996, 244] on icon at bounding box center [989, 240] width 17 height 17
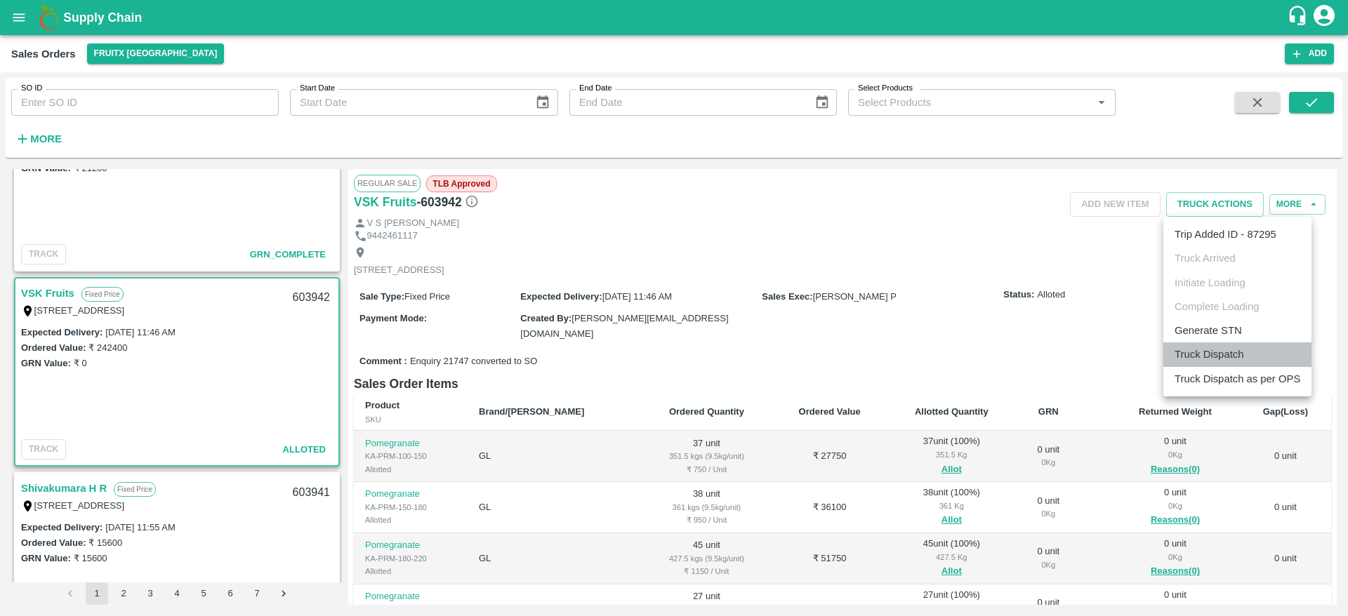
click at [1229, 352] on li "Truck Dispatch" at bounding box center [1237, 355] width 148 height 24
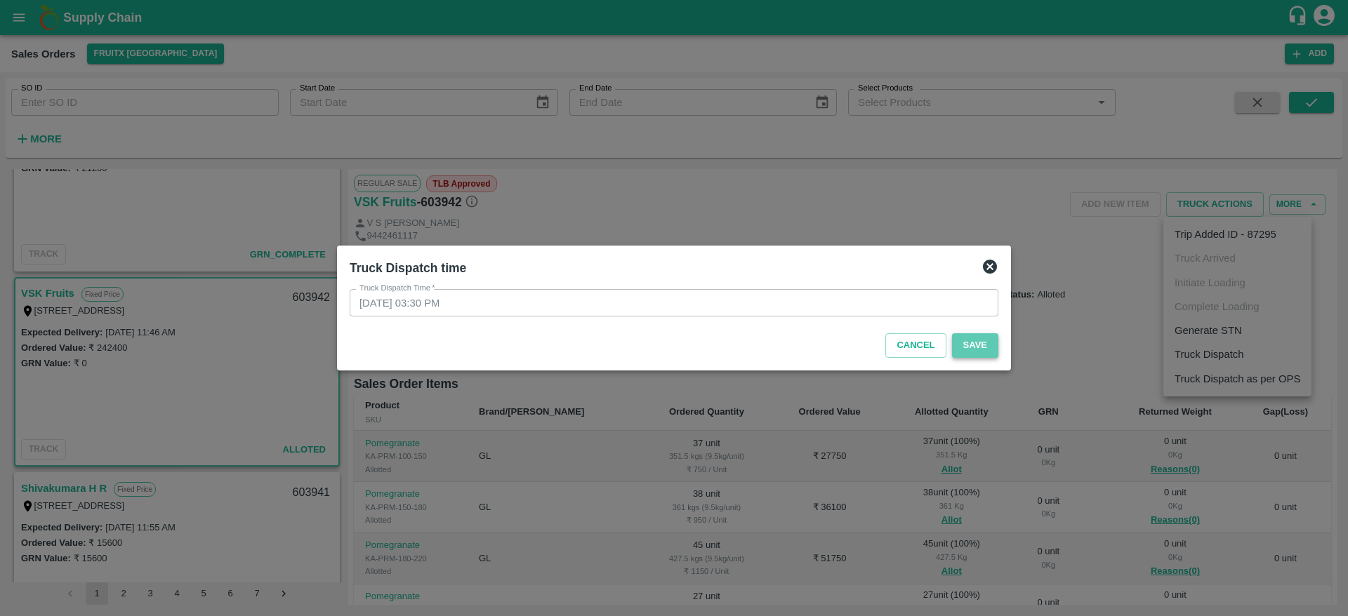
click at [983, 345] on button "Save" at bounding box center [975, 345] width 46 height 25
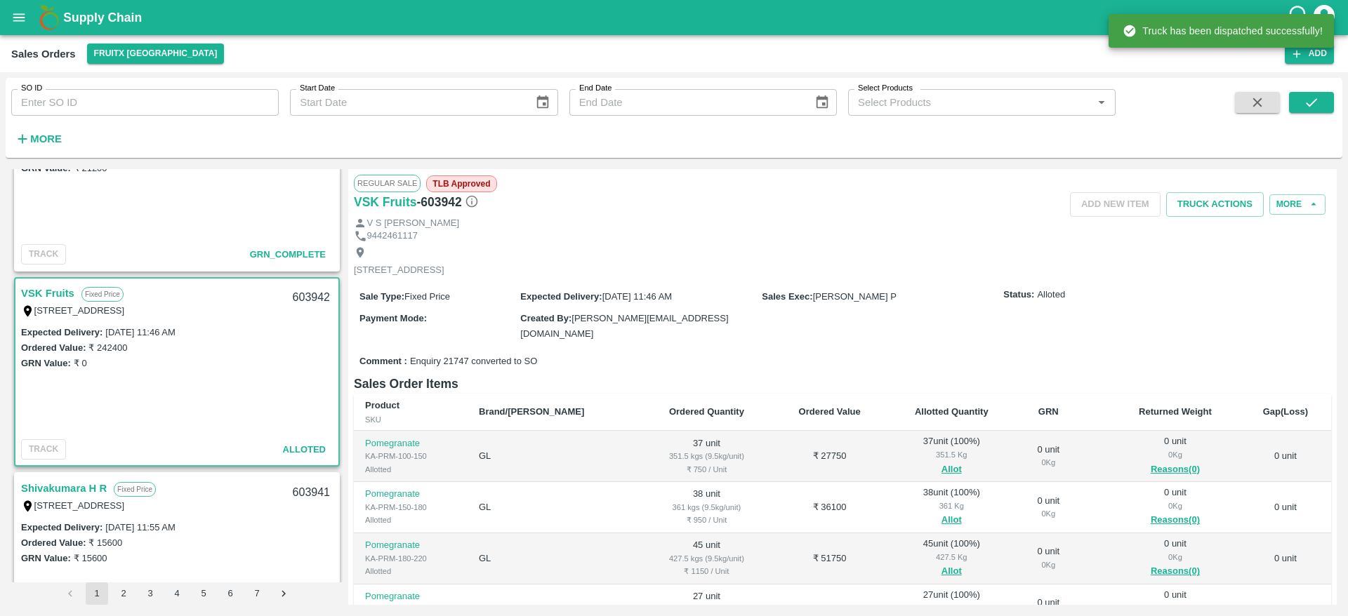
click at [1199, 203] on button "Truck Actions" at bounding box center [1215, 204] width 98 height 25
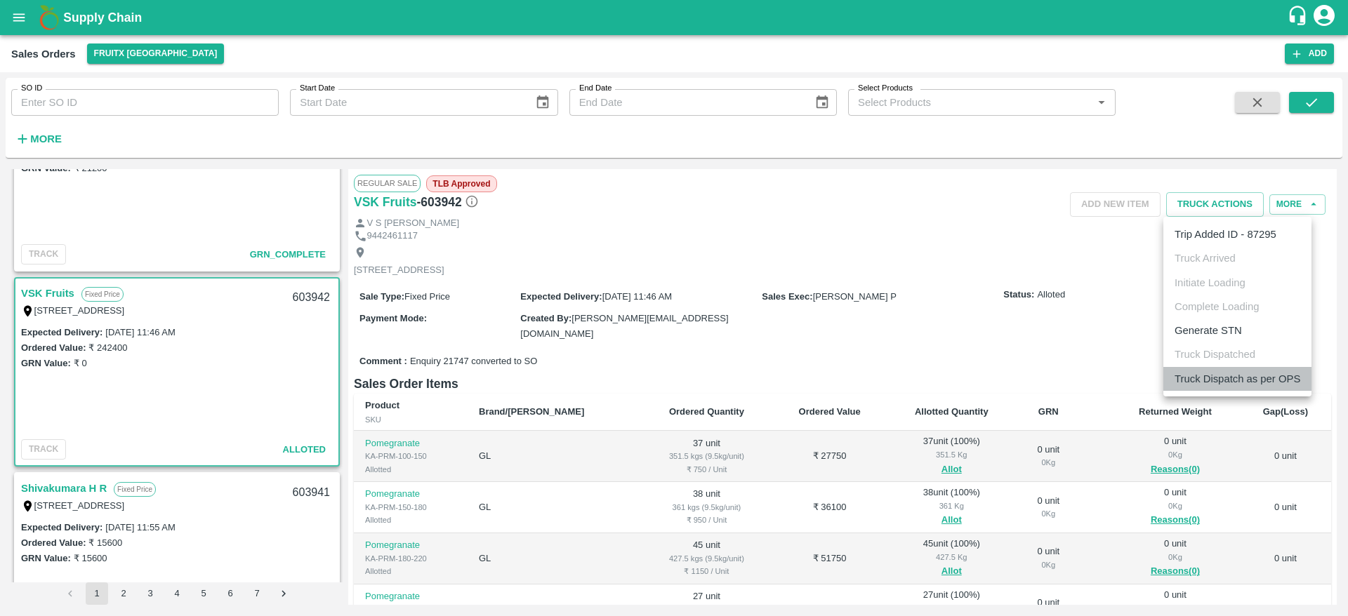
click at [1201, 386] on li "Truck Dispatch as per OPS" at bounding box center [1237, 379] width 148 height 24
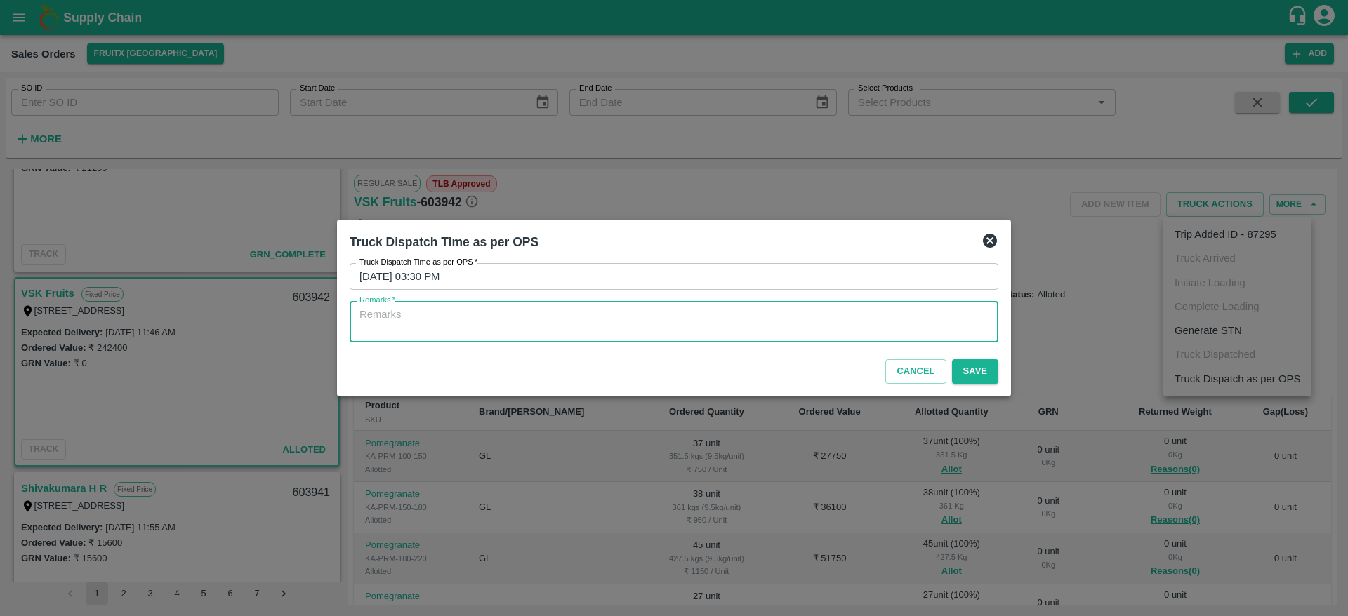
click at [745, 319] on textarea "Remarks   *" at bounding box center [673, 321] width 629 height 29
type textarea "O"
click at [708, 326] on textarea "O" at bounding box center [673, 321] width 629 height 29
type textarea "OTD"
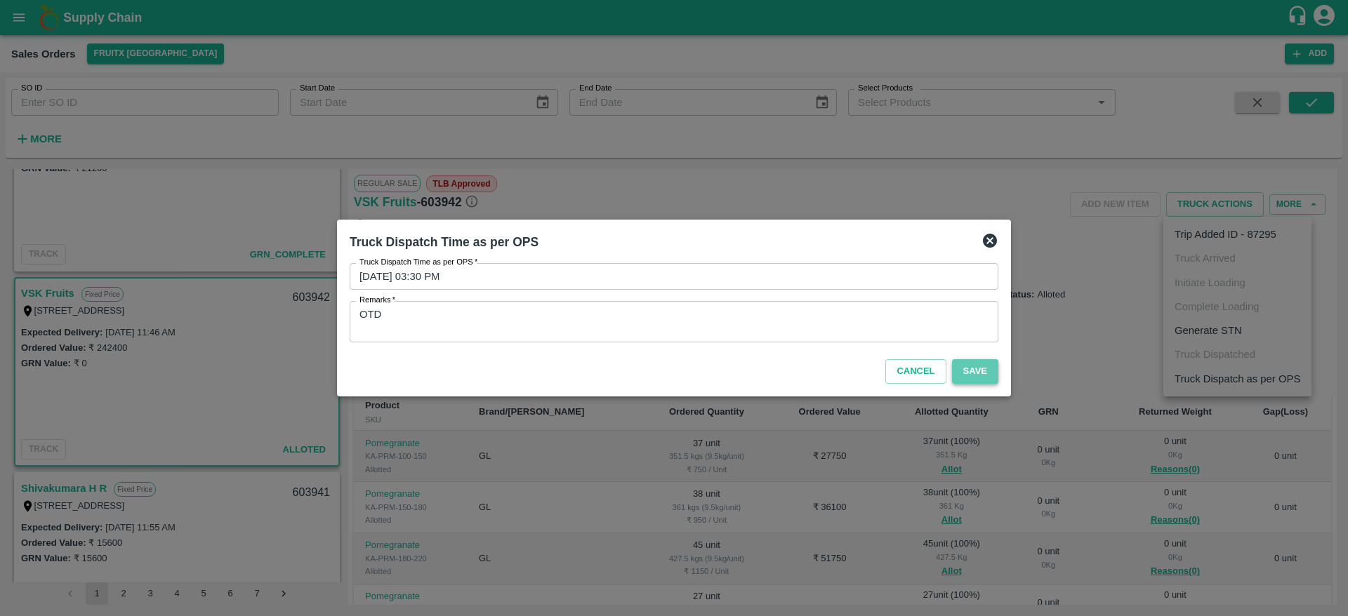
click at [969, 375] on button "Save" at bounding box center [975, 371] width 46 height 25
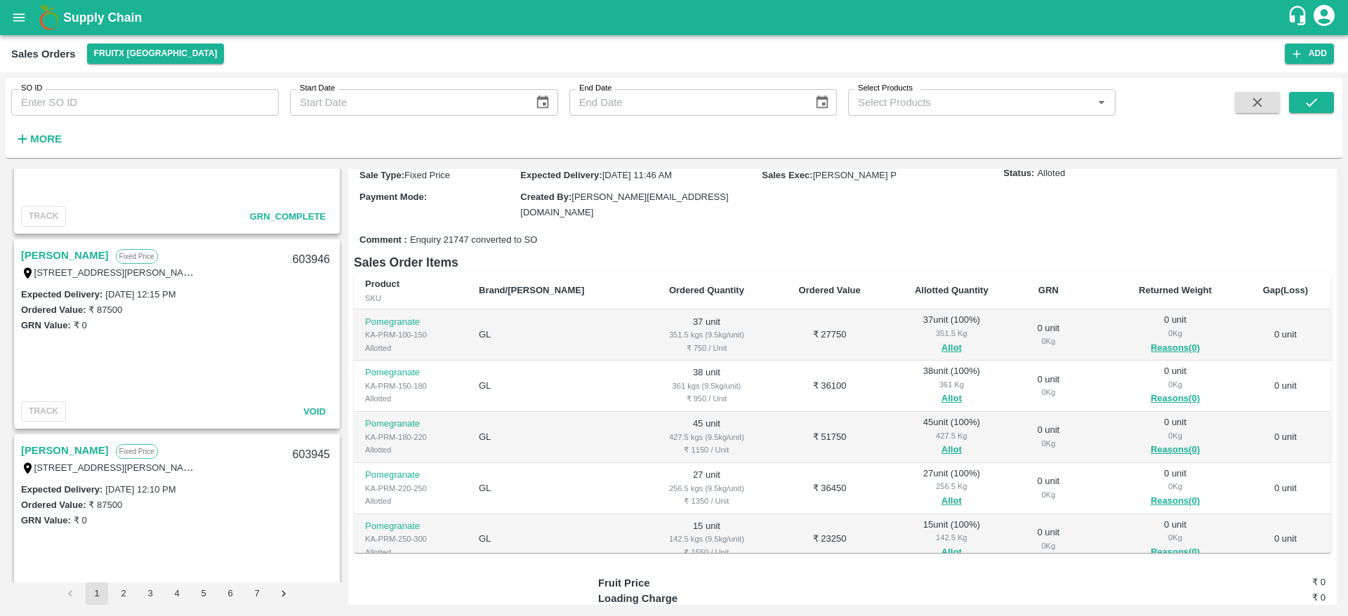
scroll to position [1055, 0]
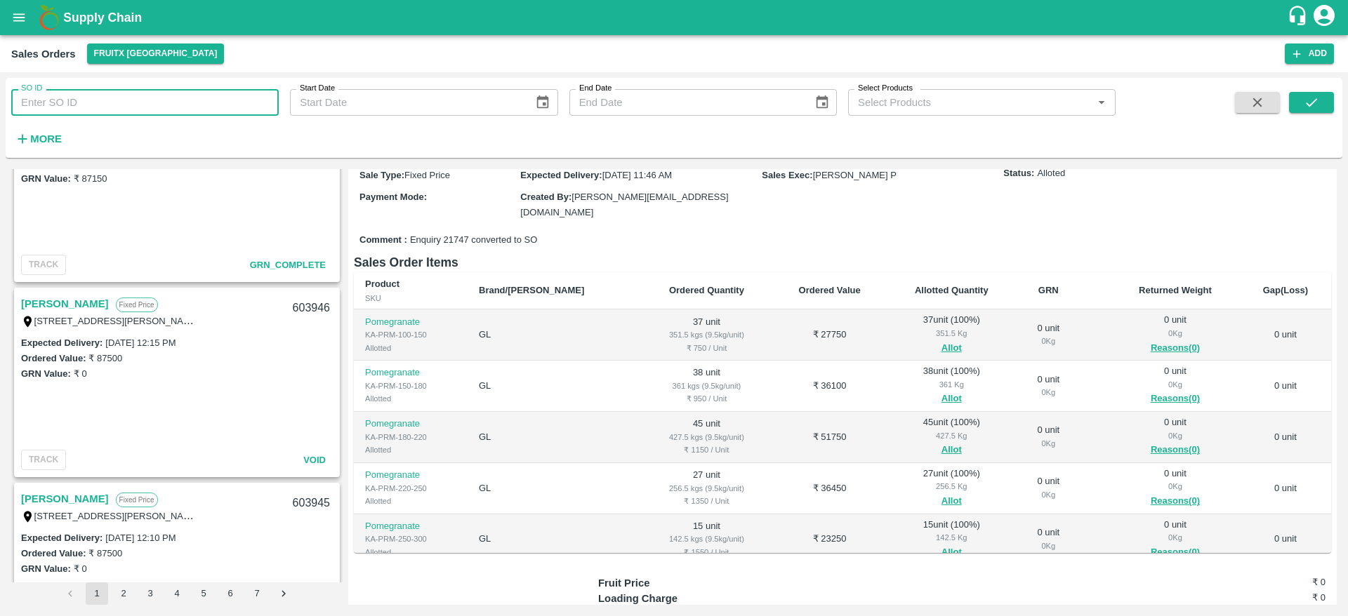
click at [39, 98] on input "SO ID" at bounding box center [144, 102] width 267 height 27
type input "603919"
click at [1318, 95] on icon "submit" at bounding box center [1311, 102] width 15 height 15
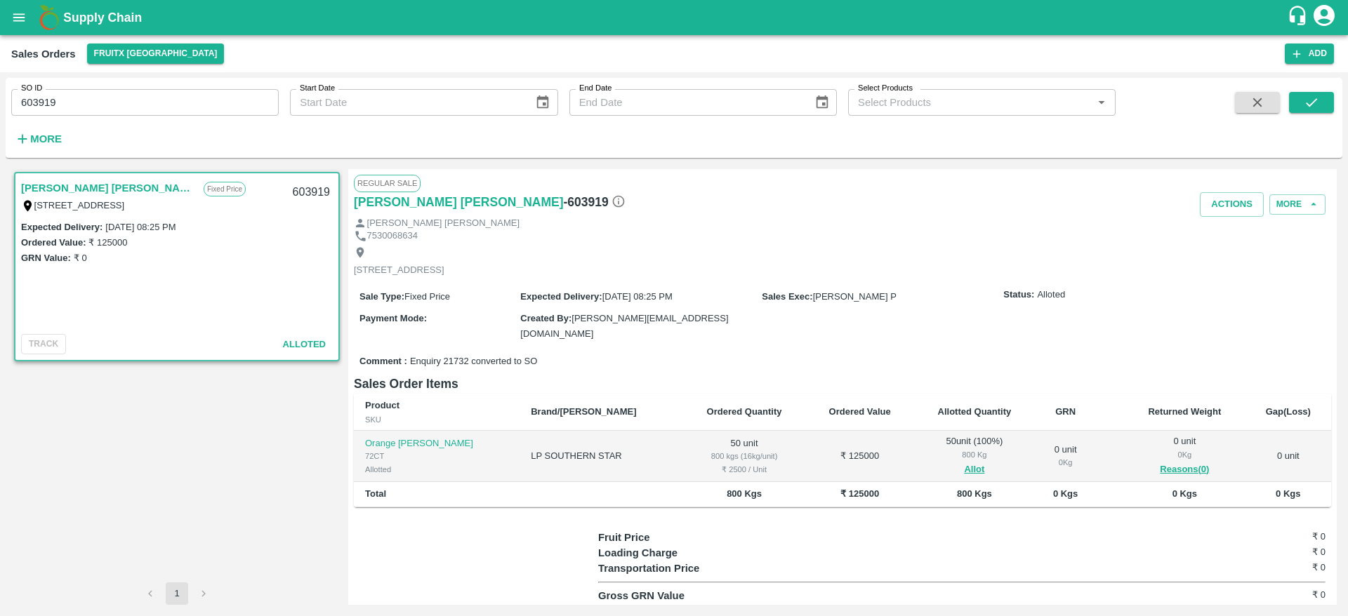
click at [112, 194] on link "[PERSON_NAME] [PERSON_NAME]" at bounding box center [109, 188] width 176 height 18
click at [1227, 203] on button "Actions" at bounding box center [1232, 204] width 64 height 25
click at [1213, 267] on li "Deliver" at bounding box center [1262, 258] width 148 height 24
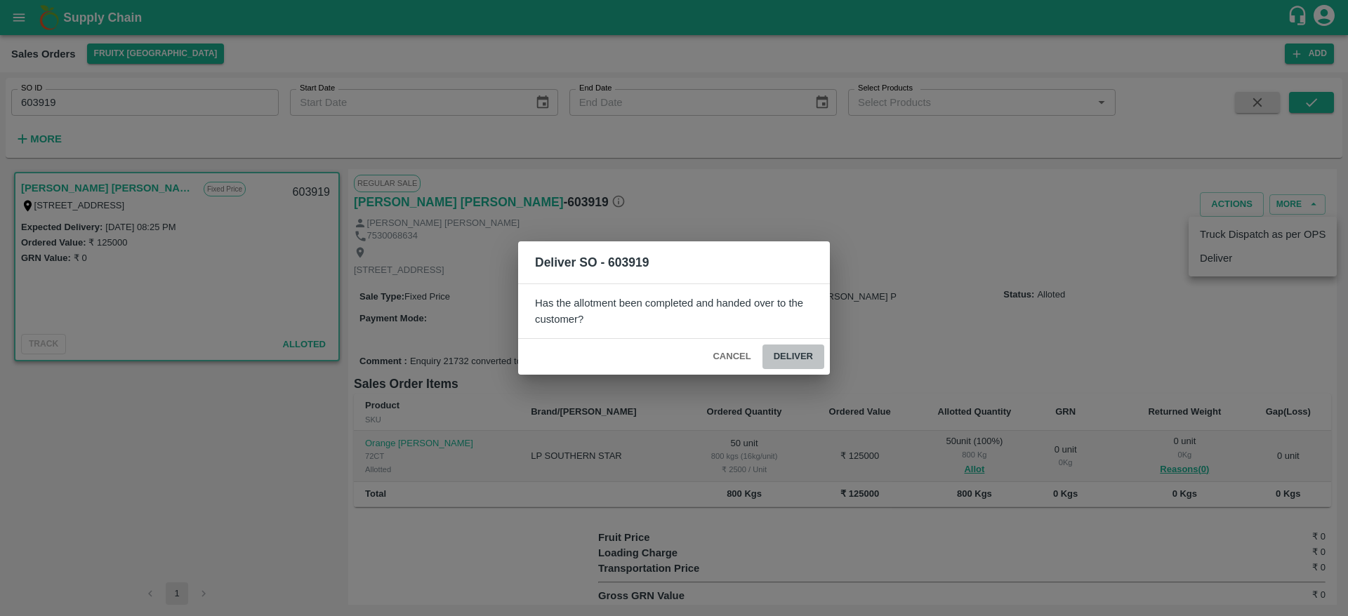
click at [791, 350] on button "Deliver" at bounding box center [793, 357] width 62 height 25
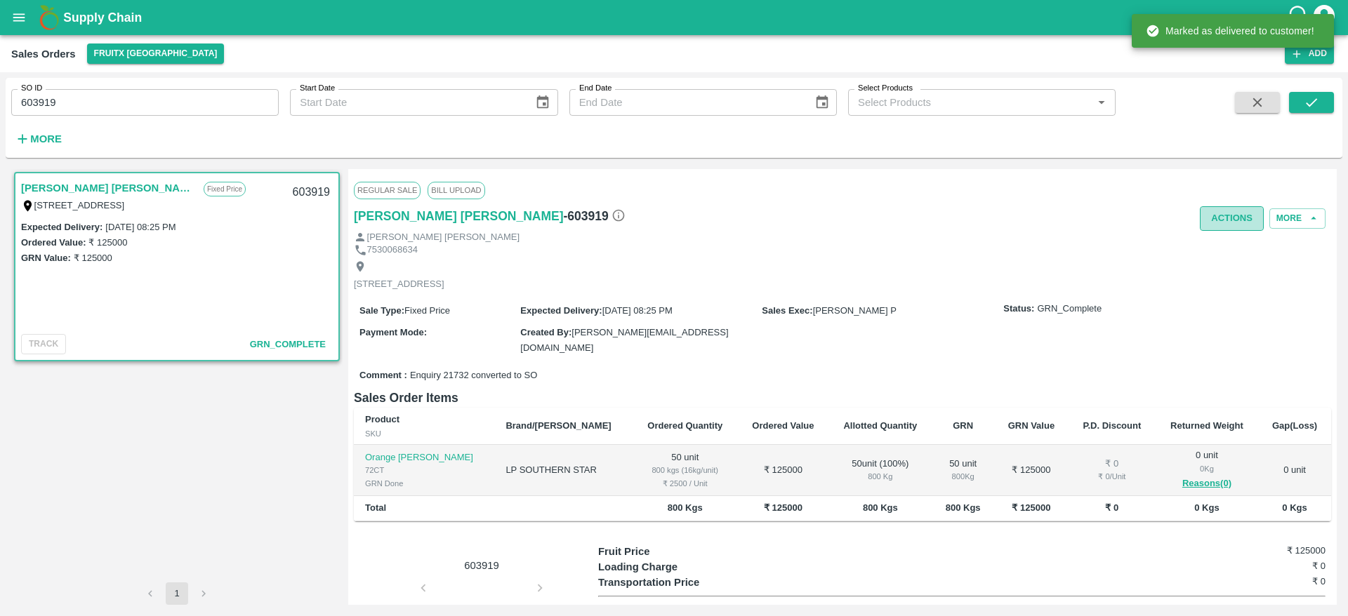
click at [1233, 218] on button "Actions" at bounding box center [1232, 218] width 64 height 25
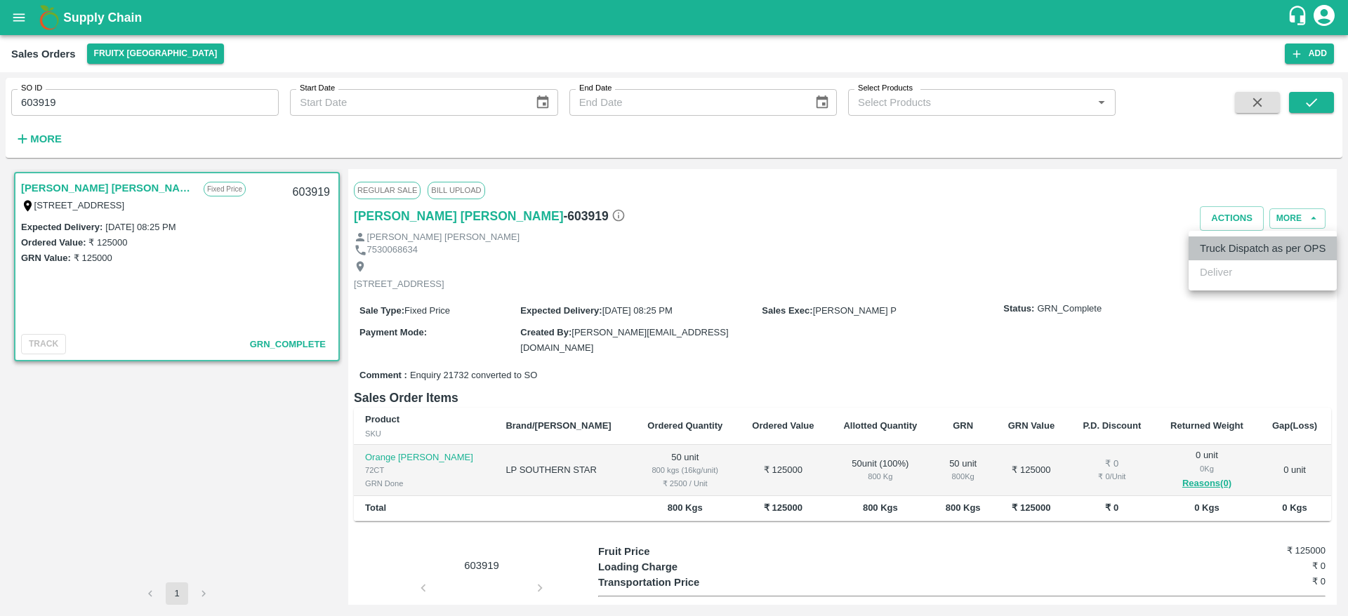
click at [1212, 243] on li "Truck Dispatch as per OPS" at bounding box center [1262, 249] width 148 height 24
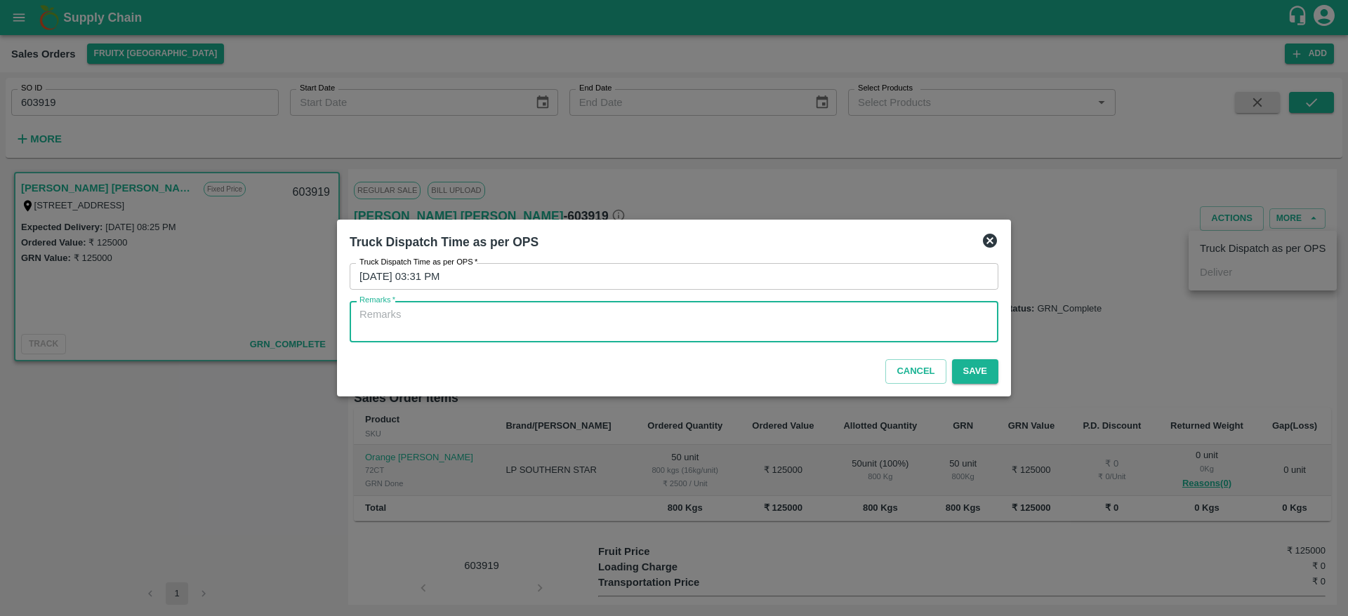
click at [750, 327] on textarea "Remarks   *" at bounding box center [673, 321] width 629 height 29
type textarea "OTD"
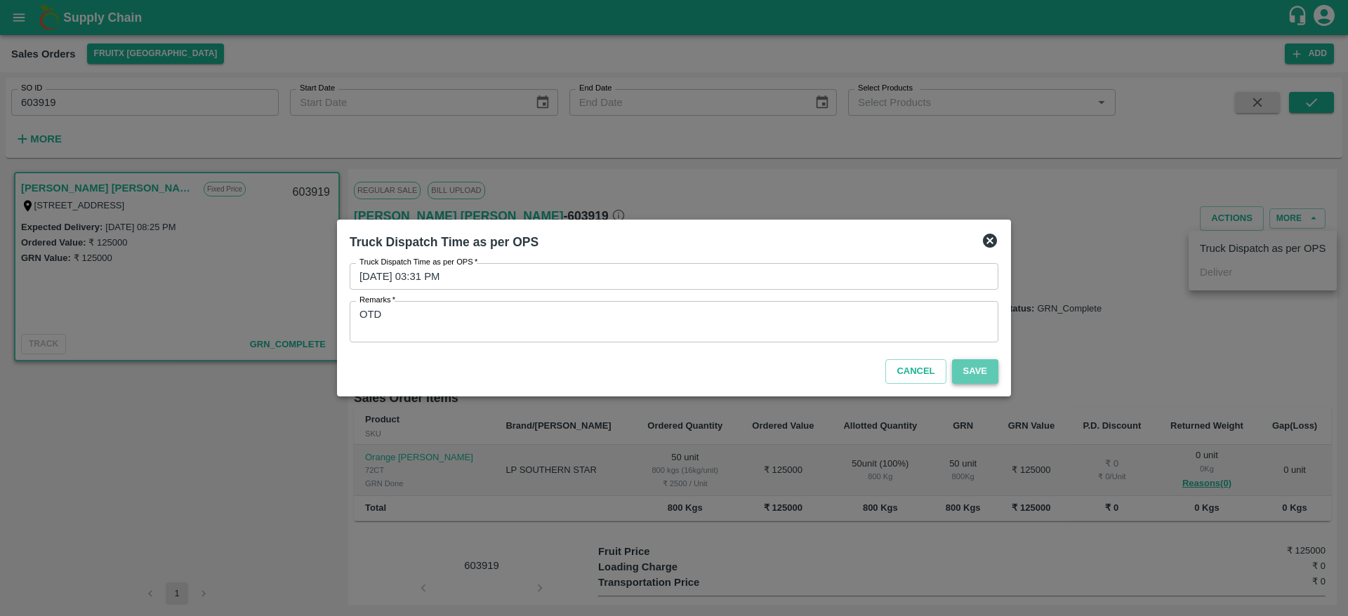
click at [984, 376] on button "Save" at bounding box center [975, 371] width 46 height 25
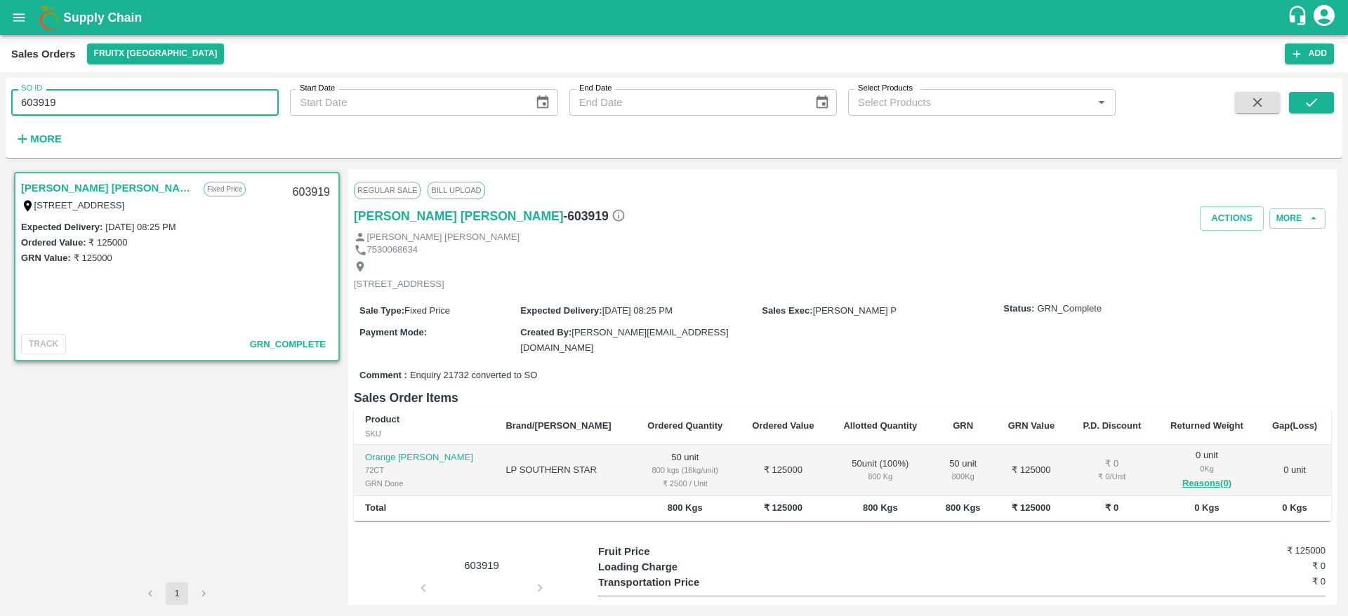
drag, startPoint x: 100, startPoint y: 101, endPoint x: 0, endPoint y: 157, distance: 114.4
click at [0, 157] on div "SO ID 603919 SO ID Start Date Start Date End Date End Date Select Products Sele…" at bounding box center [674, 344] width 1348 height 544
type input "603854"
click at [1317, 93] on button "submit" at bounding box center [1311, 102] width 45 height 21
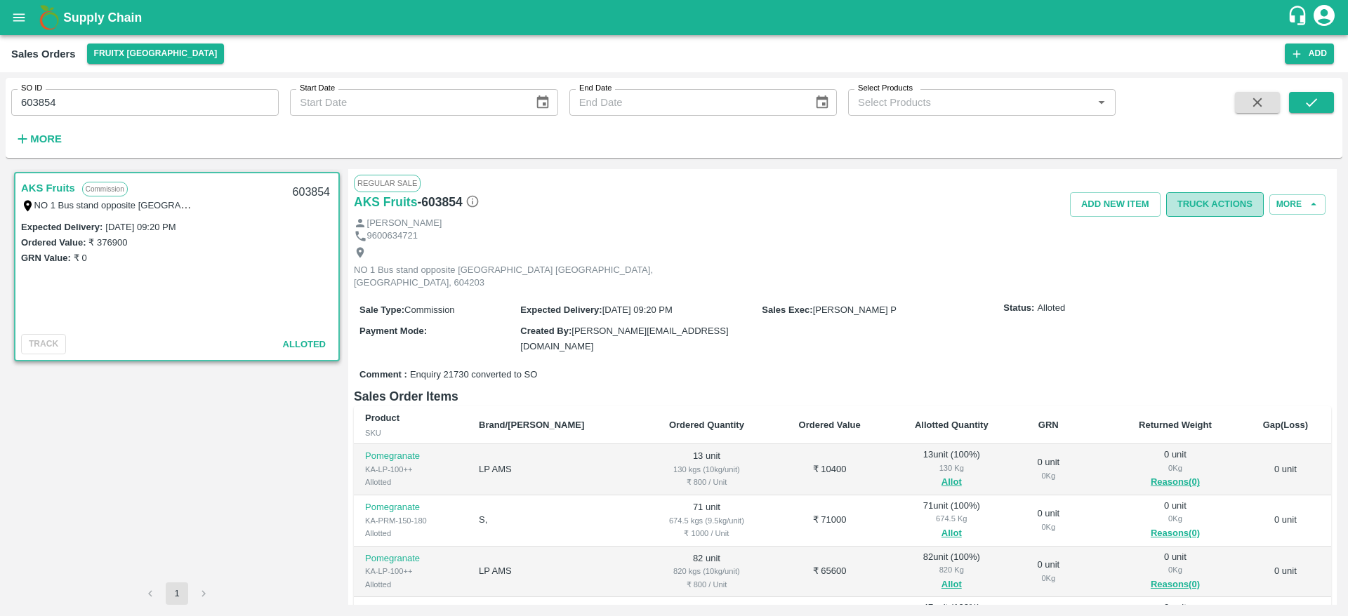
click at [1212, 199] on button "Truck Actions" at bounding box center [1215, 204] width 98 height 25
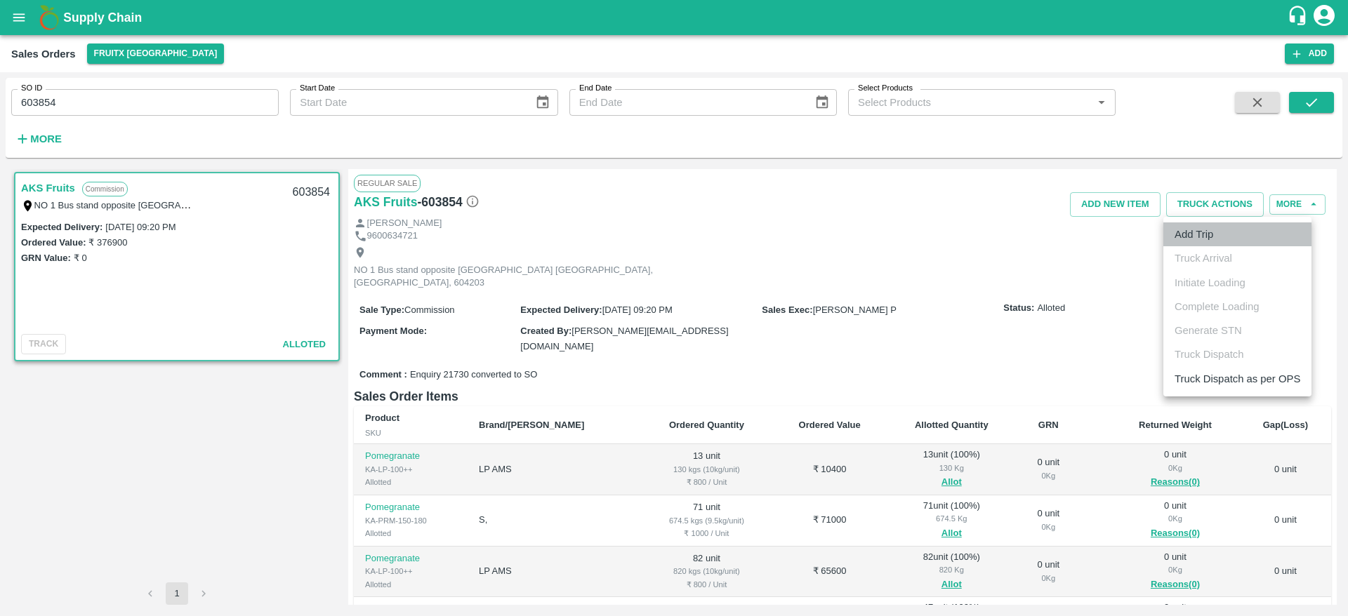
click at [1196, 229] on li "Add Trip" at bounding box center [1237, 235] width 148 height 24
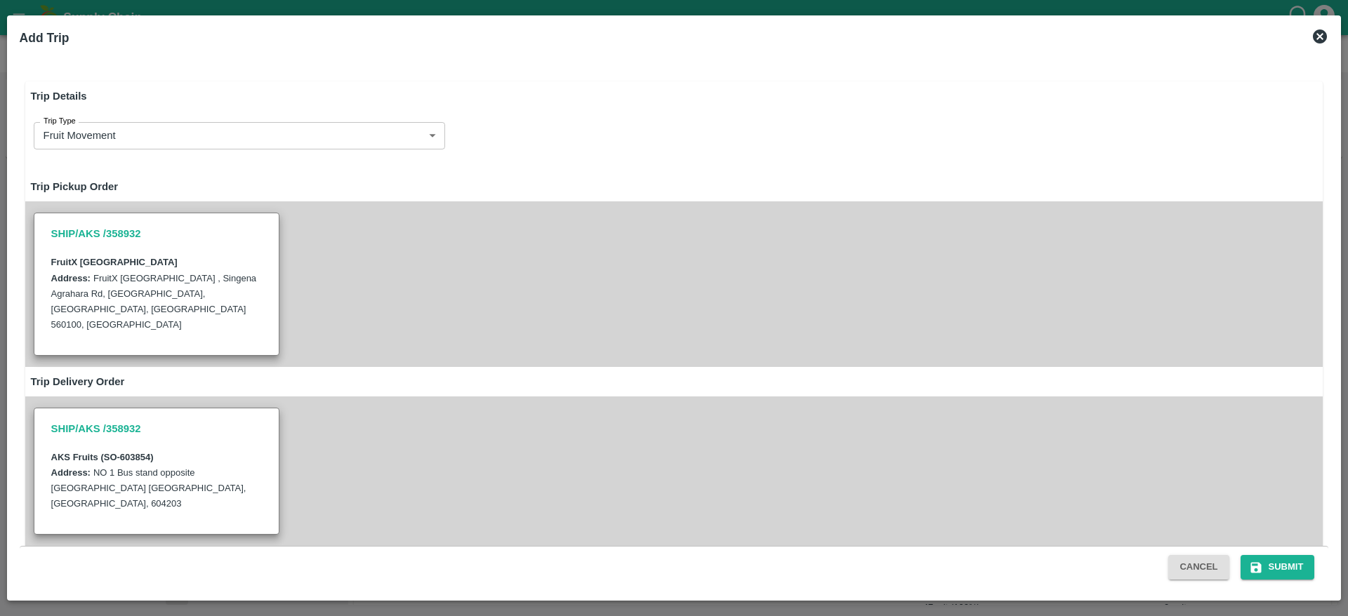
radio input "true"
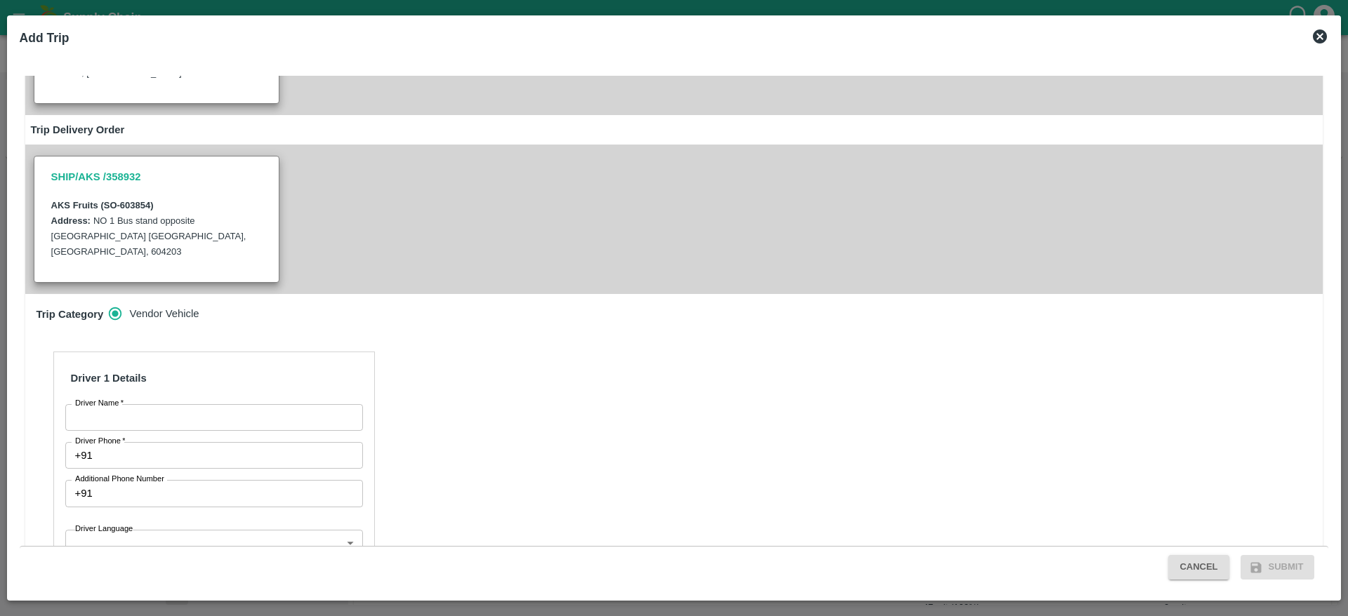
scroll to position [263, 0]
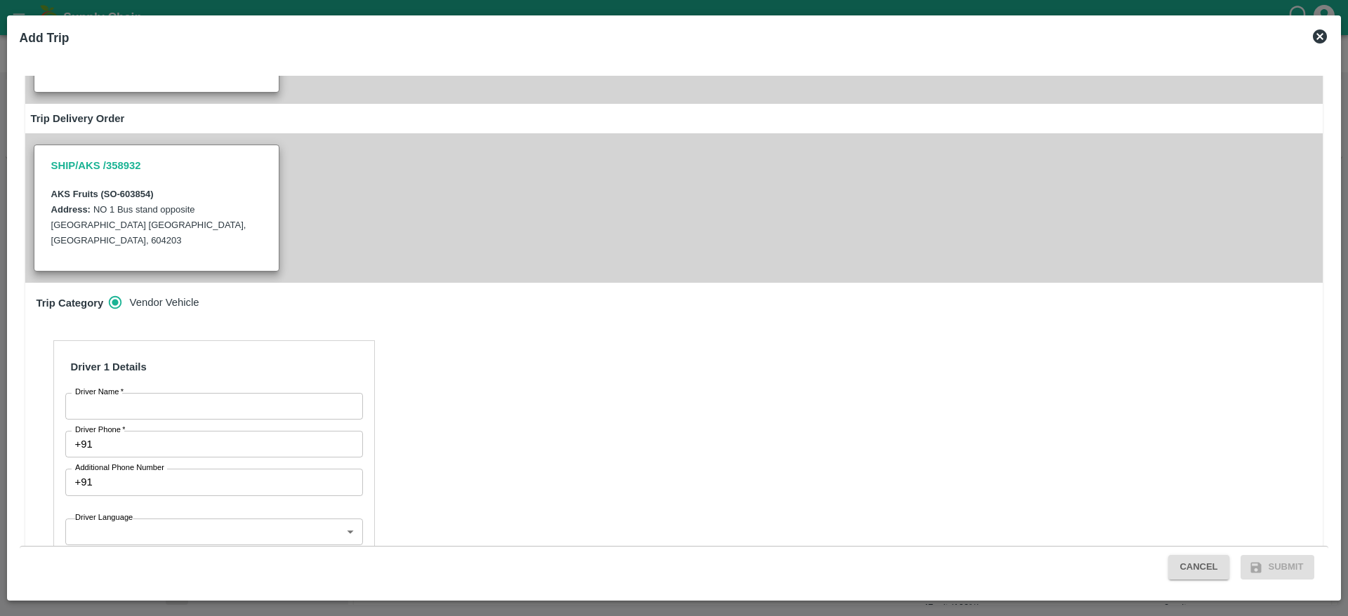
click at [163, 393] on input "Driver Name   *" at bounding box center [214, 406] width 298 height 27
type input "Arun"
click at [192, 431] on input "Driver Phone   *" at bounding box center [230, 444] width 265 height 27
type input "7826860807"
click at [148, 481] on body "Supply Chain Sales Orders FruitX Bangalore Add SO ID 603854 SO ID Start Date St…" at bounding box center [674, 308] width 1348 height 616
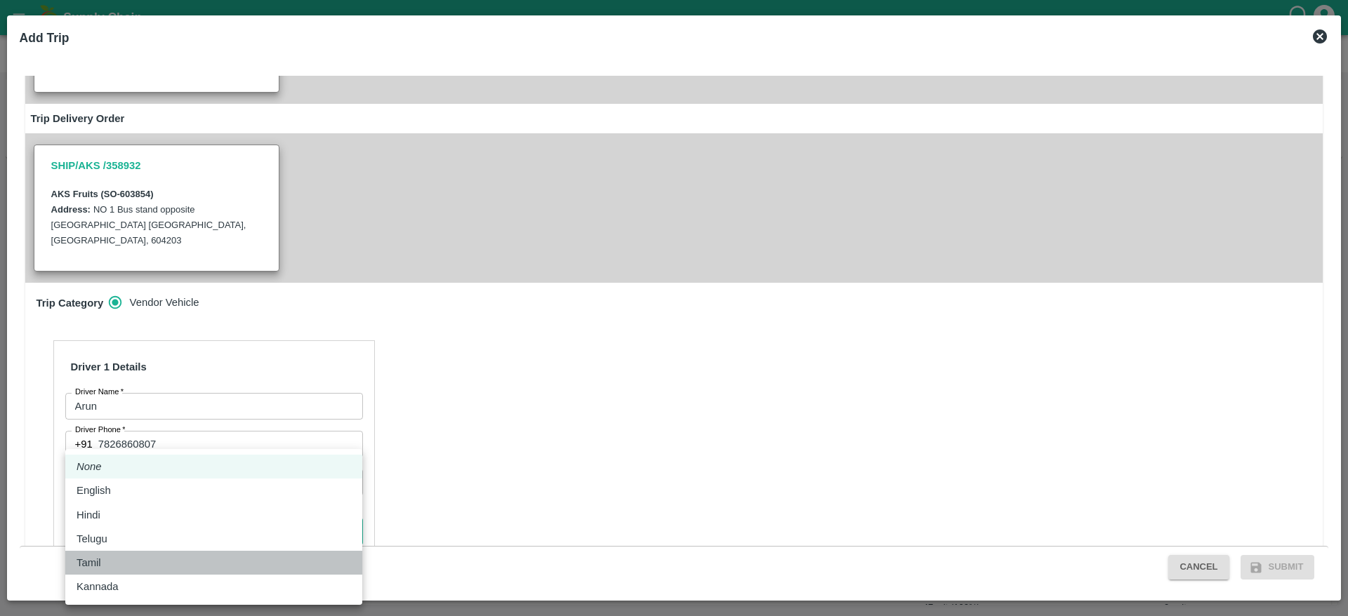
click at [137, 555] on div "Tamil" at bounding box center [214, 562] width 274 height 15
type input "ta"
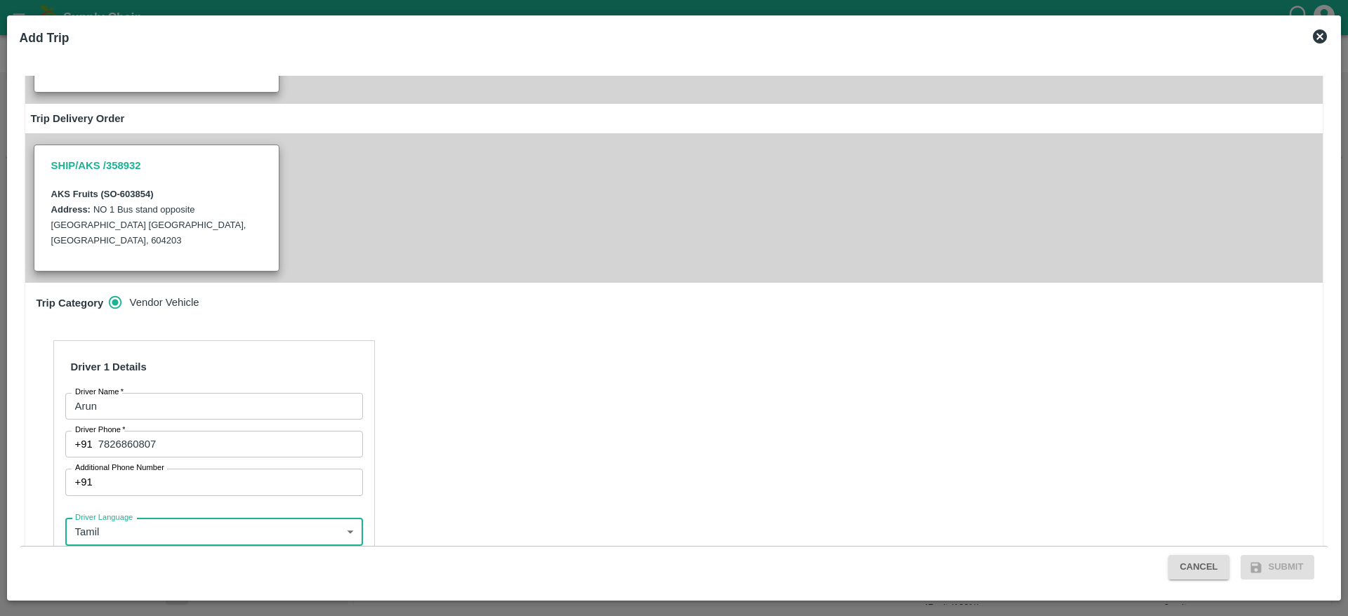
scroll to position [420, 0]
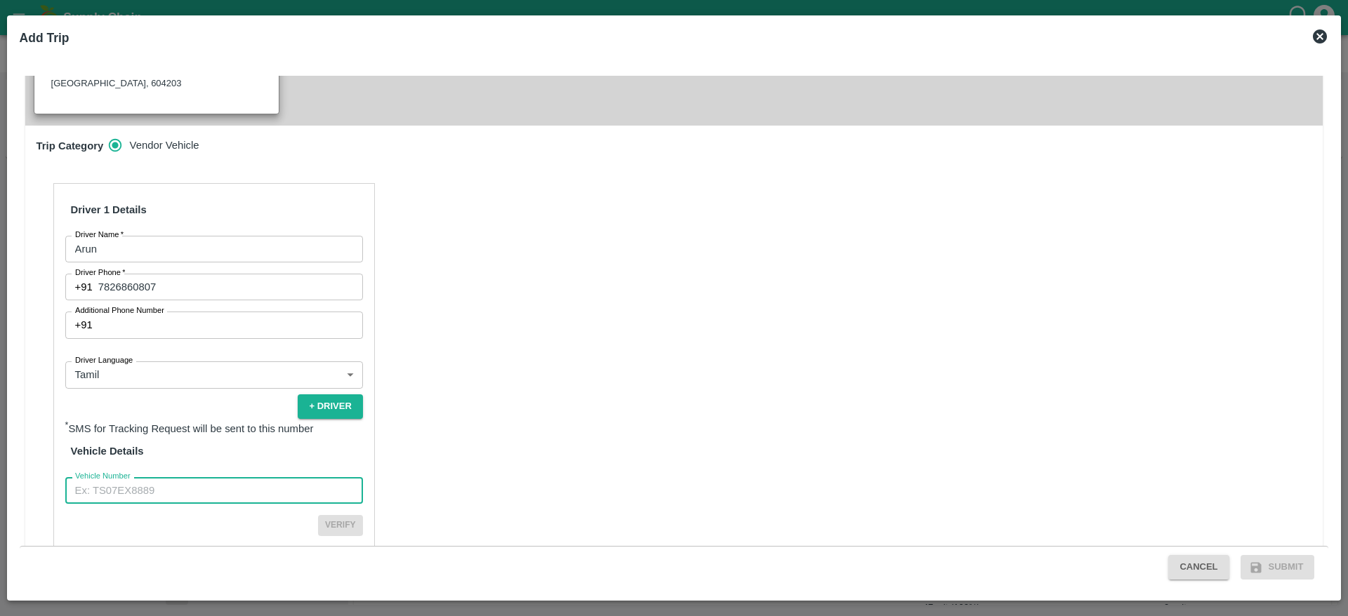
click at [217, 477] on input "Vehicle Number" at bounding box center [214, 490] width 298 height 27
type input "TN48AR5859"
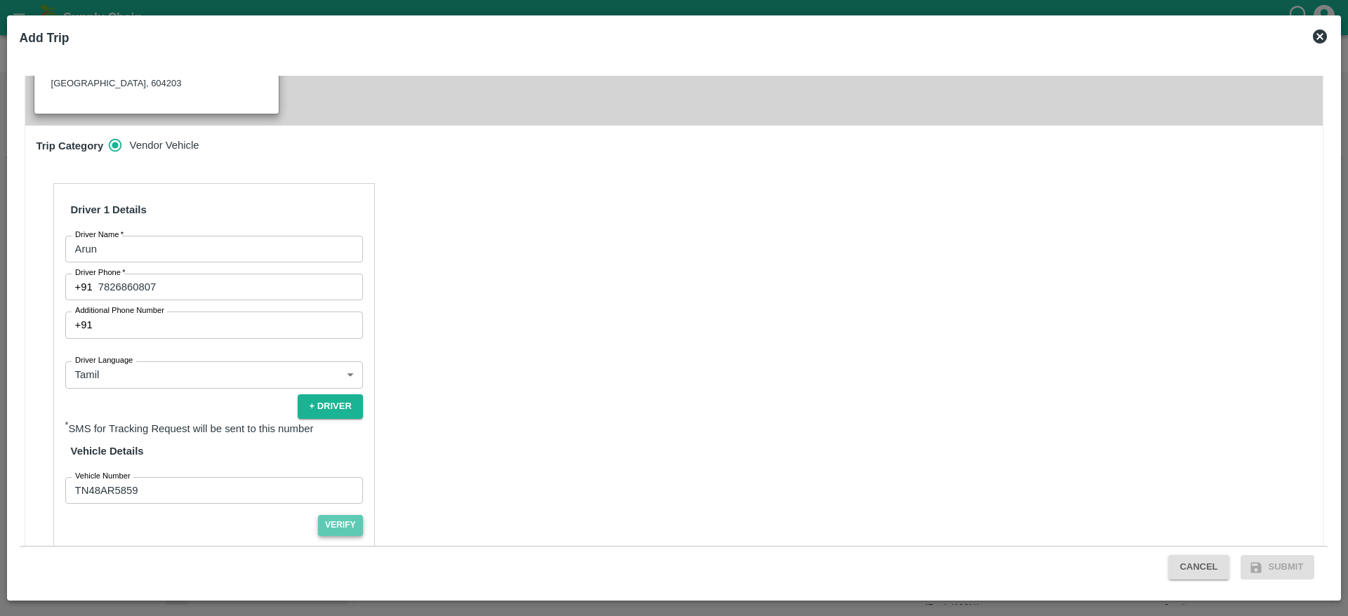
click at [344, 515] on button "Verify" at bounding box center [340, 525] width 45 height 20
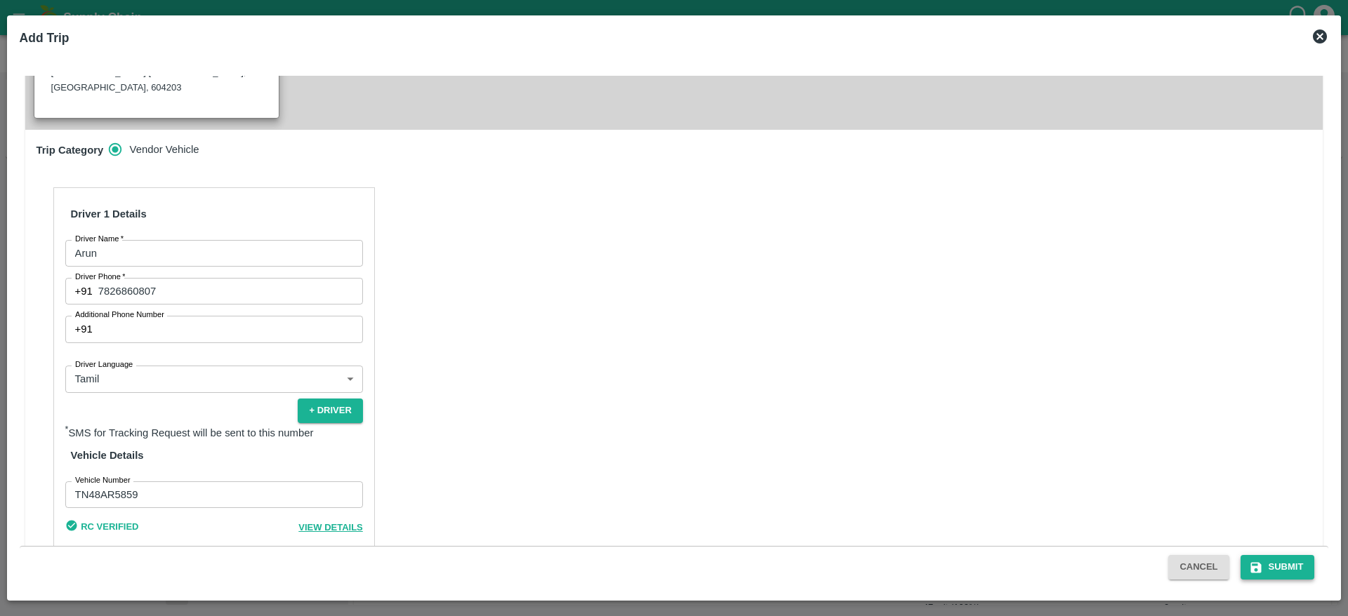
click at [1271, 562] on button "Submit" at bounding box center [1277, 567] width 74 height 25
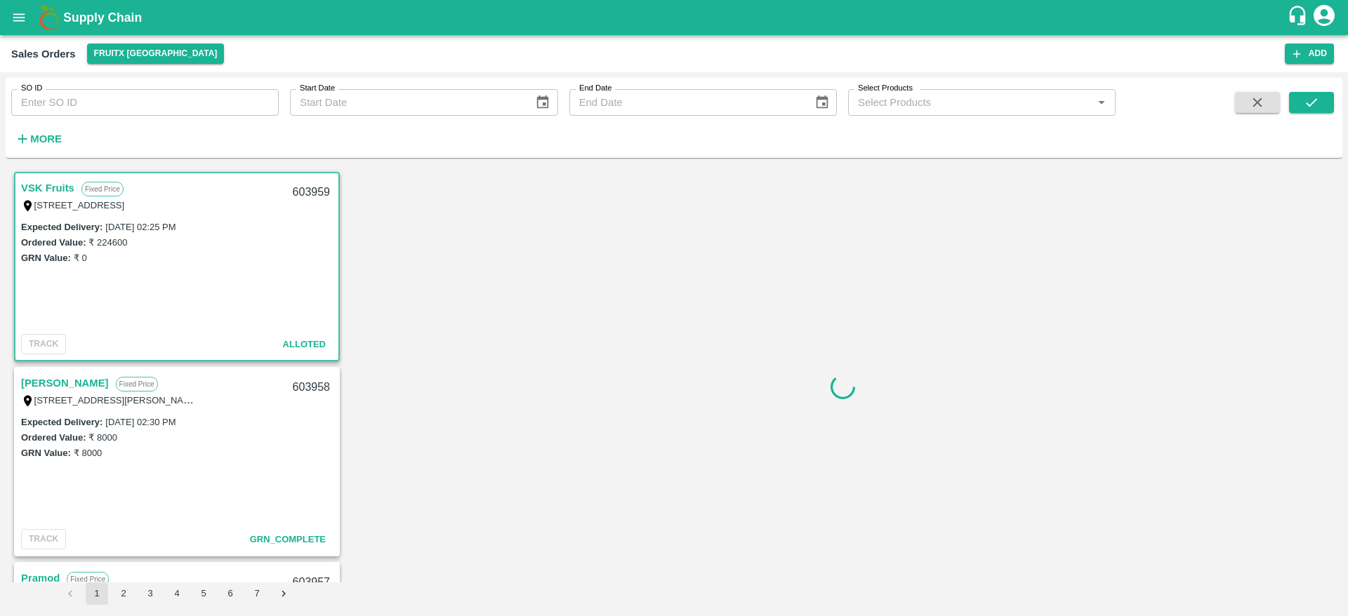
click at [125, 107] on input "SO ID" at bounding box center [144, 102] width 267 height 27
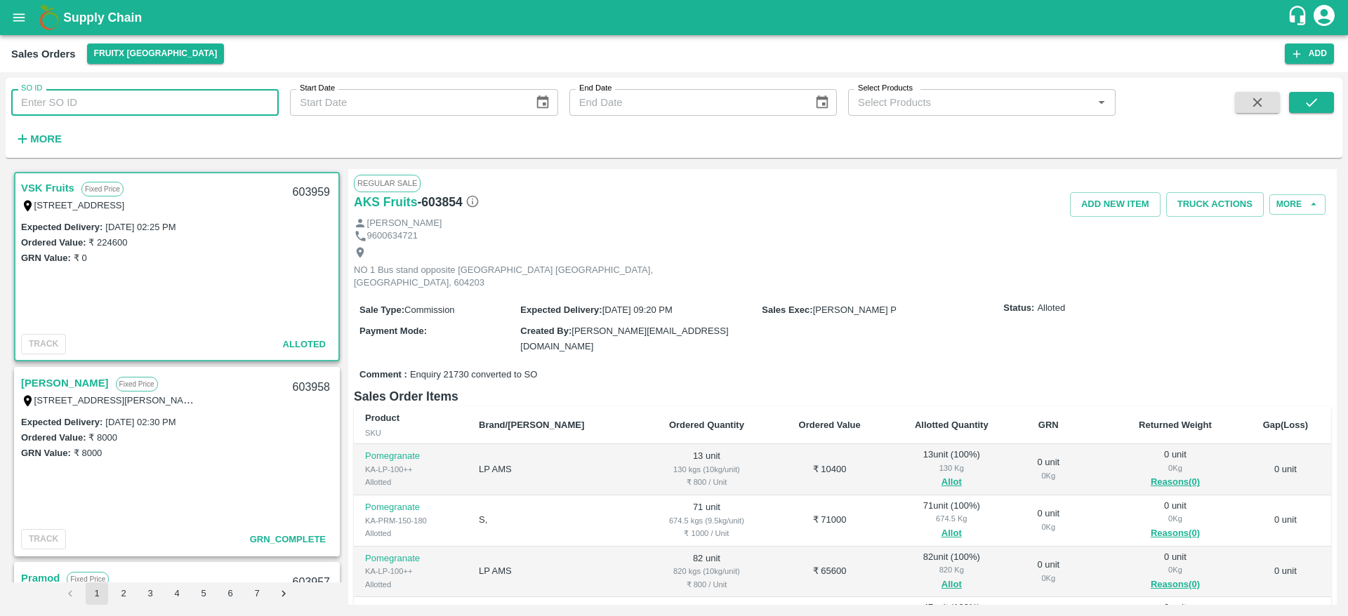
paste input "603959"
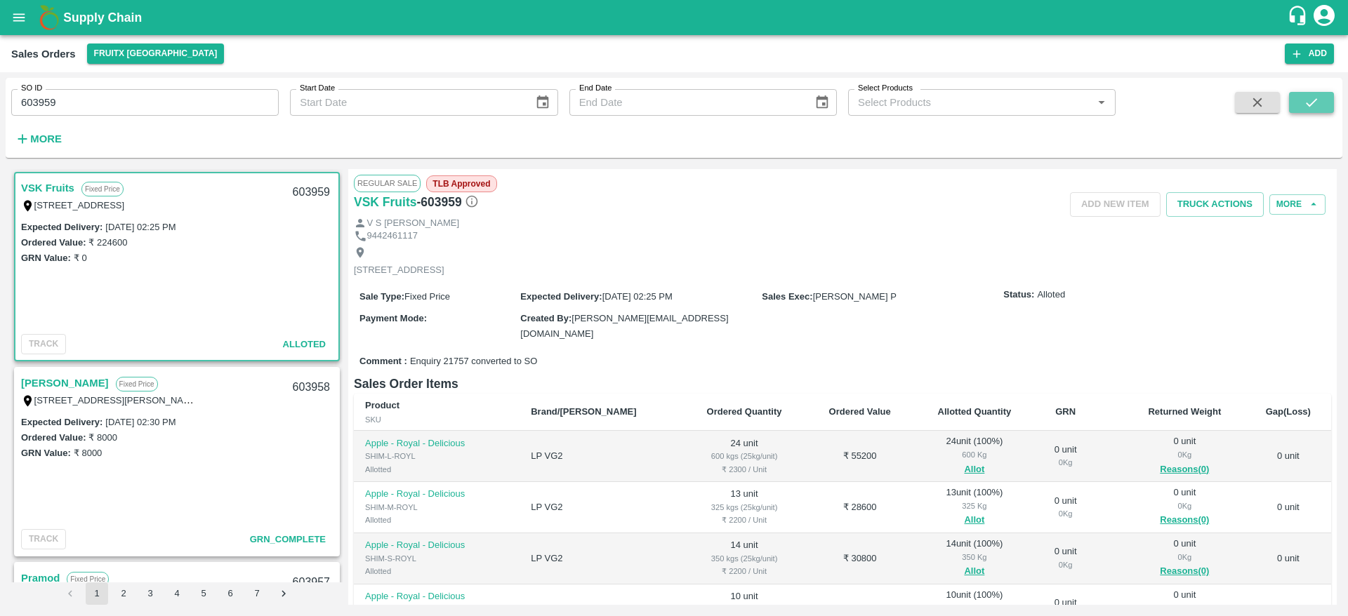
click at [1309, 103] on icon "submit" at bounding box center [1311, 102] width 15 height 15
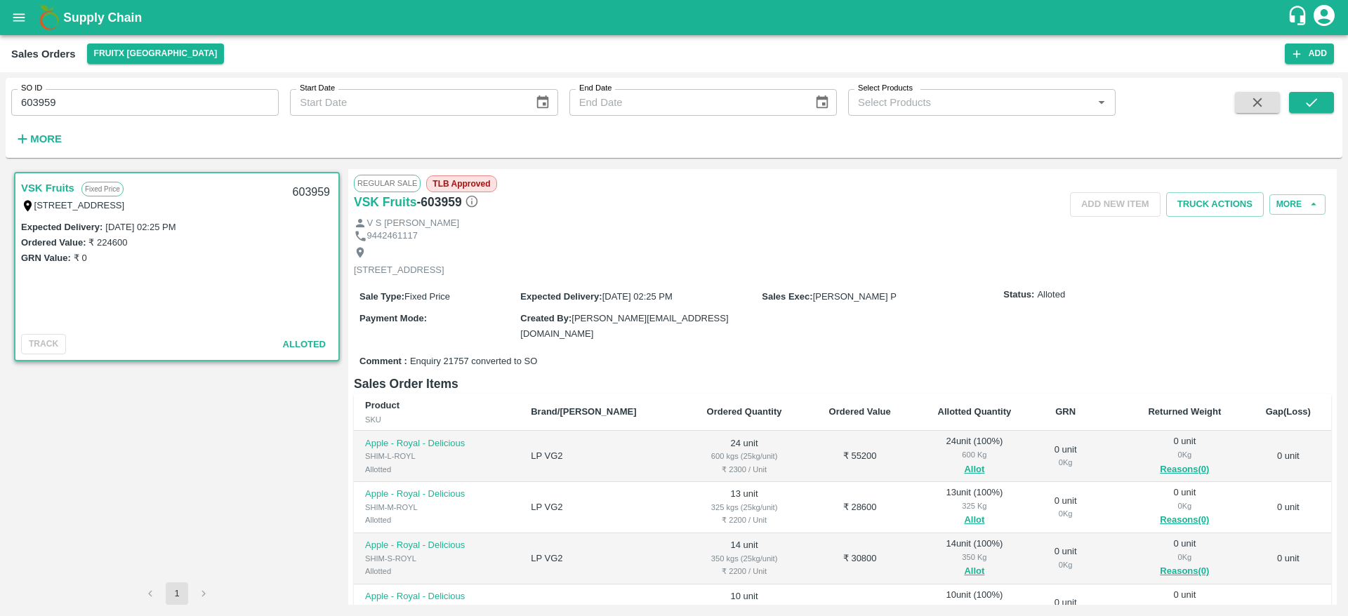
click at [47, 197] on div "[STREET_ADDRESS]" at bounding box center [109, 204] width 176 height 15
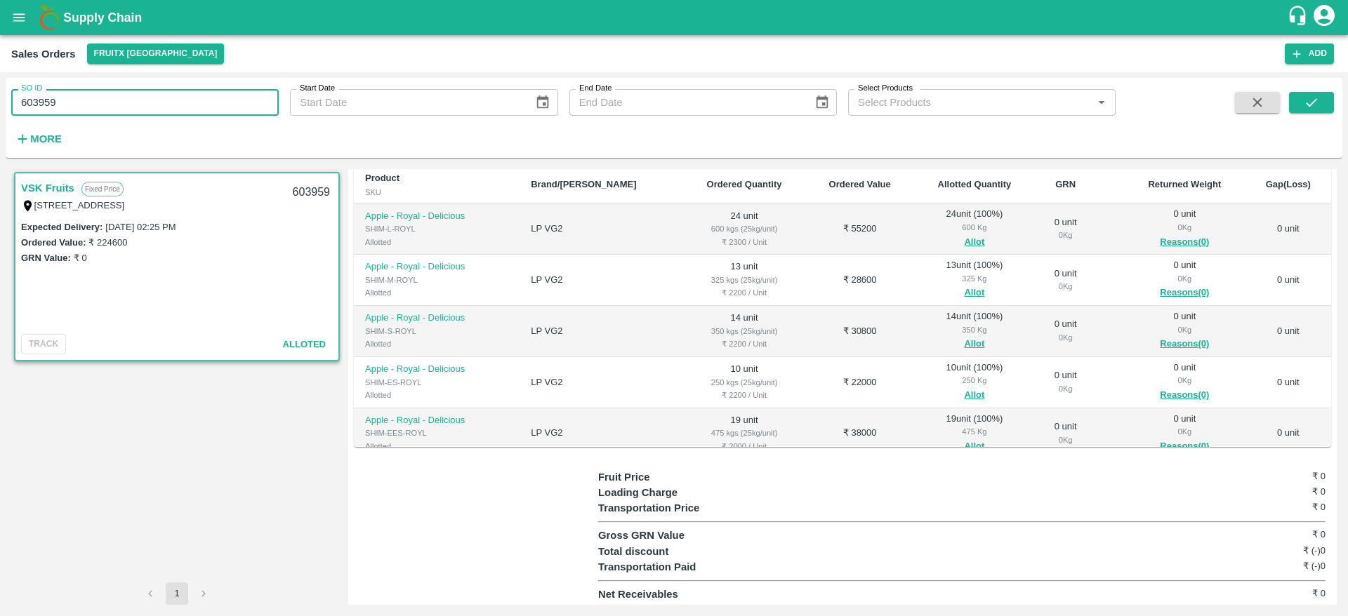
drag, startPoint x: 67, startPoint y: 100, endPoint x: 0, endPoint y: 143, distance: 79.6
click at [0, 143] on div "SO ID 603959 SO ID Start Date Start Date End Date End Date Select Products Sele…" at bounding box center [674, 344] width 1348 height 544
type input "603959"
paste input "text"
type input "603959"
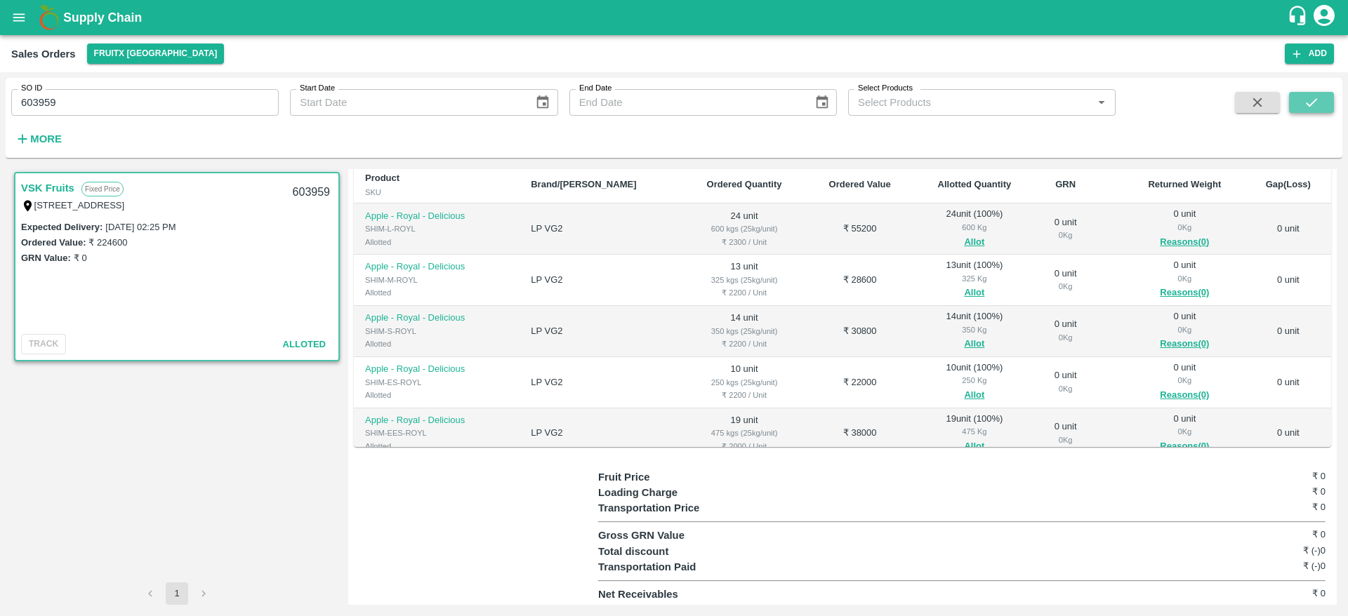
click at [1312, 102] on icon "submit" at bounding box center [1311, 102] width 15 height 15
click at [76, 13] on b "Supply Chain" at bounding box center [102, 18] width 79 height 14
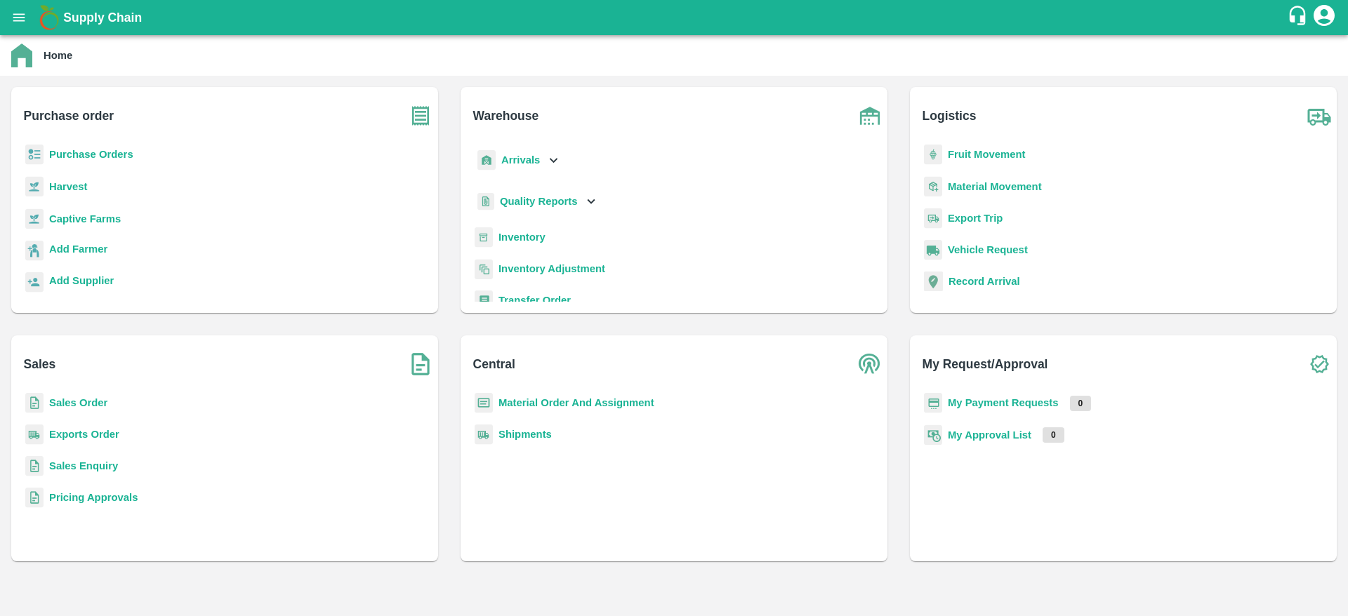
click at [84, 409] on p "Sales Order" at bounding box center [78, 402] width 58 height 15
click at [86, 398] on b "Sales Order" at bounding box center [78, 402] width 58 height 11
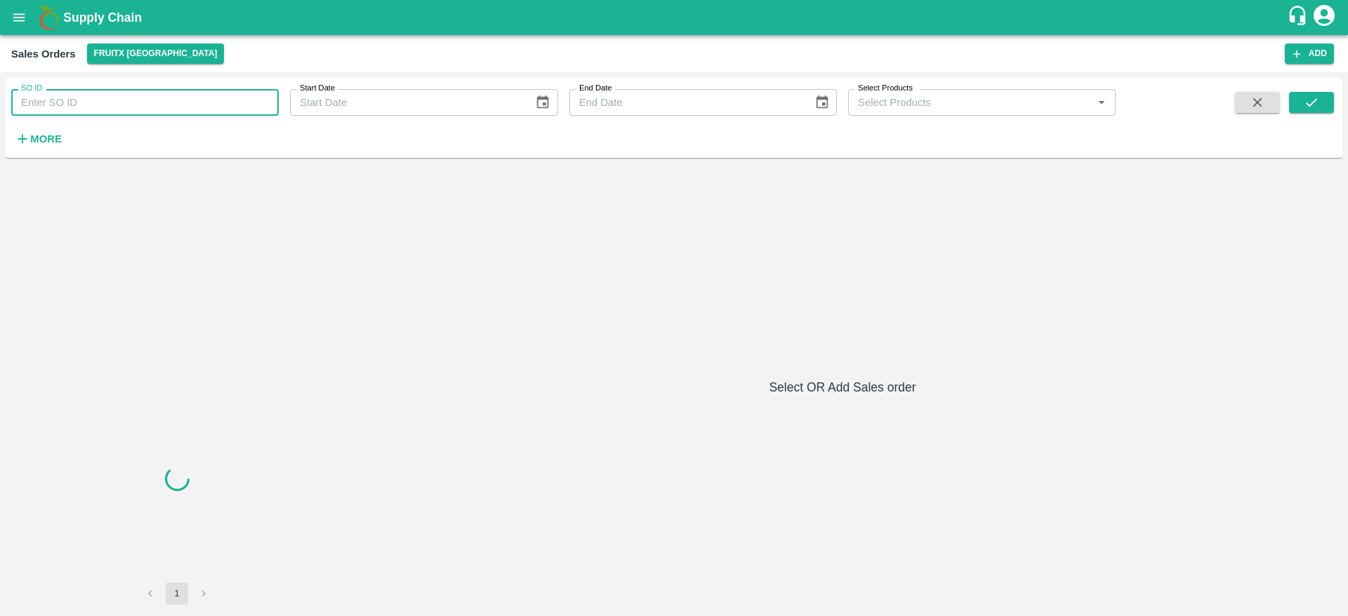
click at [45, 103] on input "SO ID" at bounding box center [144, 102] width 267 height 27
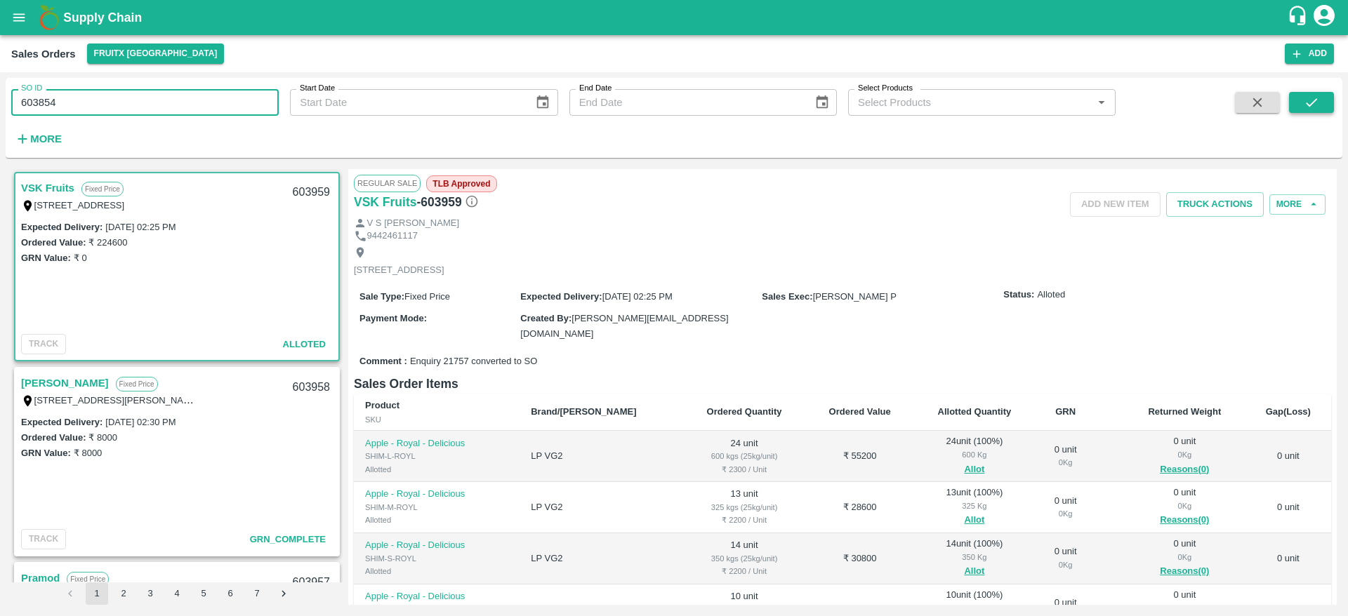
type input "603854"
click at [1320, 97] on button "submit" at bounding box center [1311, 102] width 45 height 21
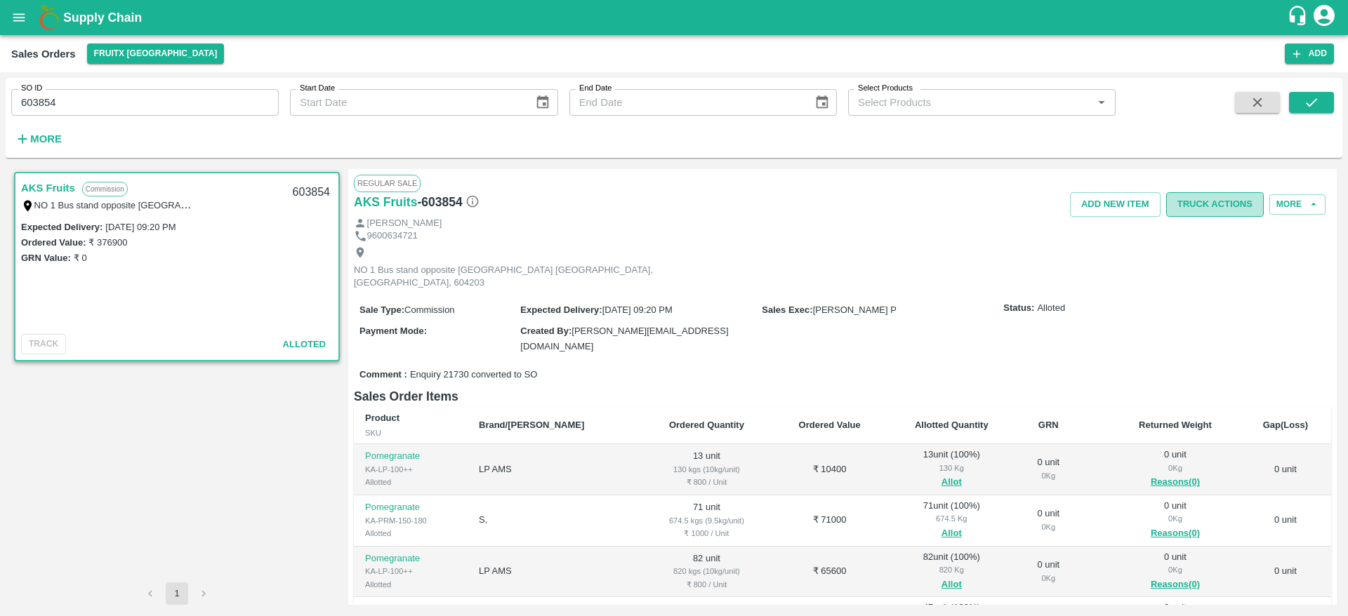
click at [1206, 208] on button "Truck Actions" at bounding box center [1215, 204] width 98 height 25
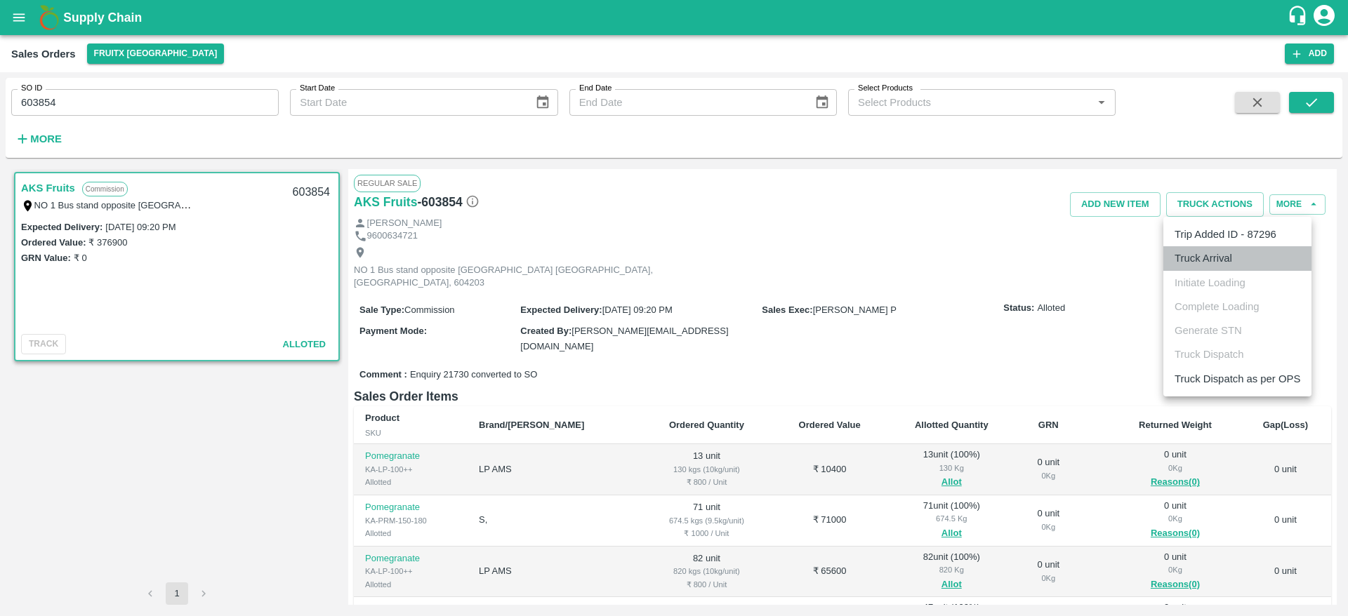
click at [1212, 263] on li "Truck Arrival" at bounding box center [1237, 258] width 148 height 24
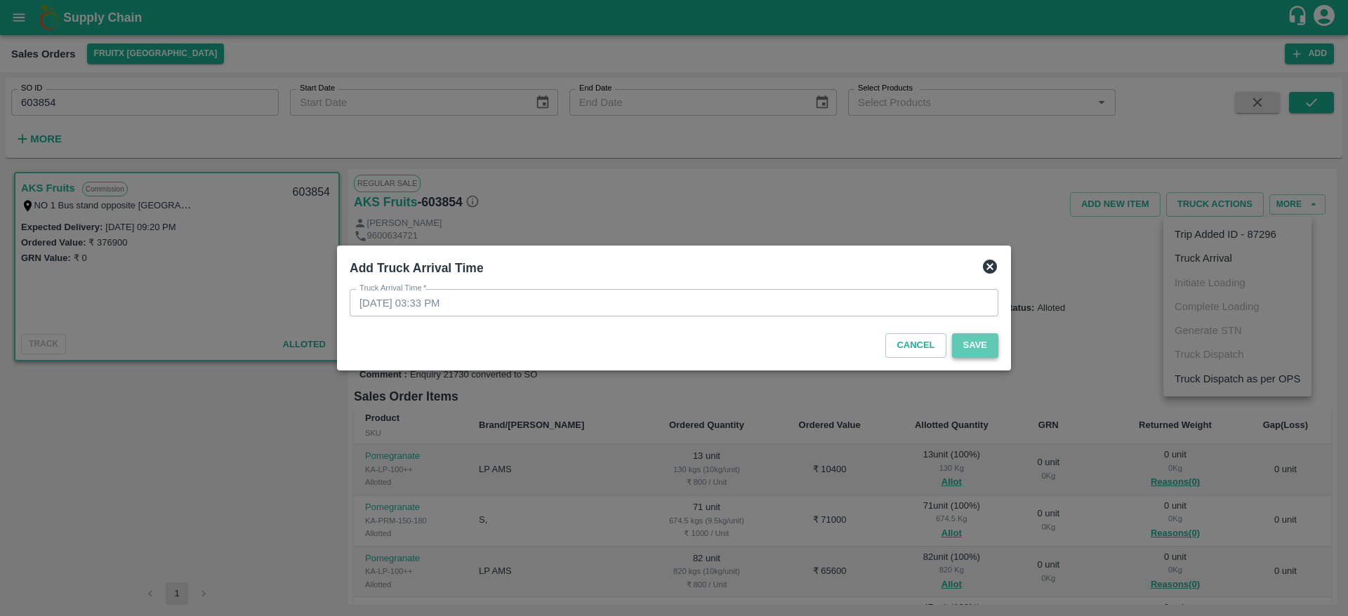
click at [986, 344] on button "Save" at bounding box center [975, 345] width 46 height 25
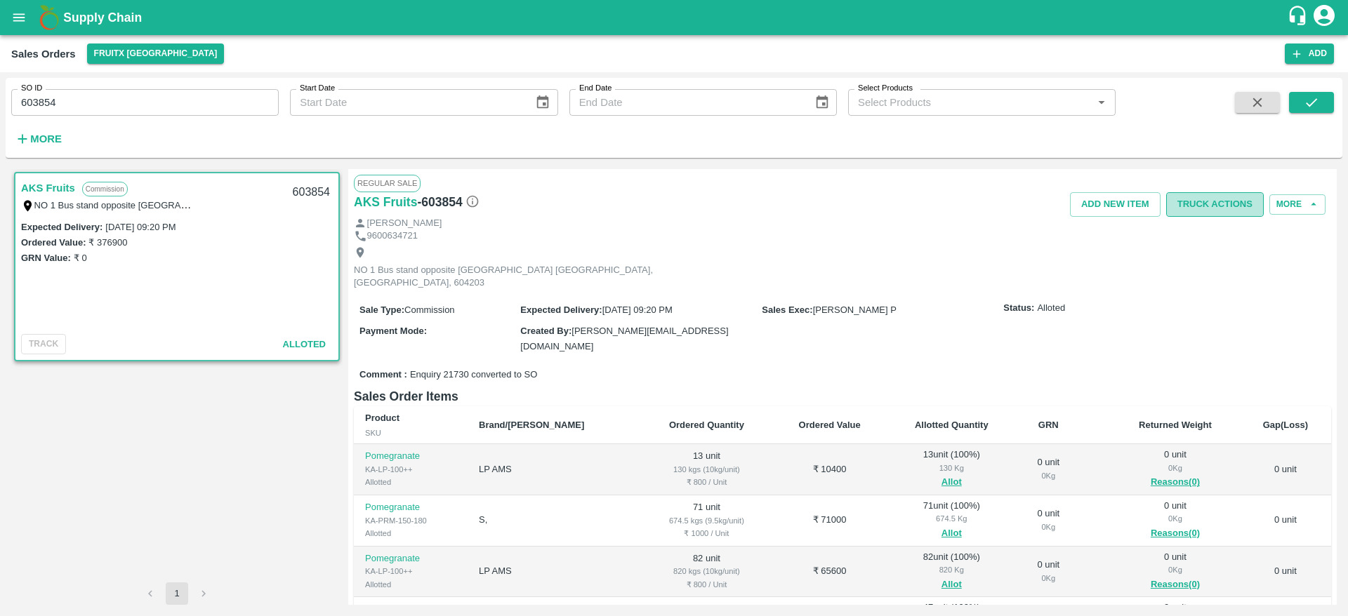
click at [1223, 208] on button "Truck Actions" at bounding box center [1215, 204] width 98 height 25
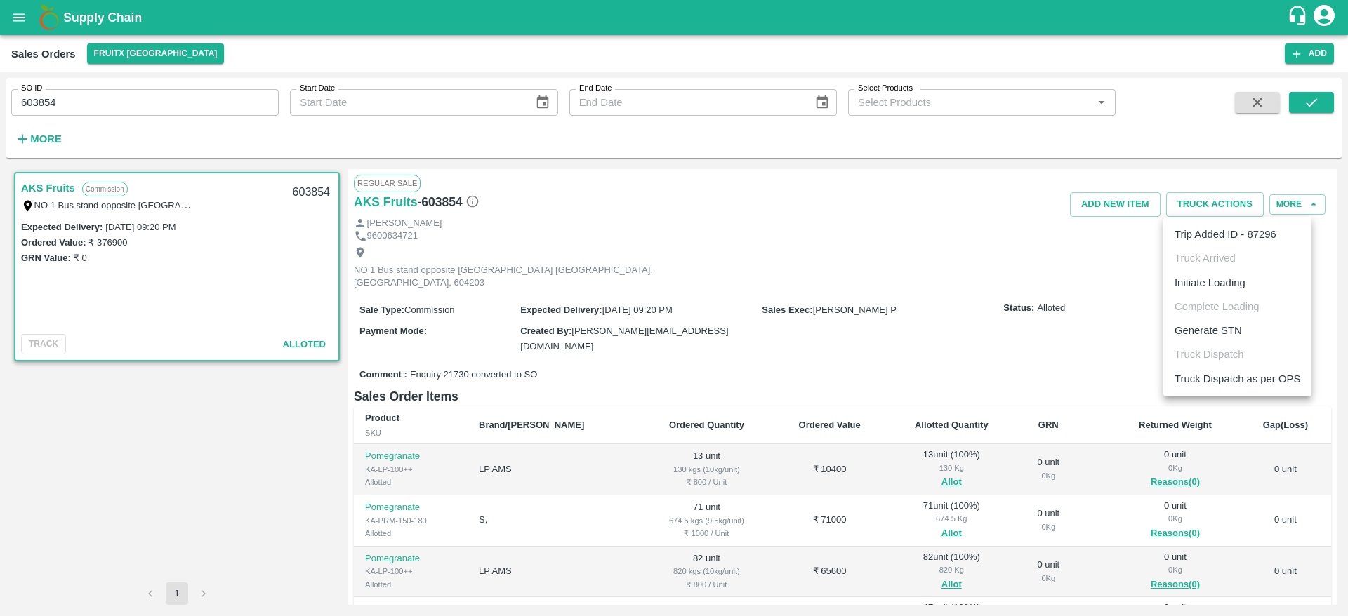
click at [1210, 295] on ul "Trip Added ID - 87296 Truck Arrived Initiate Loading Complete Loading Generate …" at bounding box center [1237, 307] width 148 height 180
click at [1213, 280] on li "Initiate Loading" at bounding box center [1237, 283] width 148 height 24
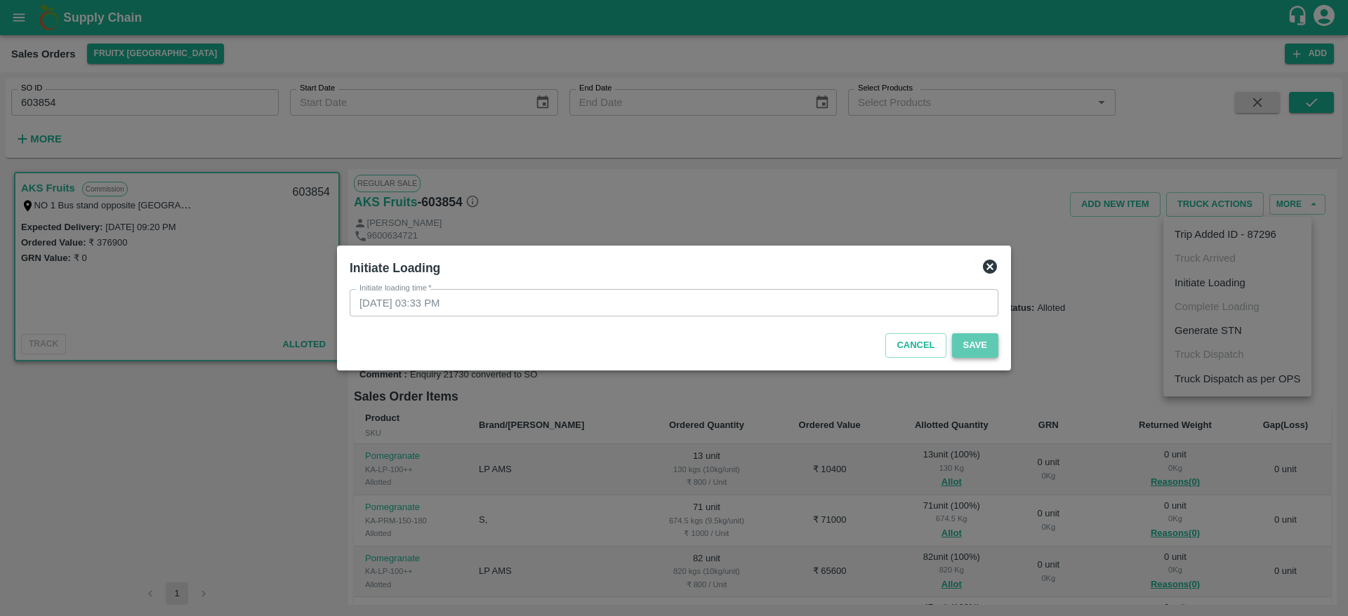
click at [972, 352] on button "Save" at bounding box center [975, 345] width 46 height 25
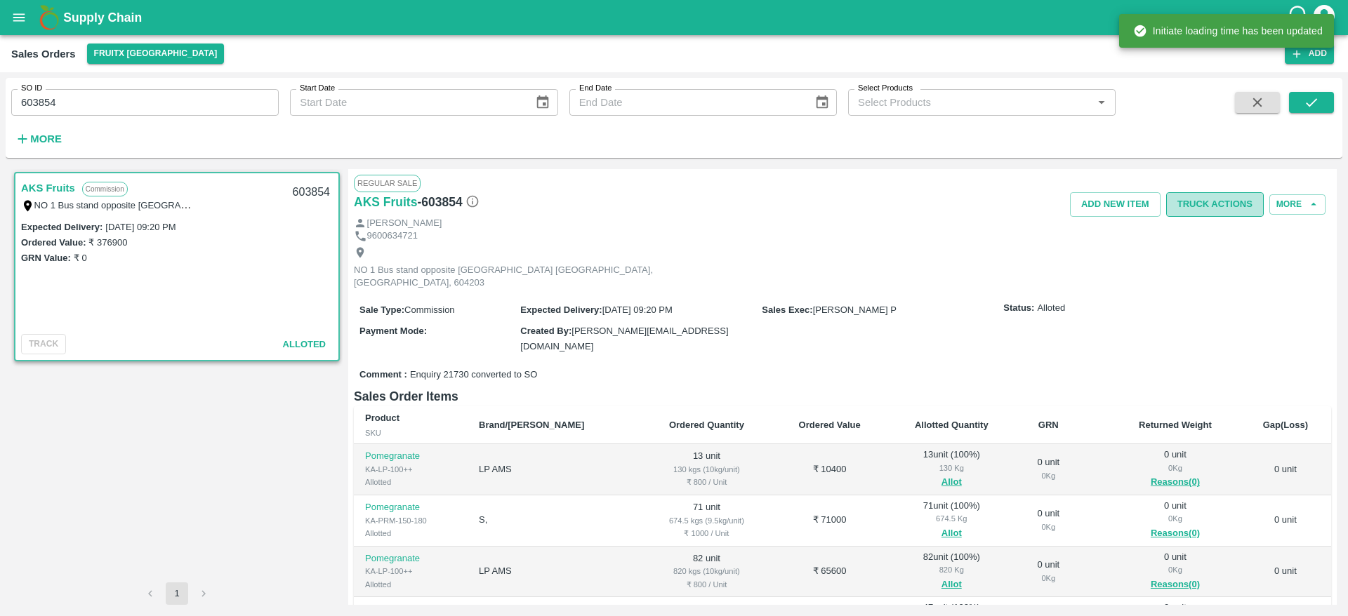
click at [1203, 209] on button "Truck Actions" at bounding box center [1215, 204] width 98 height 25
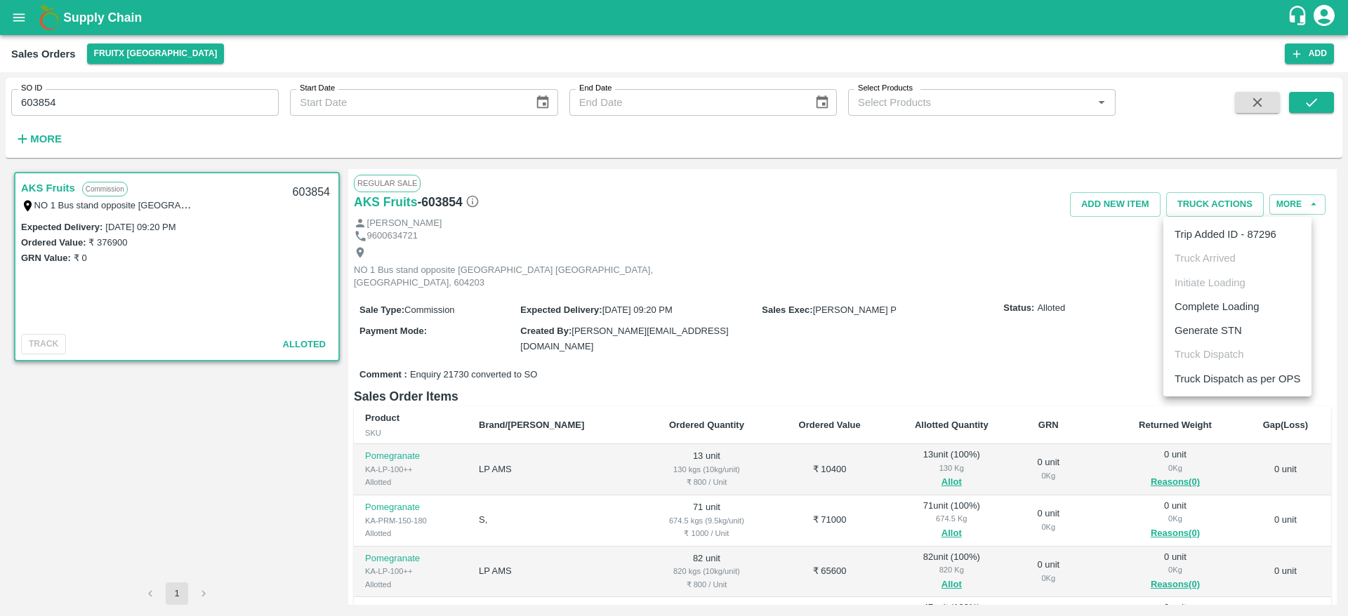
click at [1206, 293] on ul "Trip Added ID - 87296 Truck Arrived Initiate Loading Complete Loading Generate …" at bounding box center [1237, 307] width 148 height 180
click at [1206, 303] on li "Complete Loading" at bounding box center [1237, 307] width 148 height 24
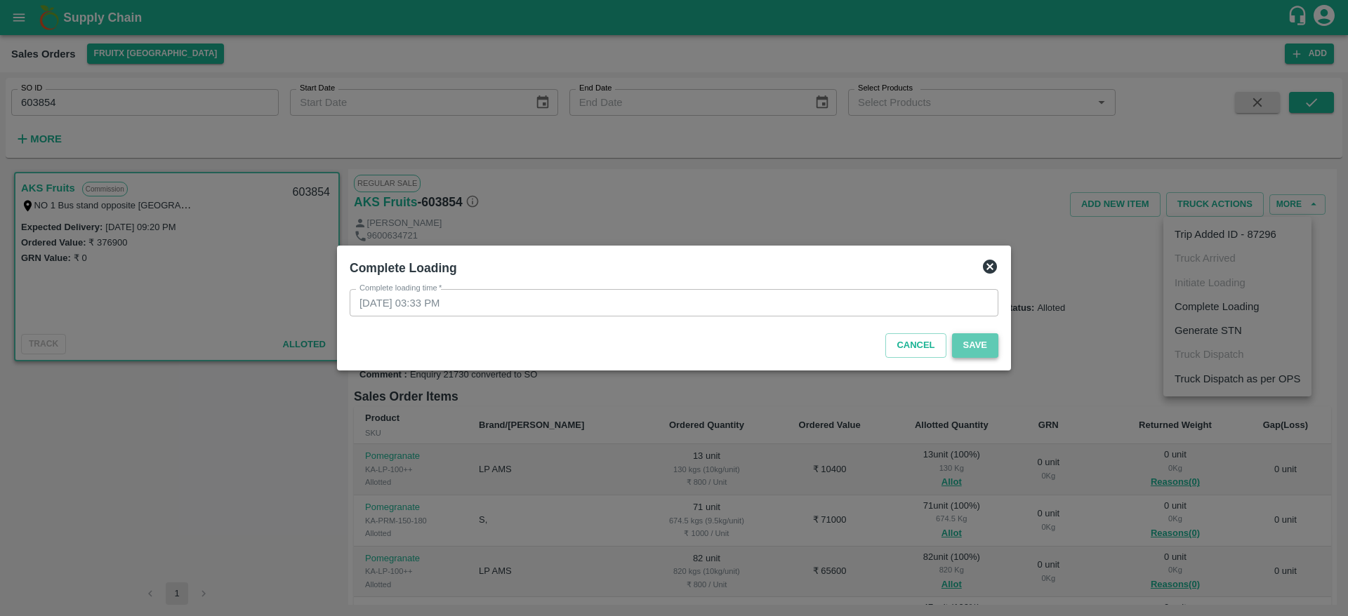
click at [976, 353] on button "Save" at bounding box center [975, 345] width 46 height 25
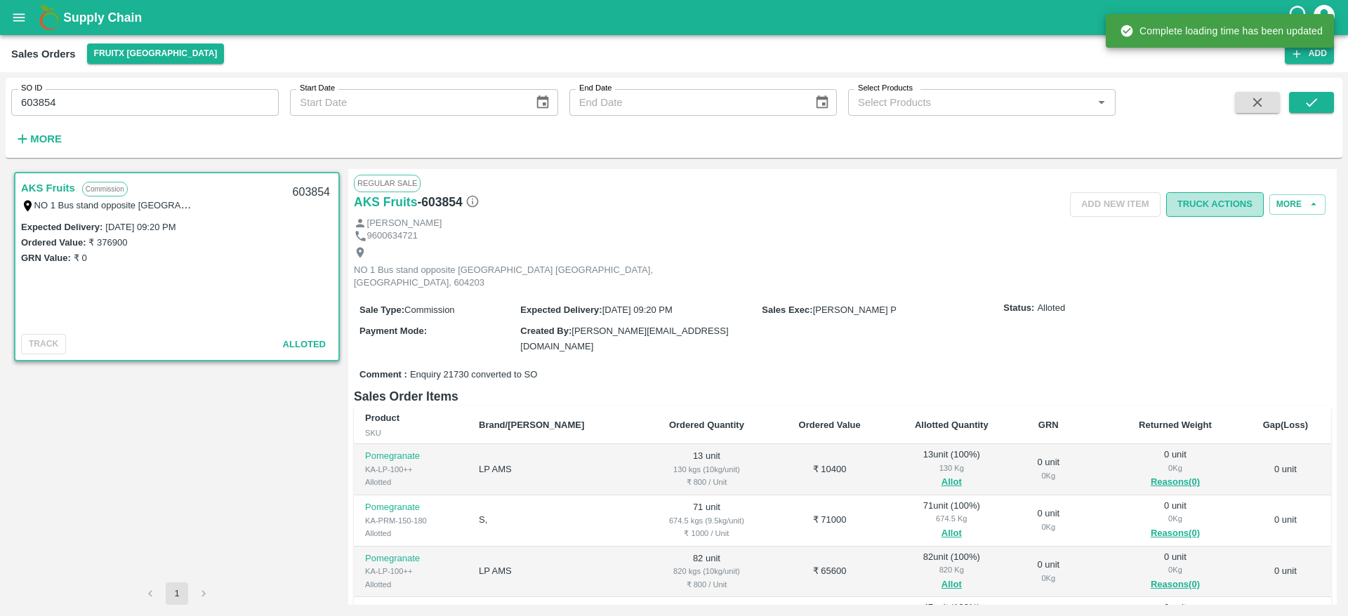
click at [1202, 208] on button "Truck Actions" at bounding box center [1215, 204] width 98 height 25
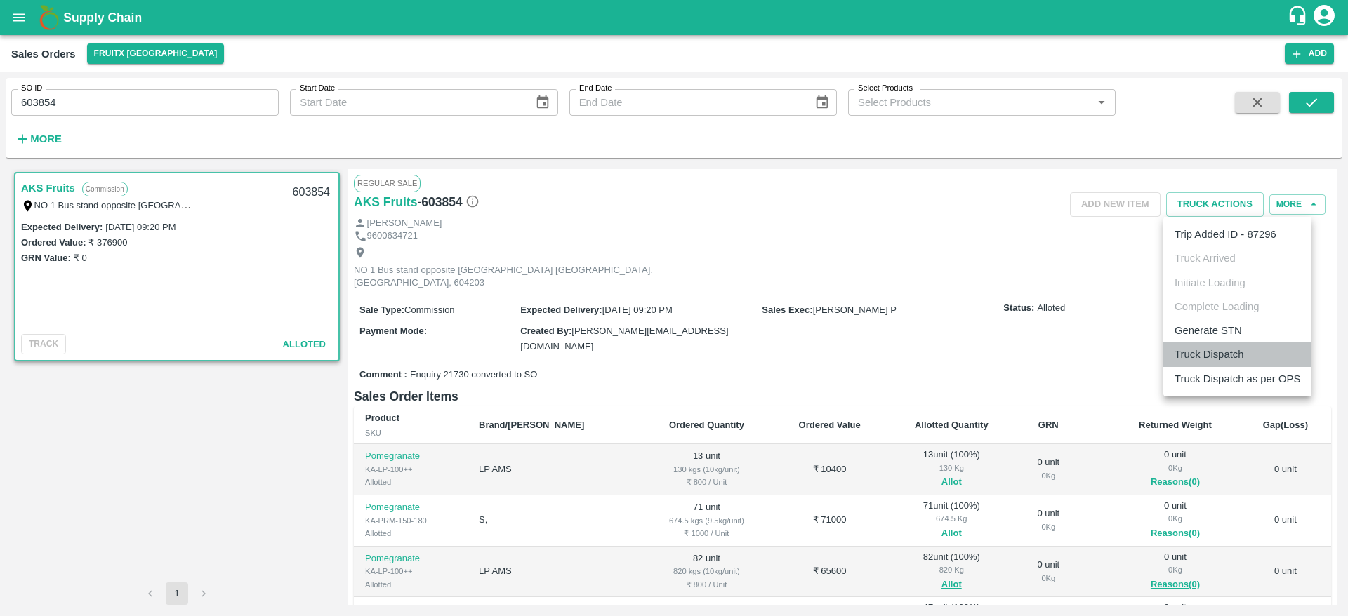
click at [1210, 351] on li "Truck Dispatch" at bounding box center [1237, 355] width 148 height 24
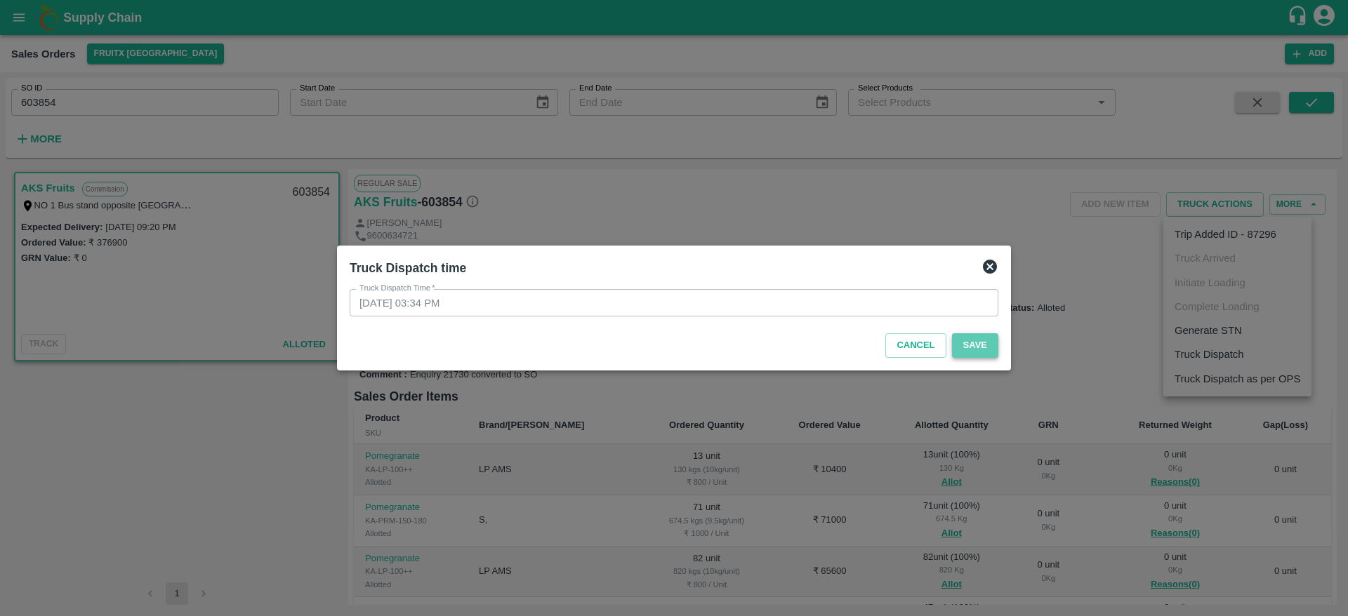
click at [990, 347] on button "Save" at bounding box center [975, 345] width 46 height 25
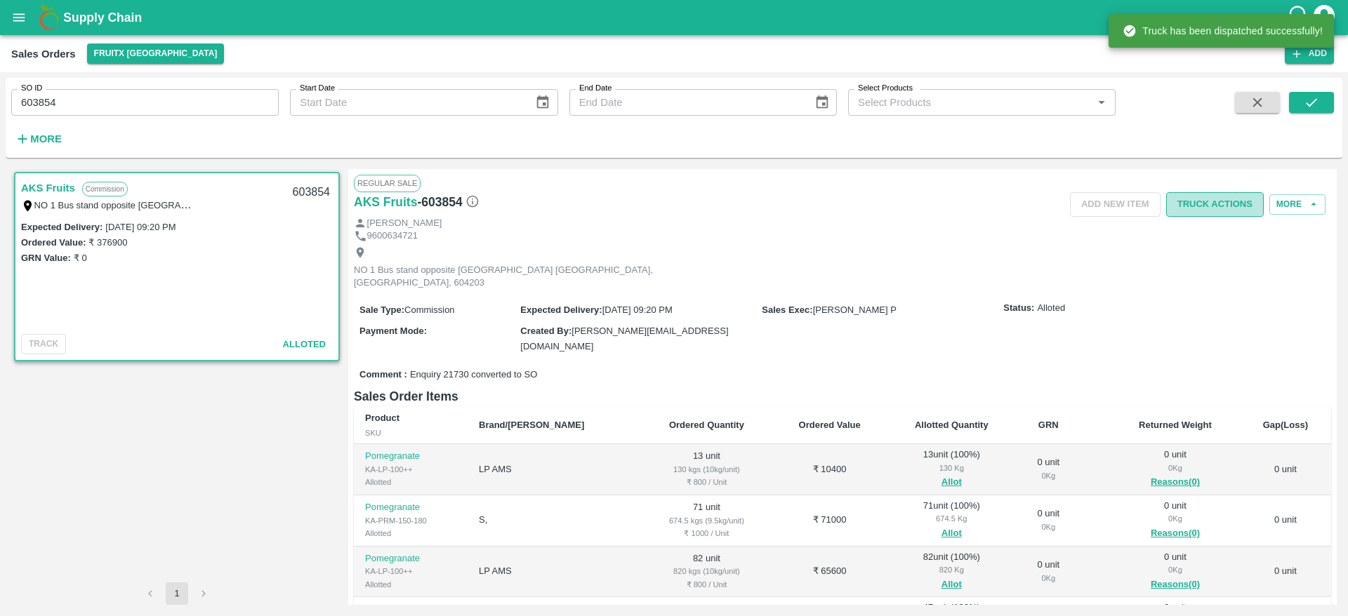
click at [1229, 205] on button "Truck Actions" at bounding box center [1215, 204] width 98 height 25
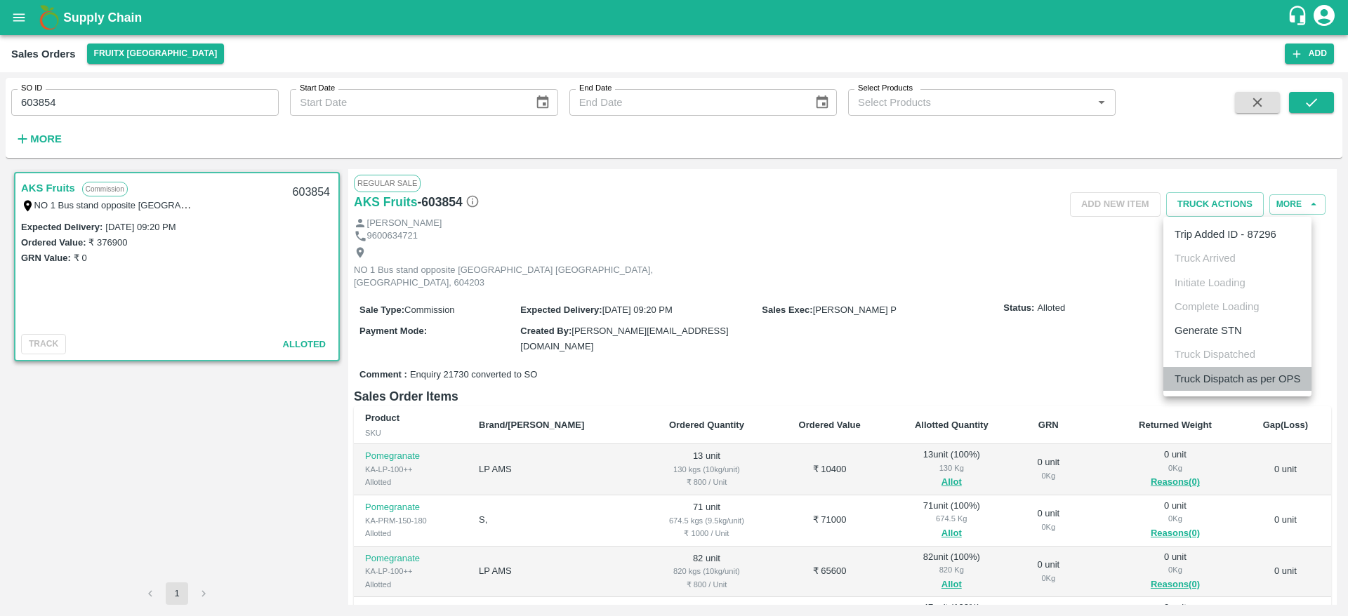
click at [1209, 379] on li "Truck Dispatch as per OPS" at bounding box center [1237, 379] width 148 height 24
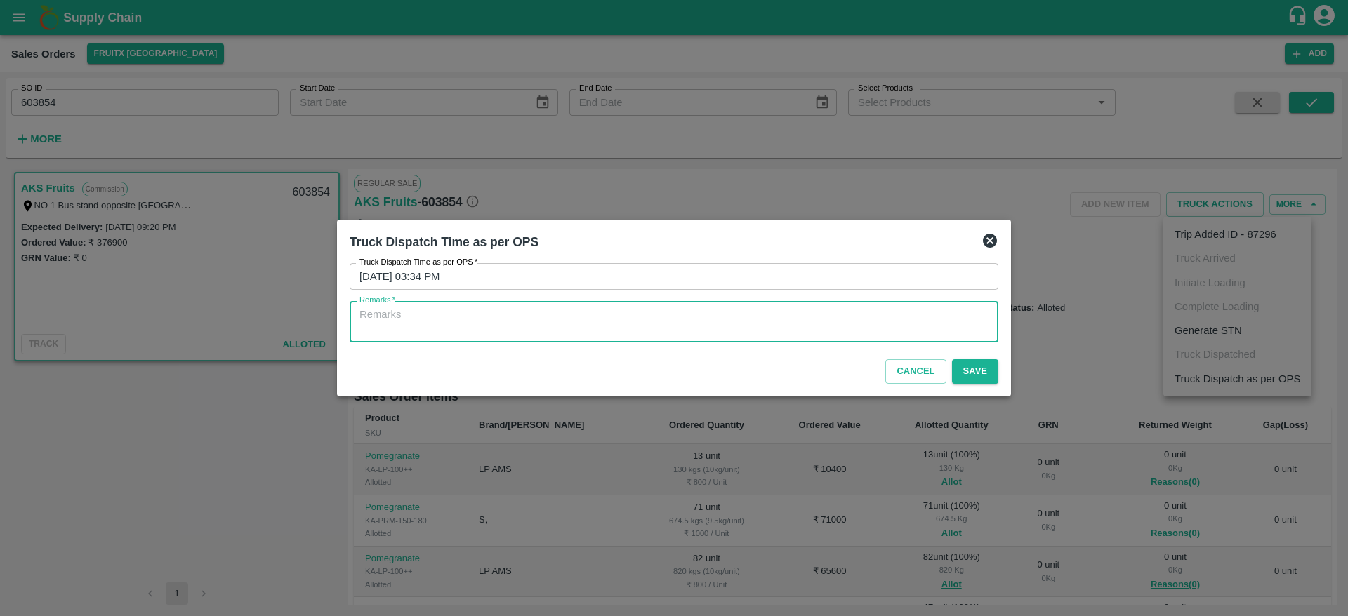
click at [785, 326] on textarea "Remarks   *" at bounding box center [673, 321] width 629 height 29
type textarea "OTD"
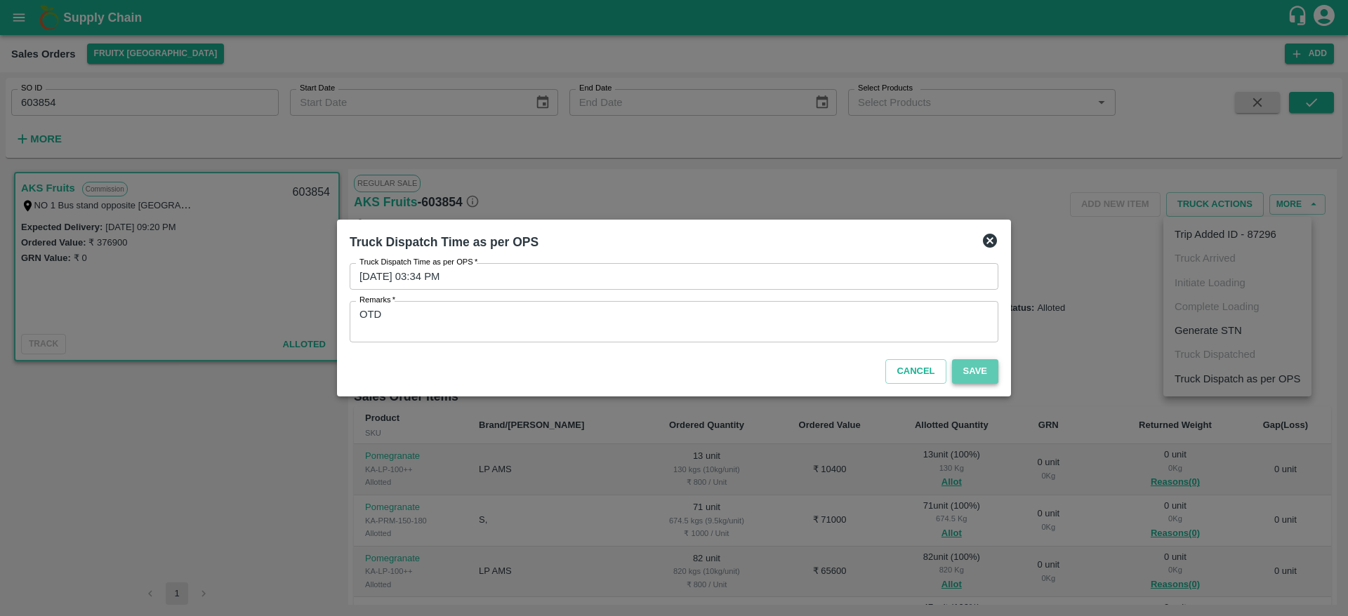
click at [981, 372] on button "Save" at bounding box center [975, 371] width 46 height 25
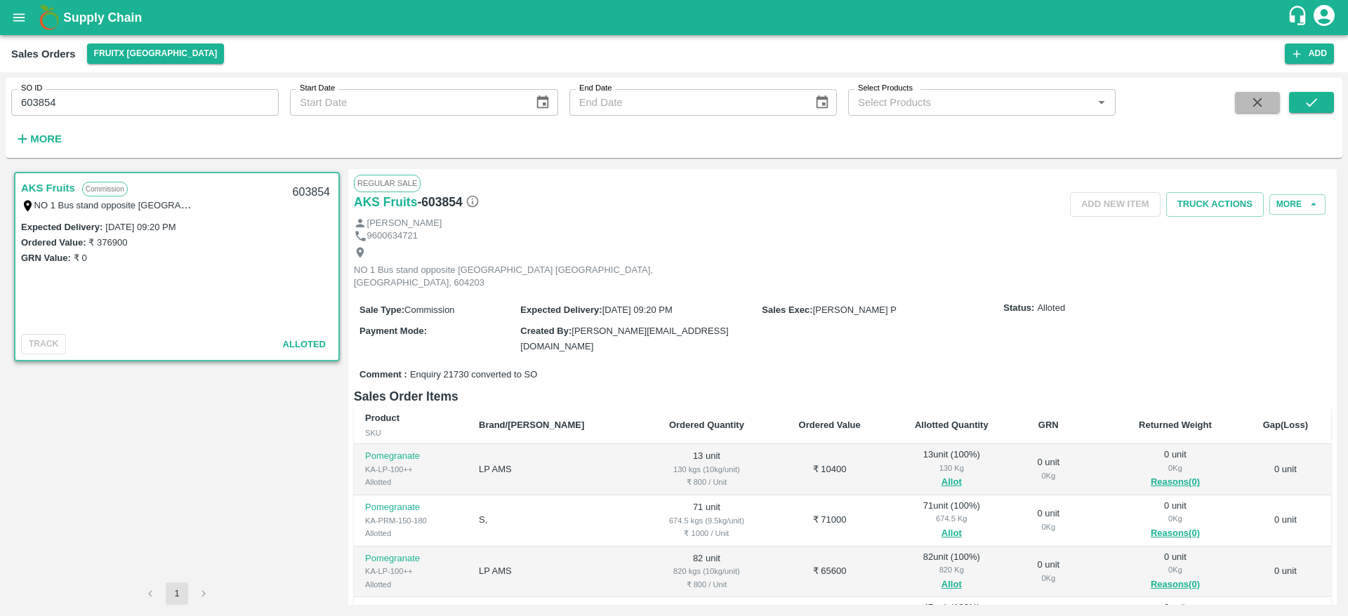
click at [1263, 102] on icon "button" at bounding box center [1257, 102] width 15 height 15
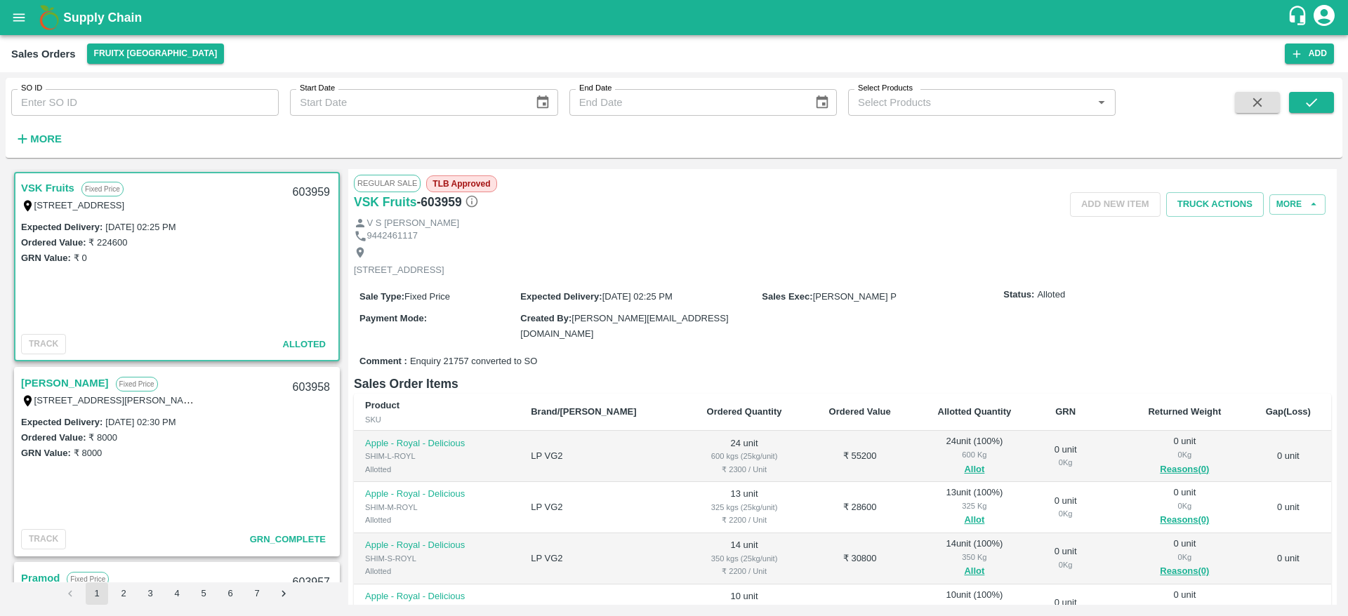
click at [50, 188] on link "VSK Fruits" at bounding box center [47, 188] width 53 height 18
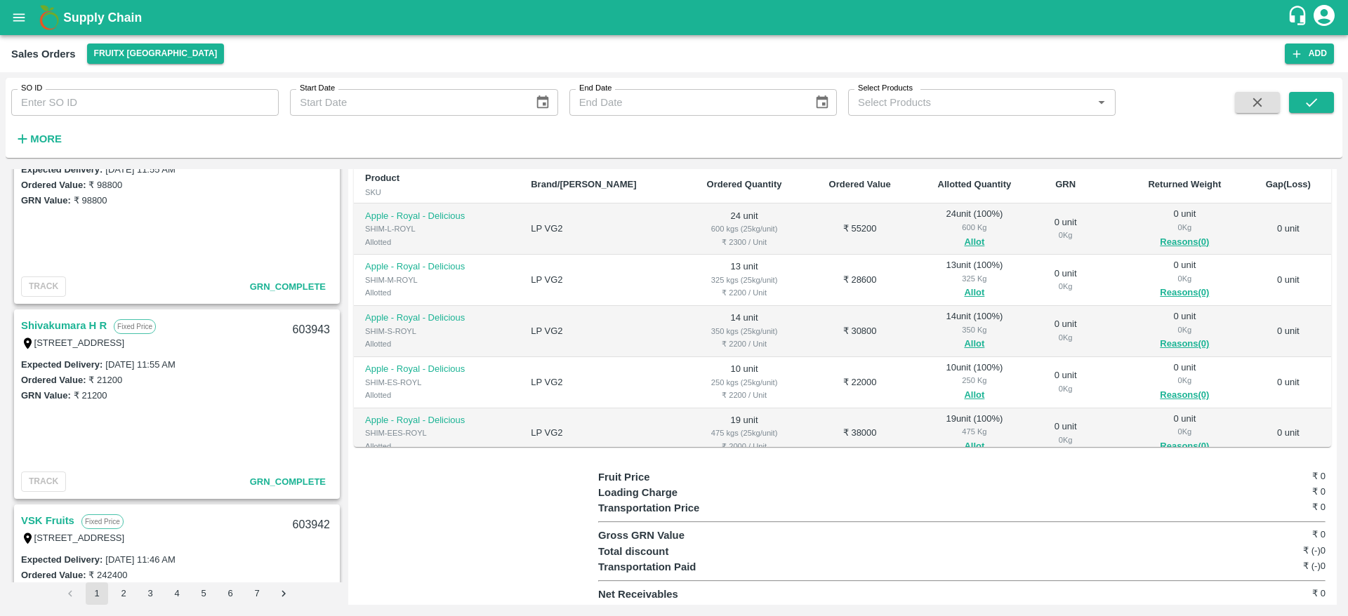
scroll to position [1737, 0]
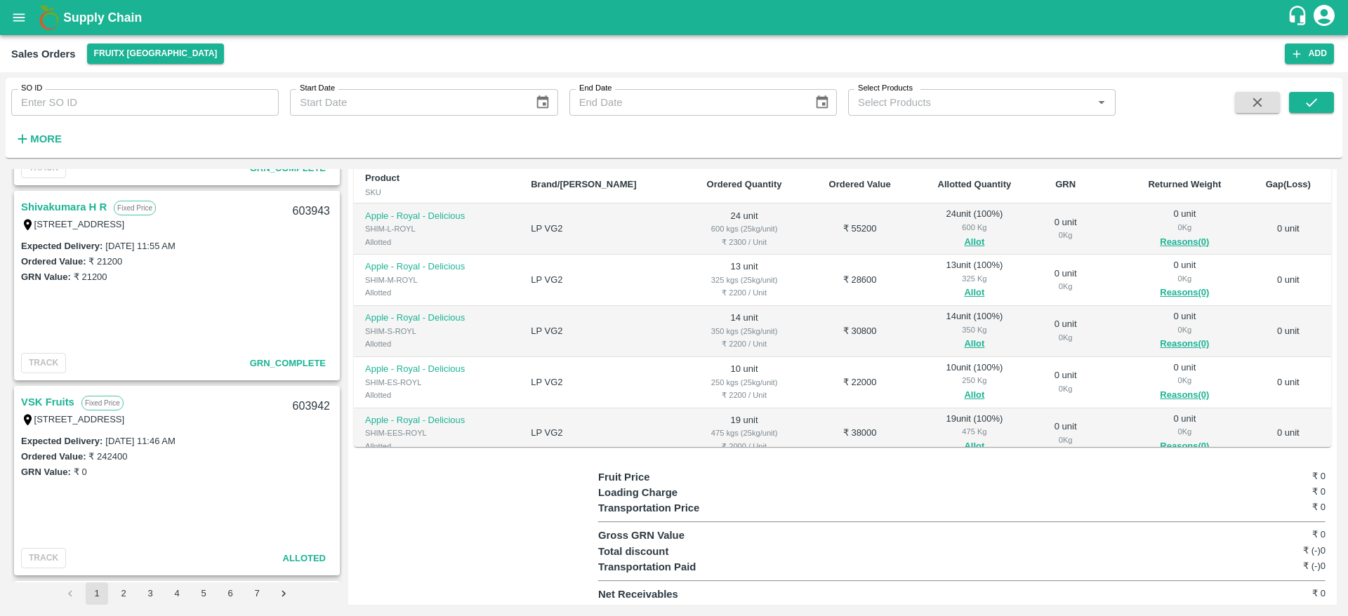
click at [61, 409] on link "VSK Fruits" at bounding box center [47, 402] width 53 height 18
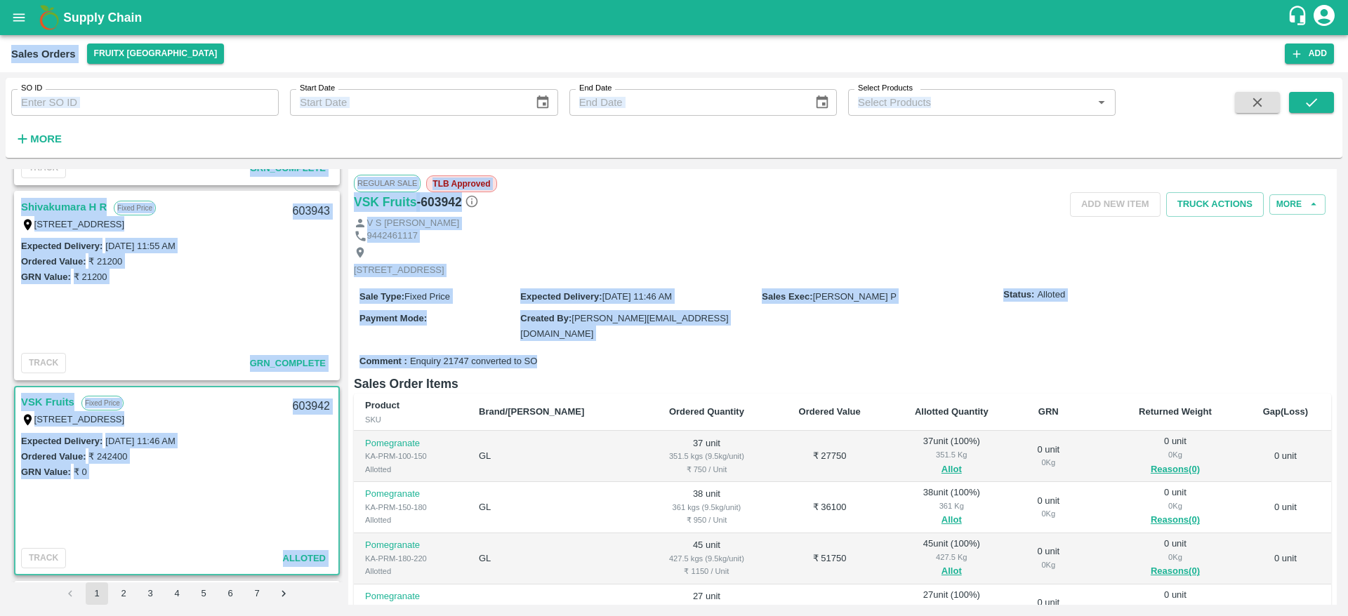
drag, startPoint x: 908, startPoint y: 357, endPoint x: 1006, endPoint y: -79, distance: 447.4
click at [1006, 0] on html "Supply Chain Sales Orders FruitX Bangalore Add SO ID SO ID Start Date Start Dat…" at bounding box center [674, 308] width 1348 height 616
click at [937, 199] on div "Add NEW ITEM Truck Actions More" at bounding box center [1005, 204] width 651 height 25
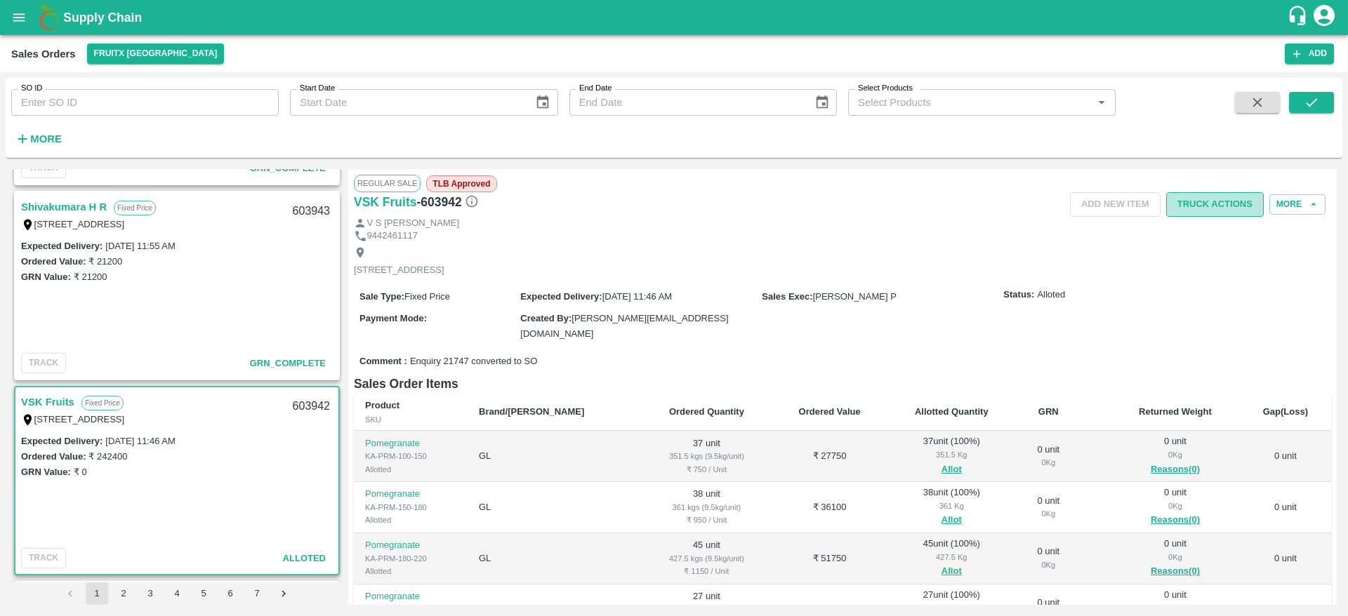
click at [1198, 213] on button "Truck Actions" at bounding box center [1215, 204] width 98 height 25
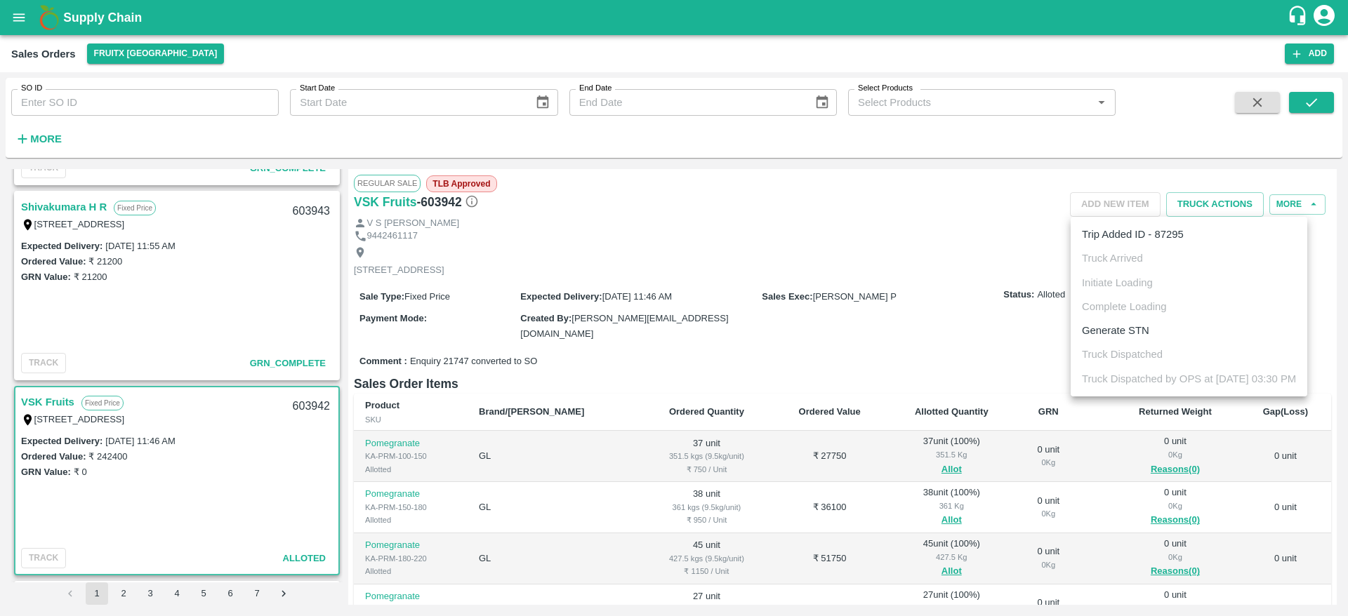
click at [906, 281] on div at bounding box center [674, 308] width 1348 height 616
click at [300, 406] on div "603942" at bounding box center [311, 406] width 54 height 33
copy div "603942"
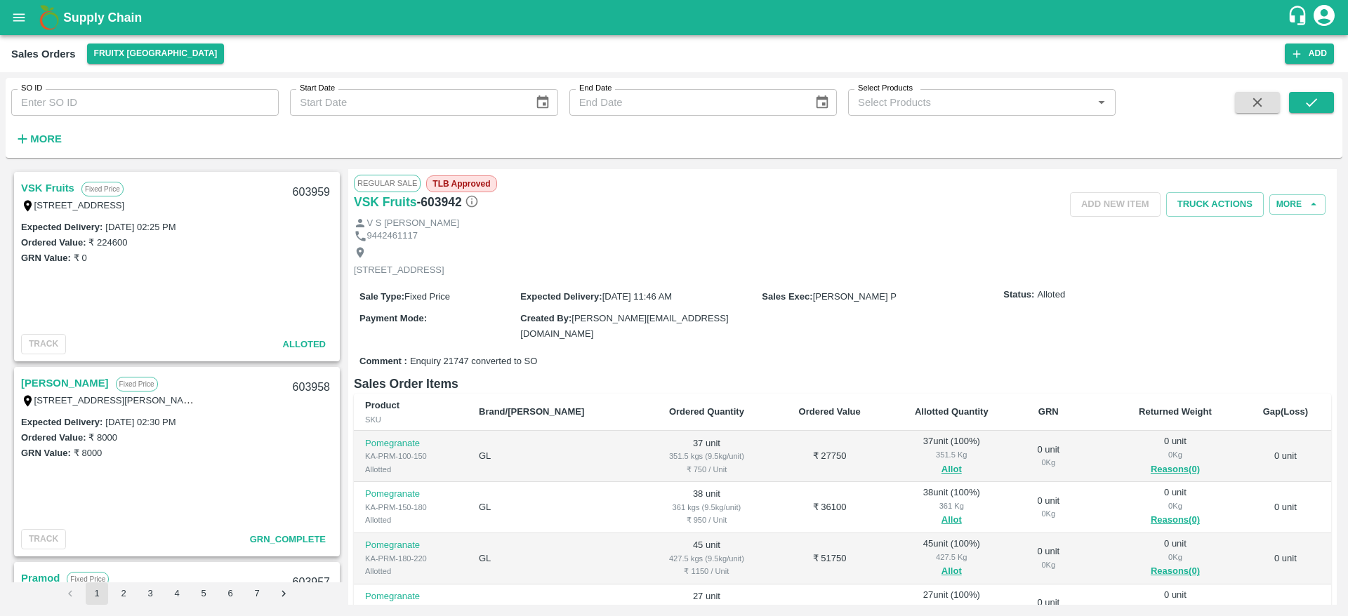
click at [56, 188] on link "VSK Fruits" at bounding box center [47, 188] width 53 height 18
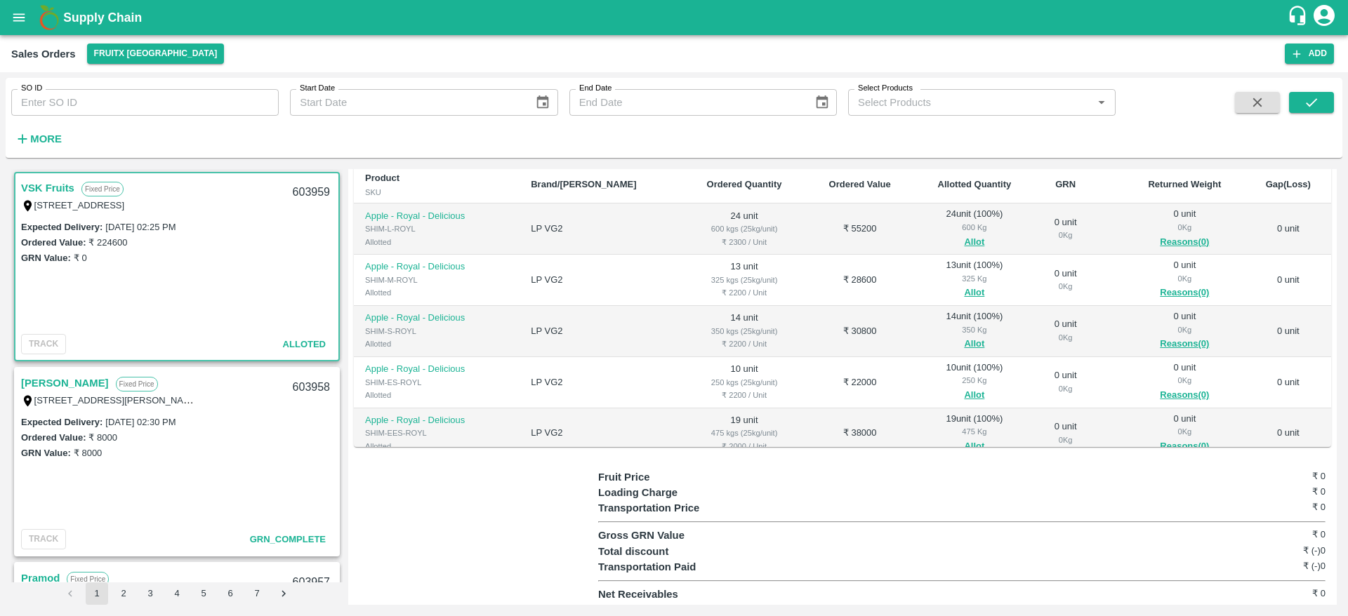
scroll to position [188, 0]
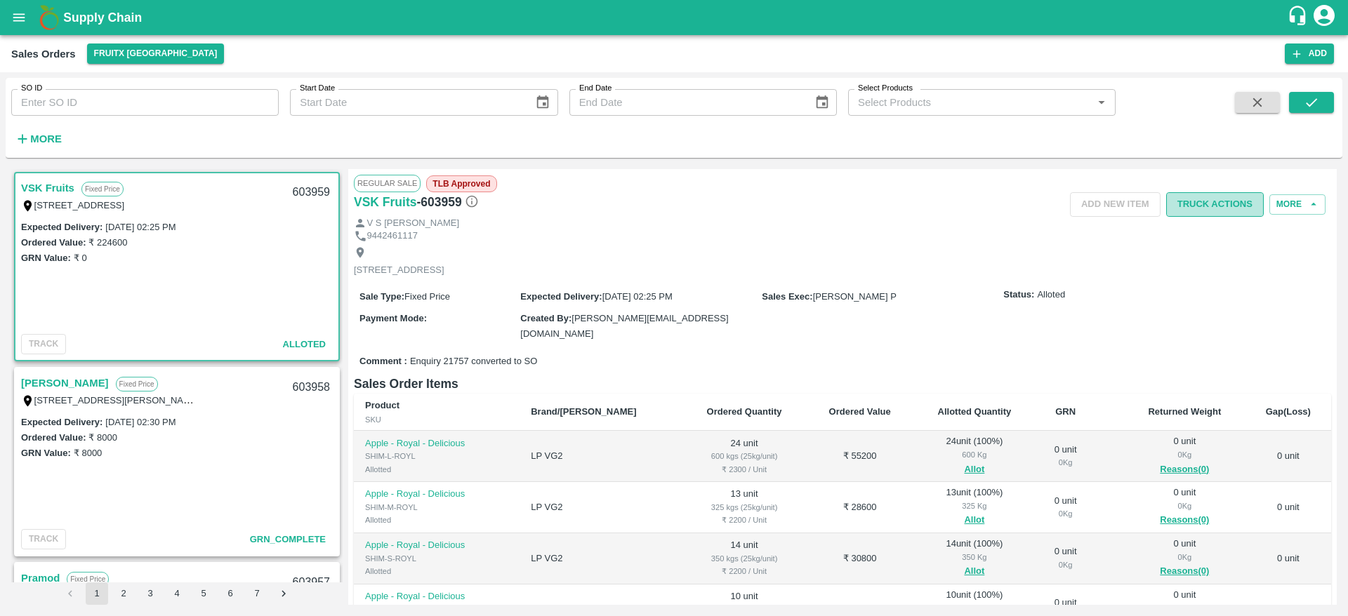
click at [1221, 206] on button "Truck Actions" at bounding box center [1215, 204] width 98 height 25
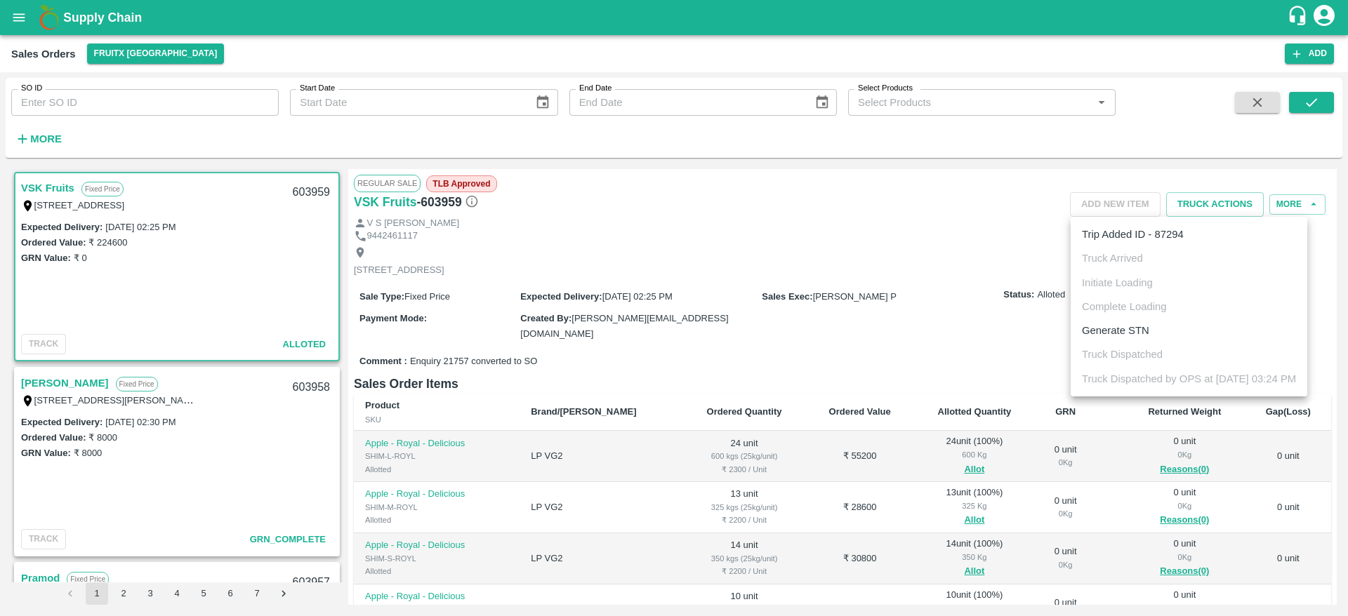
click at [711, 275] on div at bounding box center [674, 308] width 1348 height 616
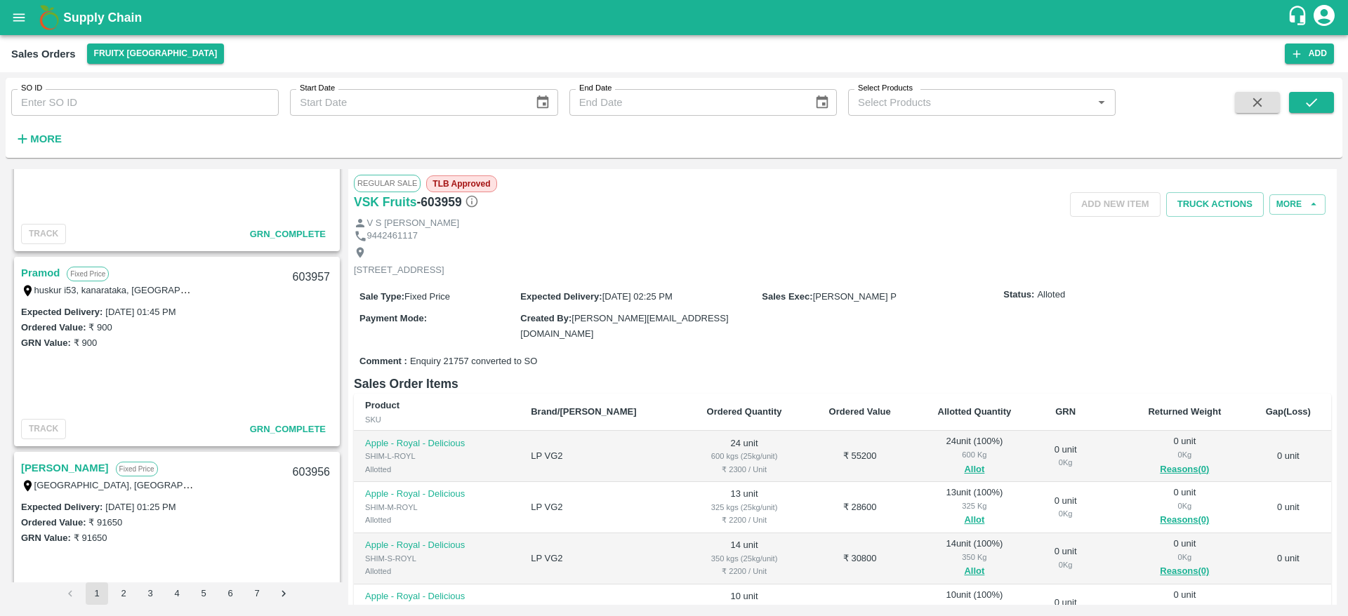
scroll to position [402, 0]
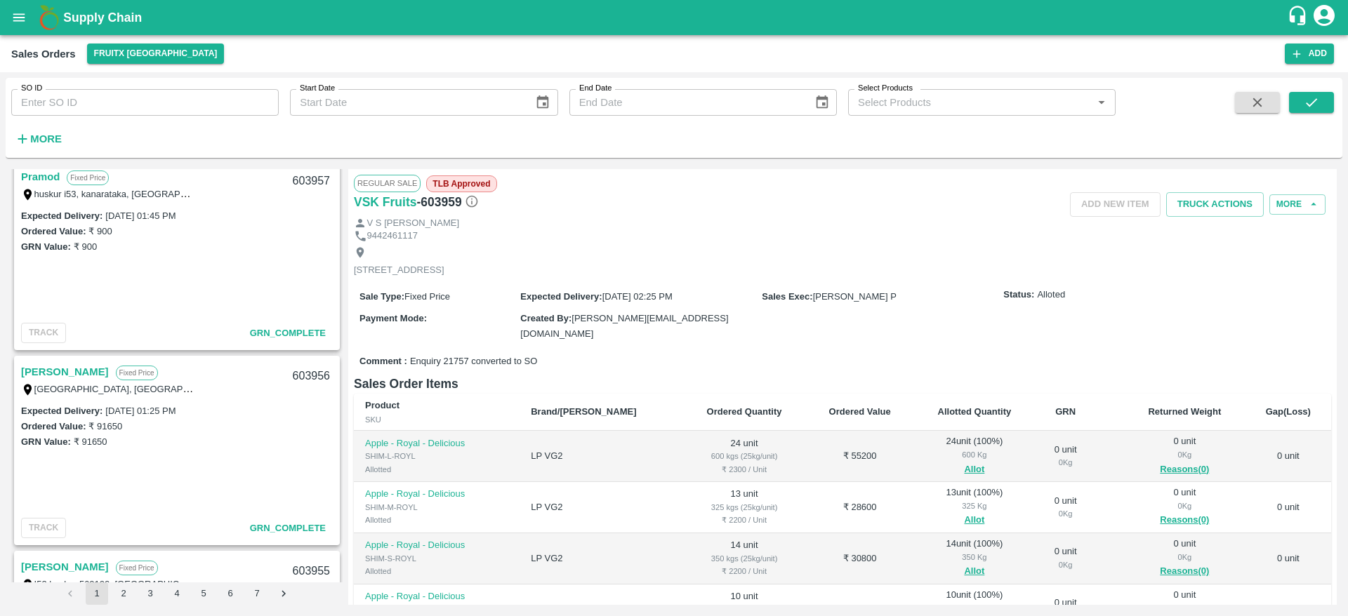
click at [109, 380] on link "[PERSON_NAME]" at bounding box center [65, 372] width 88 height 18
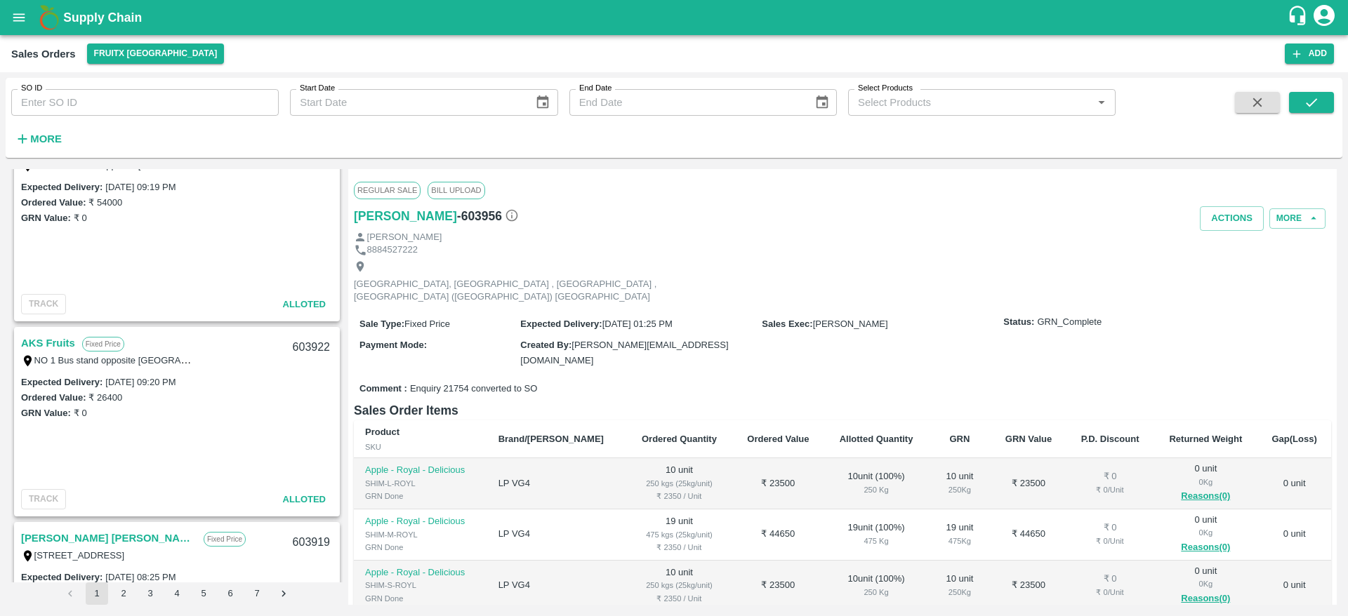
scroll to position [4465, 0]
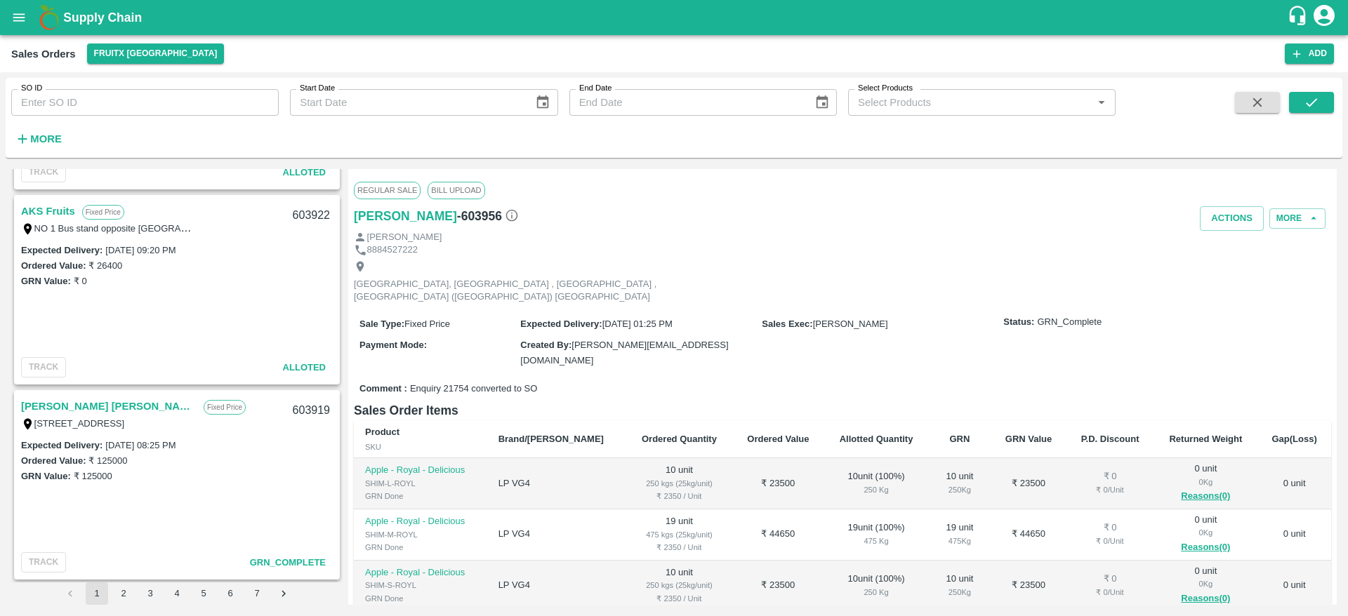
click at [102, 404] on link "[PERSON_NAME] [PERSON_NAME]" at bounding box center [109, 406] width 176 height 18
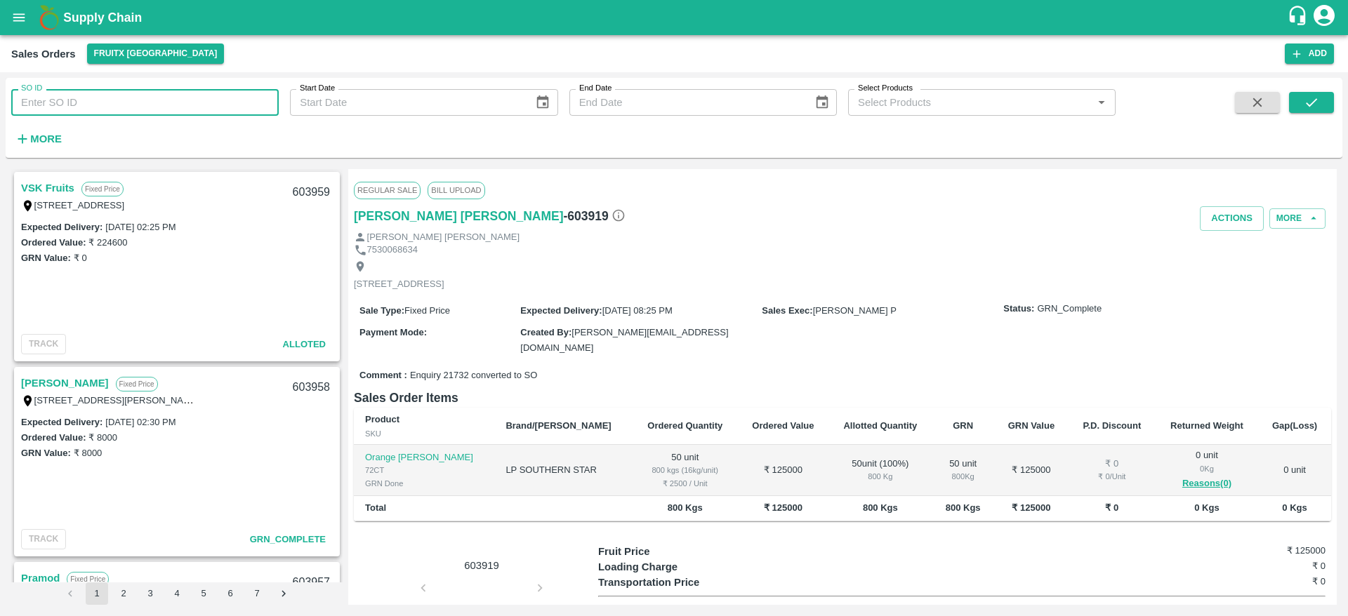
click at [193, 105] on input "SO ID" at bounding box center [144, 102] width 267 height 27
type input "603817"
click at [1315, 93] on button "submit" at bounding box center [1311, 102] width 45 height 21
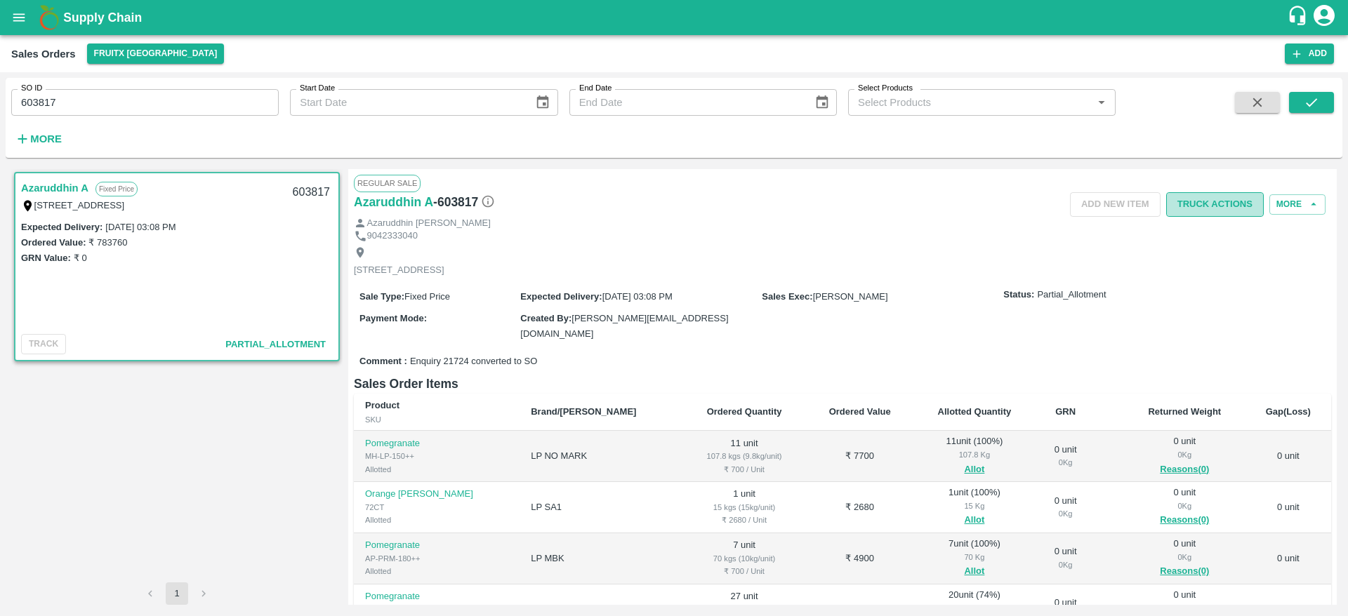
click at [1219, 201] on button "Truck Actions" at bounding box center [1215, 204] width 98 height 25
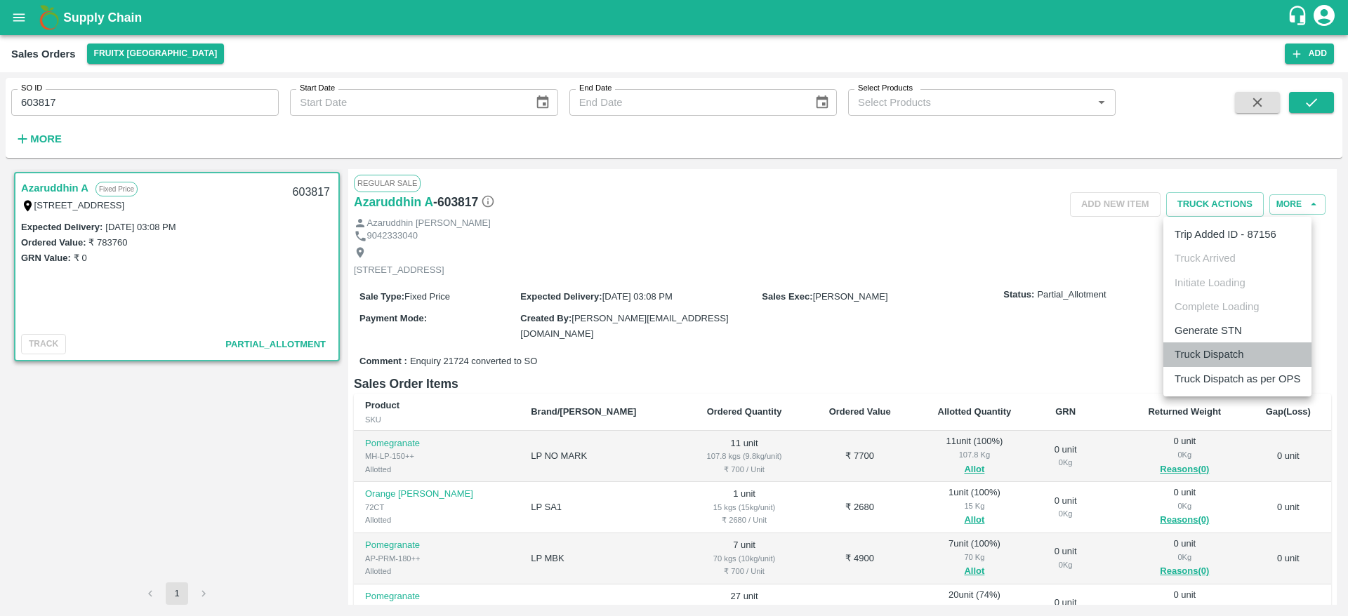
click at [1206, 352] on li "Truck Dispatch" at bounding box center [1237, 355] width 148 height 24
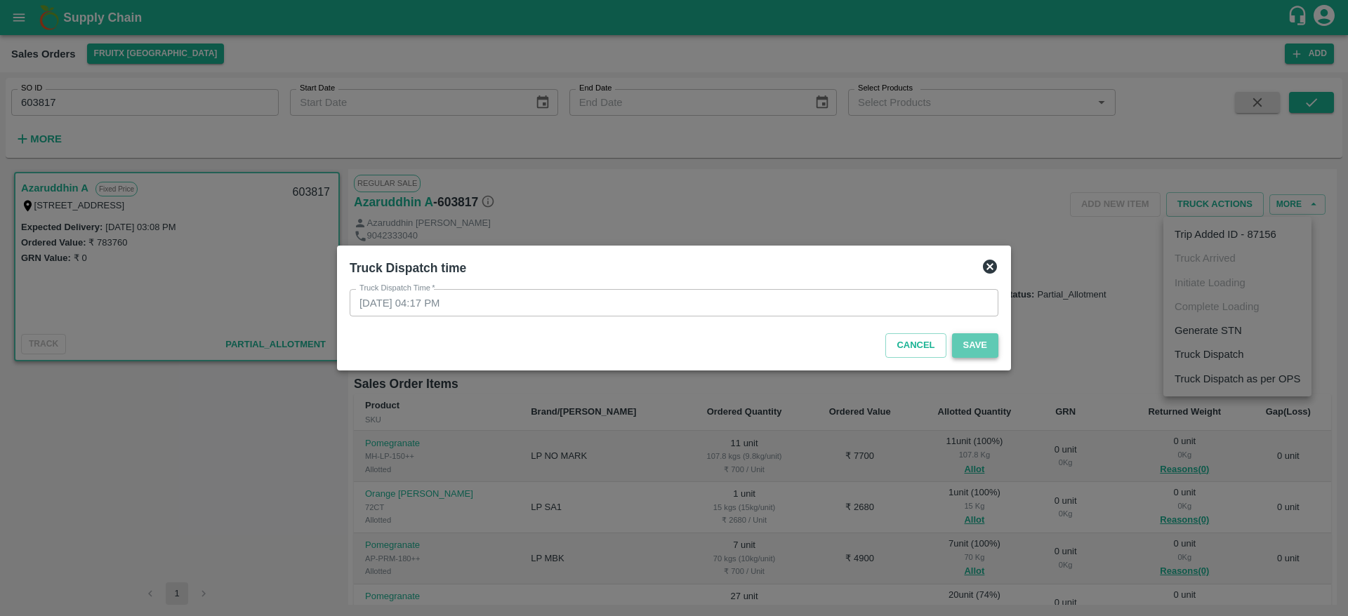
click at [970, 345] on button "Save" at bounding box center [975, 345] width 46 height 25
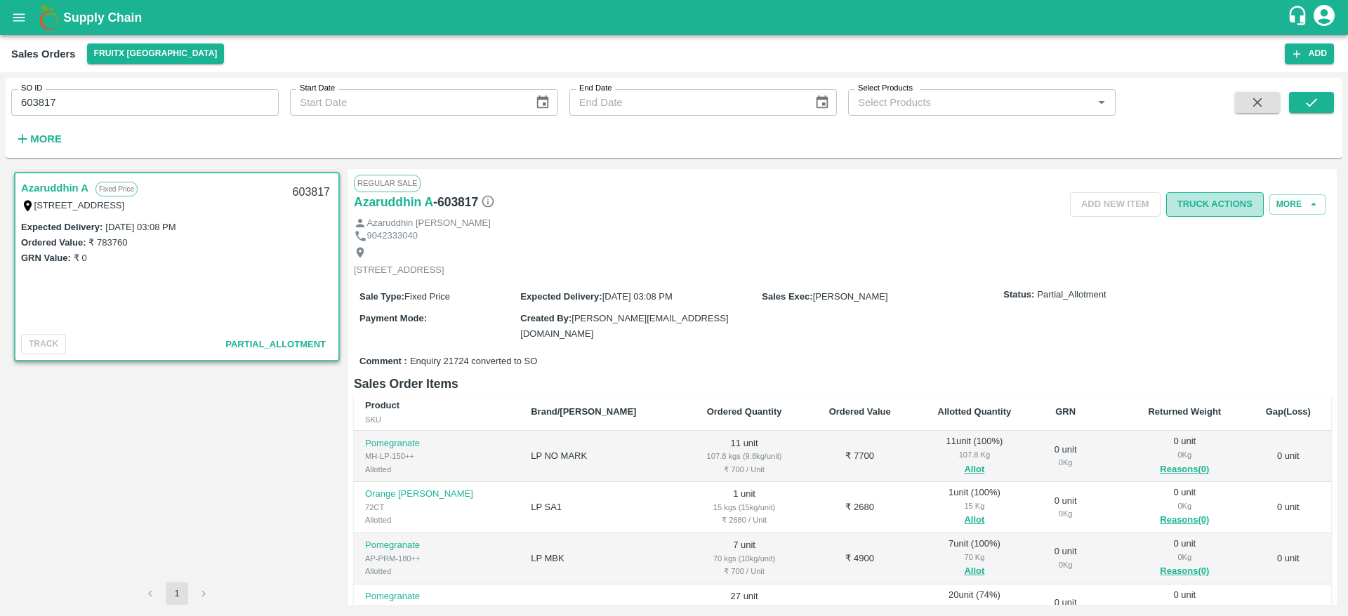
click at [1218, 201] on button "Truck Actions" at bounding box center [1215, 204] width 98 height 25
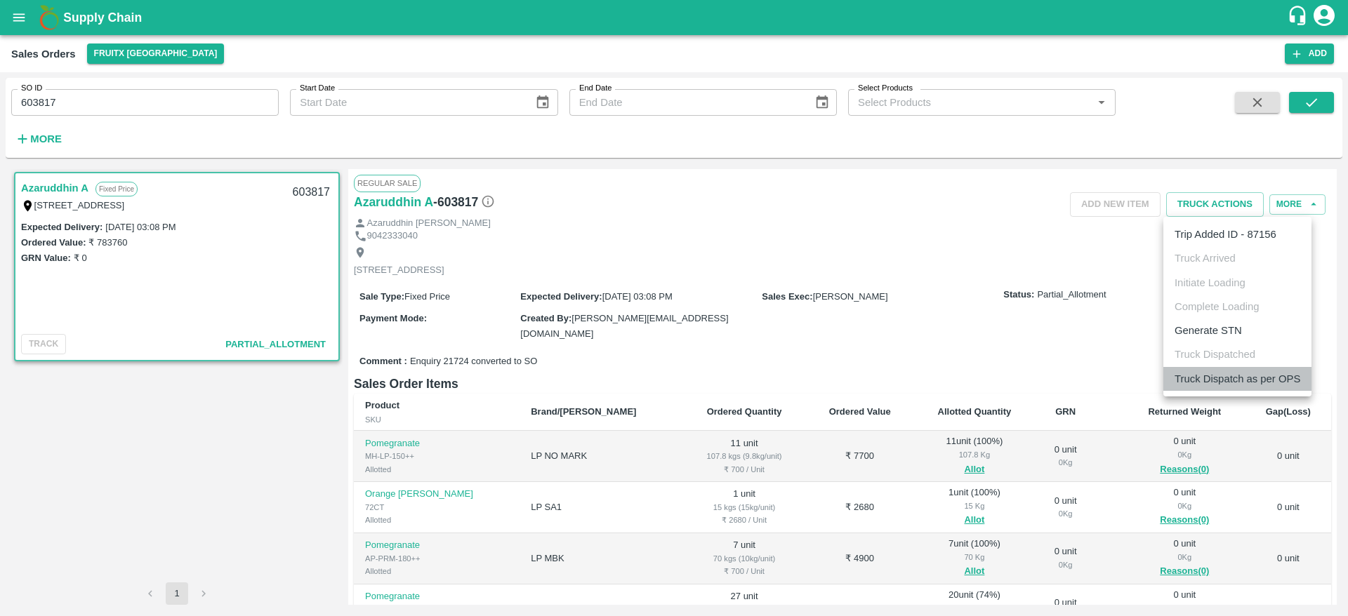
click at [1232, 371] on li "Truck Dispatch as per OPS" at bounding box center [1237, 379] width 148 height 24
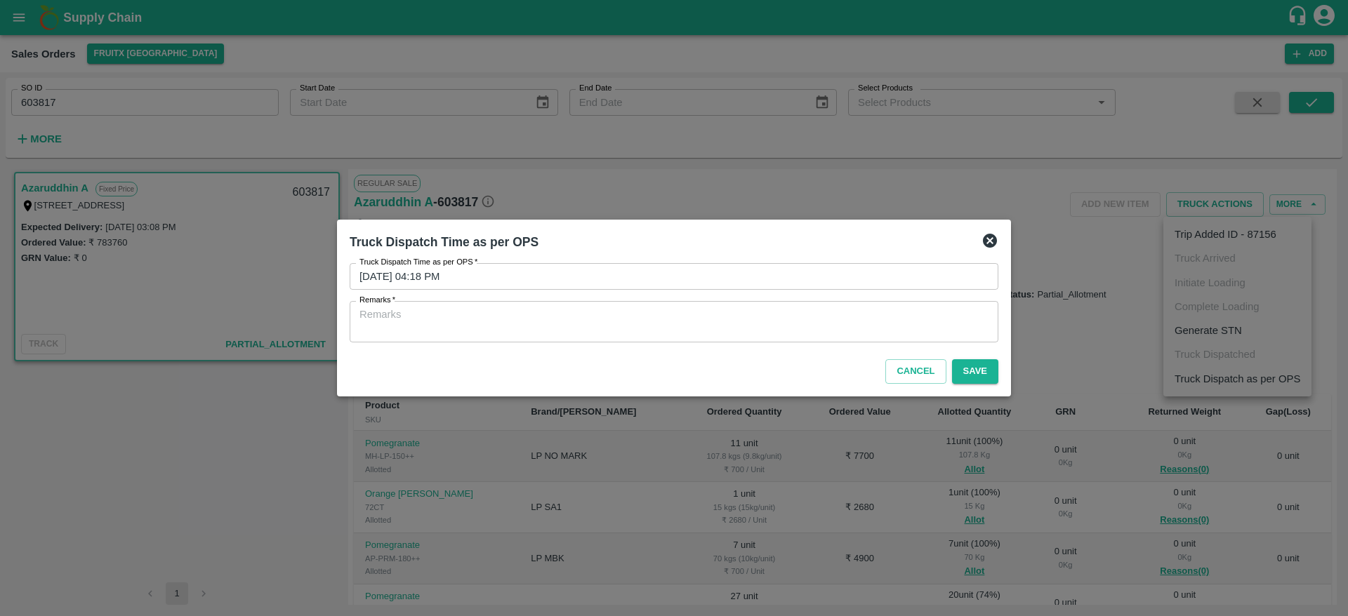
click at [859, 327] on textarea "Remarks   *" at bounding box center [673, 321] width 629 height 29
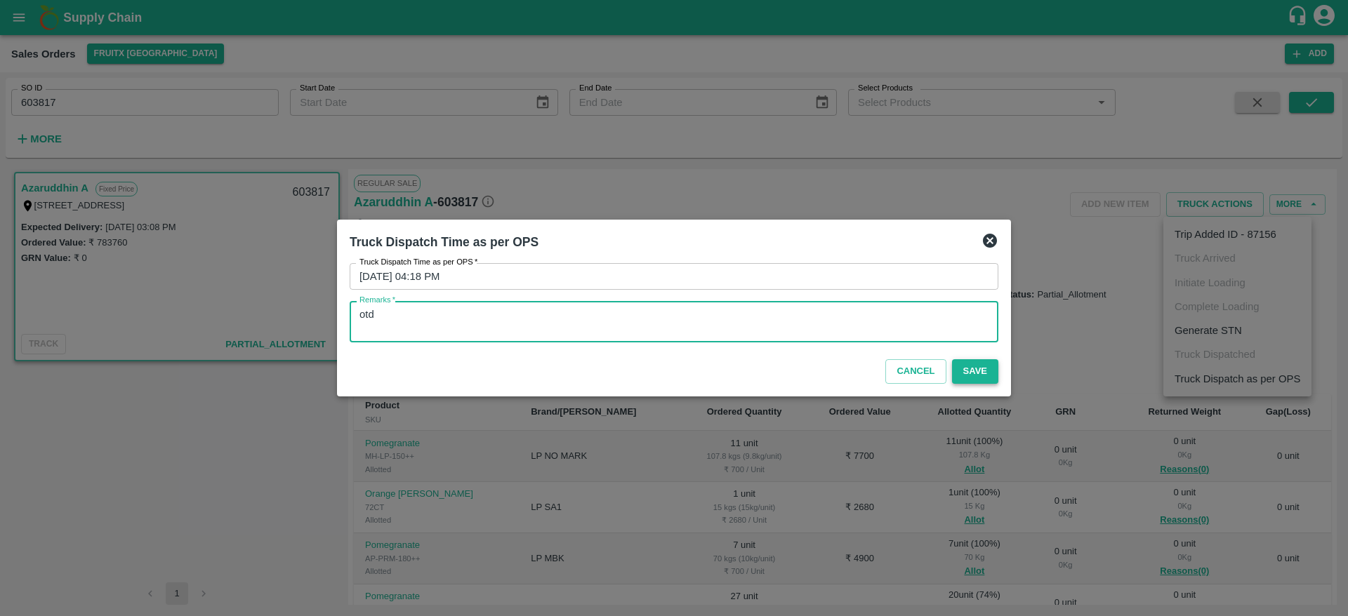
type textarea "otd"
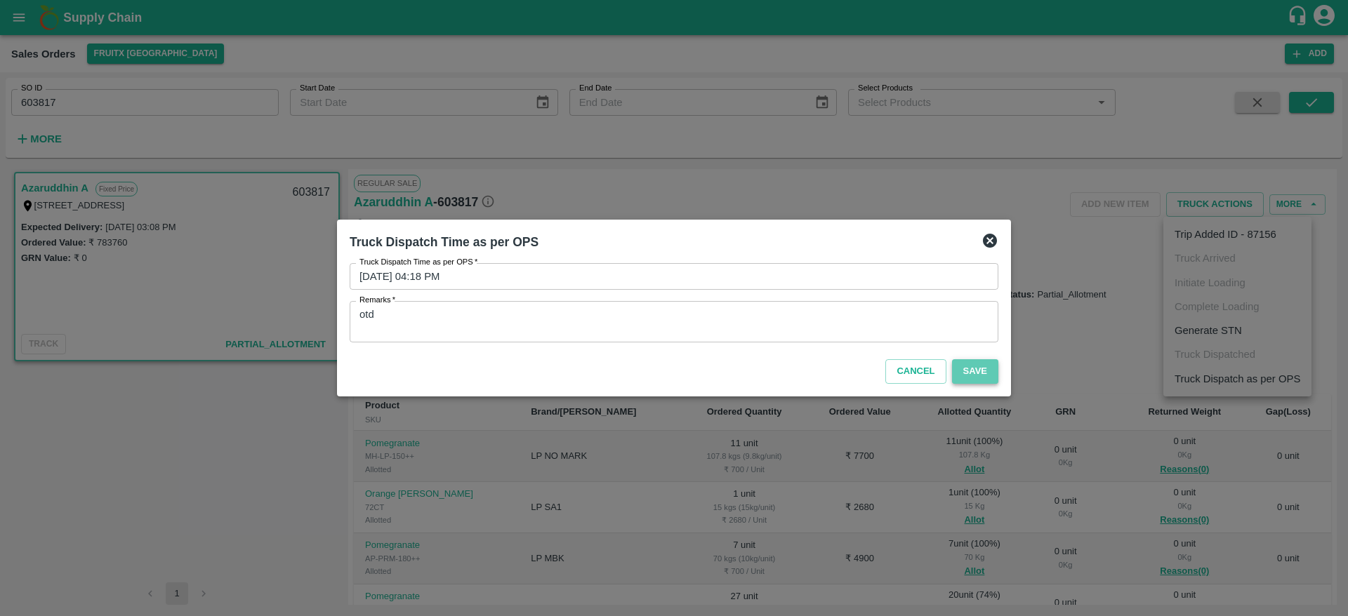
click at [960, 366] on button "Save" at bounding box center [975, 371] width 46 height 25
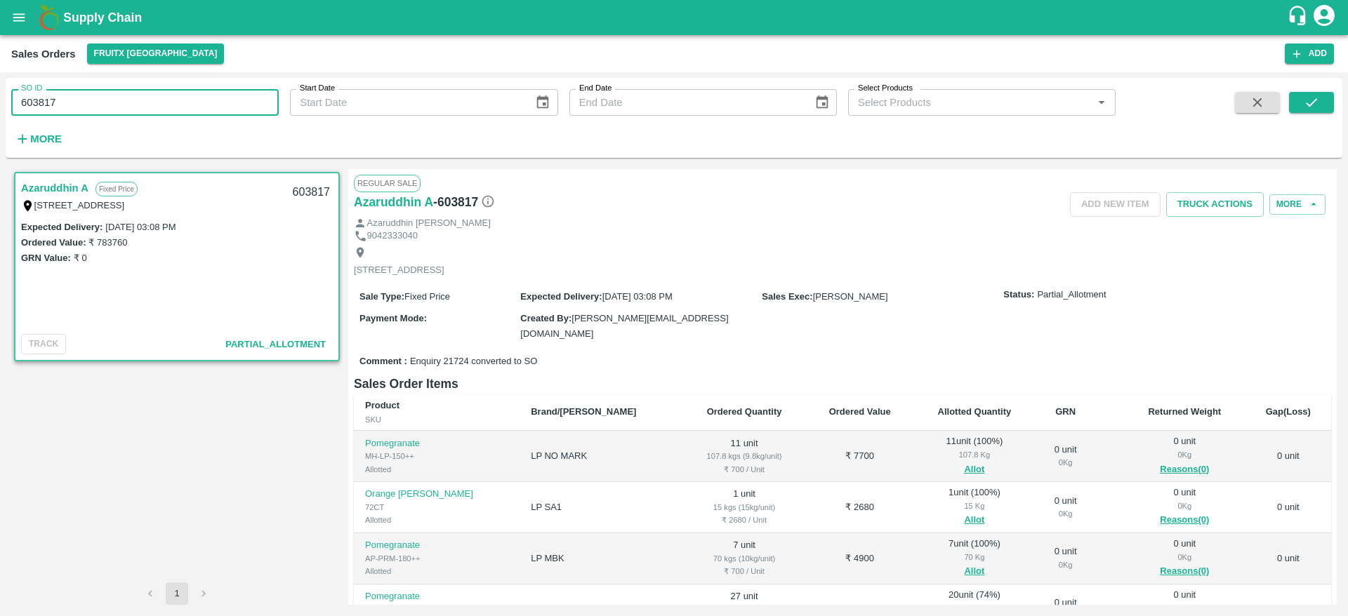
click at [163, 105] on input "603817" at bounding box center [144, 102] width 267 height 27
type input "603825"
click at [1315, 97] on icon "submit" at bounding box center [1311, 102] width 15 height 15
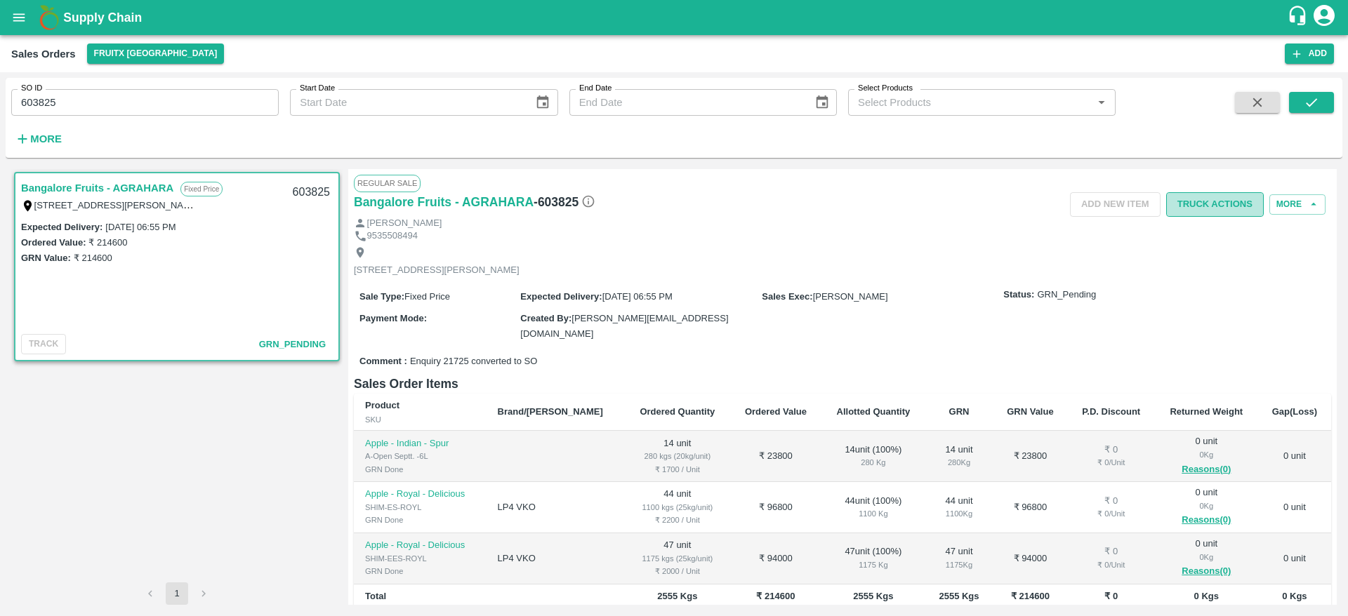
click at [1209, 196] on button "Truck Actions" at bounding box center [1215, 204] width 98 height 25
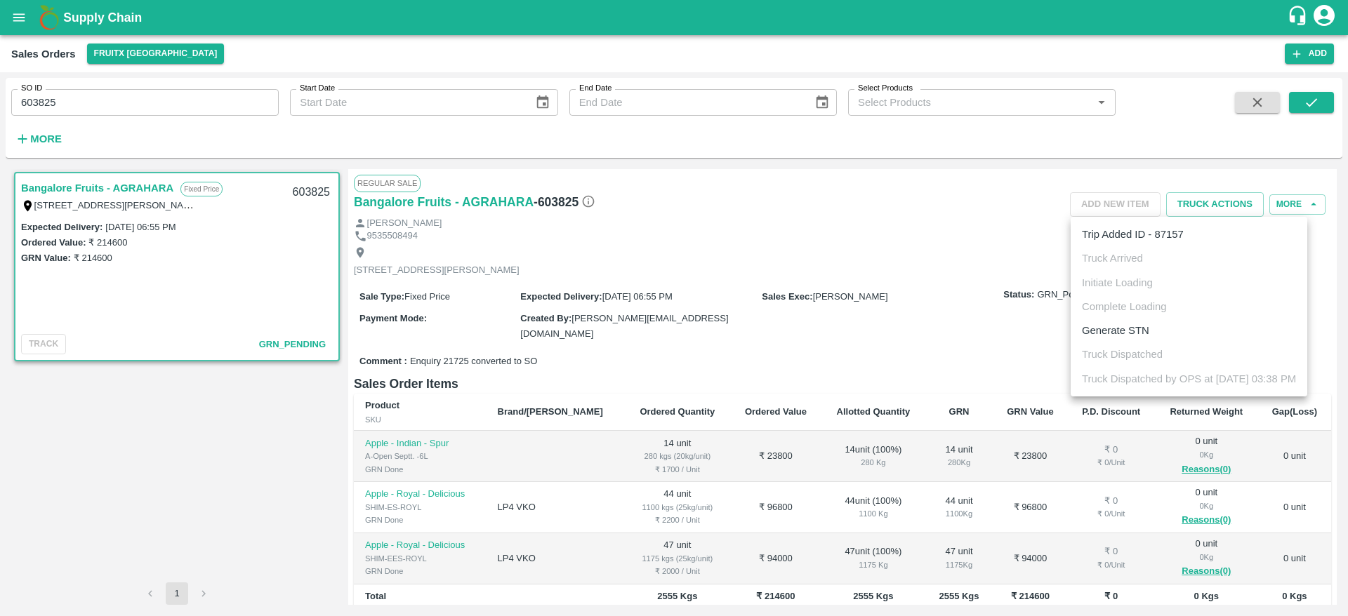
click at [855, 298] on div at bounding box center [674, 308] width 1348 height 616
click at [877, 369] on div "Comment : Enquiry 21725 converted to SO" at bounding box center [842, 362] width 977 height 25
click at [1243, 102] on button "button" at bounding box center [1257, 102] width 45 height 21
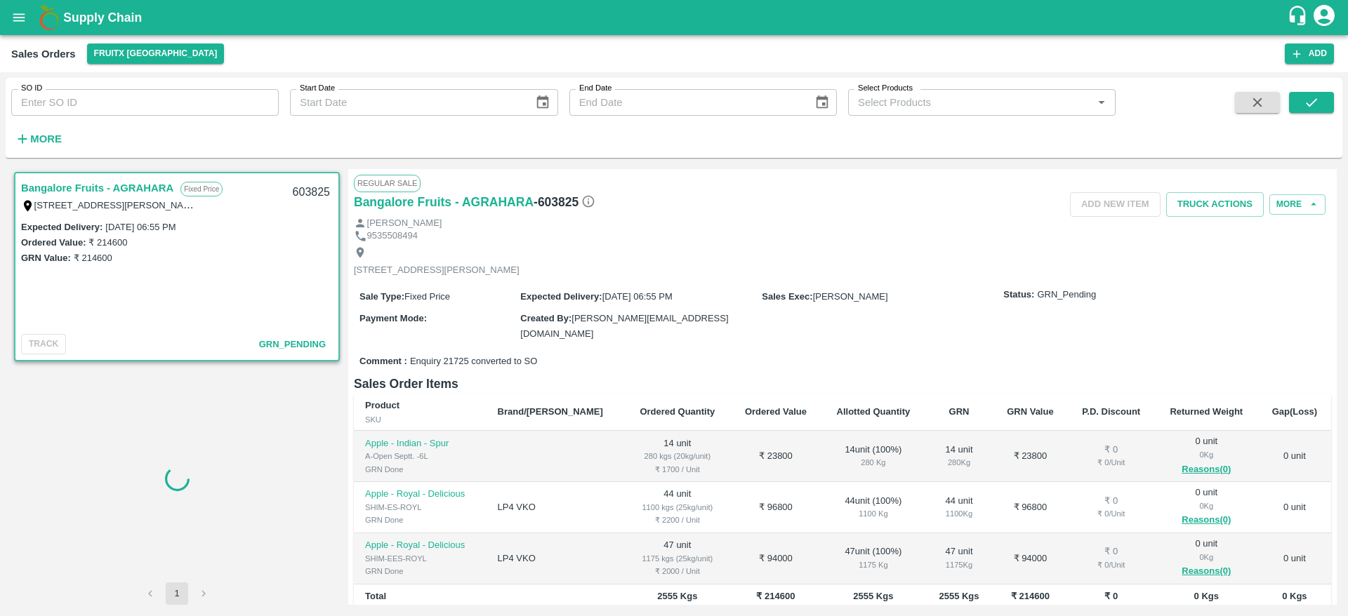
click at [1257, 96] on icon "button" at bounding box center [1257, 102] width 15 height 15
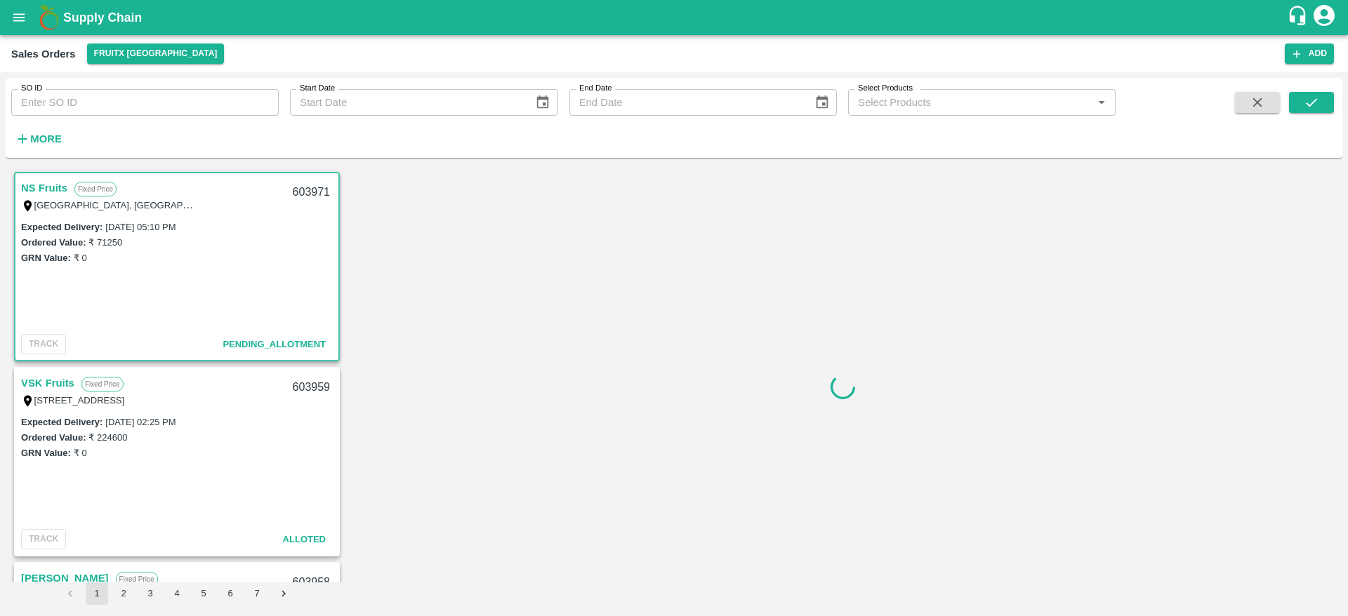
scroll to position [4, 0]
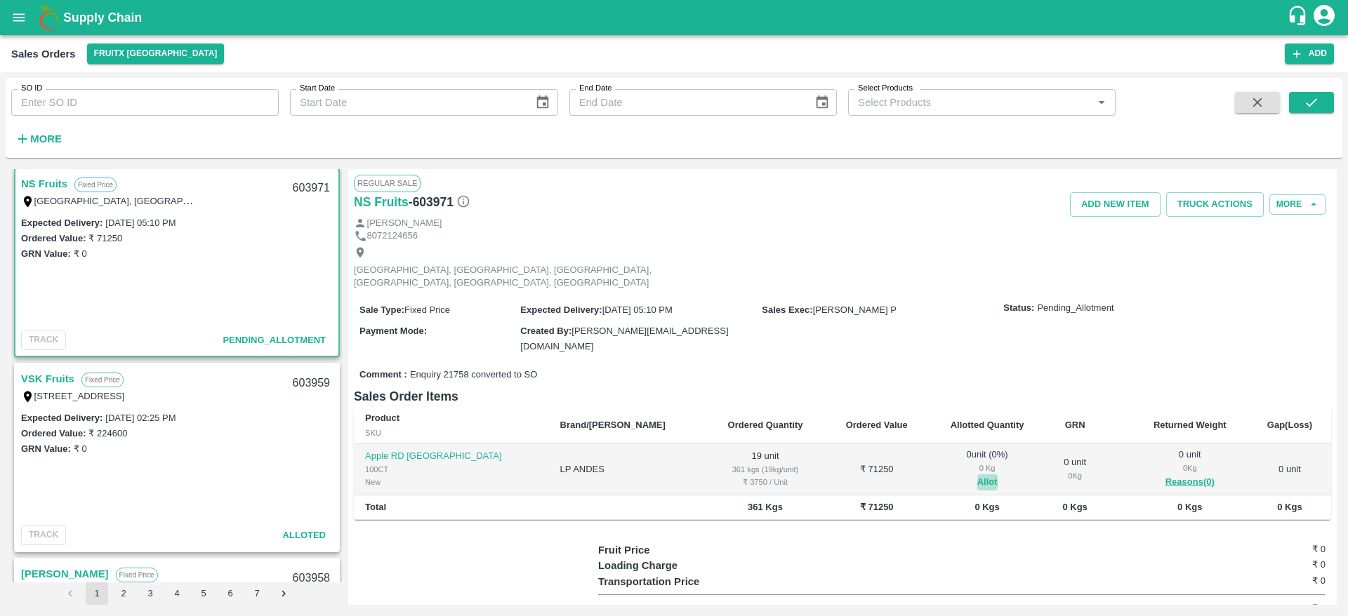
click at [977, 475] on button "Allot" at bounding box center [987, 483] width 20 height 16
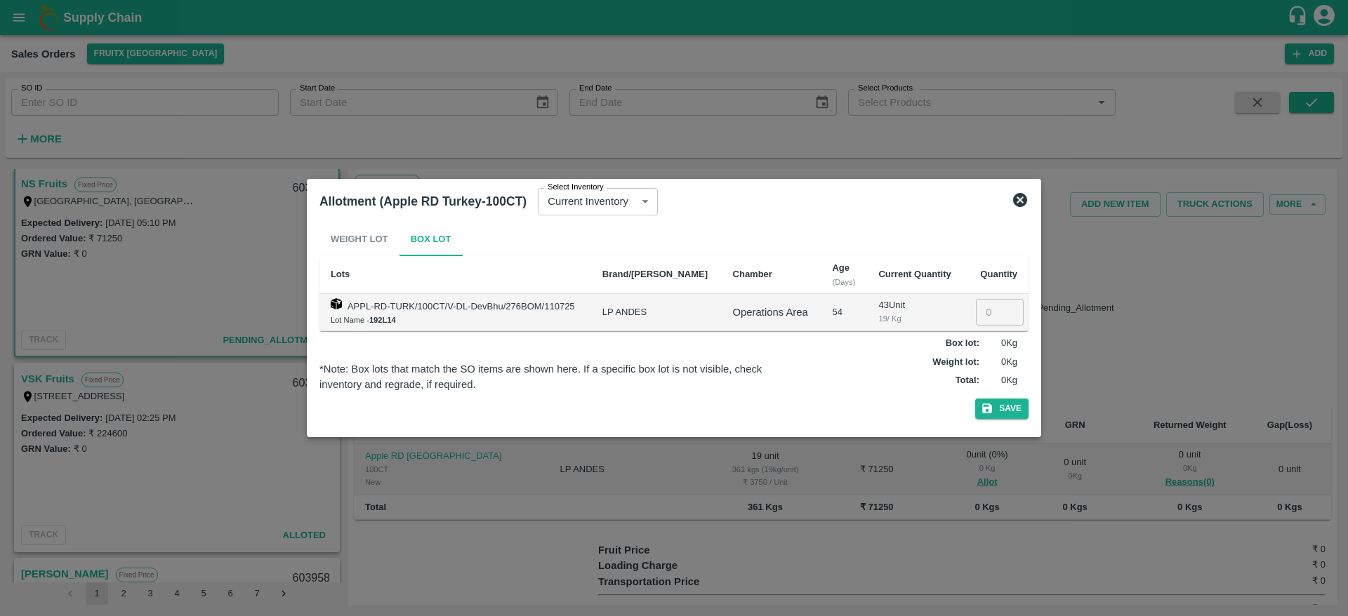
click at [989, 308] on input "number" at bounding box center [1000, 312] width 48 height 27
type input "19"
click at [975, 399] on button "Save" at bounding box center [1001, 409] width 53 height 20
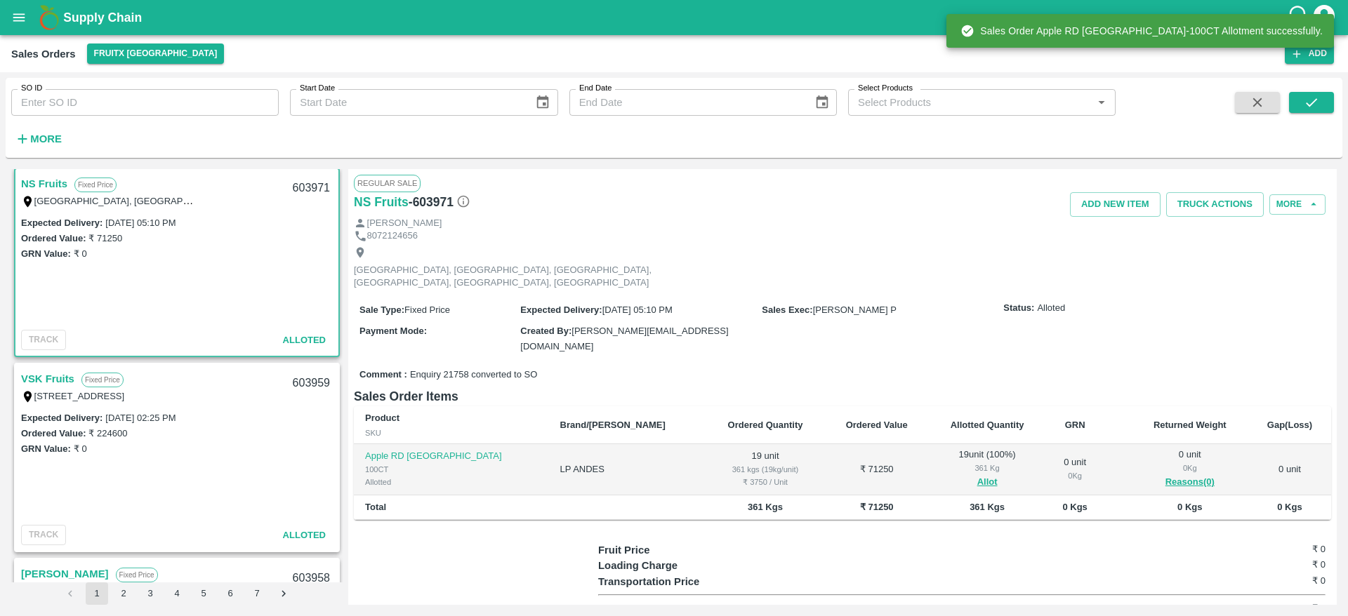
click at [302, 175] on div "603971" at bounding box center [311, 188] width 54 height 33
copy div "603971"
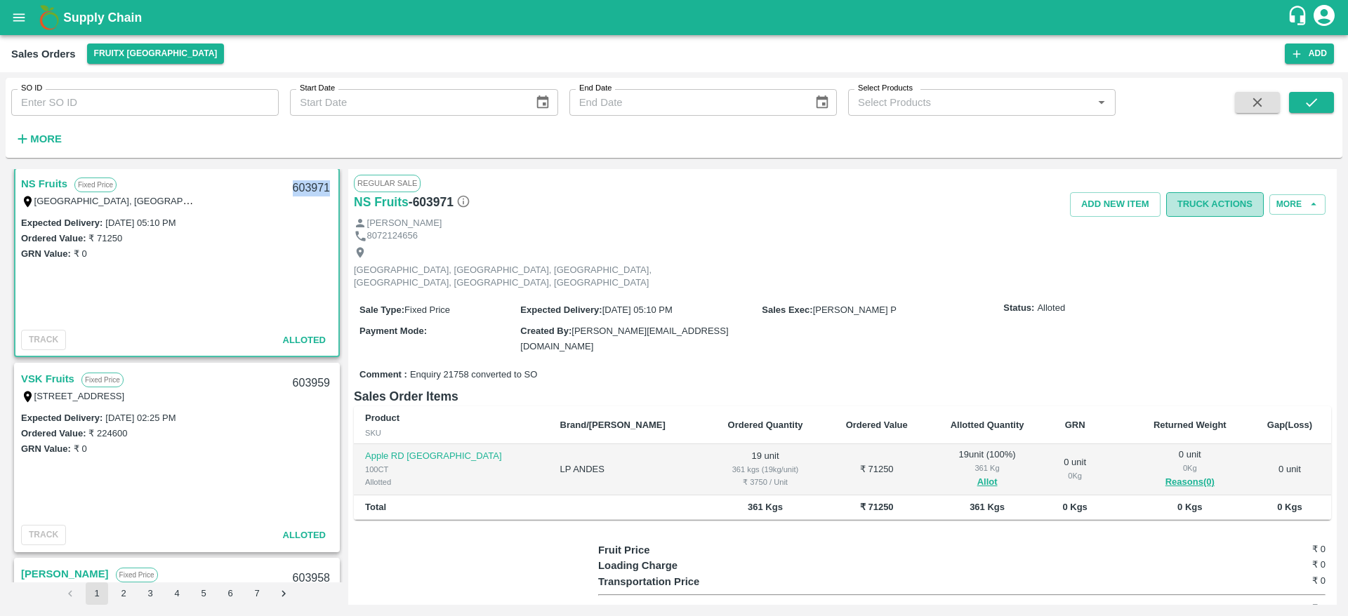
click at [1196, 208] on button "Truck Actions" at bounding box center [1215, 204] width 98 height 25
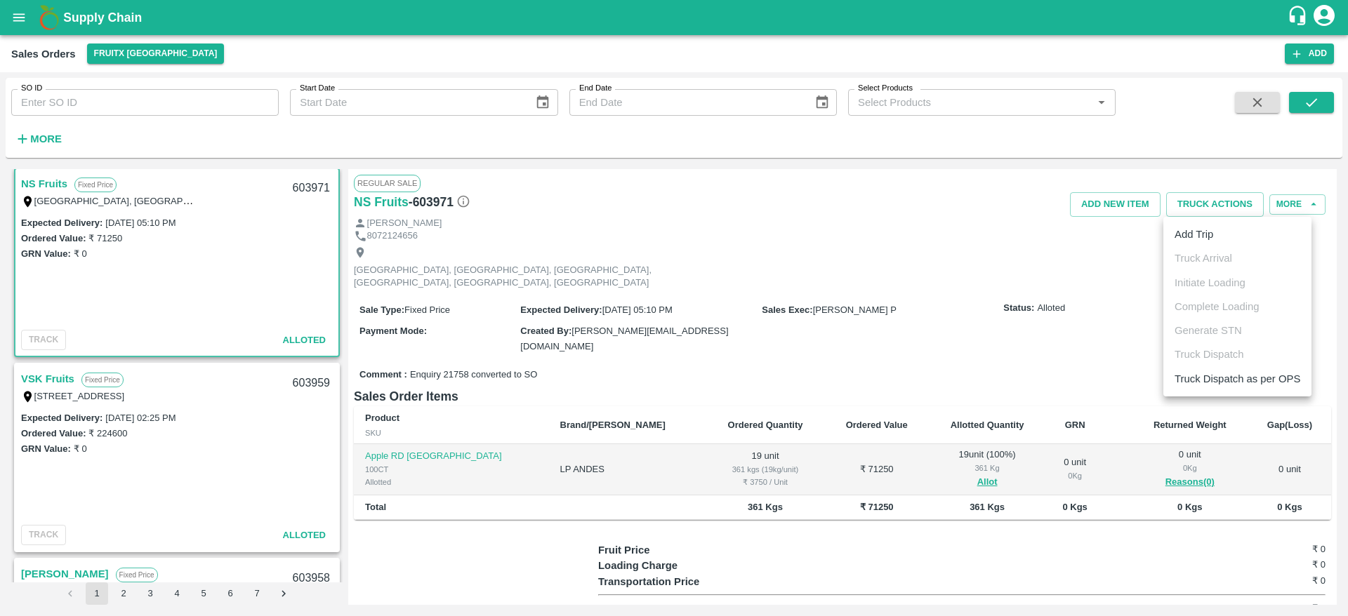
drag, startPoint x: 1207, startPoint y: 248, endPoint x: 1200, endPoint y: 241, distance: 9.4
click at [1200, 241] on ul "Add Trip Truck Arrival Initiate Loading Complete Loading Generate STN Truck Dis…" at bounding box center [1237, 307] width 148 height 180
click at [1200, 241] on li "Add Trip" at bounding box center [1237, 235] width 148 height 24
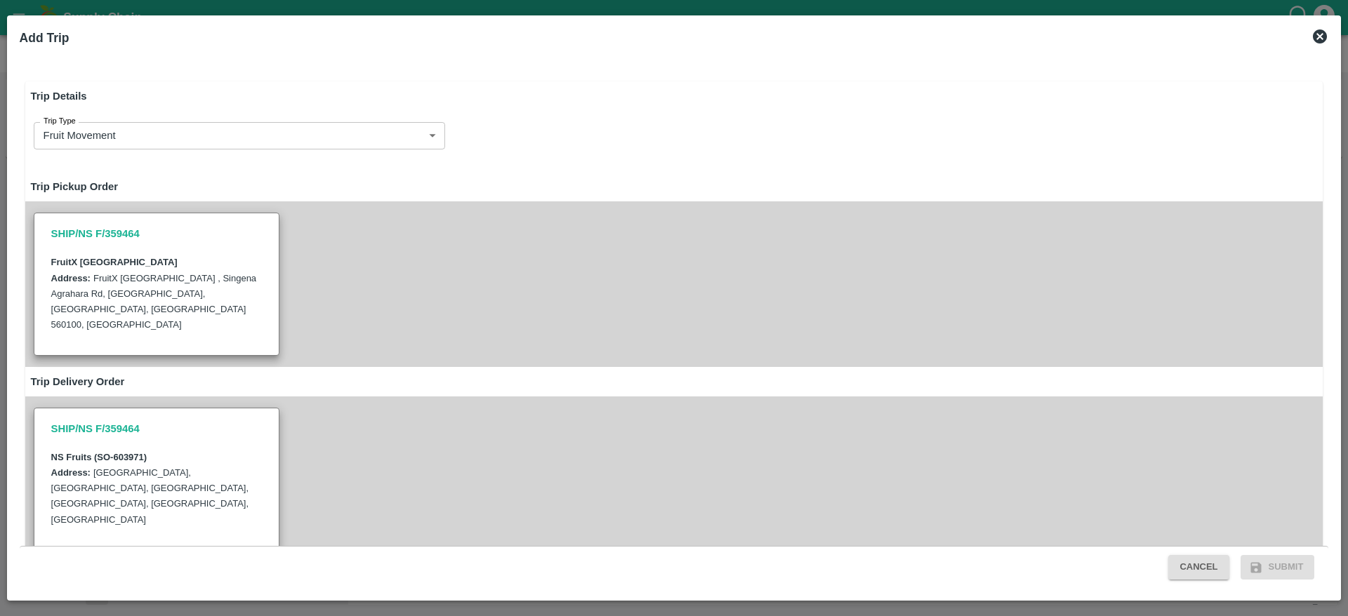
radio input "true"
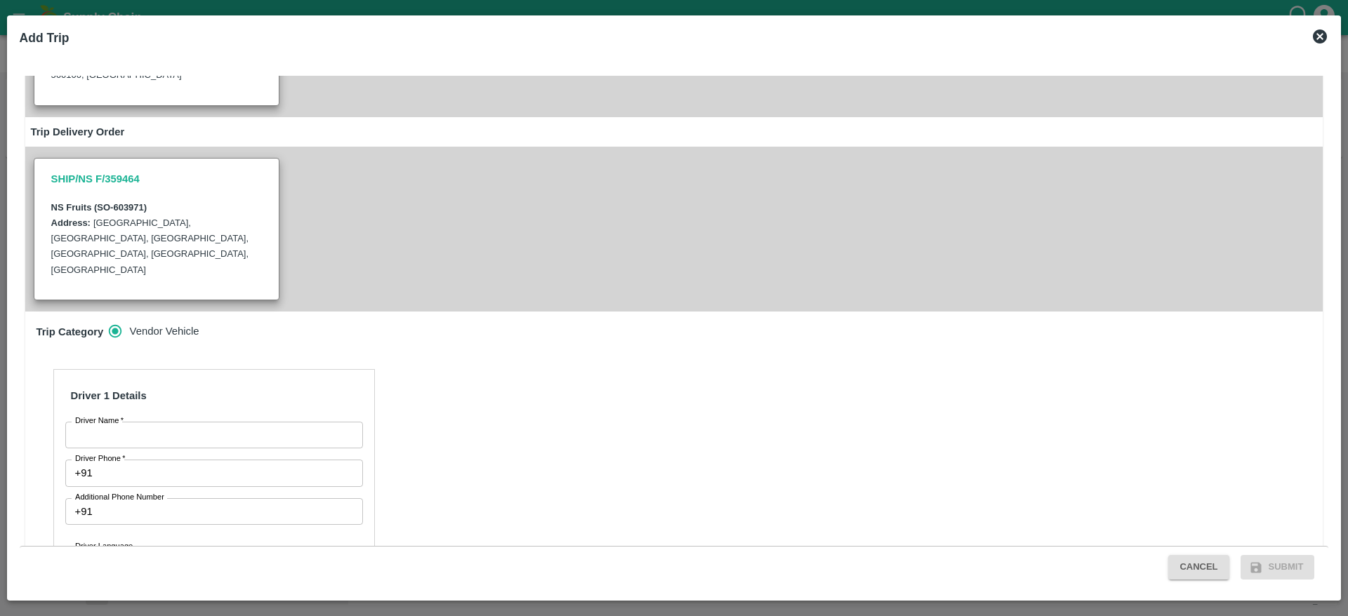
scroll to position [259, 0]
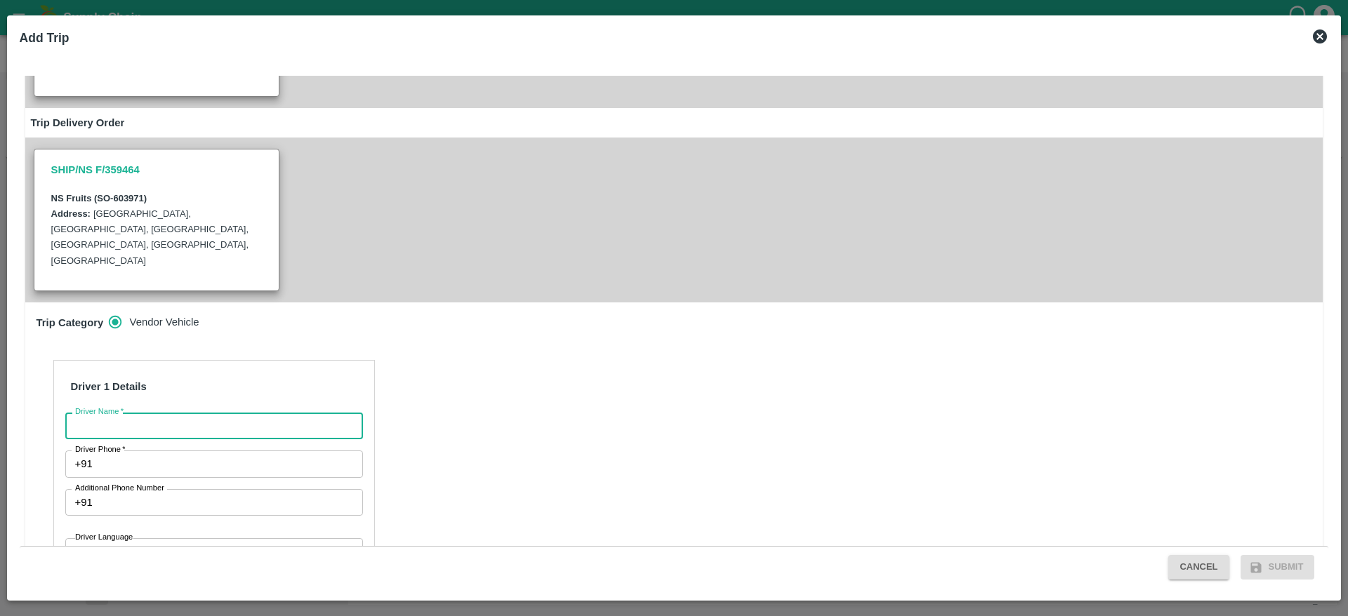
click at [253, 413] on input "Driver Name   *" at bounding box center [214, 426] width 298 height 27
type input "NS"
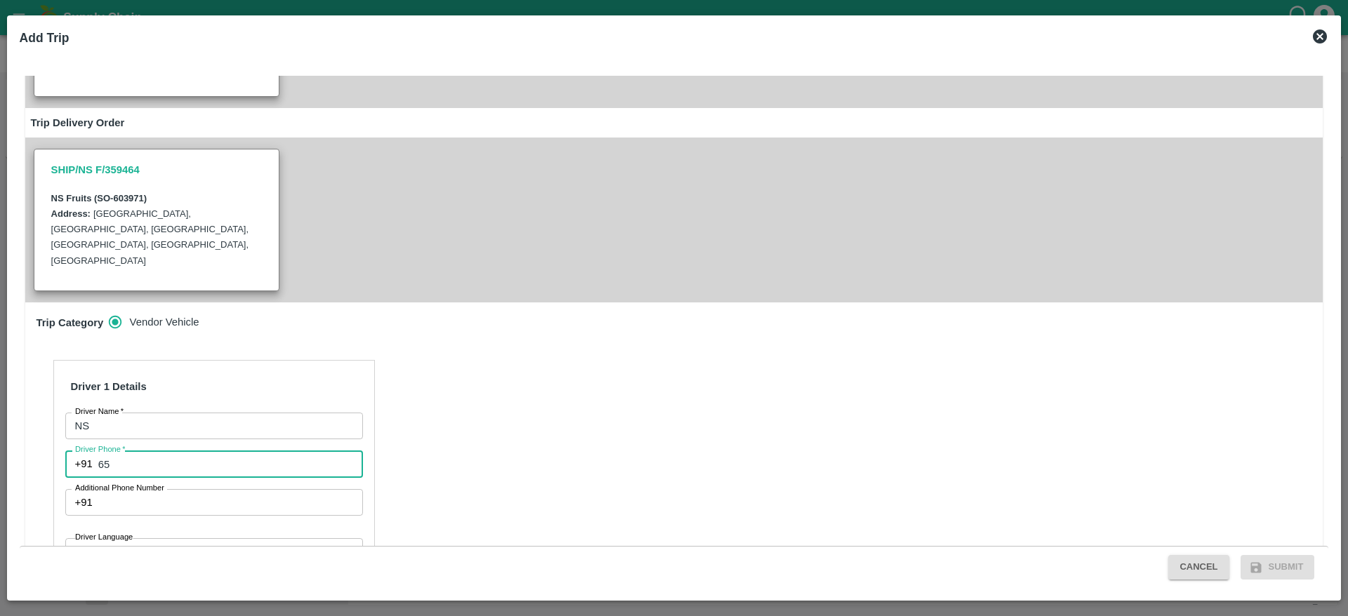
type input "6"
type input "9844415321"
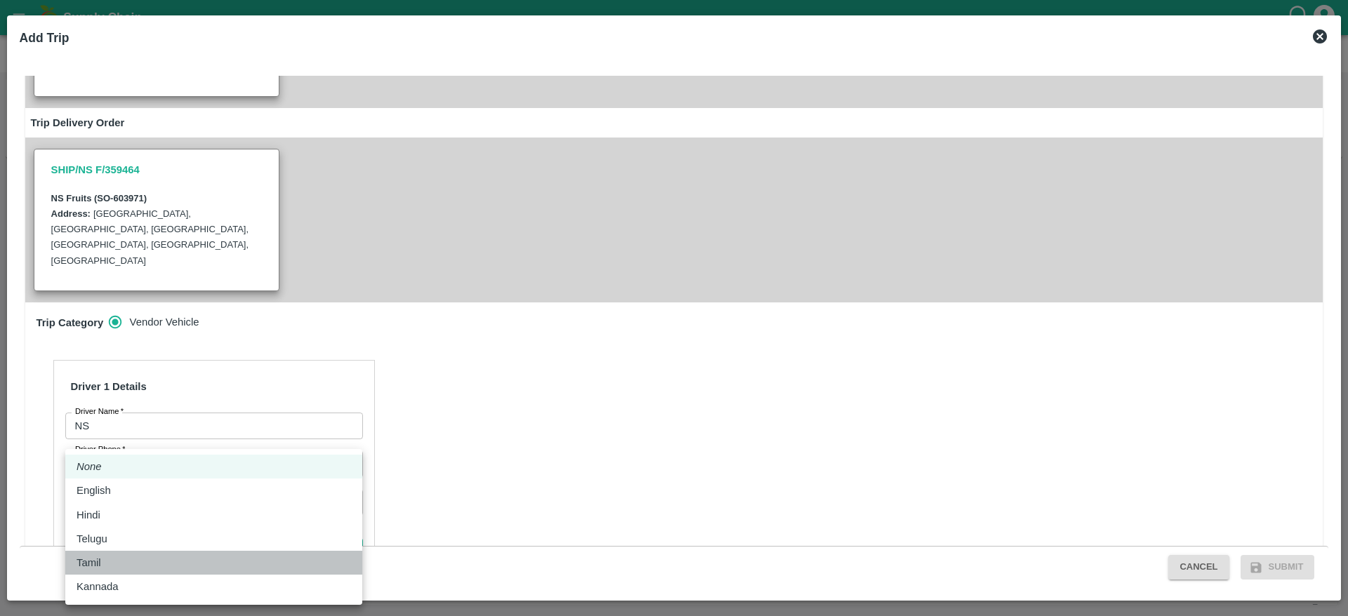
click at [153, 571] on li "Tamil" at bounding box center [213, 563] width 297 height 24
type input "ta"
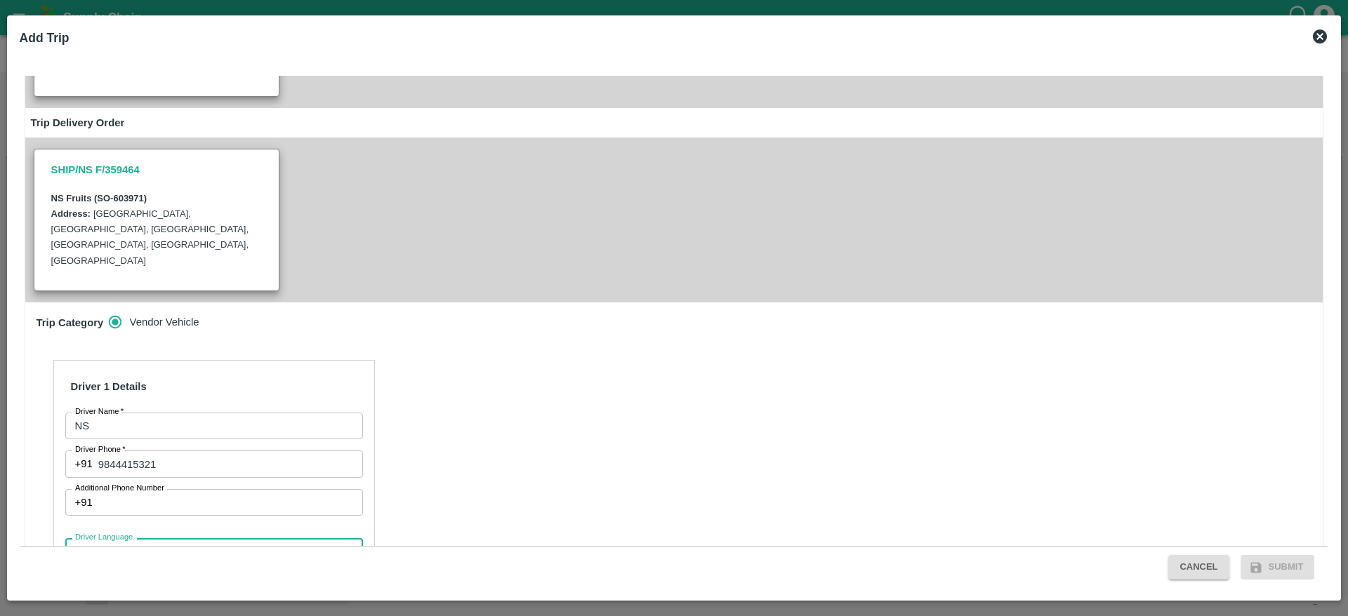
scroll to position [420, 0]
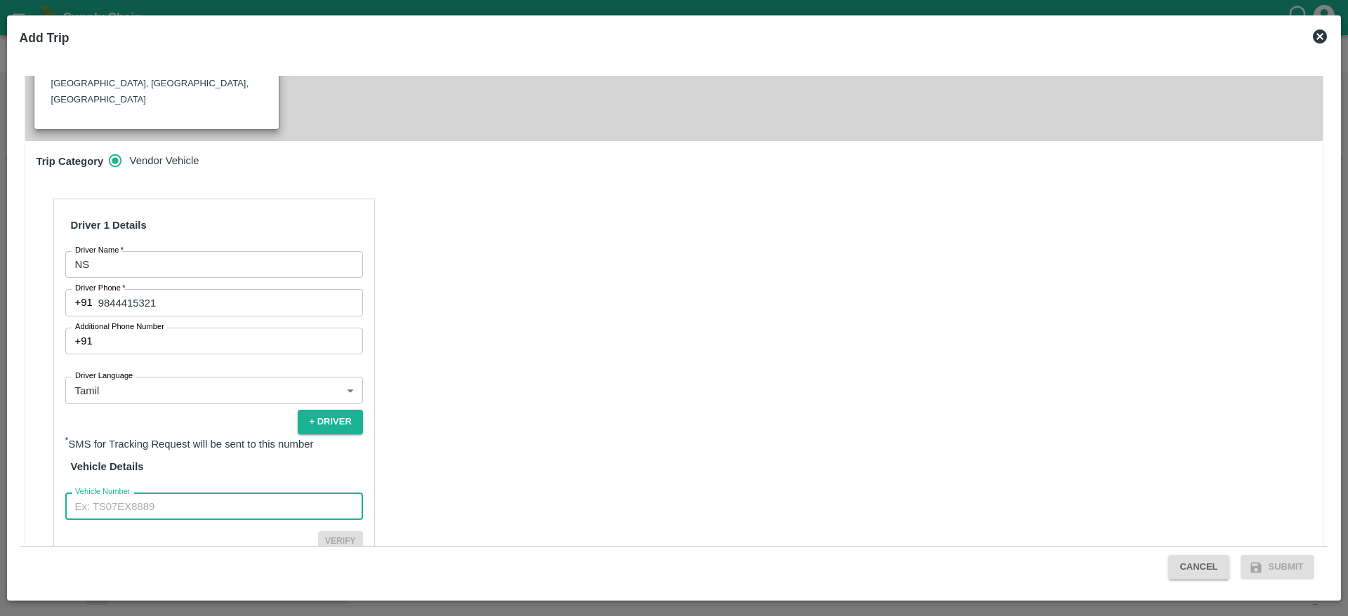
click at [205, 493] on input "Vehicle Number" at bounding box center [214, 506] width 298 height 27
type input "TN32BF8595"
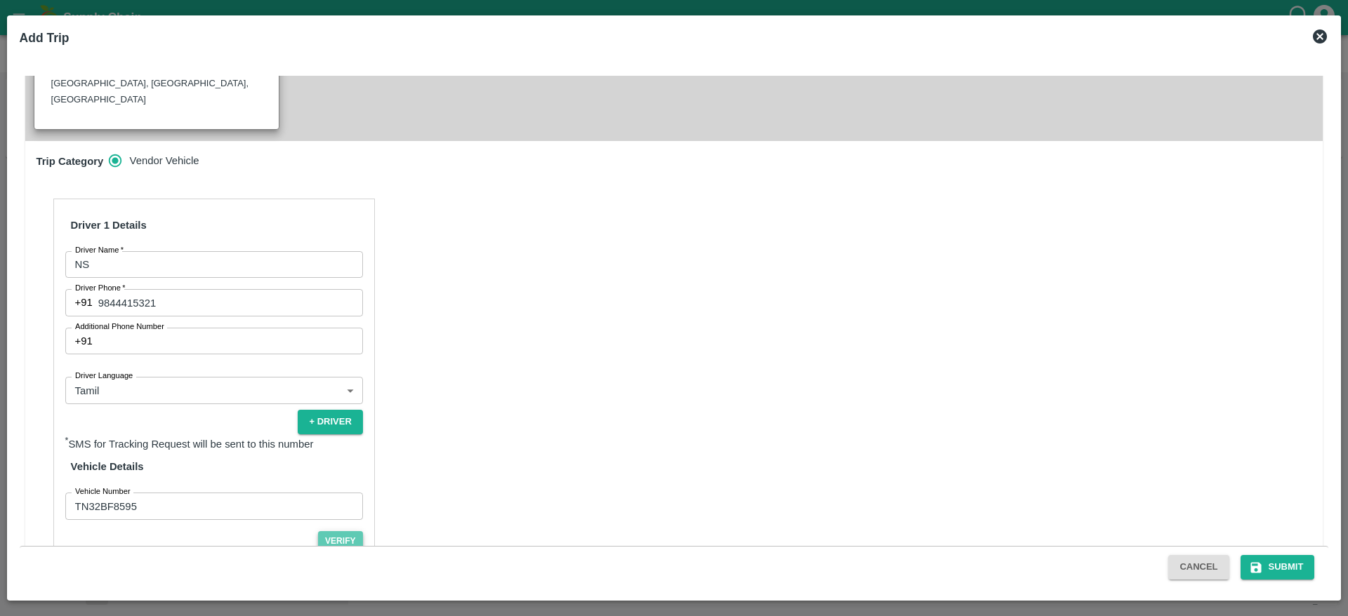
click at [345, 531] on button "Verify" at bounding box center [340, 541] width 45 height 20
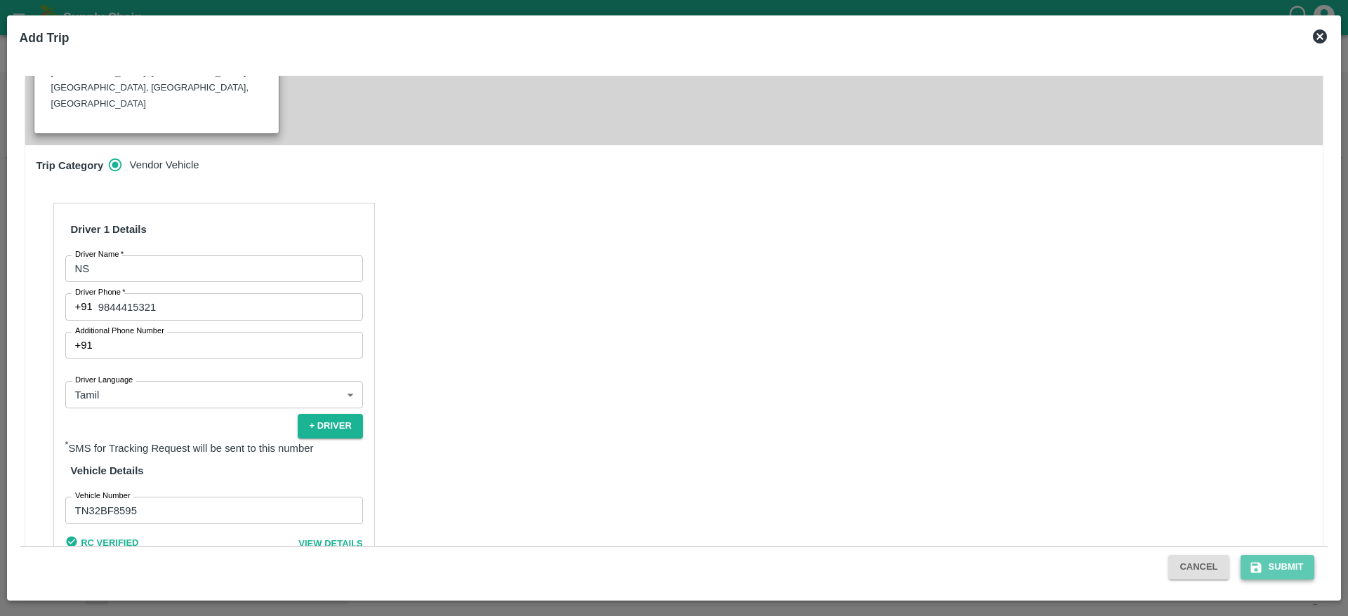
click at [1264, 559] on button "Submit" at bounding box center [1277, 567] width 74 height 25
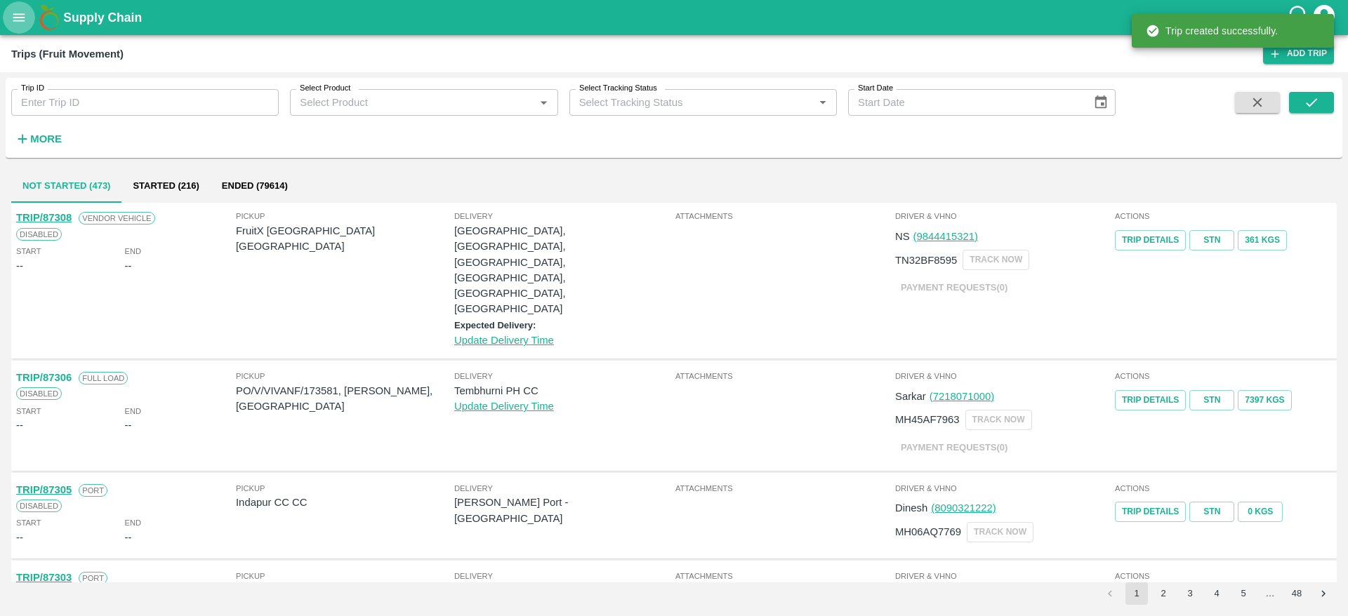
click at [15, 23] on icon "open drawer" at bounding box center [18, 17] width 15 height 15
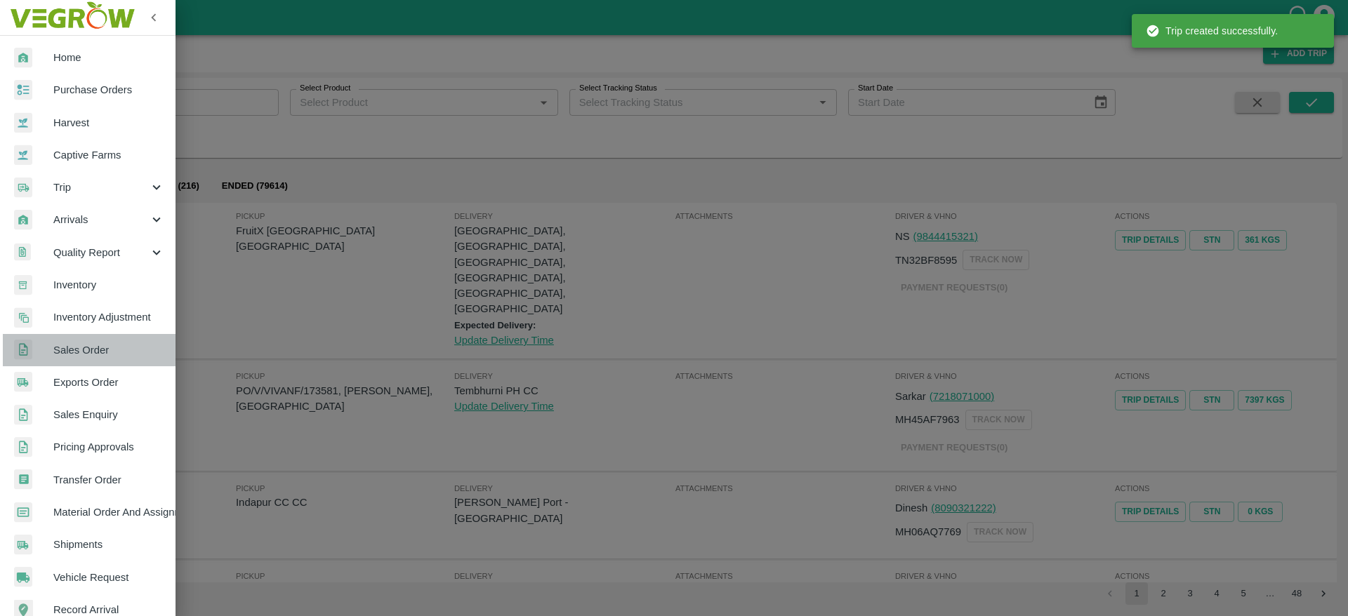
click at [102, 359] on link "Sales Order" at bounding box center [88, 350] width 176 height 32
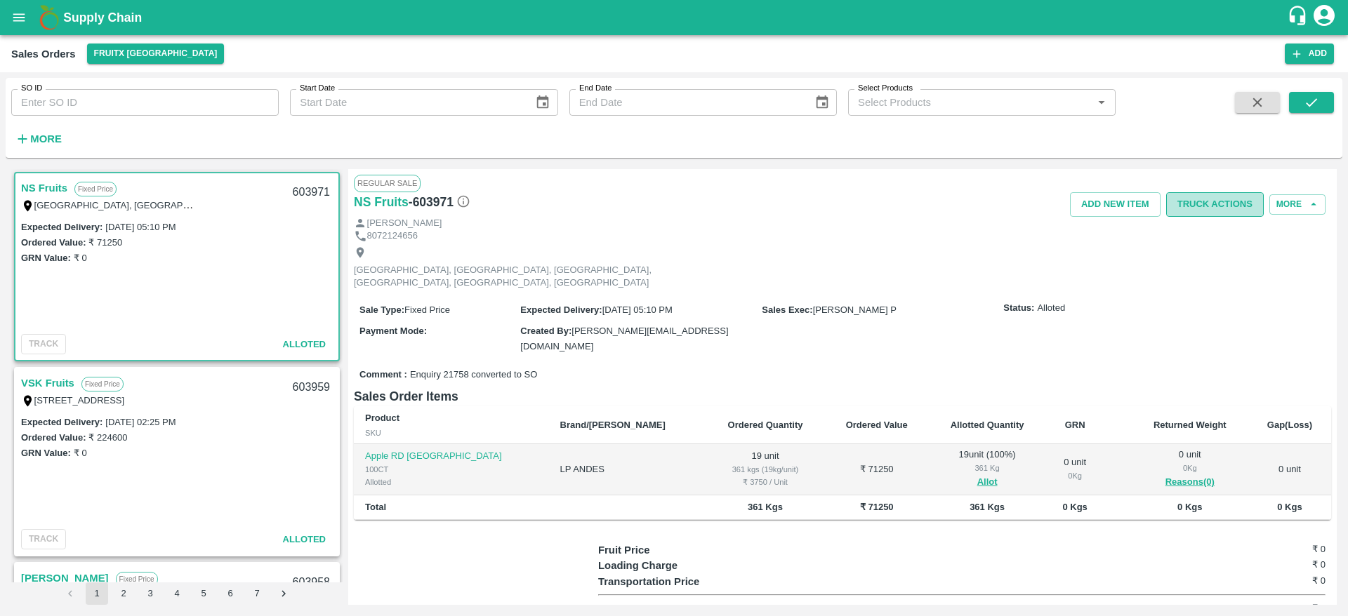
click at [1188, 209] on button "Truck Actions" at bounding box center [1215, 204] width 98 height 25
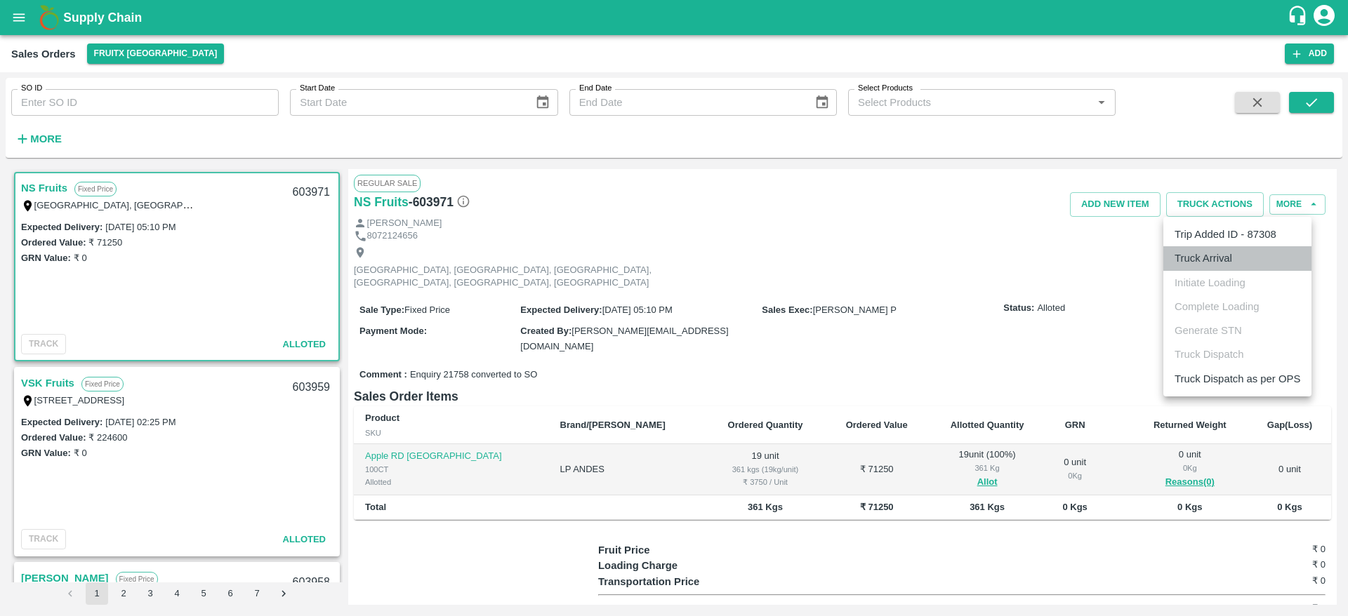
click at [1208, 268] on li "Truck Arrival" at bounding box center [1237, 258] width 148 height 24
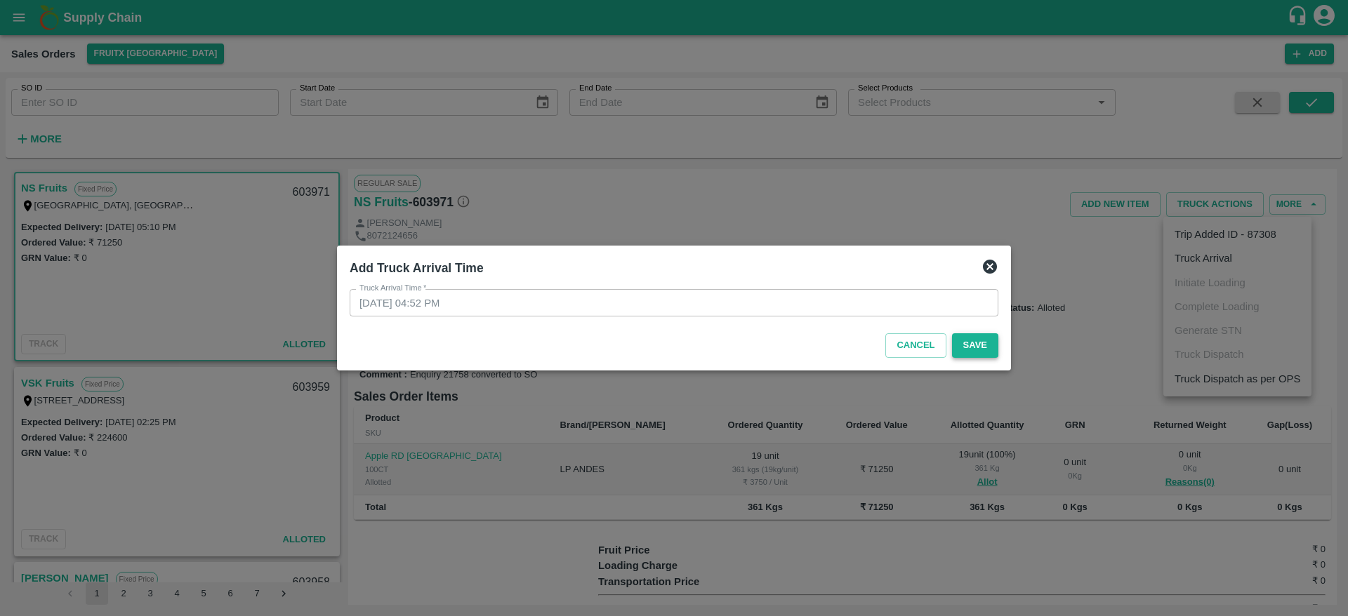
click at [979, 343] on button "Save" at bounding box center [975, 345] width 46 height 25
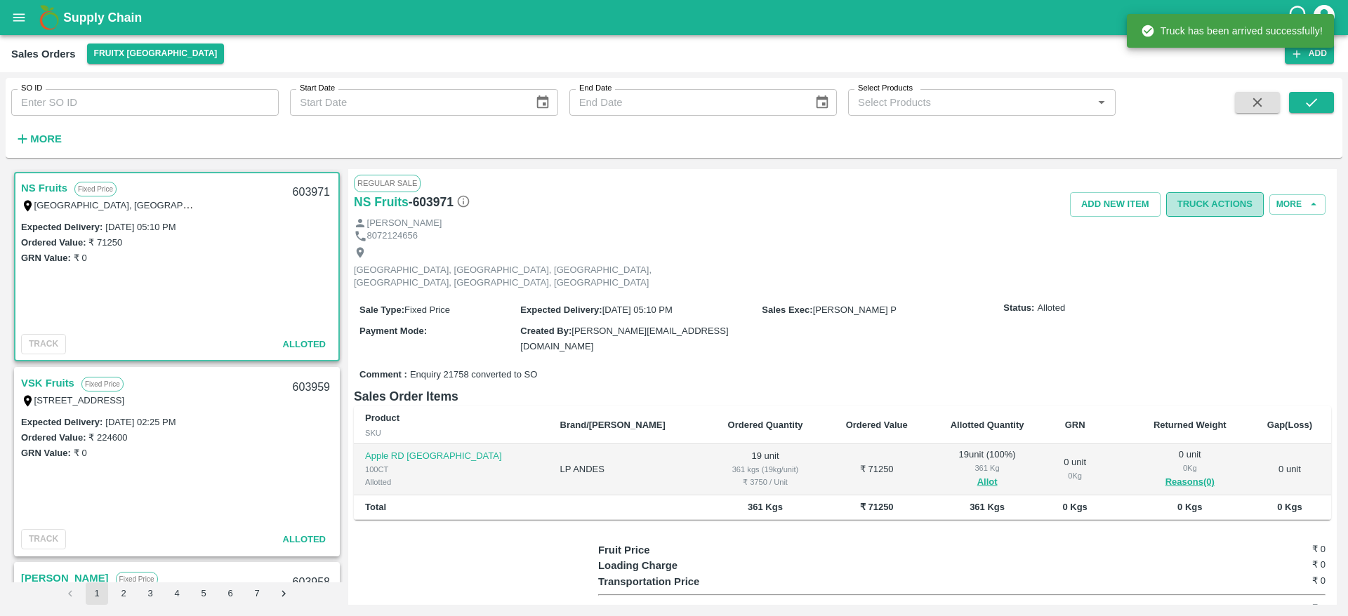
click at [1210, 212] on button "Truck Actions" at bounding box center [1215, 204] width 98 height 25
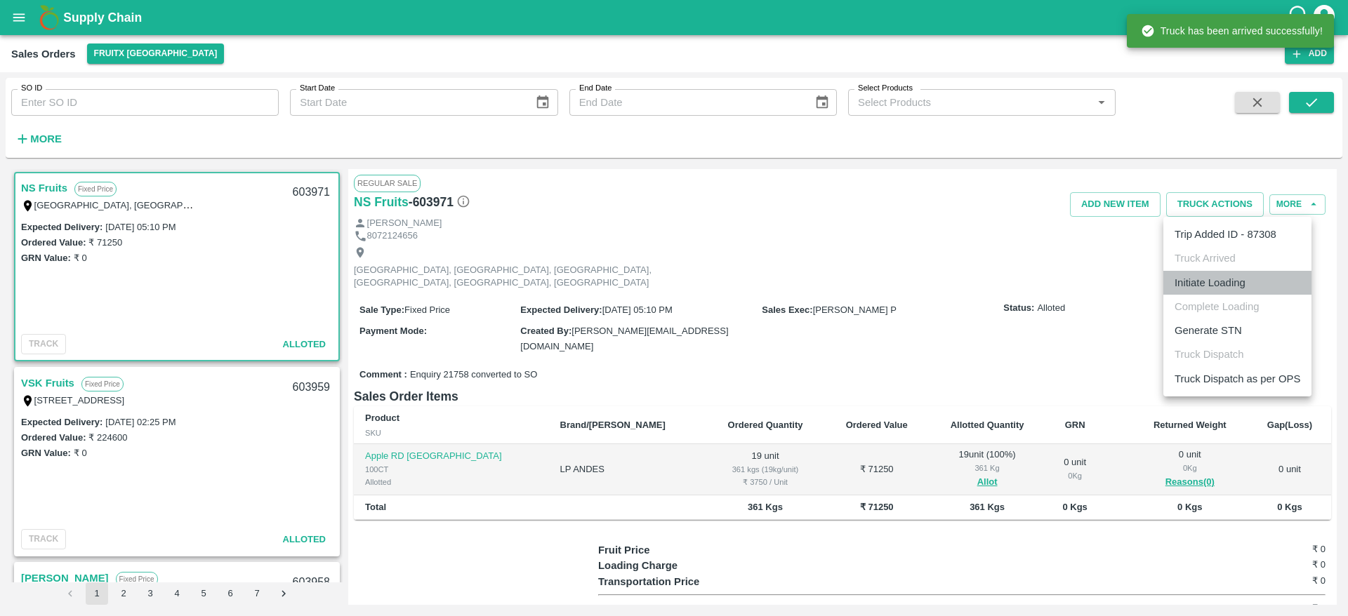
click at [1215, 284] on li "Initiate Loading" at bounding box center [1237, 283] width 148 height 24
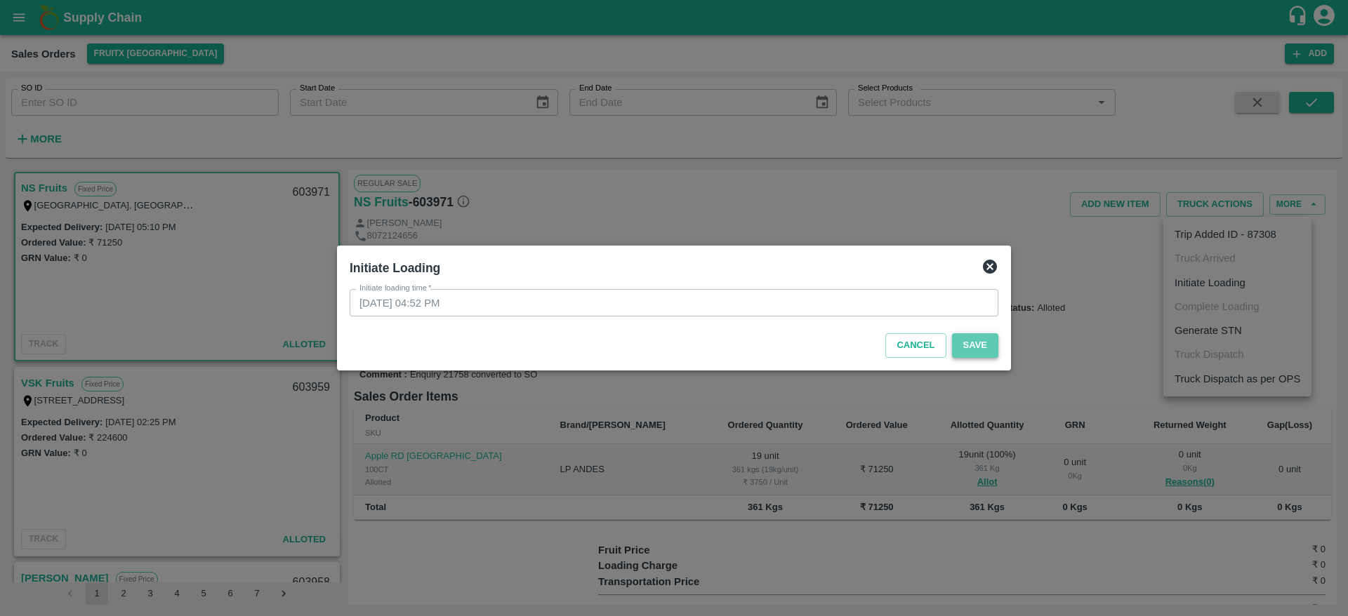
click at [972, 343] on button "Save" at bounding box center [975, 345] width 46 height 25
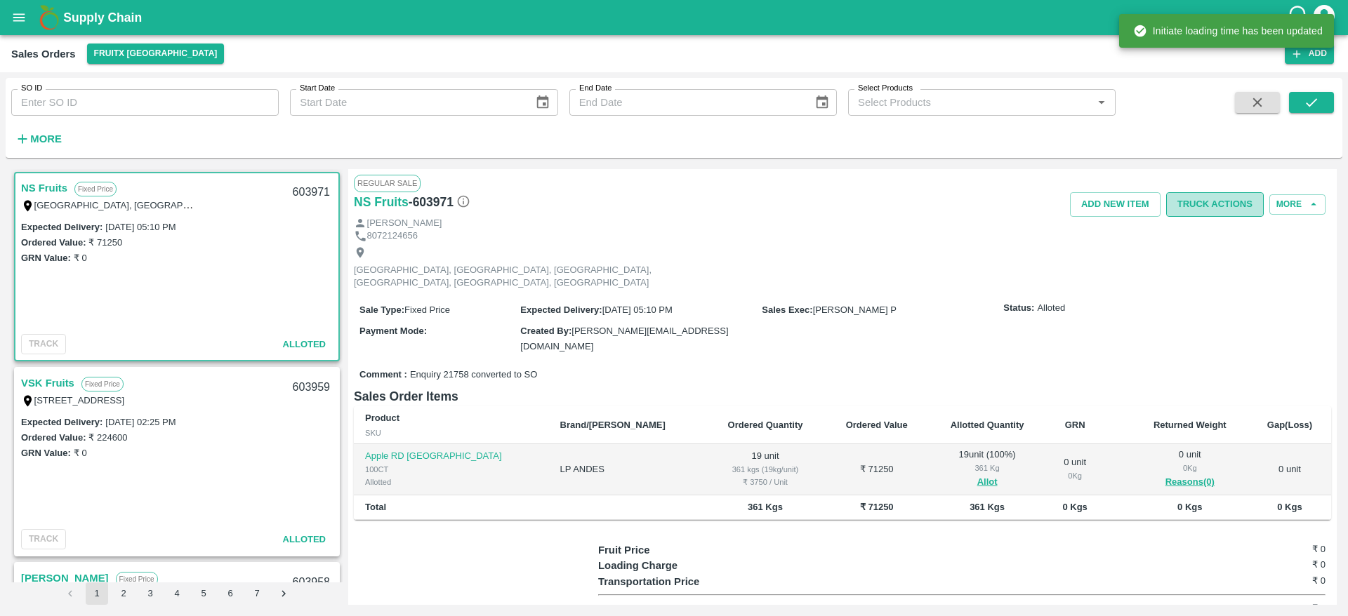
click at [1226, 207] on button "Truck Actions" at bounding box center [1215, 204] width 98 height 25
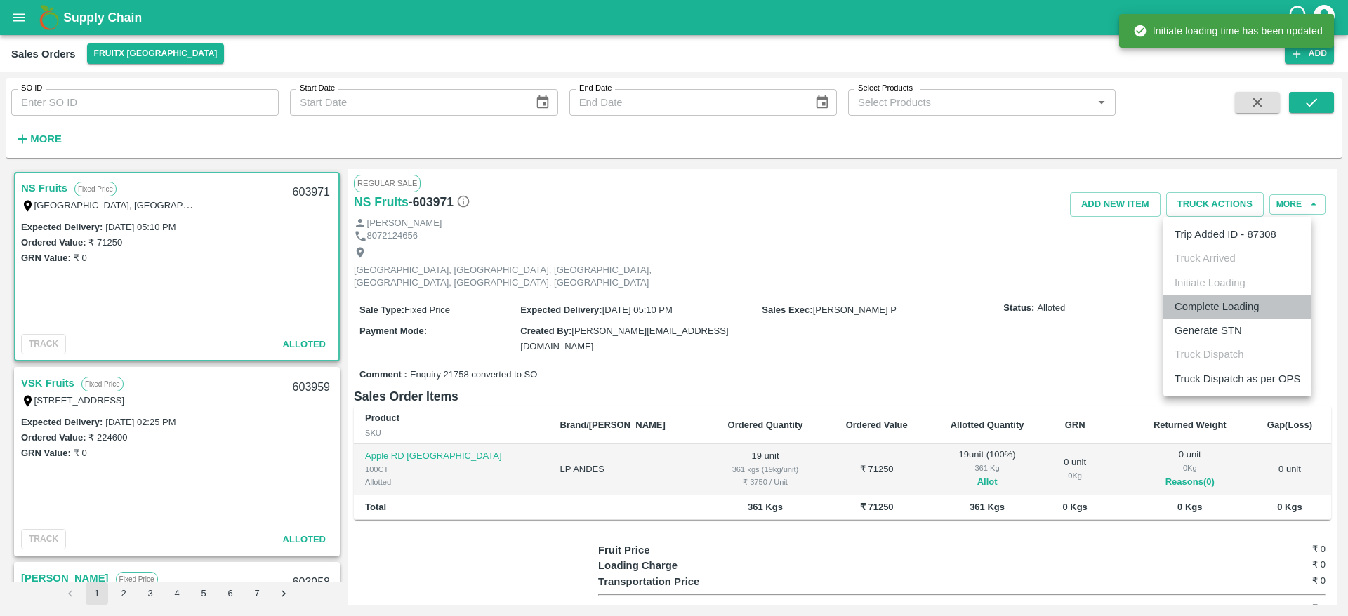
click at [1234, 305] on li "Complete Loading" at bounding box center [1237, 307] width 148 height 24
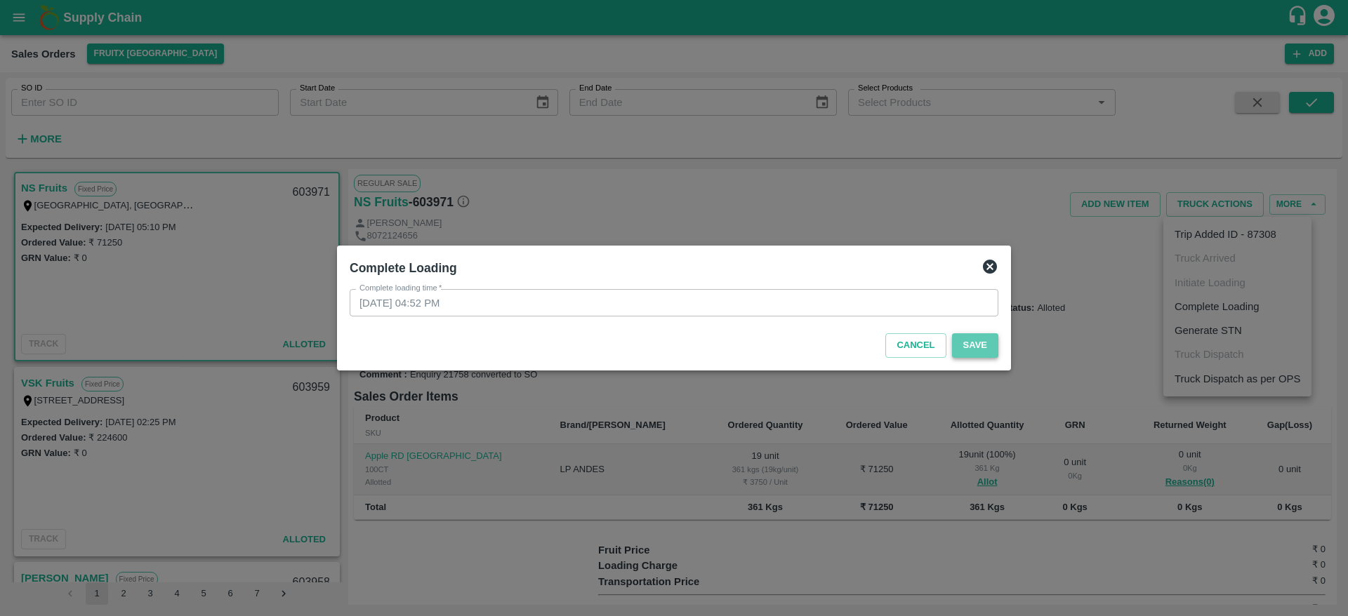
click at [968, 339] on button "Save" at bounding box center [975, 345] width 46 height 25
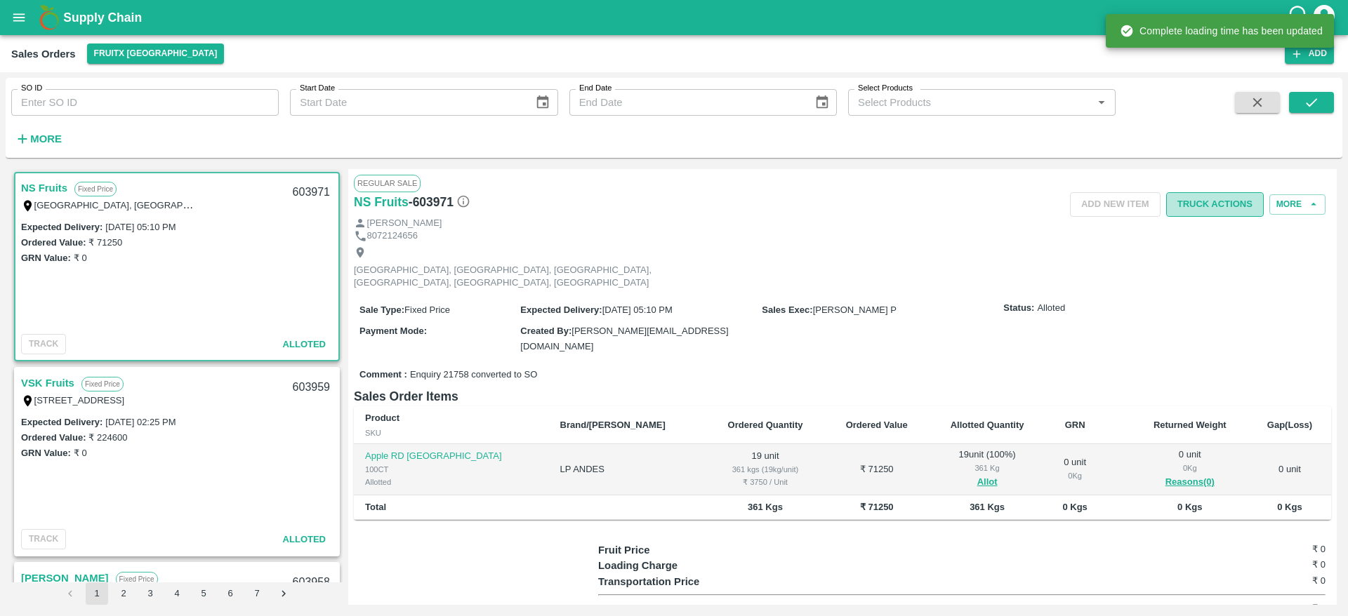
click at [1210, 201] on button "Truck Actions" at bounding box center [1215, 204] width 98 height 25
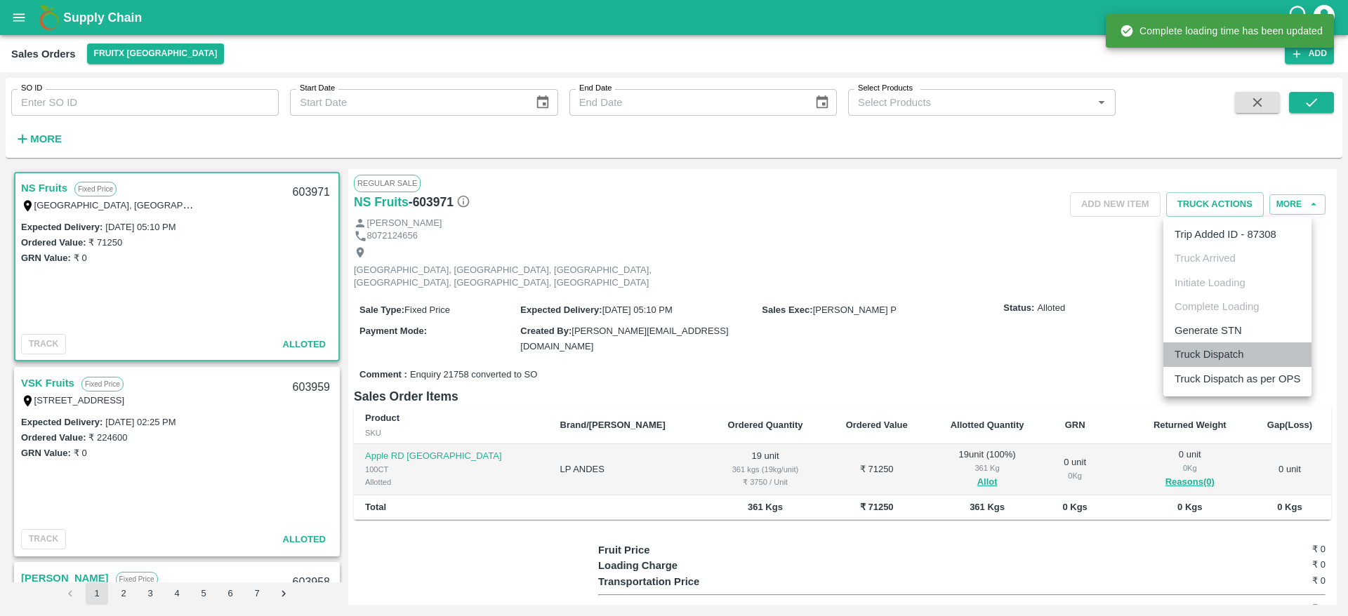
click at [1213, 358] on li "Truck Dispatch" at bounding box center [1237, 355] width 148 height 24
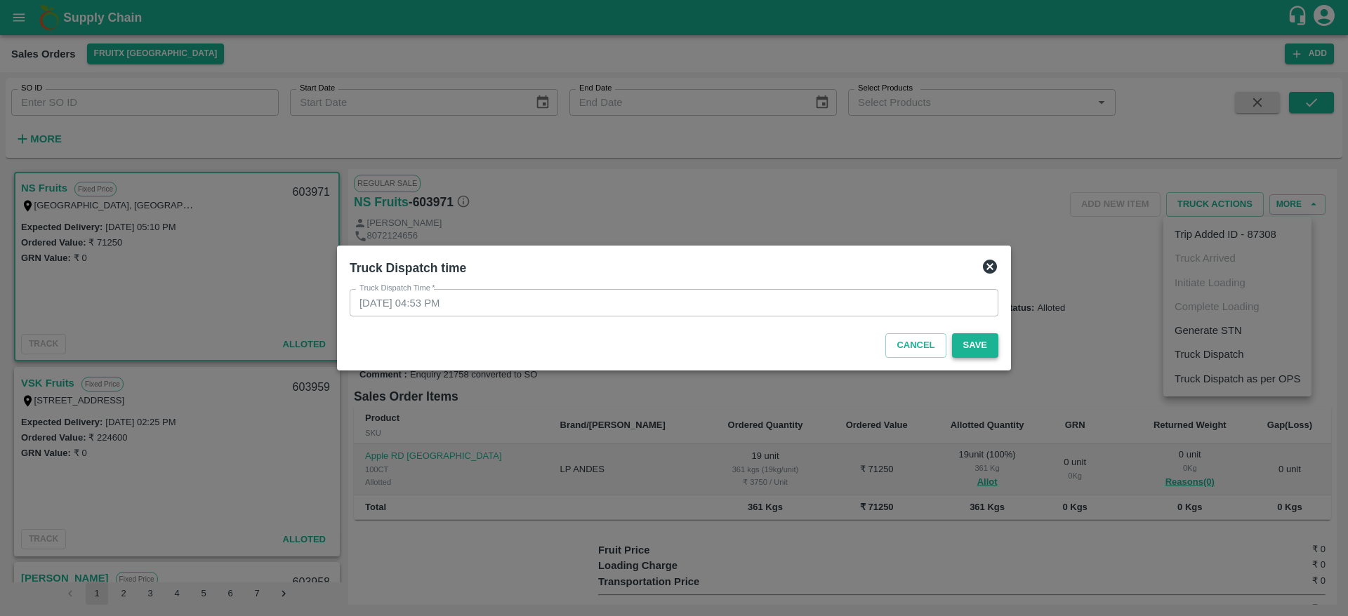
click at [970, 336] on button "Save" at bounding box center [975, 345] width 46 height 25
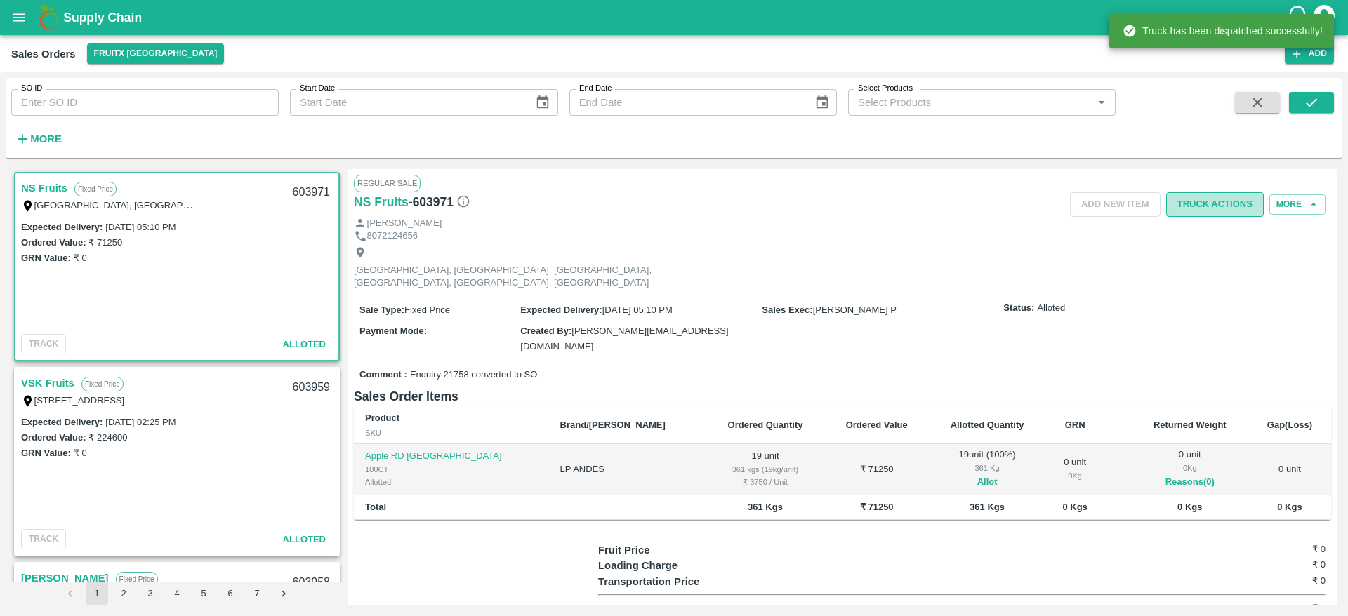
click at [1214, 195] on button "Truck Actions" at bounding box center [1215, 204] width 98 height 25
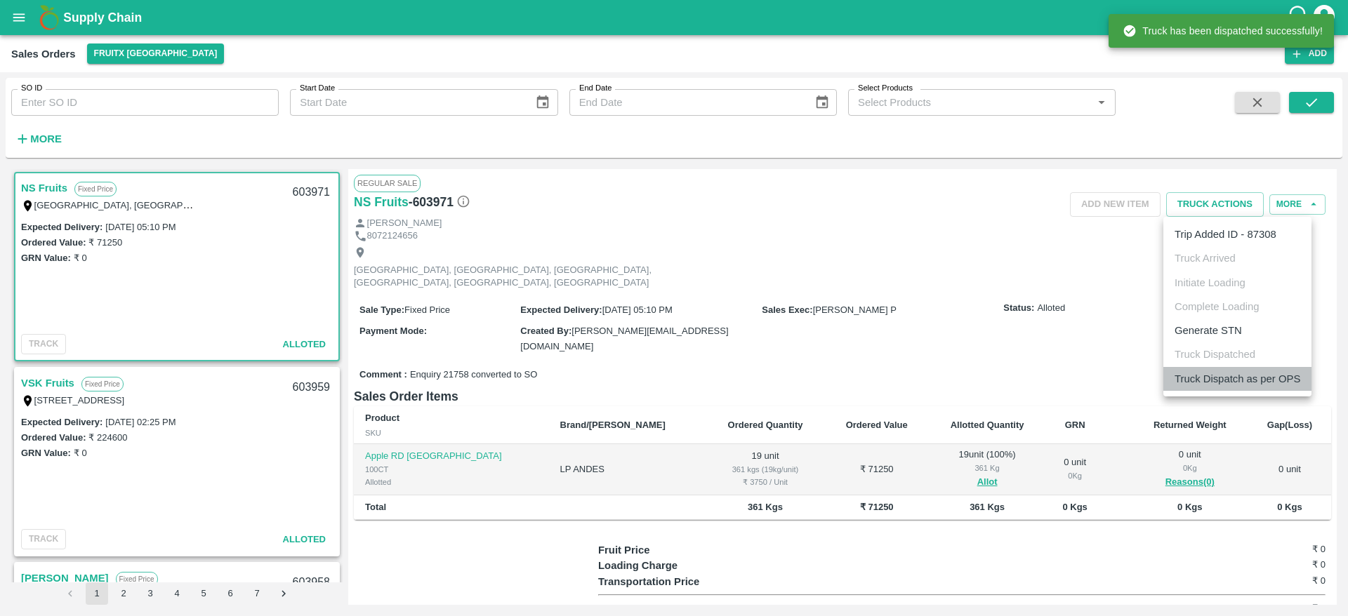
click at [1236, 374] on li "Truck Dispatch as per OPS" at bounding box center [1237, 379] width 148 height 24
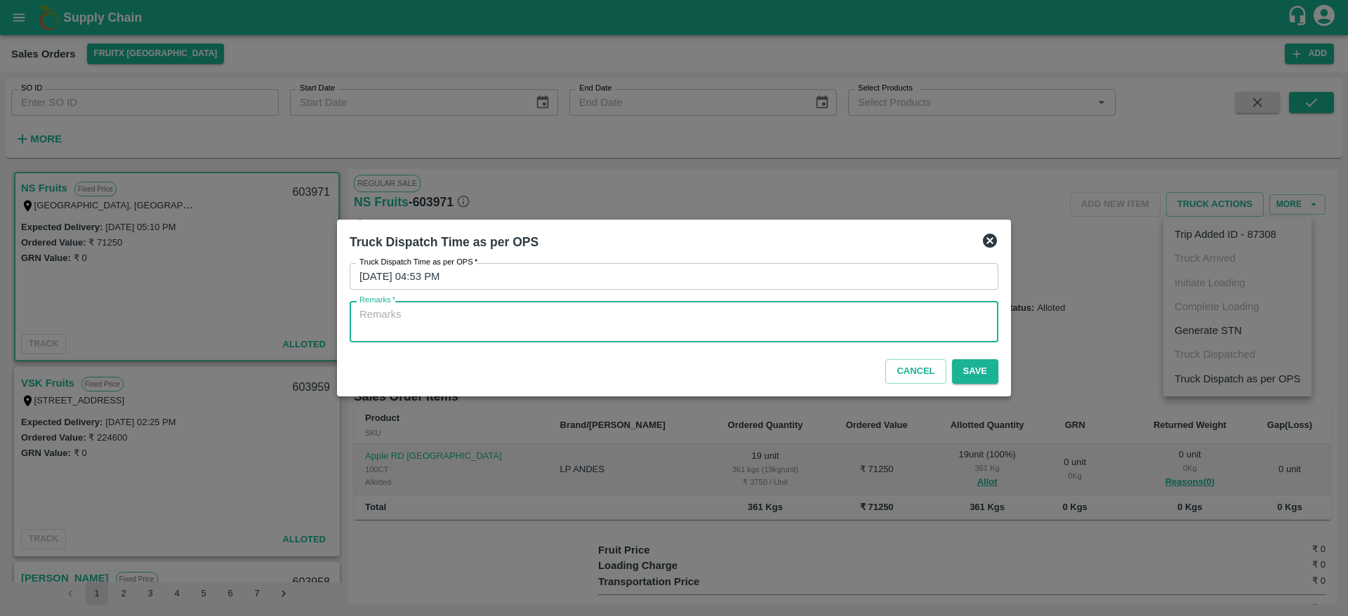
click at [892, 334] on textarea "Remarks   *" at bounding box center [673, 321] width 629 height 29
type textarea "OTD"
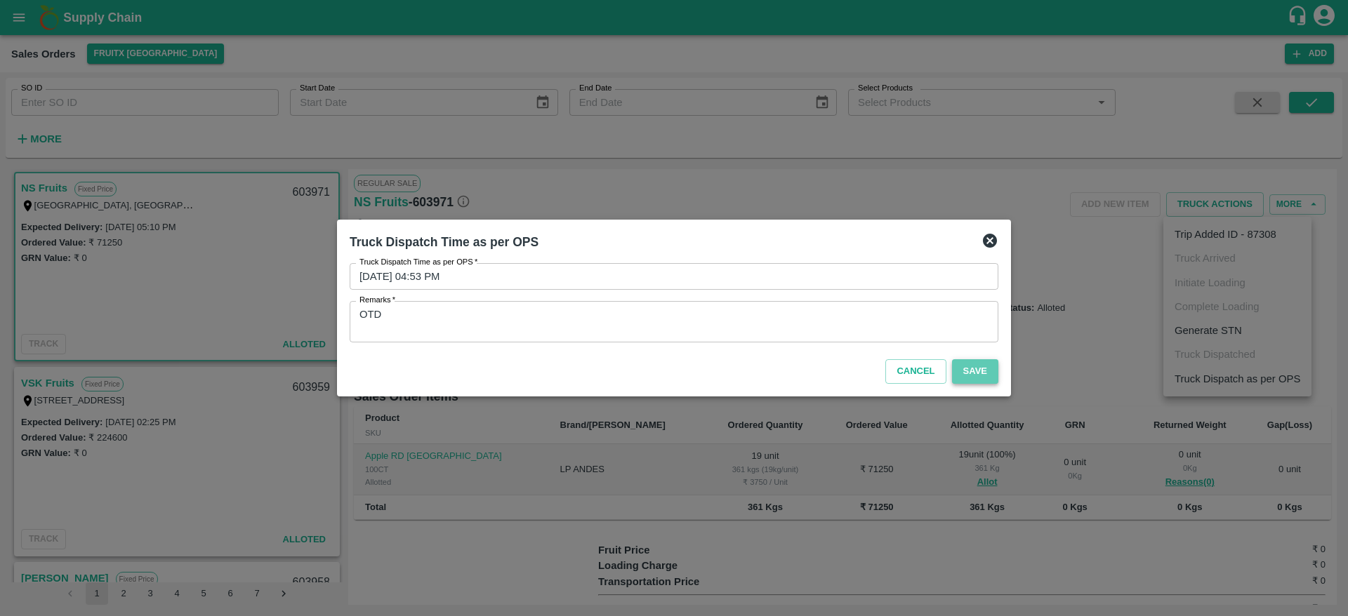
click at [991, 364] on button "Save" at bounding box center [975, 371] width 46 height 25
